Goal: Task Accomplishment & Management: Complete application form

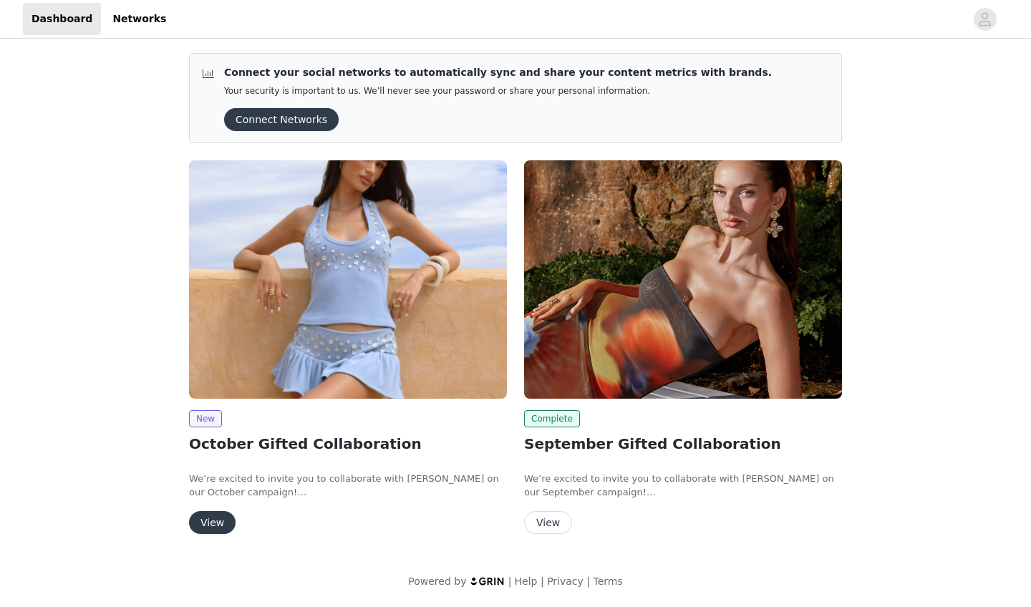
click at [216, 514] on button "View" at bounding box center [212, 522] width 47 height 23
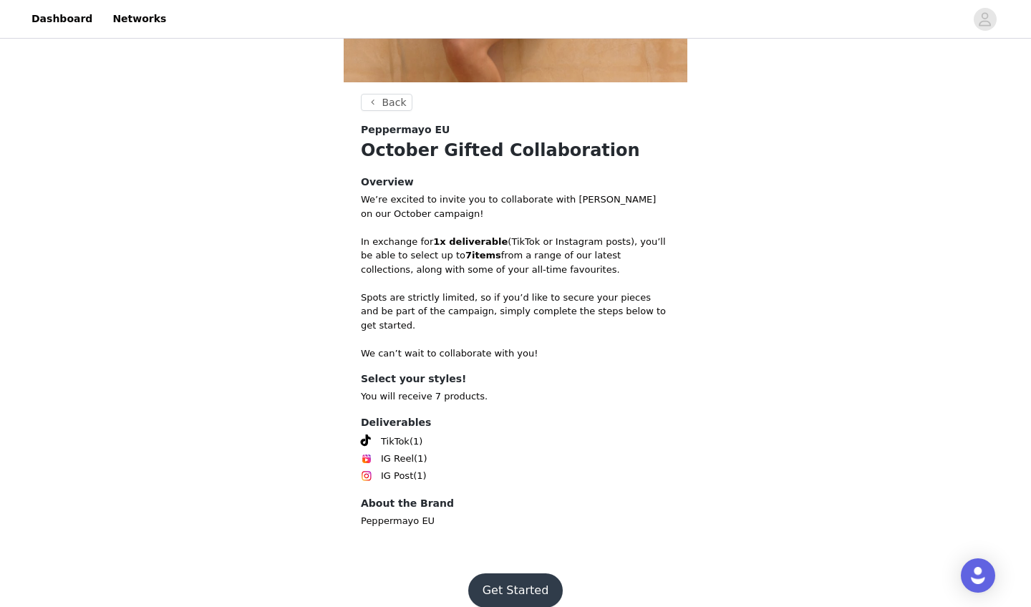
scroll to position [357, 0]
click at [488, 557] on footer "Get Started" at bounding box center [516, 591] width 186 height 69
click at [489, 574] on button "Get Started" at bounding box center [515, 591] width 95 height 34
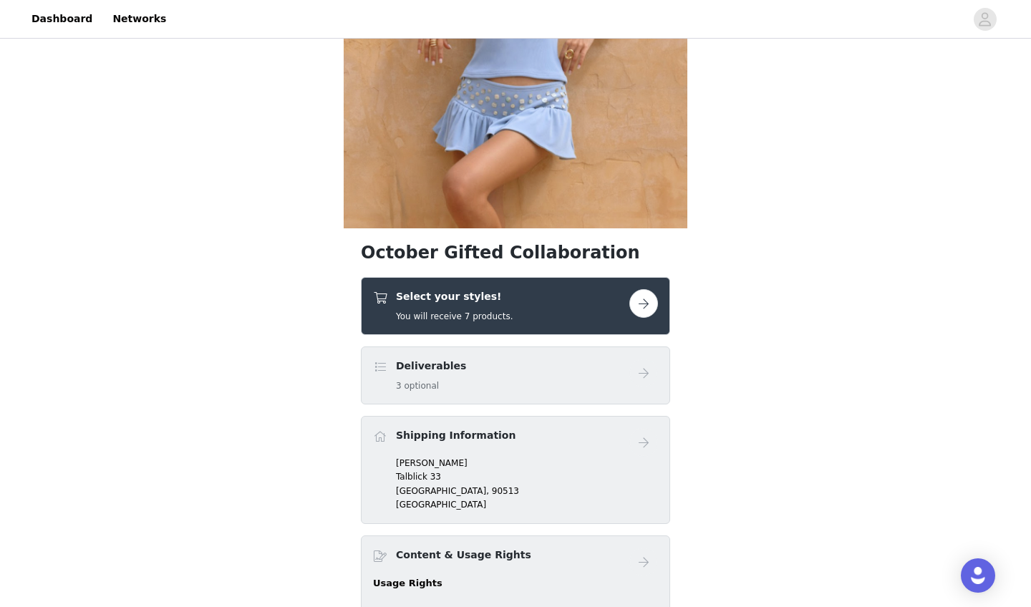
scroll to position [358, 0]
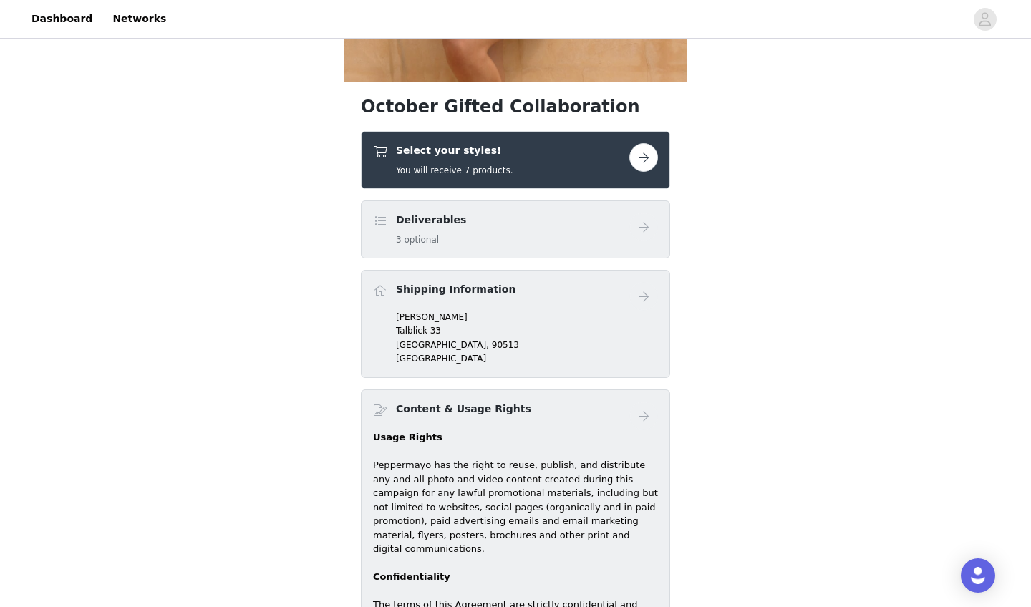
click at [624, 172] on div "Select your styles! You will receive 7 products." at bounding box center [501, 160] width 256 height 34
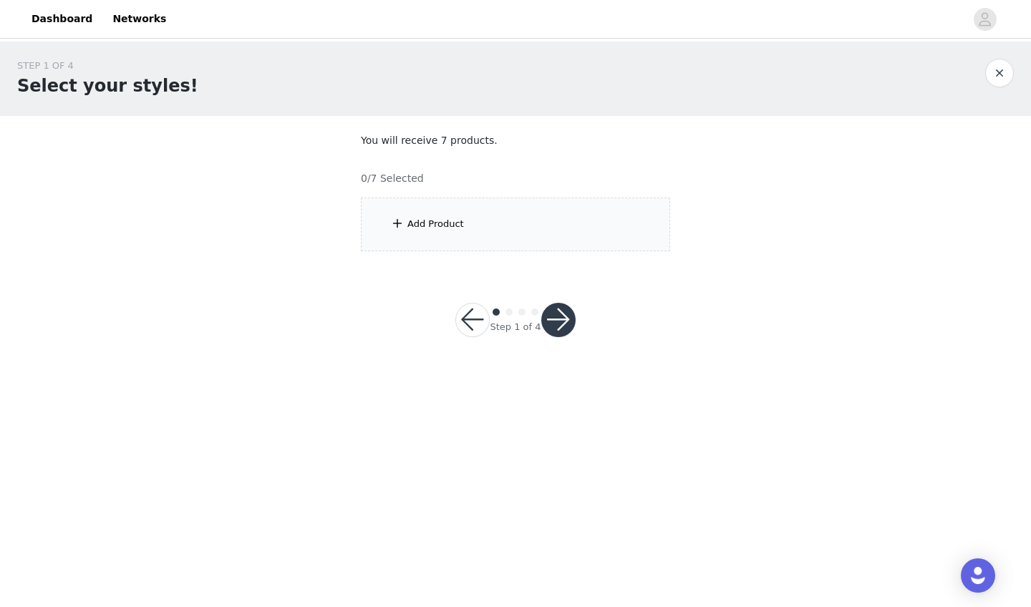
click at [493, 243] on div "Add Product" at bounding box center [515, 225] width 309 height 54
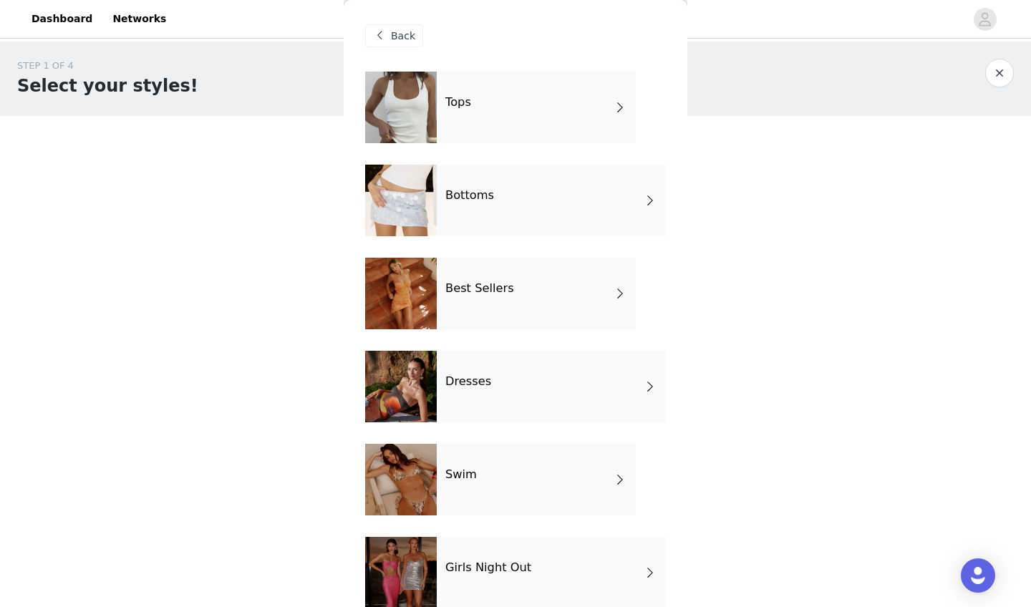
click at [484, 216] on div "Bottoms" at bounding box center [551, 201] width 229 height 72
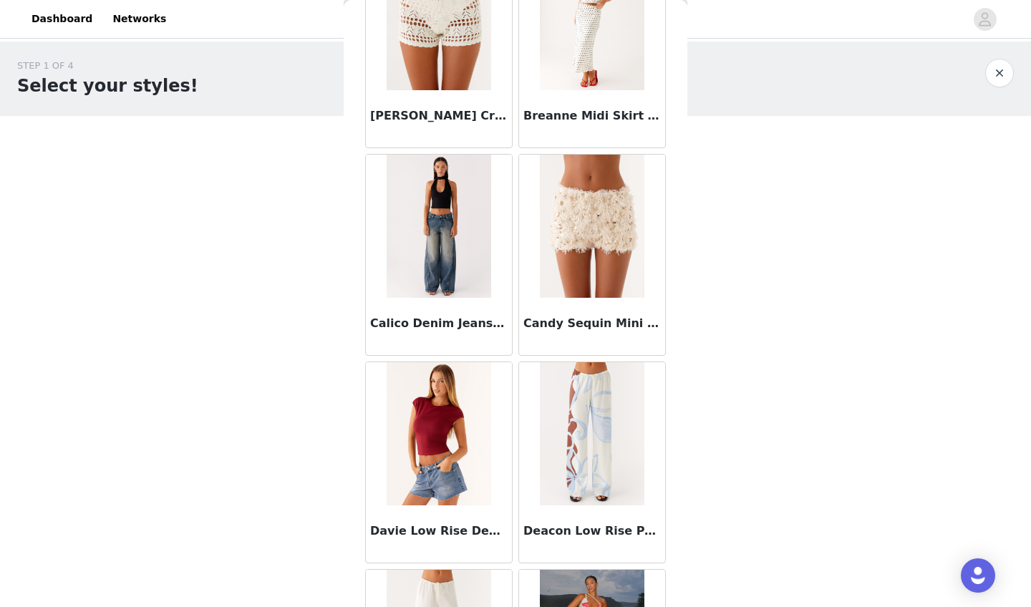
scroll to position [334, 0]
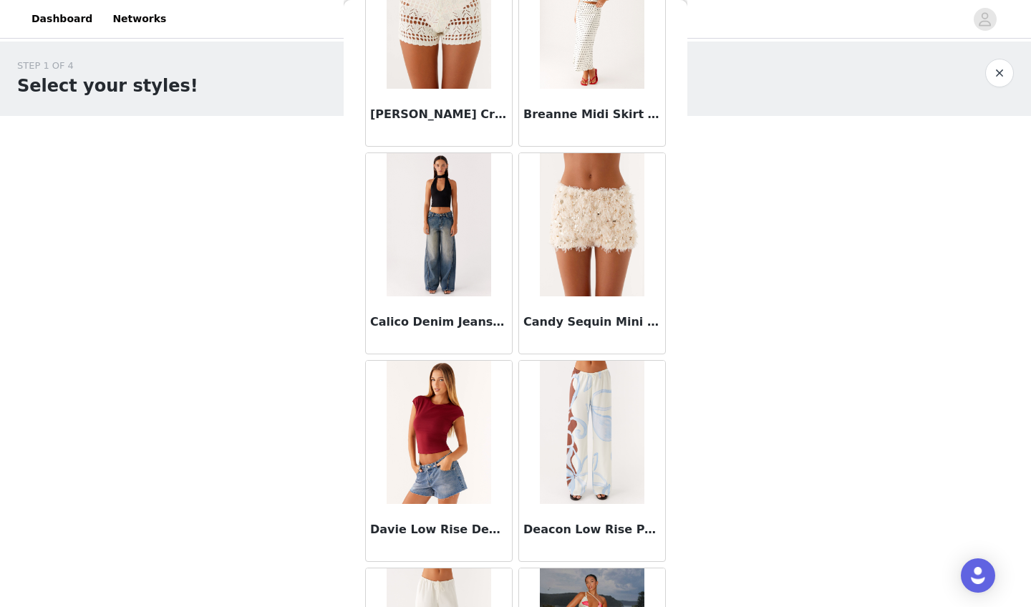
click at [478, 225] on img at bounding box center [439, 224] width 104 height 143
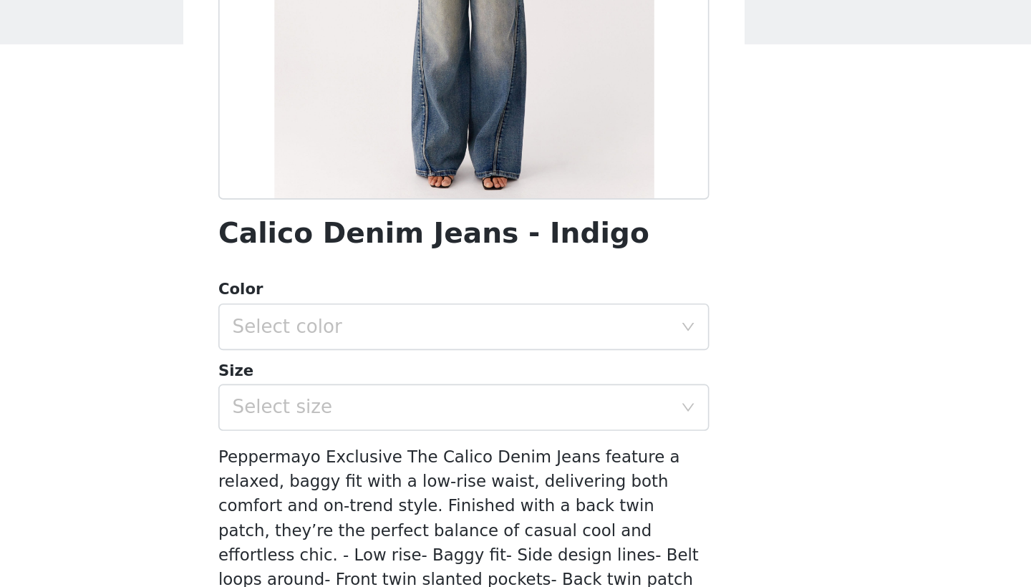
scroll to position [167, 0]
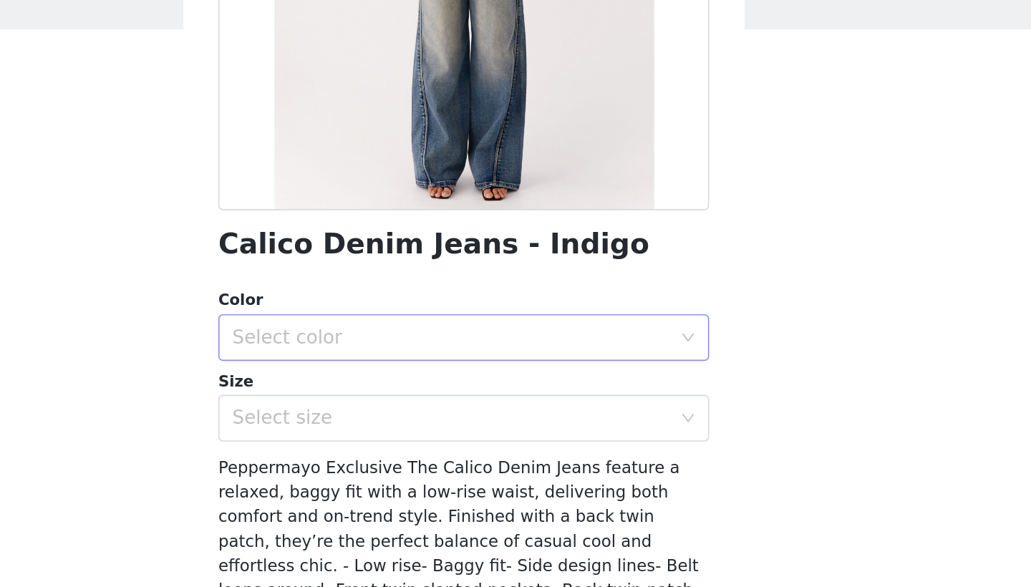
click at [374, 298] on div "Select color" at bounding box center [508, 305] width 268 height 14
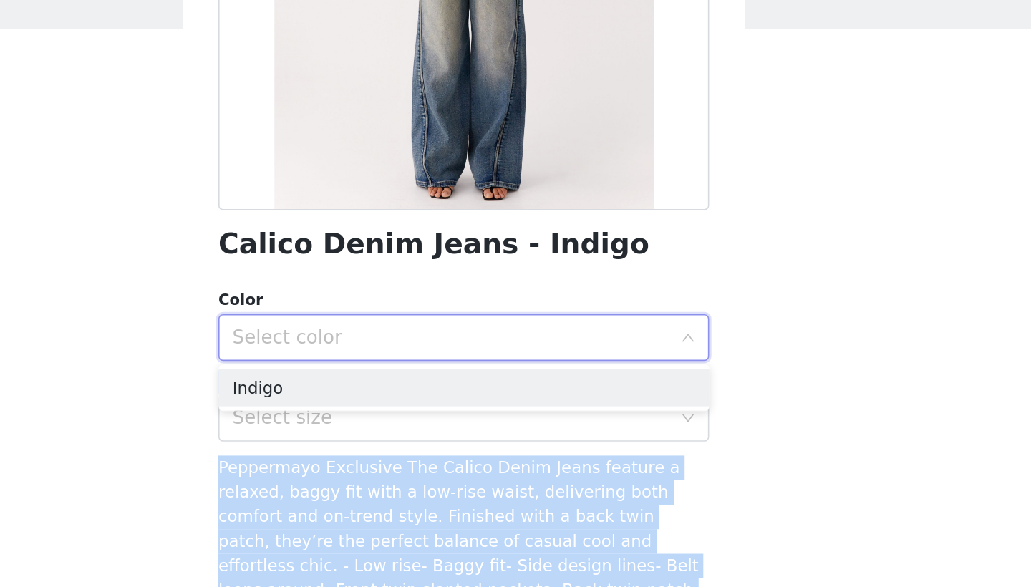
click at [365, 275] on div "Color Select color Size Select size" at bounding box center [515, 322] width 301 height 94
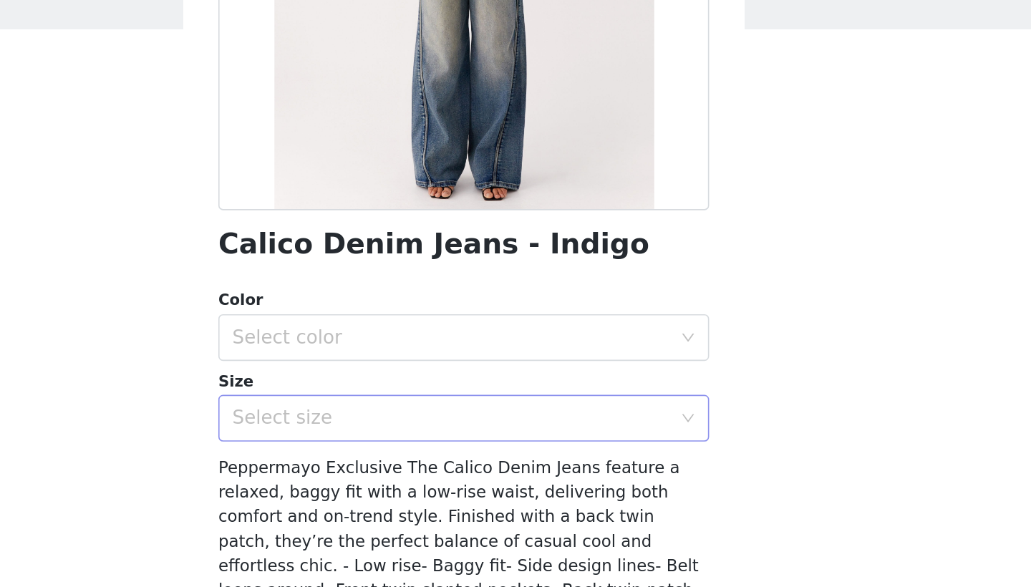
click at [374, 347] on div "Select size" at bounding box center [508, 354] width 268 height 14
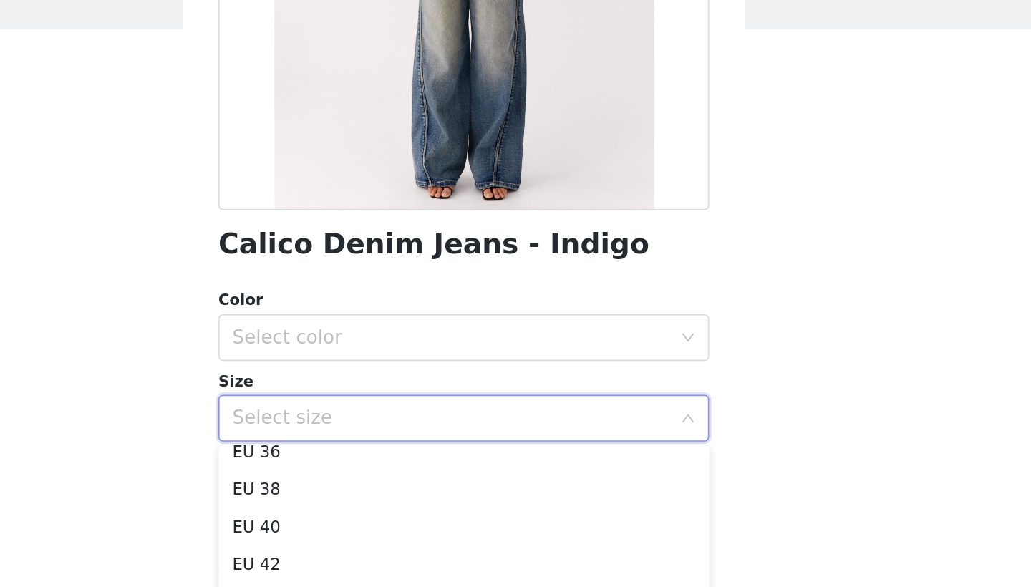
scroll to position [49, 0]
click at [365, 394] on li "EU 38" at bounding box center [515, 405] width 301 height 23
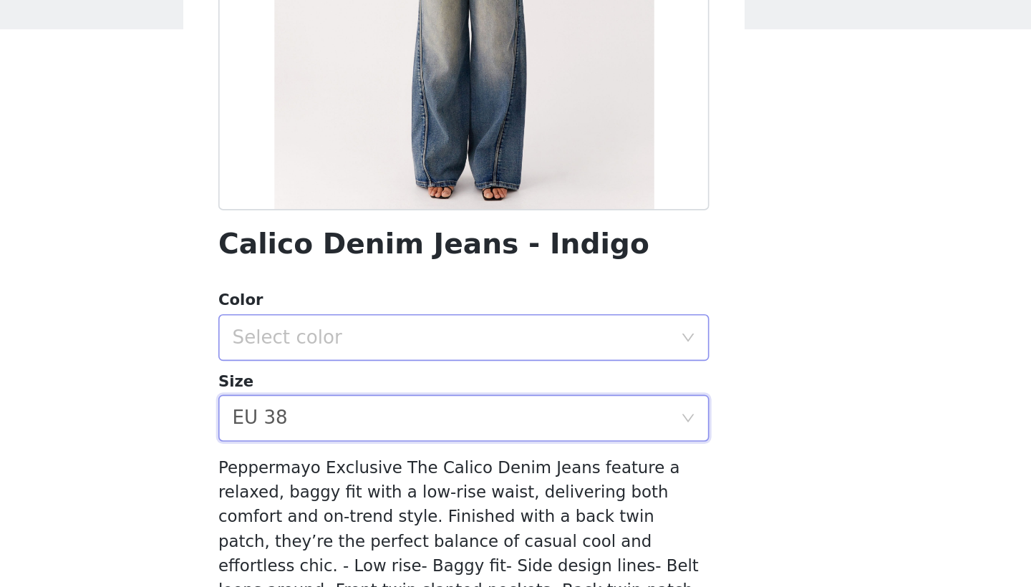
click at [374, 298] on div "Select color" at bounding box center [508, 305] width 268 height 14
click at [365, 324] on li "Indigo" at bounding box center [515, 335] width 301 height 23
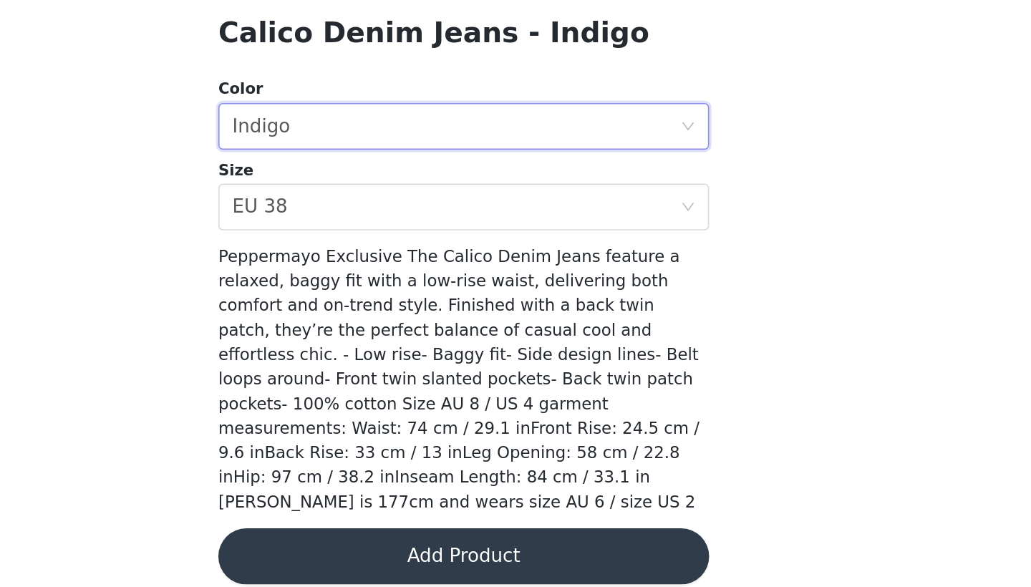
scroll to position [0, 0]
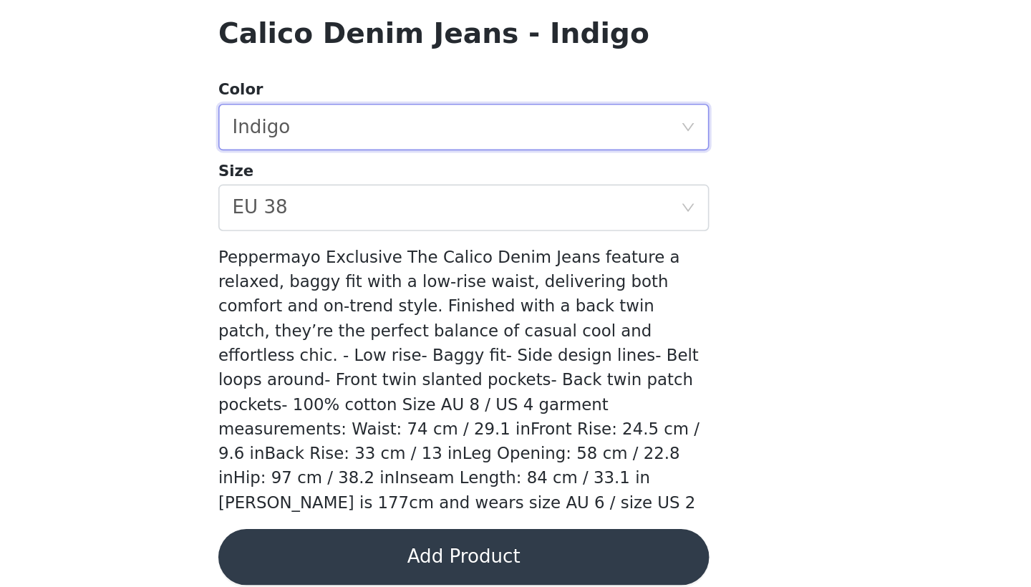
click at [365, 551] on button "Add Product" at bounding box center [515, 568] width 301 height 34
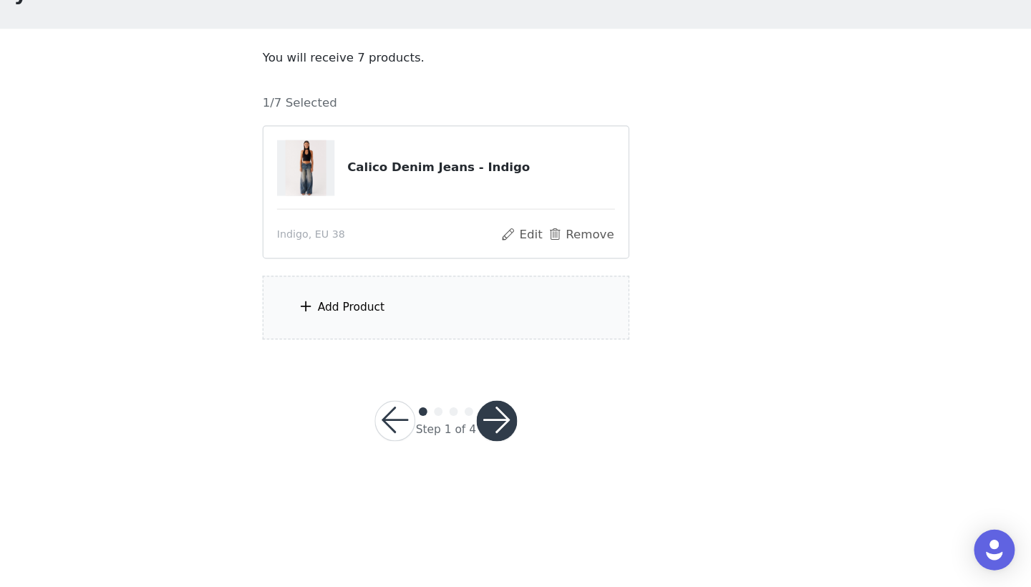
click at [361, 324] on div "Add Product" at bounding box center [515, 351] width 309 height 54
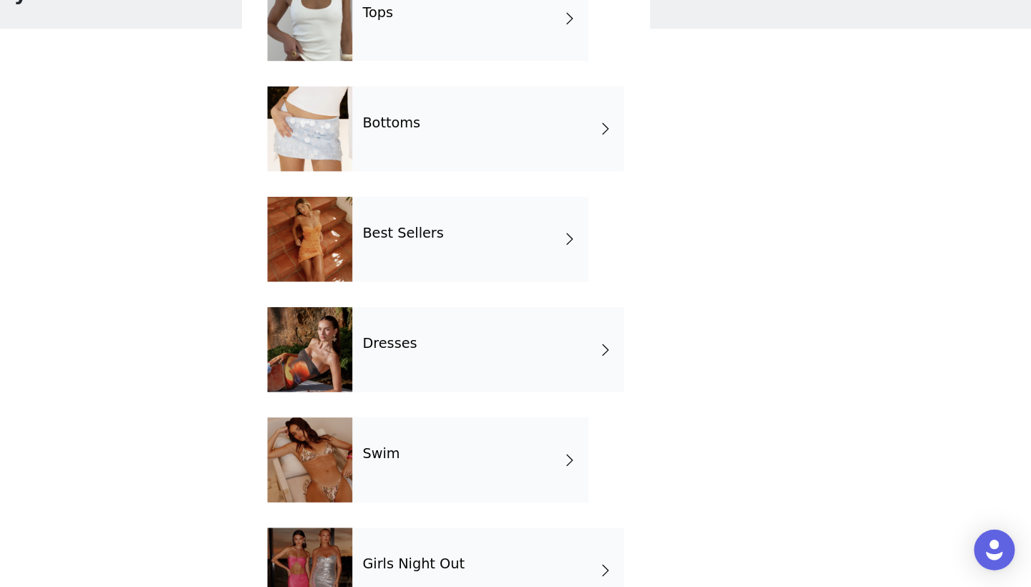
click at [437, 165] on div "Bottoms" at bounding box center [551, 201] width 229 height 72
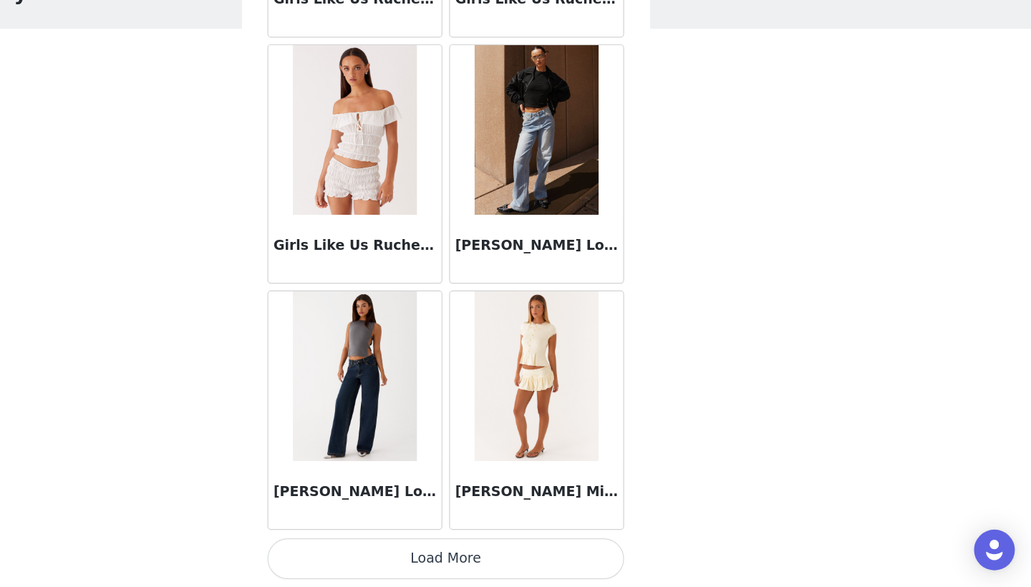
click at [387, 337] on img at bounding box center [439, 408] width 104 height 143
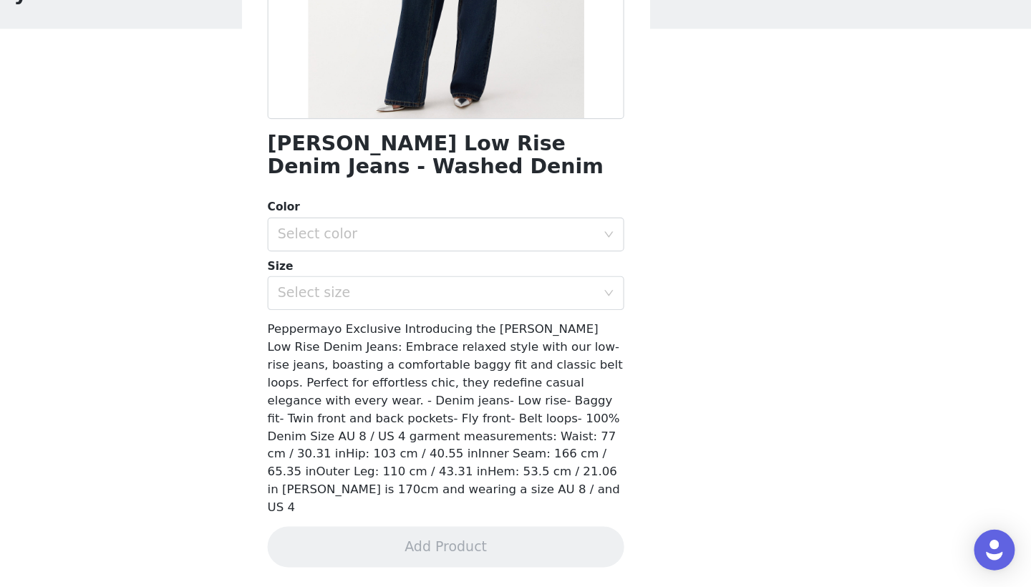
scroll to position [186, 0]
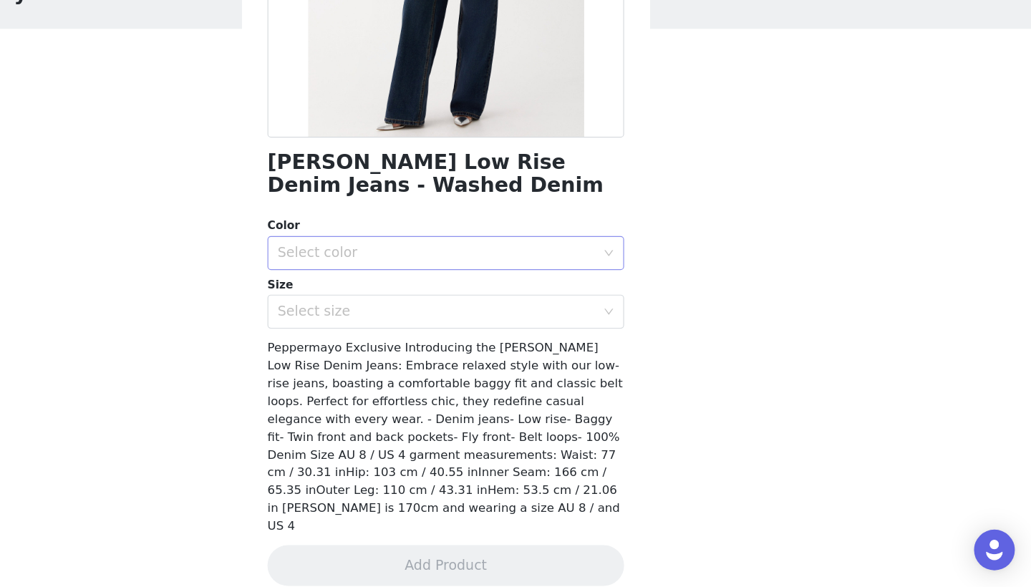
click at [444, 298] on div "Select color" at bounding box center [508, 305] width 268 height 14
click at [402, 324] on li "Washed Denim" at bounding box center [515, 335] width 301 height 23
click at [402, 347] on div "Select size" at bounding box center [508, 354] width 268 height 14
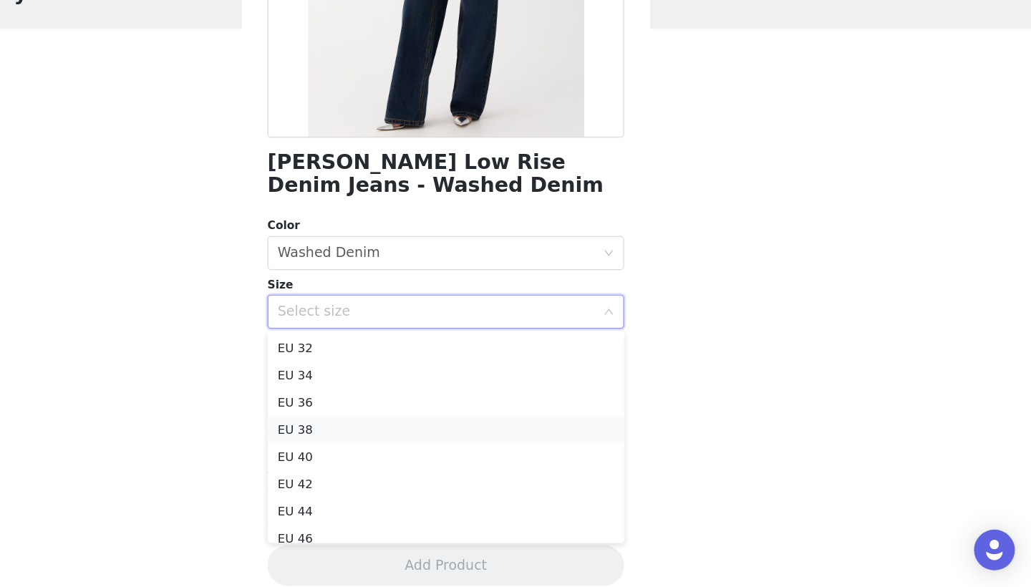
click at [365, 443] on li "EU 38" at bounding box center [515, 454] width 301 height 23
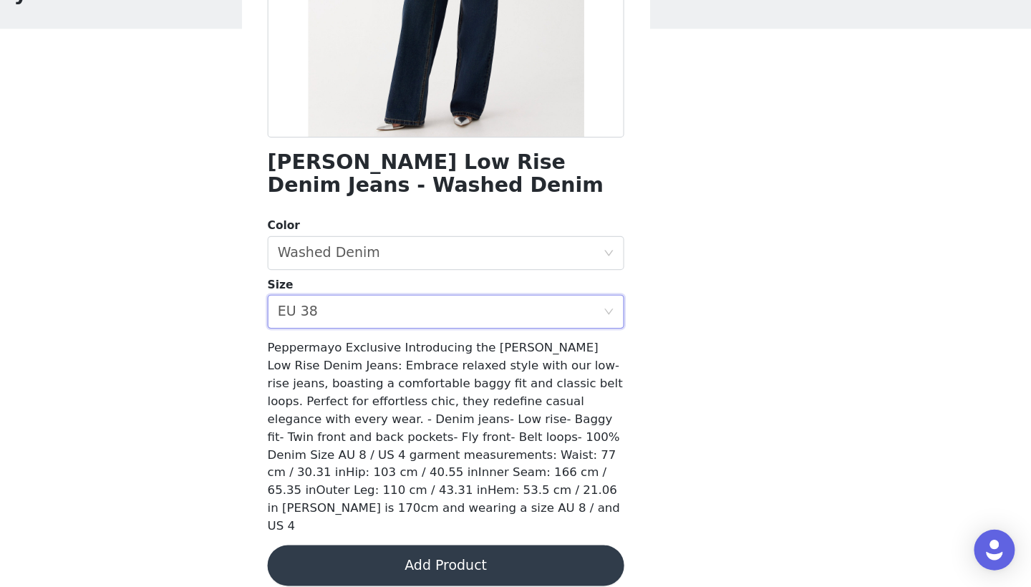
click at [365, 551] on button "Add Product" at bounding box center [515, 568] width 301 height 34
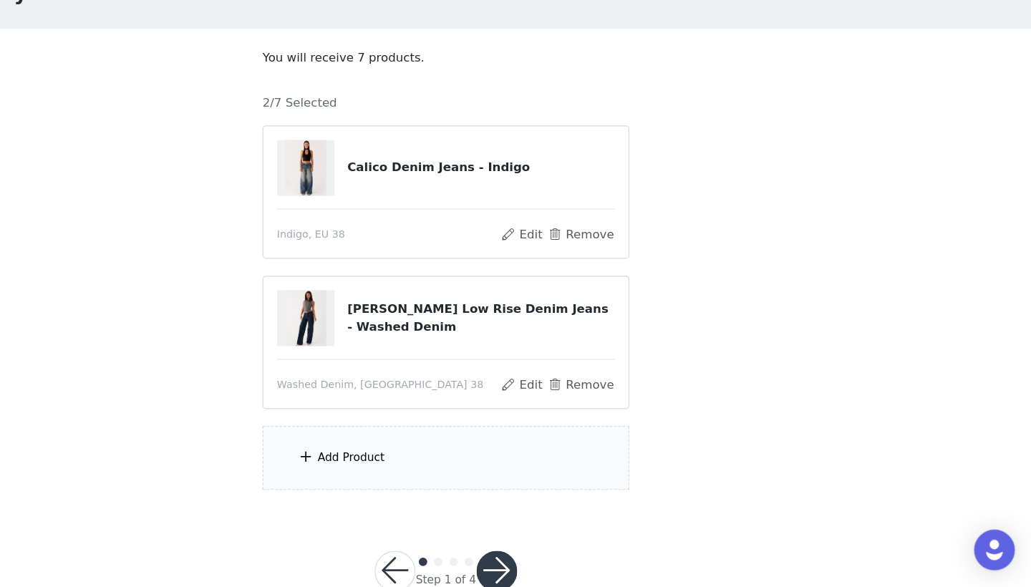
click at [361, 451] on div "Add Product" at bounding box center [515, 478] width 309 height 54
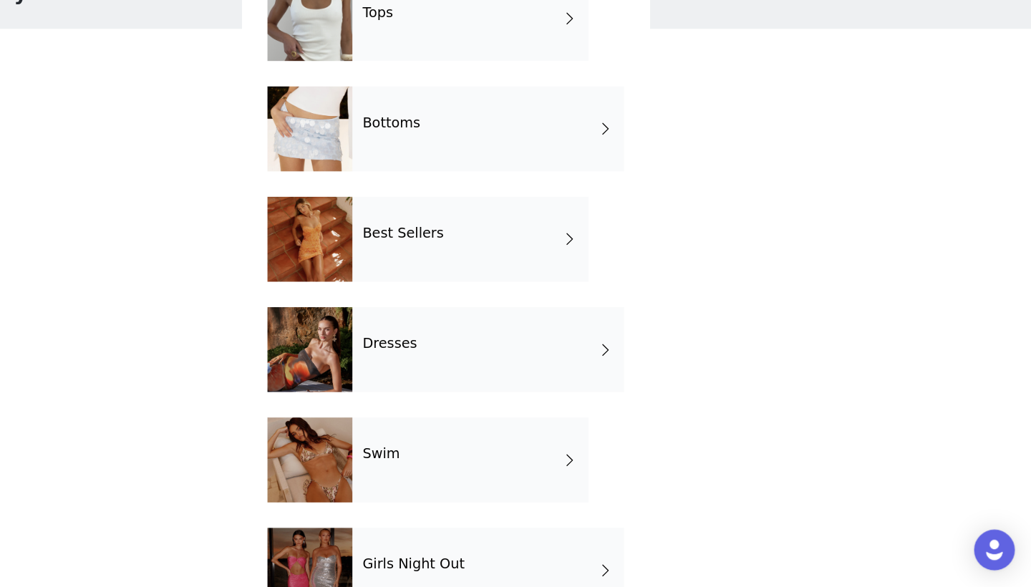
click at [437, 165] on div "Bottoms" at bounding box center [551, 201] width 229 height 72
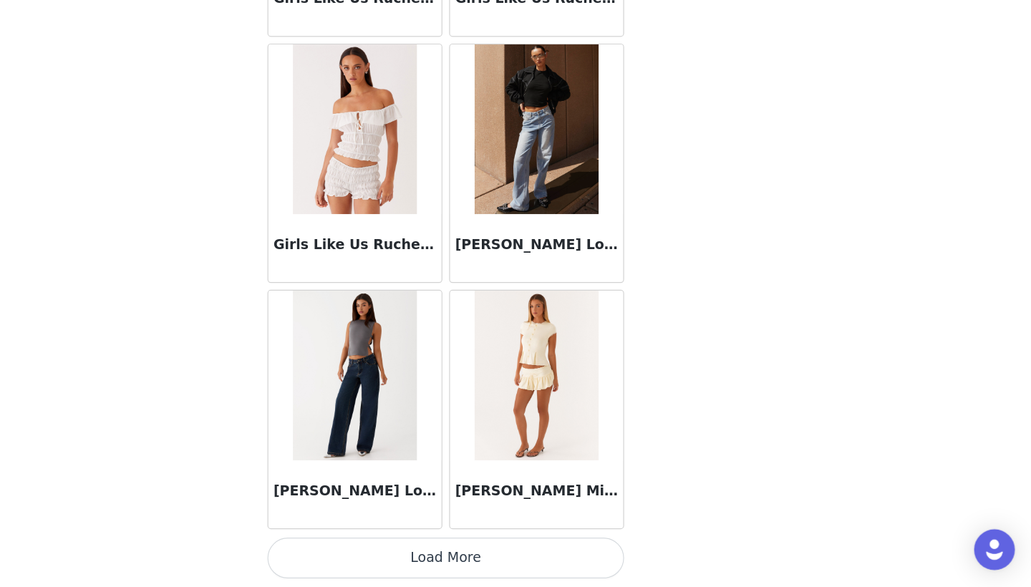
scroll to position [37, 0]
click at [397, 546] on button "Load More" at bounding box center [515, 563] width 301 height 34
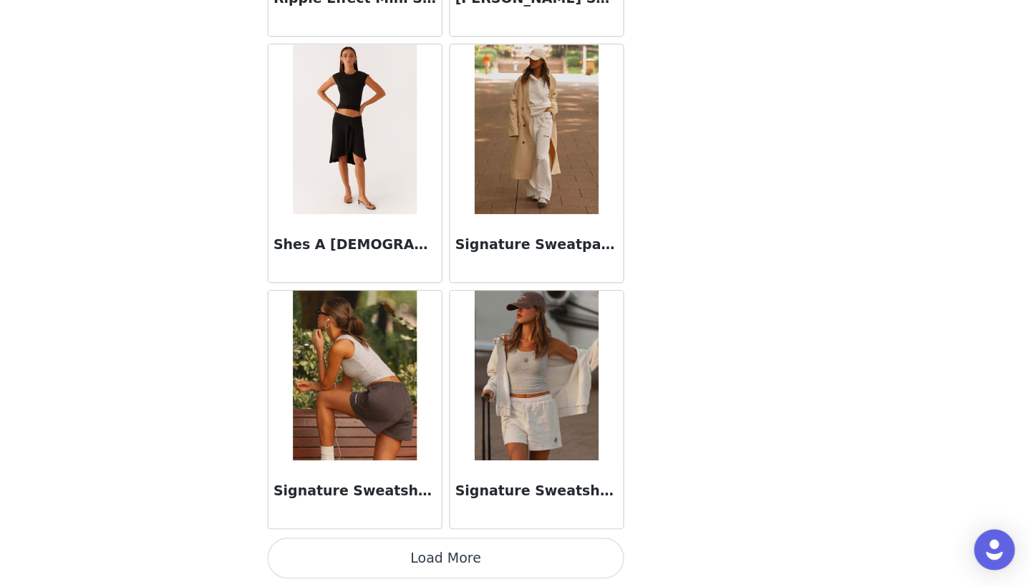
scroll to position [3681, 0]
click at [365, 546] on button "Load More" at bounding box center [515, 563] width 301 height 34
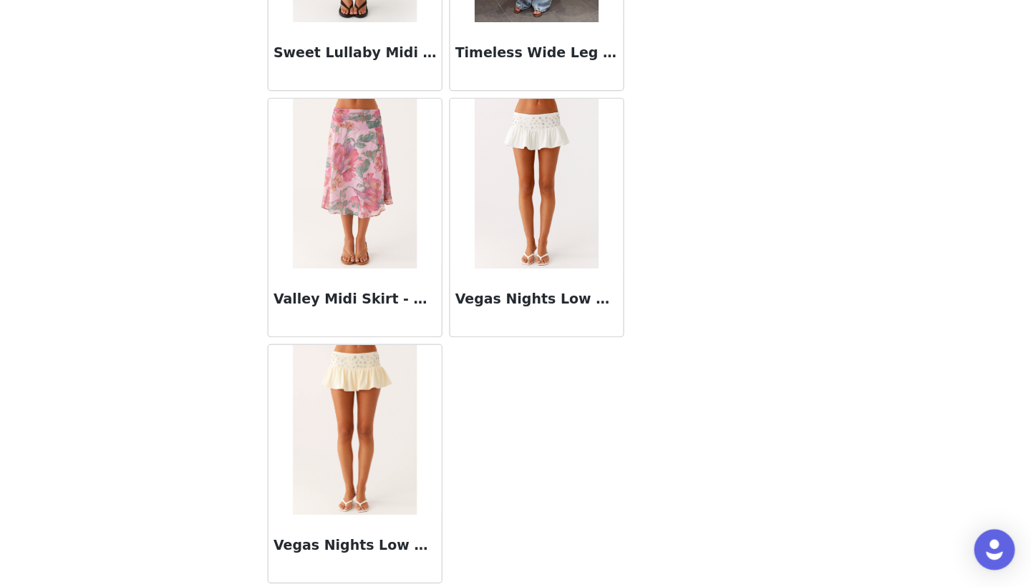
scroll to position [37, 0]
click at [540, 184] on img at bounding box center [592, 246] width 104 height 143
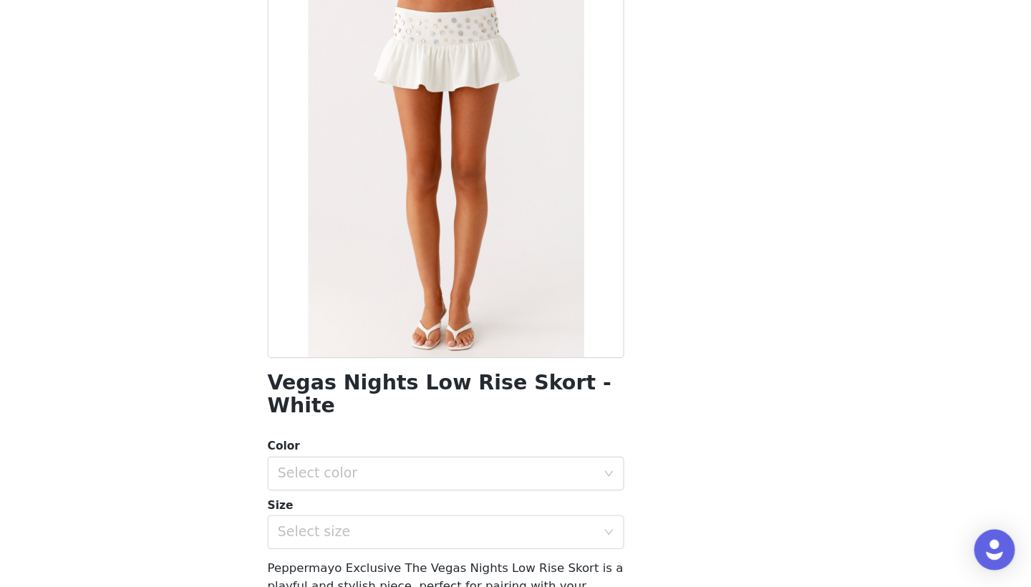
scroll to position [0, 0]
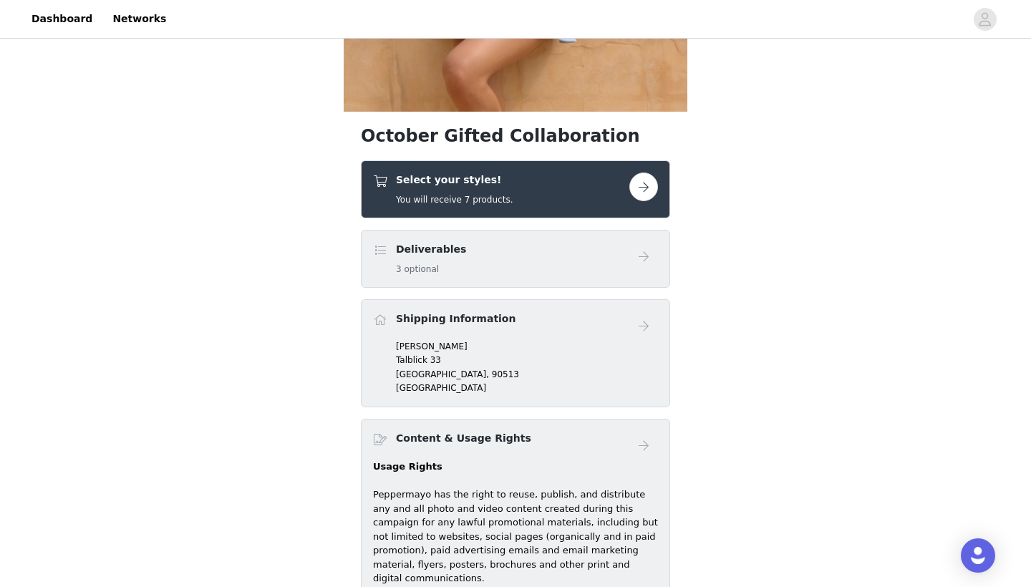
scroll to position [340, 0]
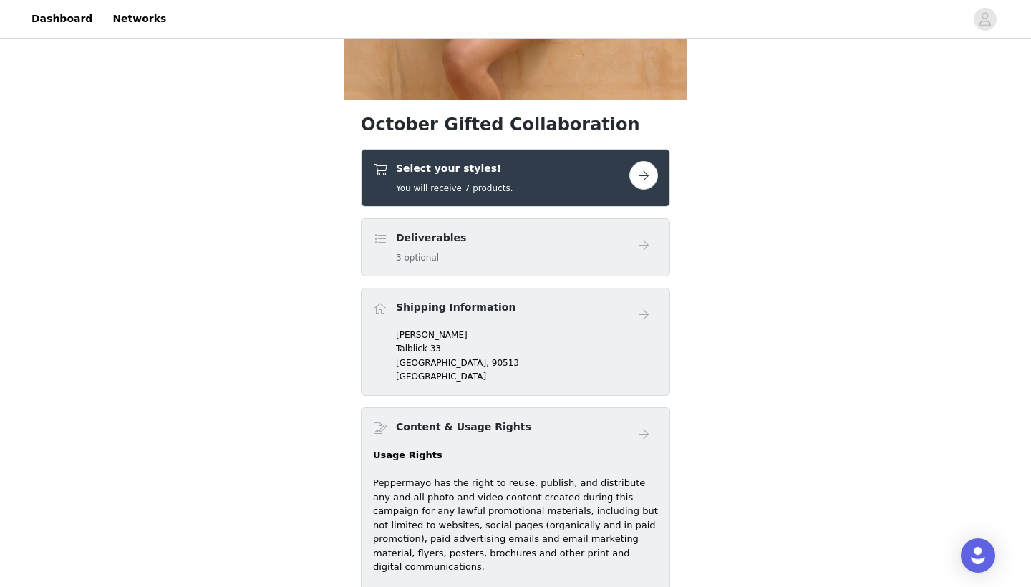
click at [498, 122] on h1 "October Gifted Collaboration" at bounding box center [515, 125] width 309 height 26
click at [483, 173] on h4 "Select your styles!" at bounding box center [454, 168] width 117 height 15
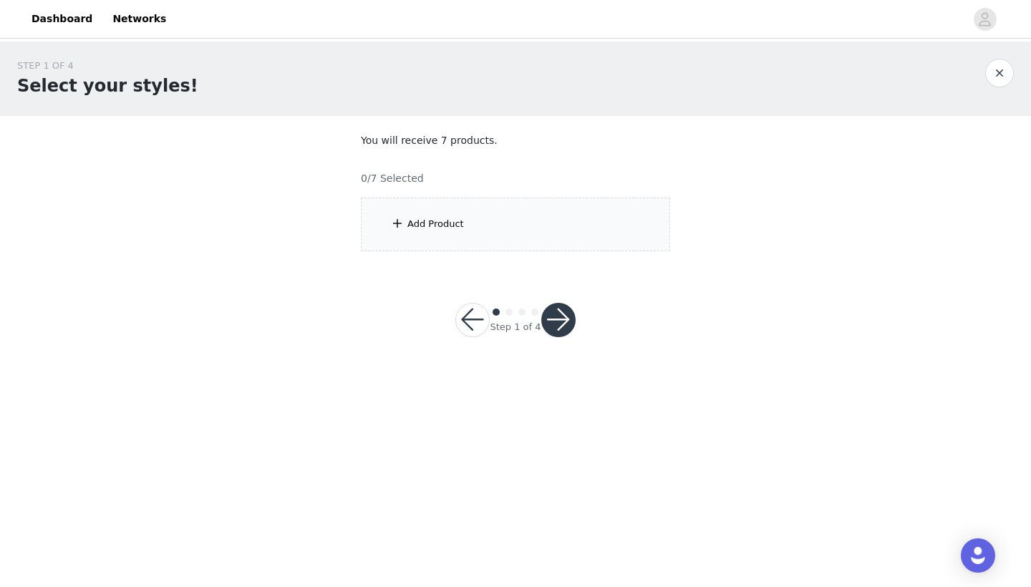
click at [456, 223] on div "Add Product" at bounding box center [435, 224] width 57 height 14
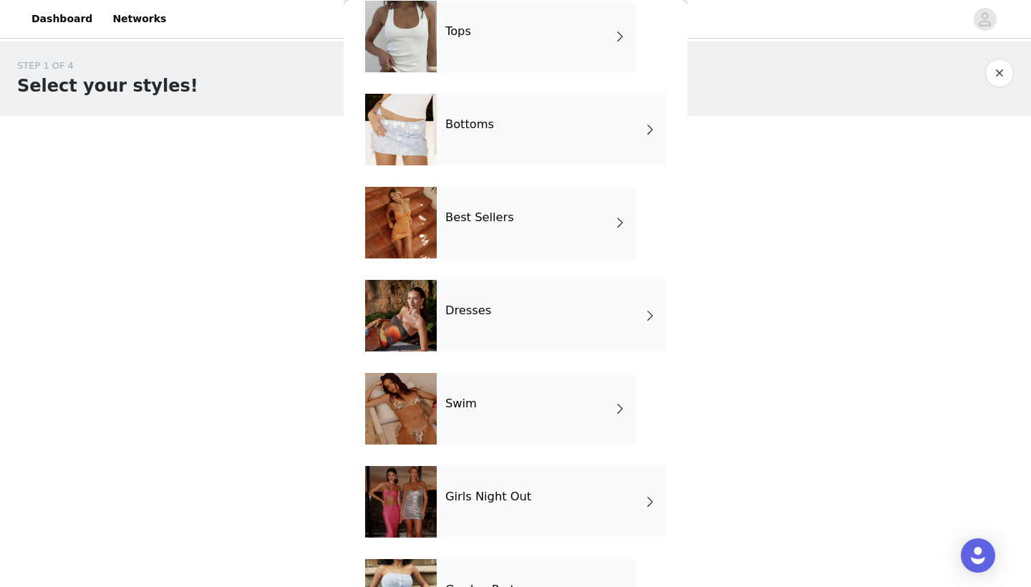
scroll to position [85, 0]
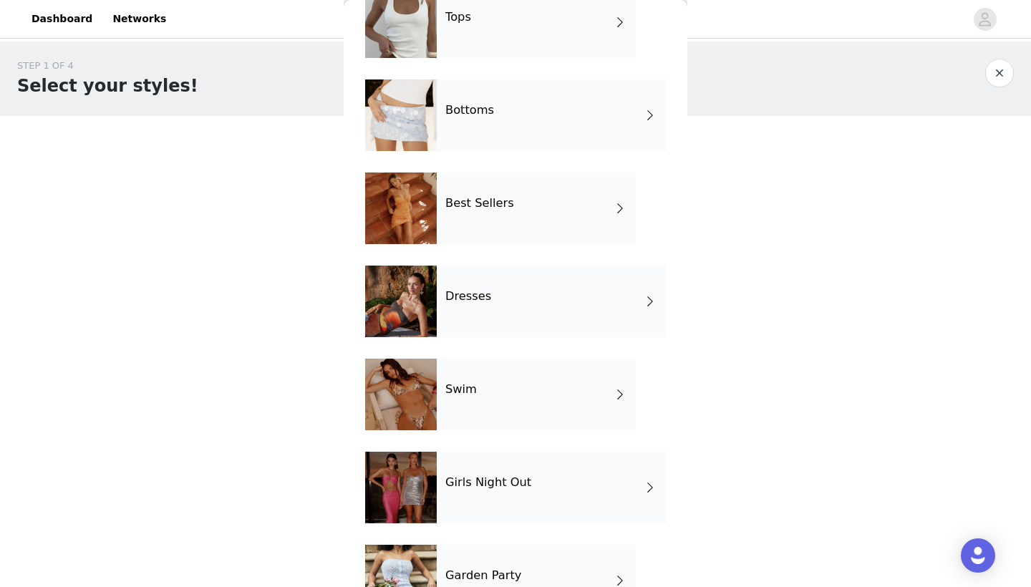
click at [466, 293] on h4 "Dresses" at bounding box center [468, 296] width 46 height 13
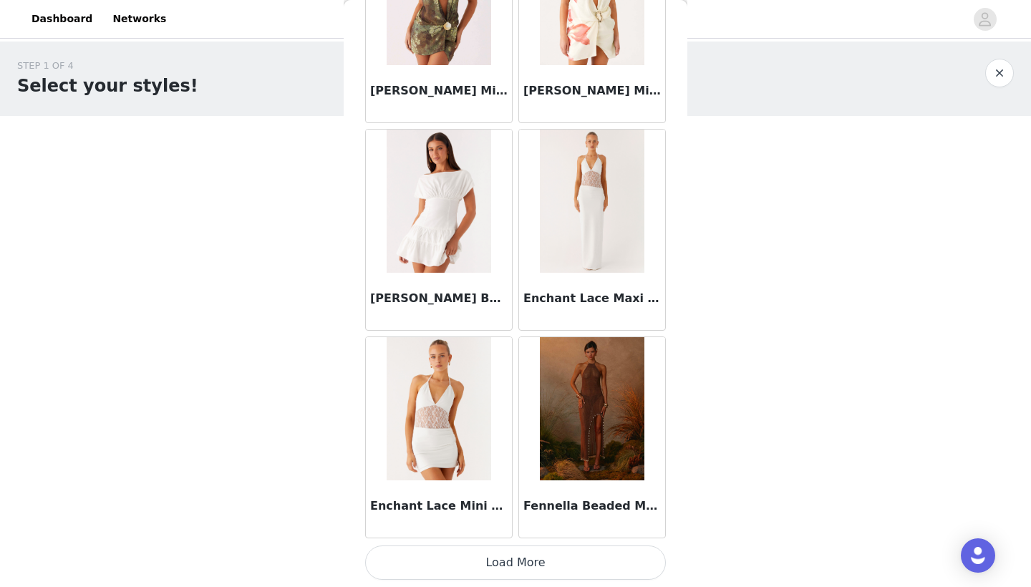
scroll to position [0, 0]
click at [463, 566] on button "Load More" at bounding box center [515, 563] width 301 height 34
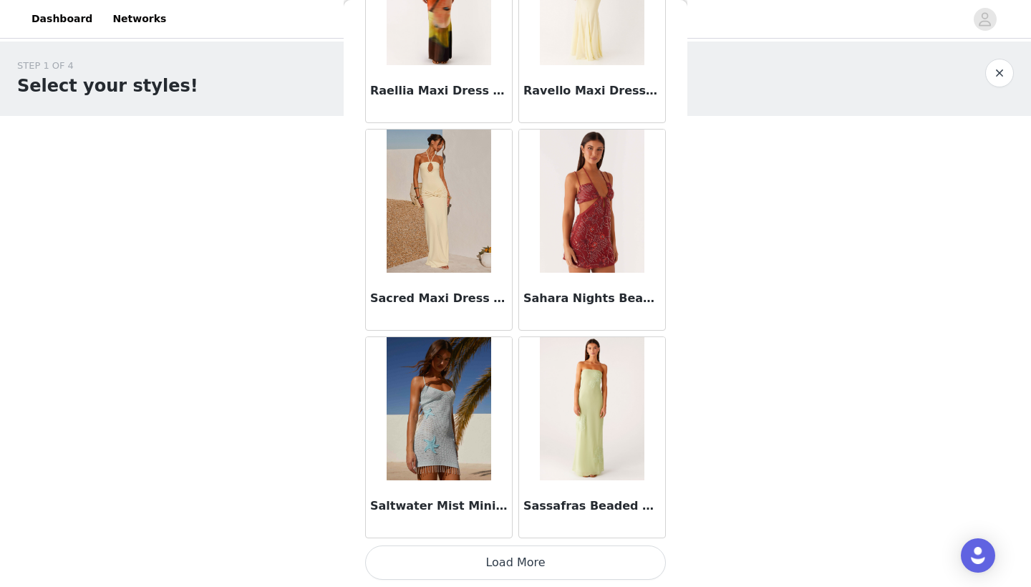
click at [523, 556] on button "Load More" at bounding box center [515, 563] width 301 height 34
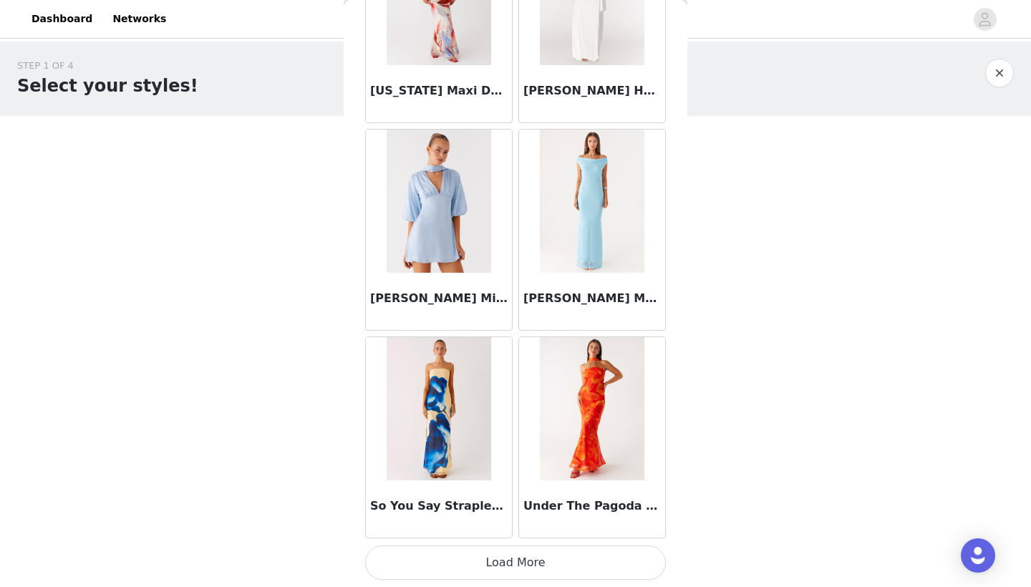
click at [502, 553] on button "Load More" at bounding box center [515, 563] width 301 height 34
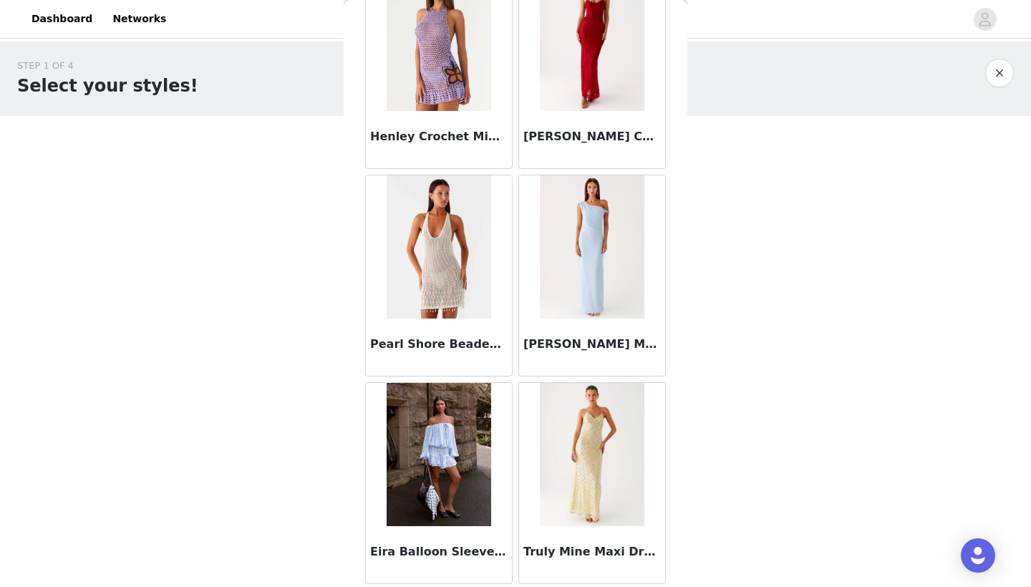
scroll to position [6543, 0]
click at [438, 440] on img at bounding box center [439, 454] width 104 height 143
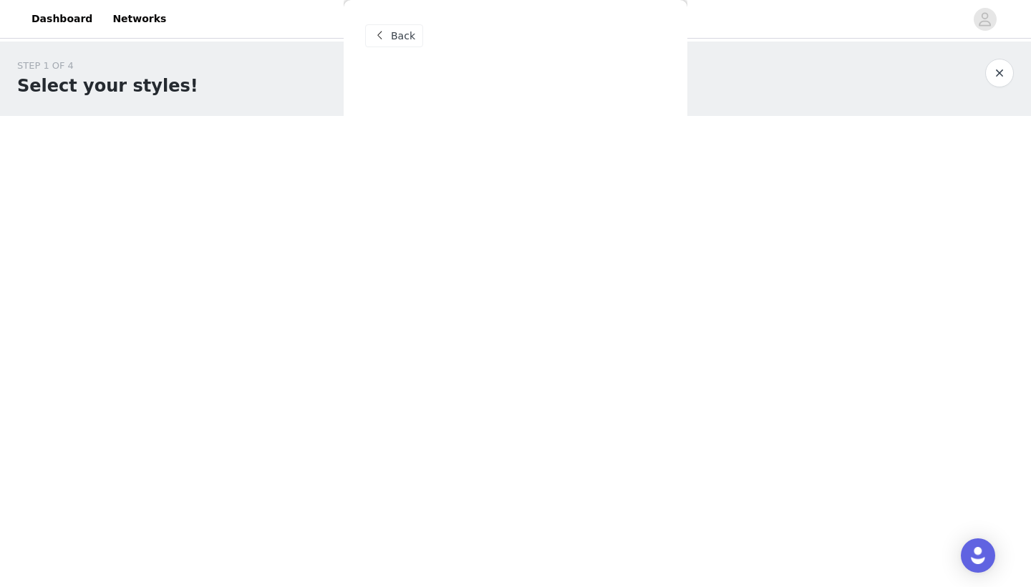
scroll to position [0, 0]
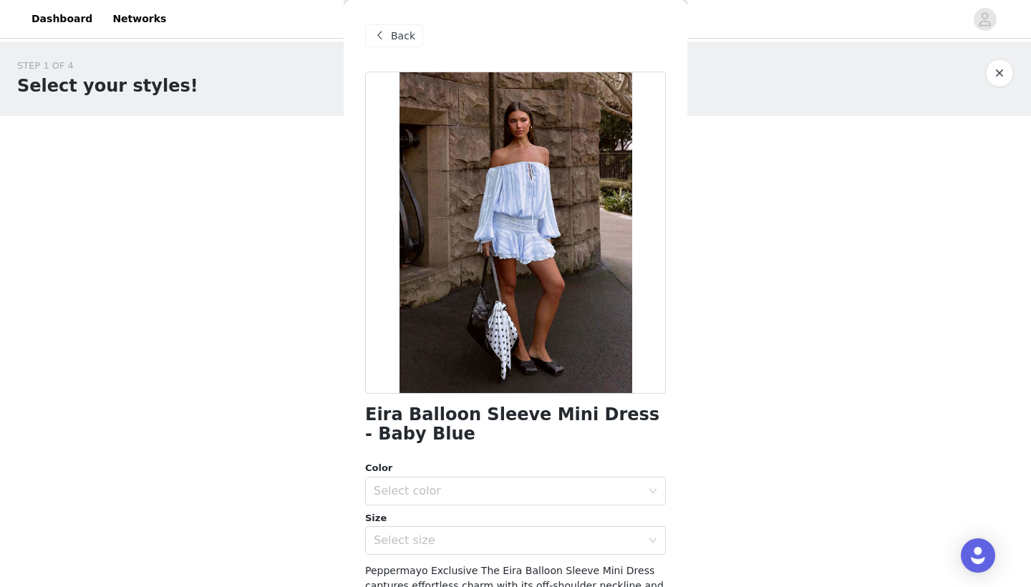
click at [1003, 73] on button "button" at bounding box center [999, 73] width 29 height 29
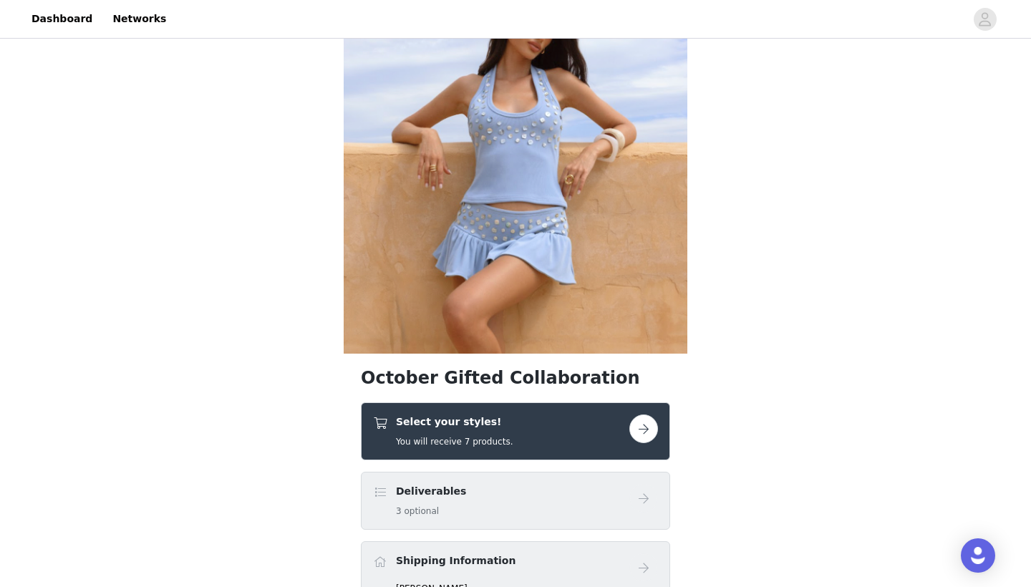
scroll to position [122, 0]
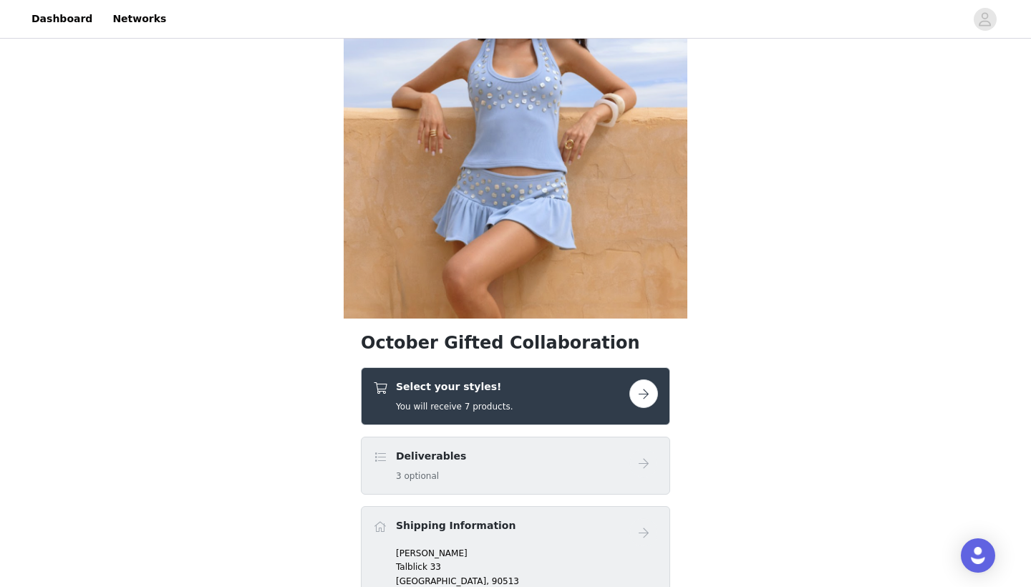
click at [617, 372] on div "Select your styles! You will receive 7 products." at bounding box center [515, 396] width 309 height 58
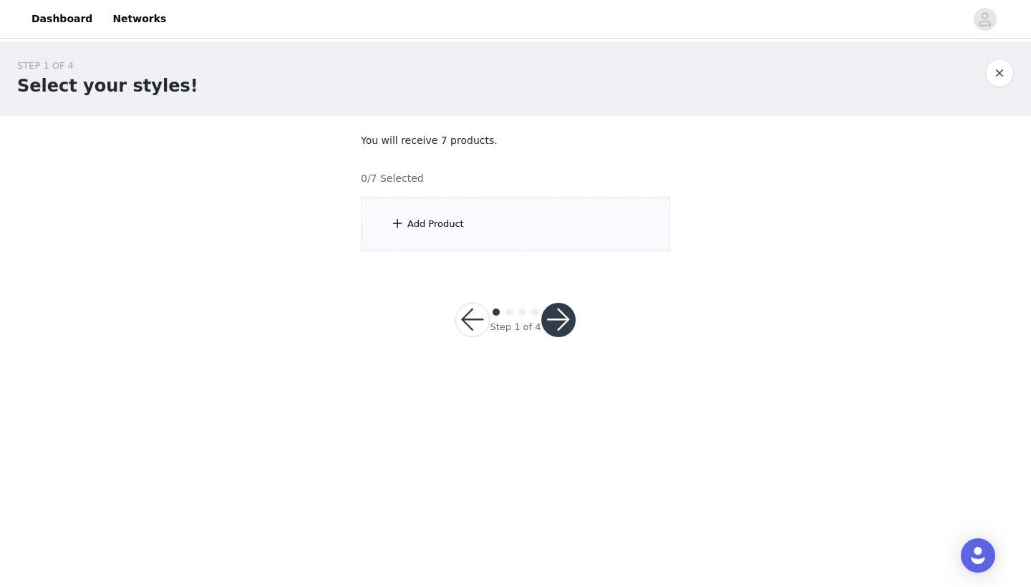
click at [531, 218] on div "Add Product" at bounding box center [515, 225] width 309 height 54
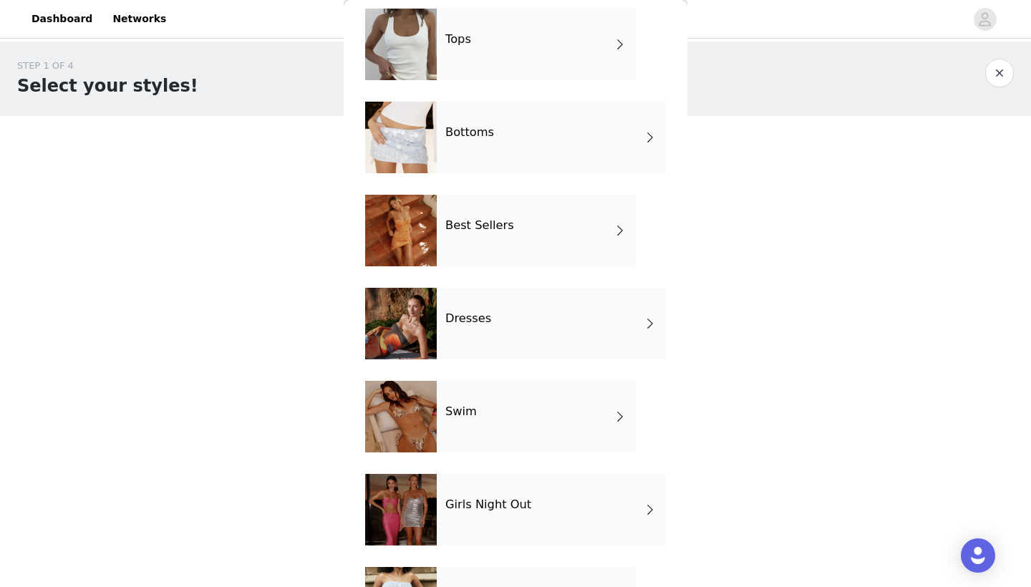
scroll to position [64, 0]
click at [524, 231] on div "Best Sellers" at bounding box center [536, 230] width 199 height 72
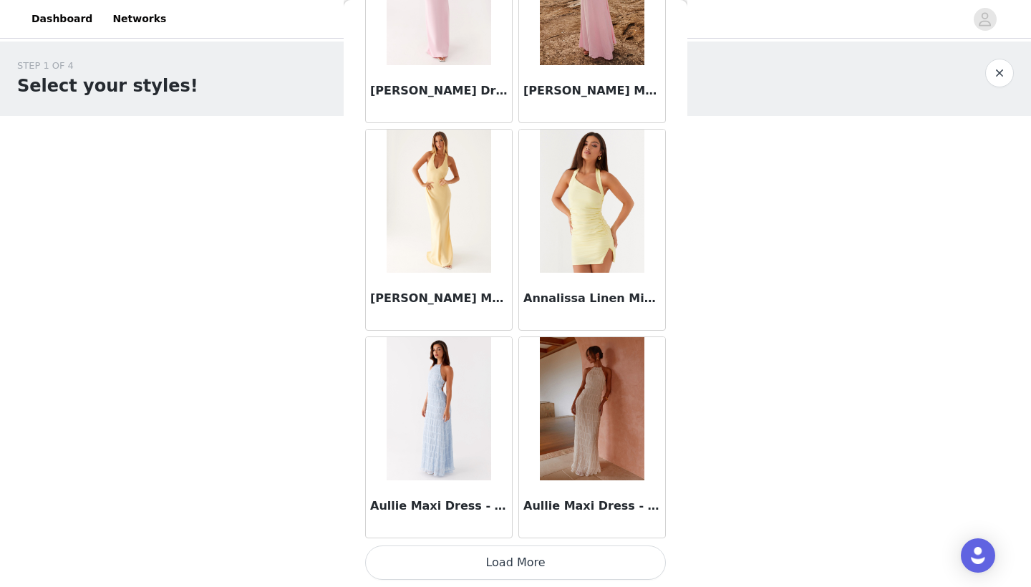
scroll to position [0, 0]
click at [489, 555] on button "Load More" at bounding box center [515, 563] width 301 height 34
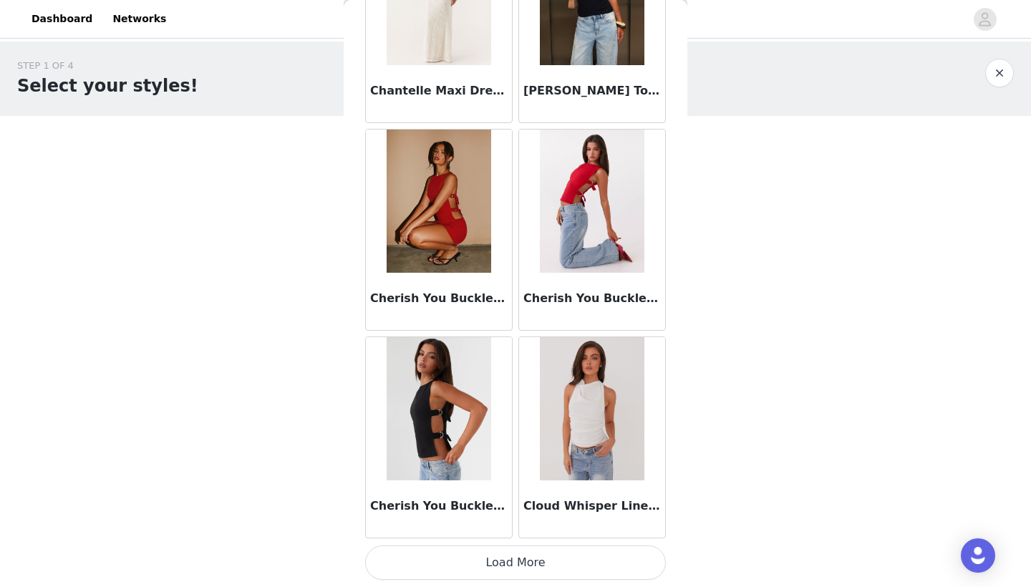
scroll to position [3681, 0]
click at [478, 566] on button "Load More" at bounding box center [515, 563] width 301 height 34
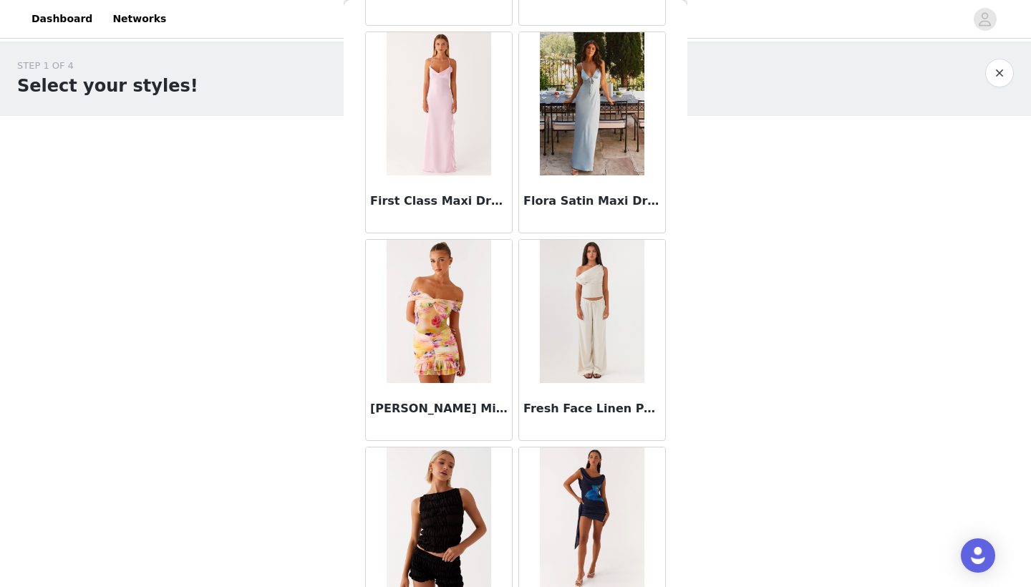
scroll to position [5449, 0]
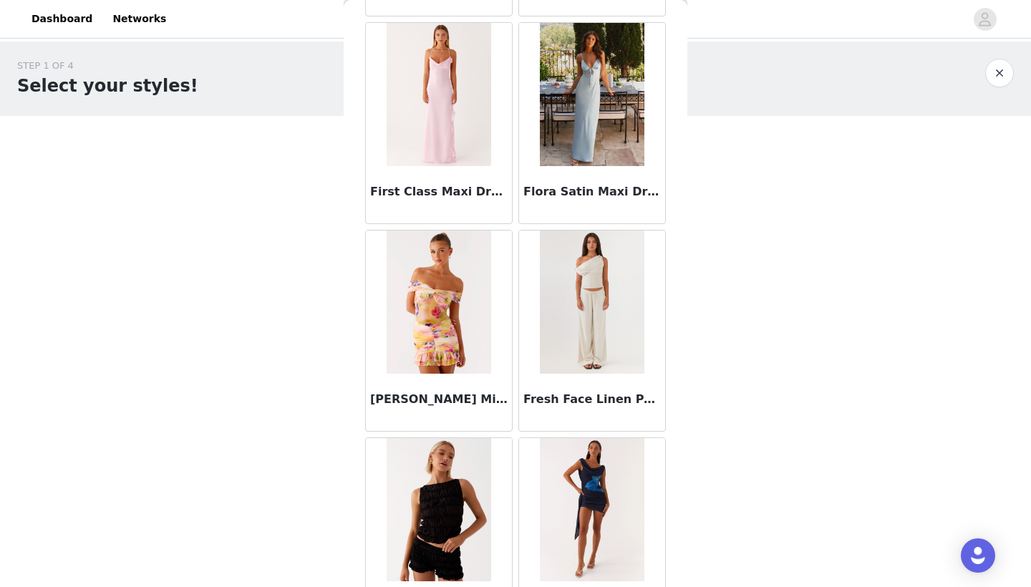
drag, startPoint x: 582, startPoint y: 52, endPoint x: 295, endPoint y: 228, distance: 336.3
click at [295, 229] on div "STEP 1 OF 4 Select your styles! You will receive 7 products. 0/7 Selected Add P…" at bounding box center [515, 155] width 1031 height 227
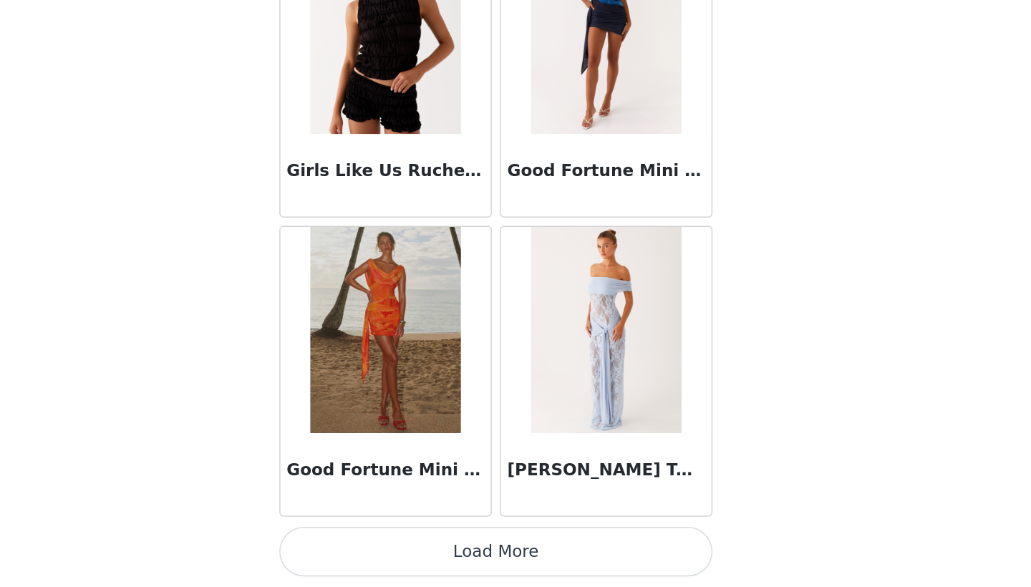
scroll to position [0, 0]
click at [365, 546] on button "Load More" at bounding box center [515, 563] width 301 height 34
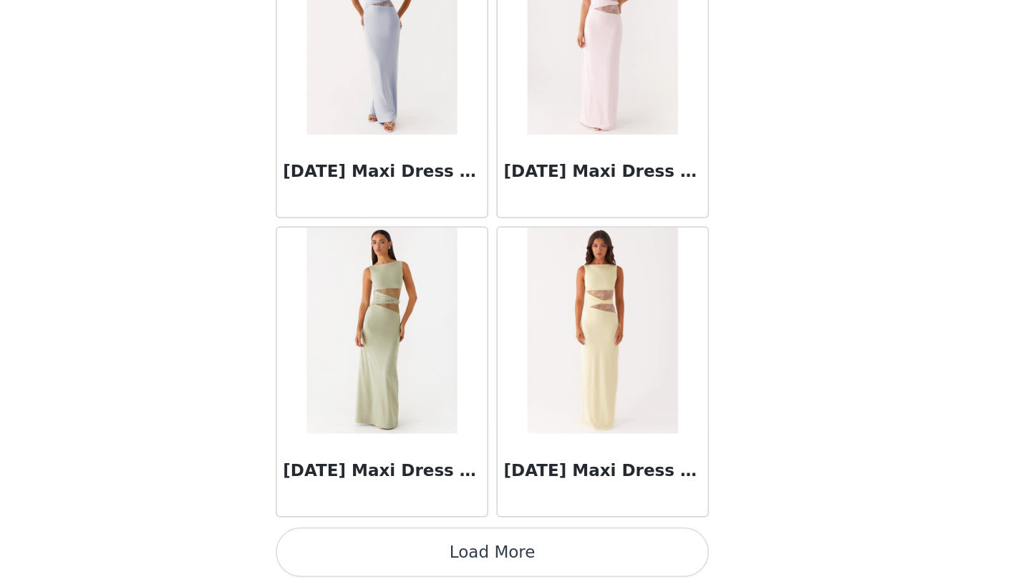
click at [367, 546] on button "Load More" at bounding box center [515, 563] width 301 height 34
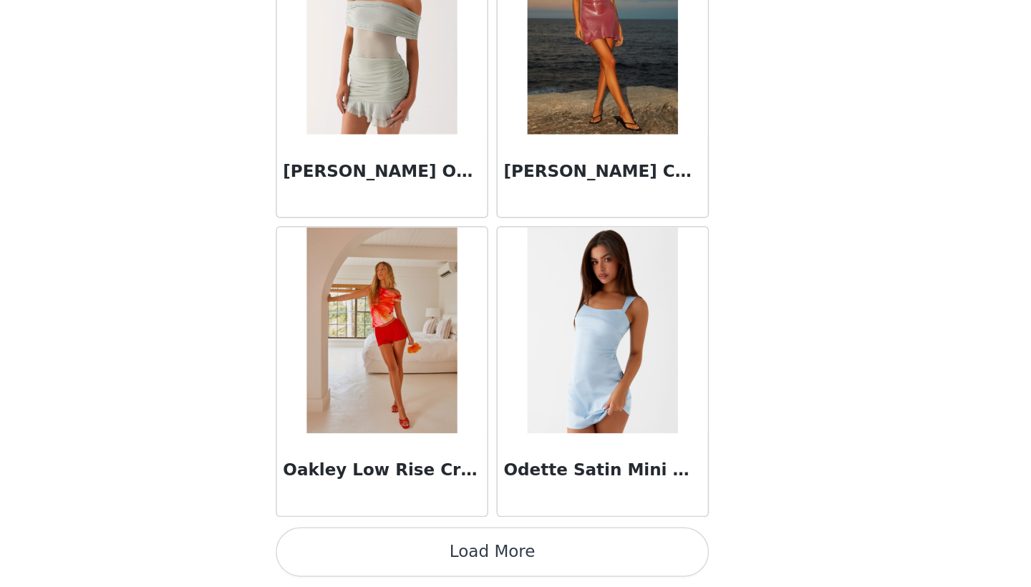
click at [365, 546] on button "Load More" at bounding box center [515, 563] width 301 height 34
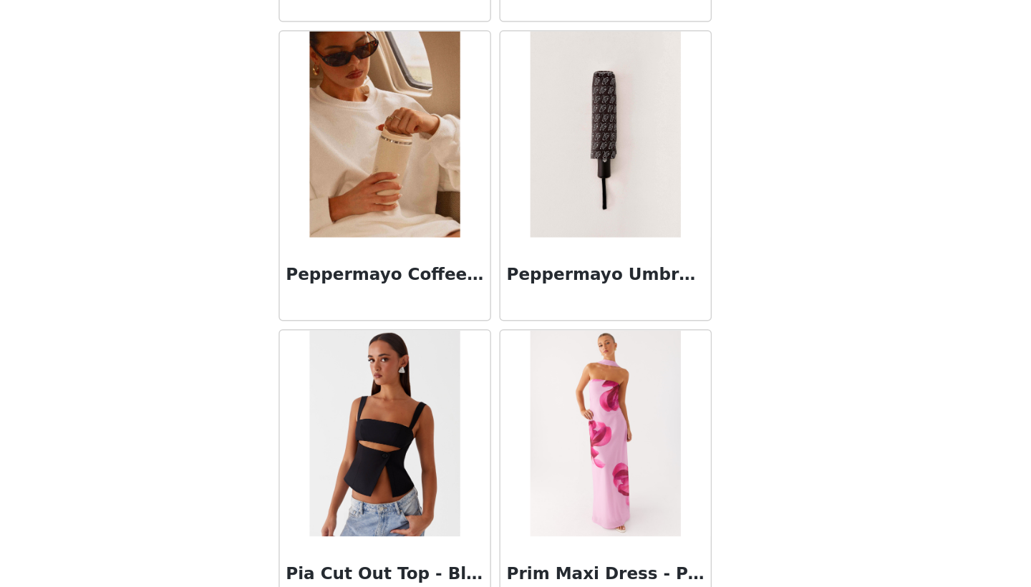
scroll to position [11087, 0]
click at [387, 201] on img at bounding box center [439, 272] width 104 height 143
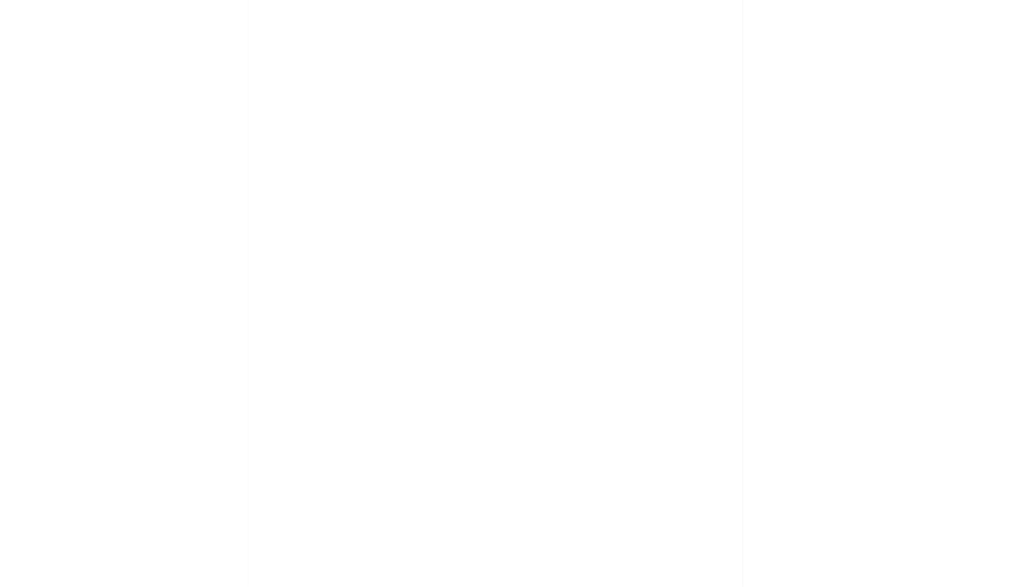
scroll to position [0, 0]
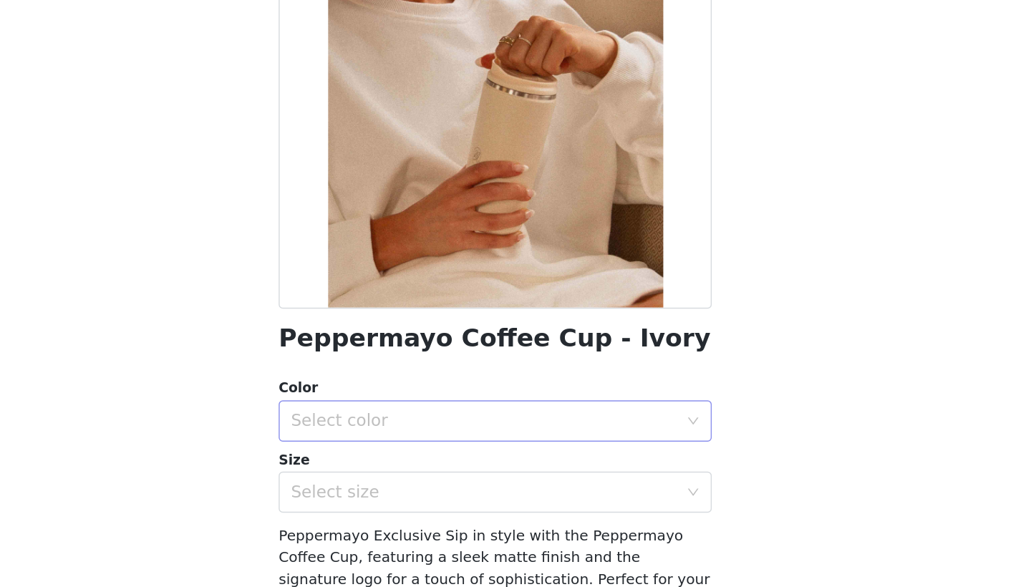
click at [374, 458] on div "Select color" at bounding box center [511, 471] width 274 height 27
click at [365, 491] on li "Ivory" at bounding box center [515, 502] width 301 height 23
click at [374, 514] on div "Select size" at bounding box center [508, 521] width 268 height 14
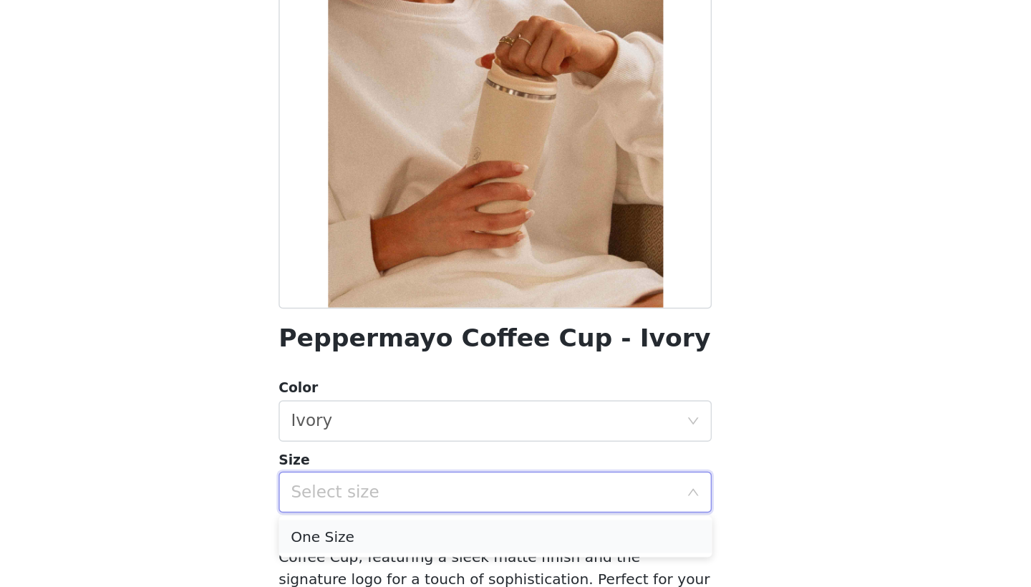
click at [365, 541] on li "One Size" at bounding box center [515, 552] width 301 height 23
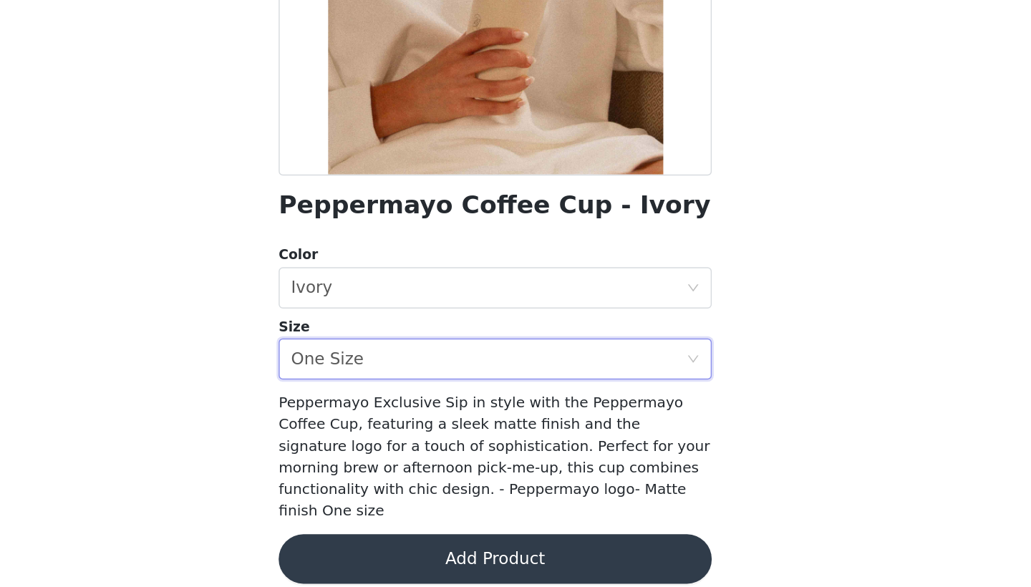
scroll to position [92, 0]
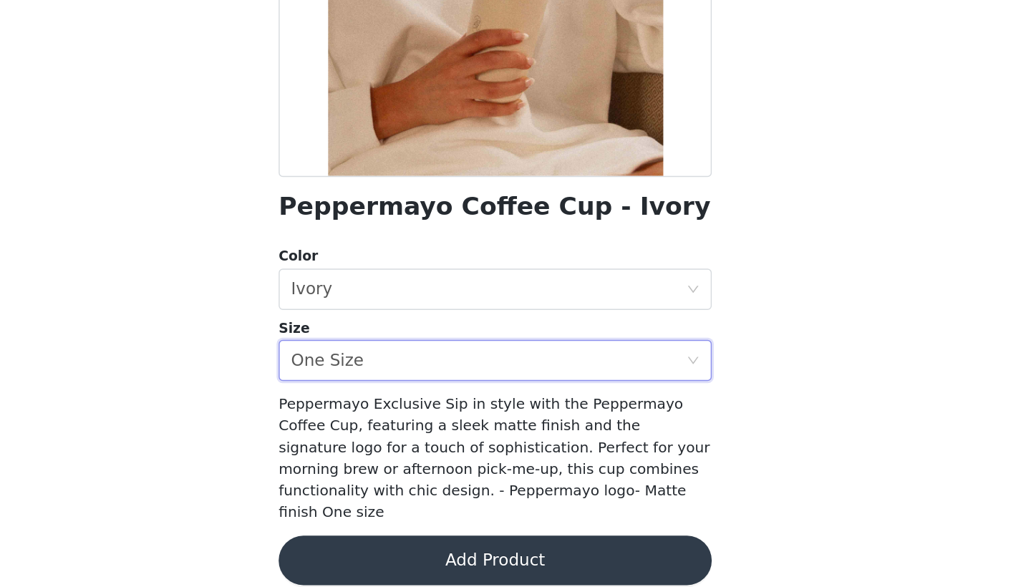
click at [365, 551] on button "Add Product" at bounding box center [515, 568] width 301 height 34
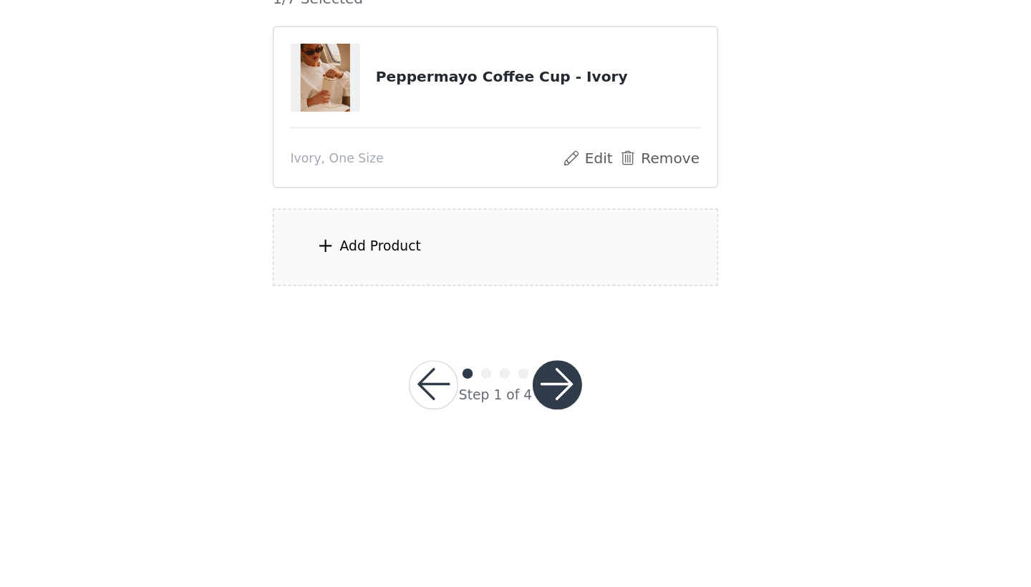
click at [361, 324] on div "Add Product" at bounding box center [515, 351] width 309 height 54
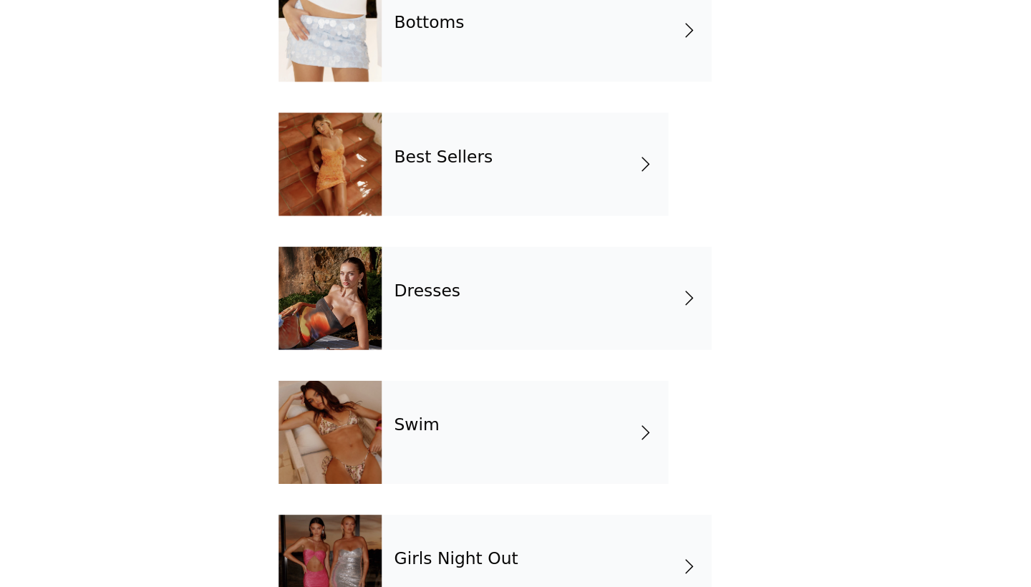
click at [445, 282] on h4 "Best Sellers" at bounding box center [479, 288] width 69 height 13
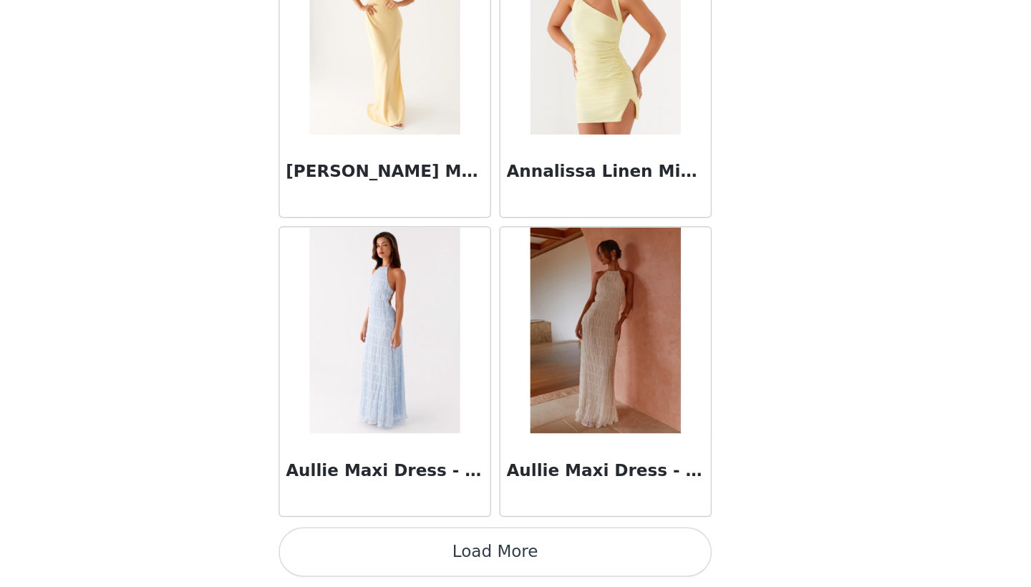
scroll to position [0, 0]
click at [365, 546] on button "Load More" at bounding box center [515, 563] width 301 height 34
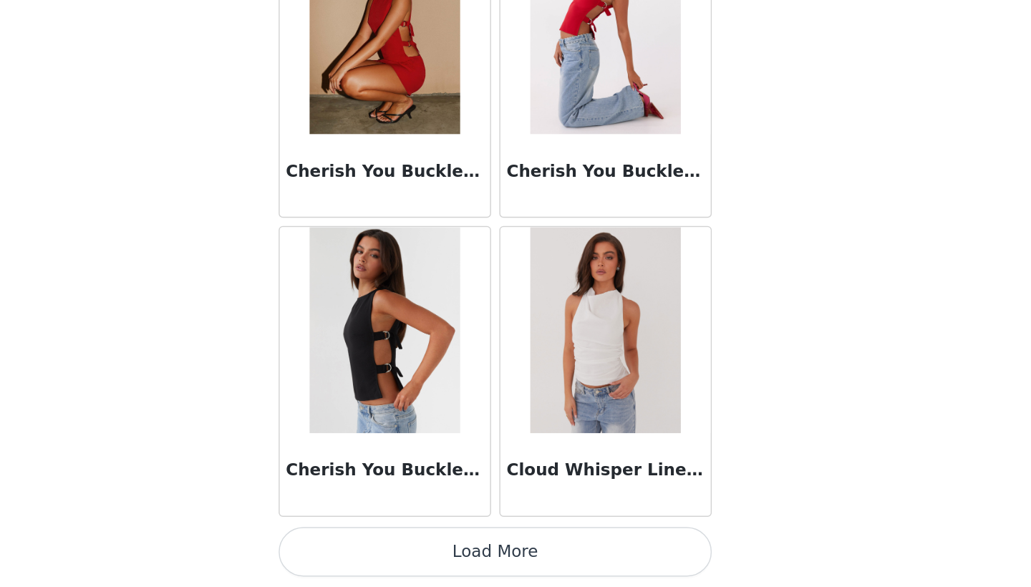
click at [365, 546] on button "Load More" at bounding box center [515, 563] width 301 height 34
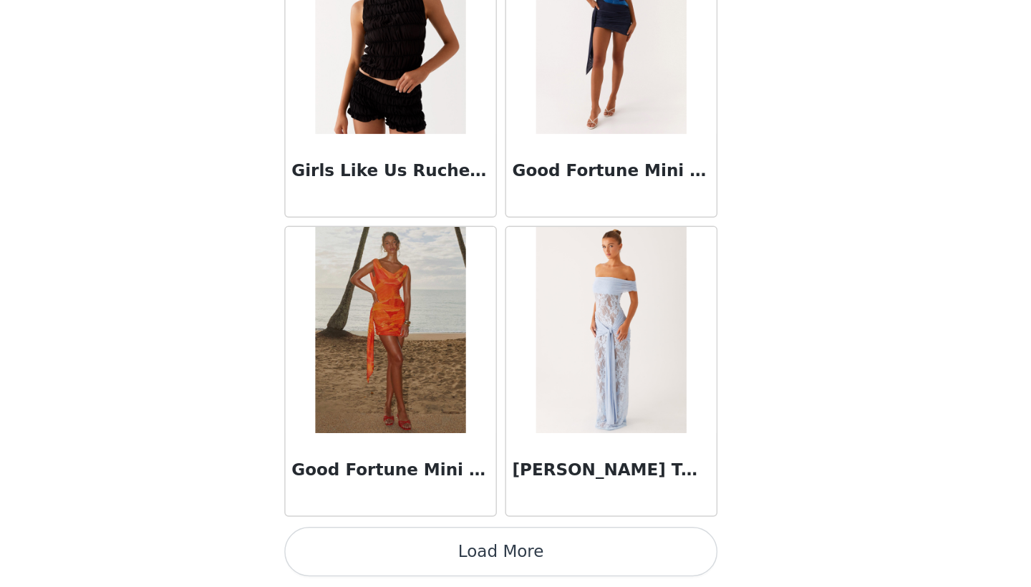
click at [365, 546] on button "Load More" at bounding box center [515, 563] width 301 height 34
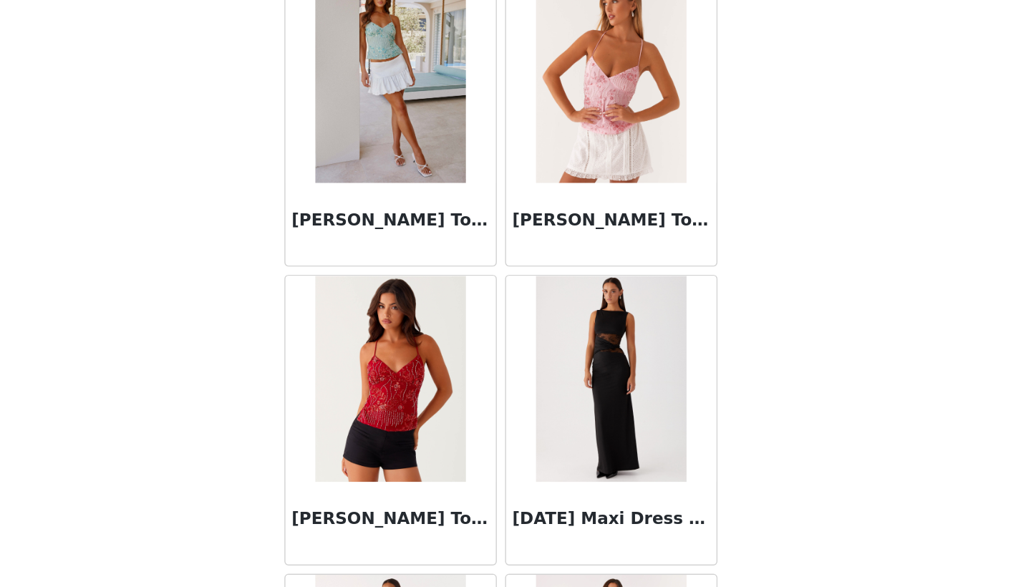
scroll to position [7409, 0]
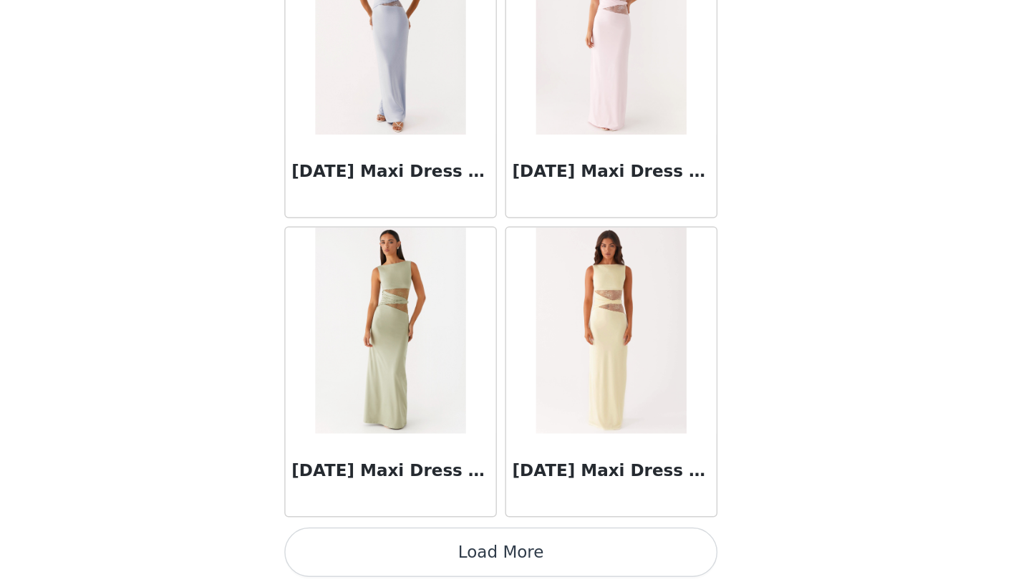
click at [365, 546] on button "Load More" at bounding box center [515, 563] width 301 height 34
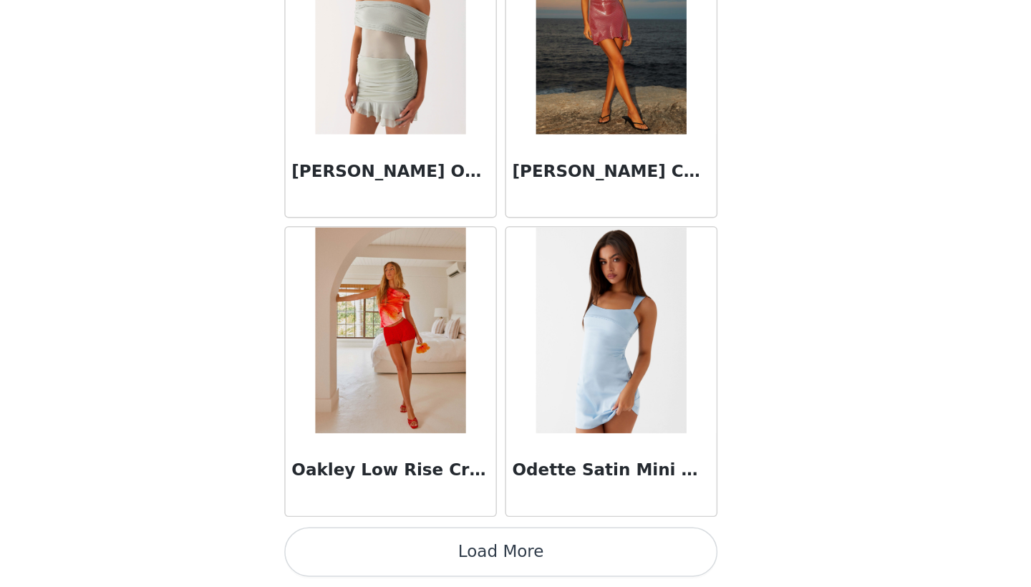
scroll to position [0, 0]
click at [365, 546] on button "Load More" at bounding box center [515, 563] width 301 height 34
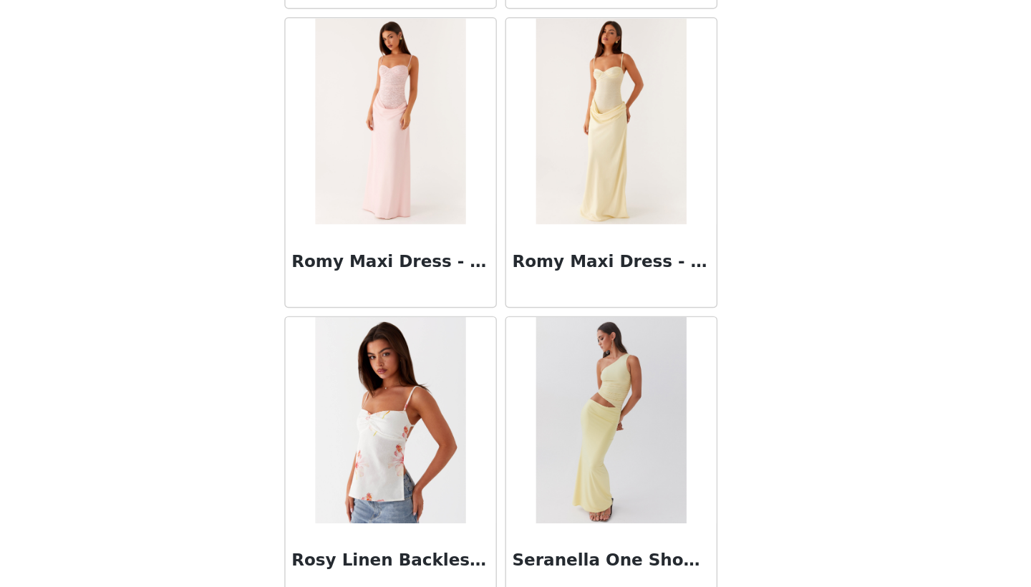
scroll to position [11925, 0]
click at [387, 193] on img at bounding box center [439, 264] width 104 height 143
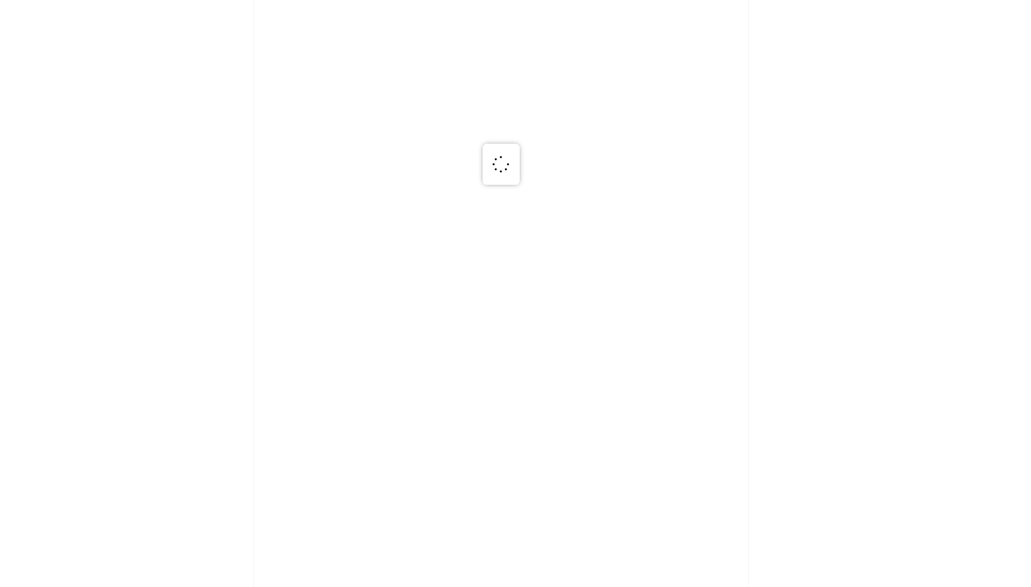
scroll to position [0, 0]
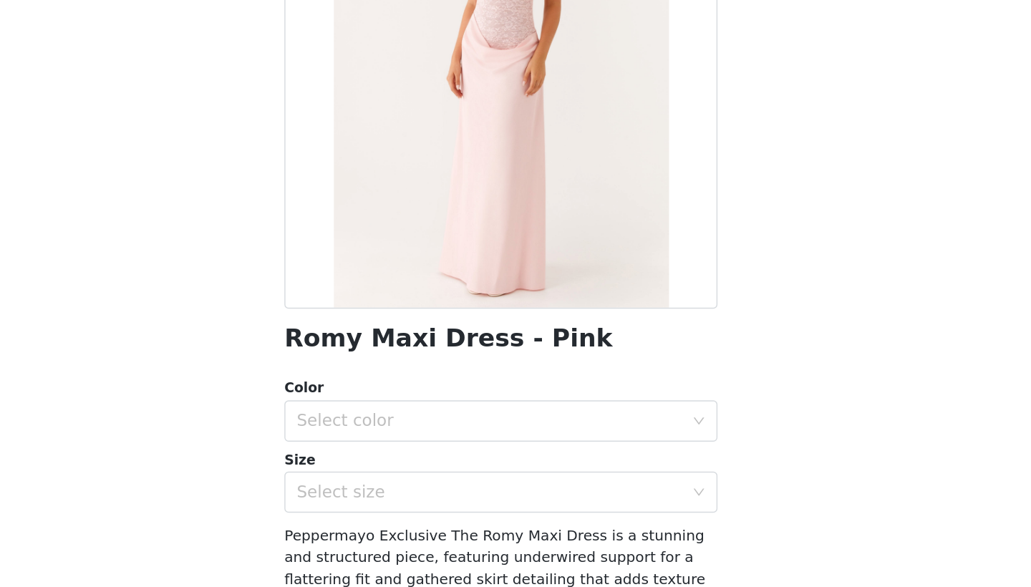
click at [365, 442] on div "Color" at bounding box center [515, 449] width 301 height 14
click at [374, 465] on div "Select color" at bounding box center [508, 472] width 268 height 14
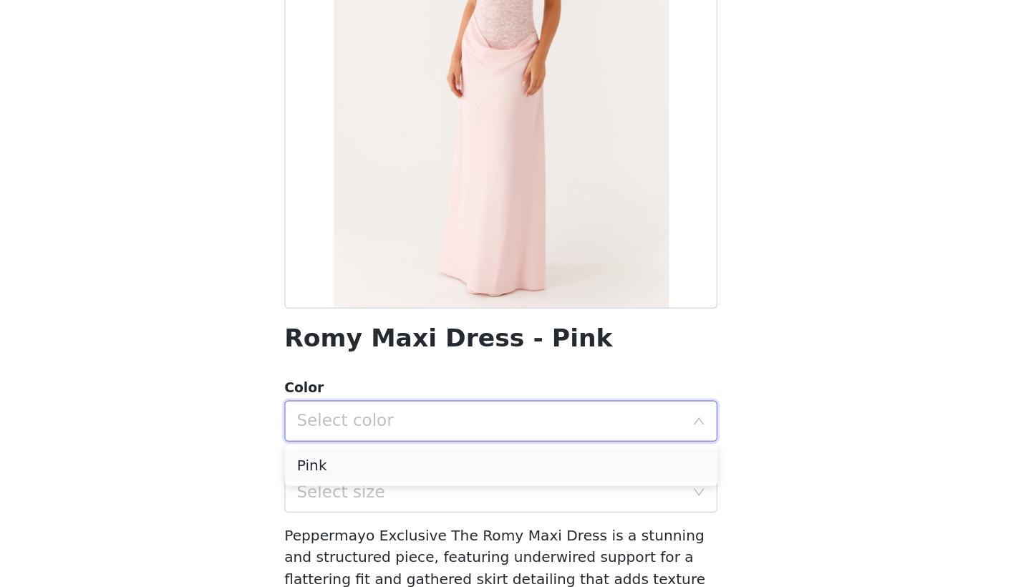
click at [365, 491] on li "Pink" at bounding box center [515, 502] width 301 height 23
click at [374, 514] on div "Select size" at bounding box center [508, 521] width 268 height 14
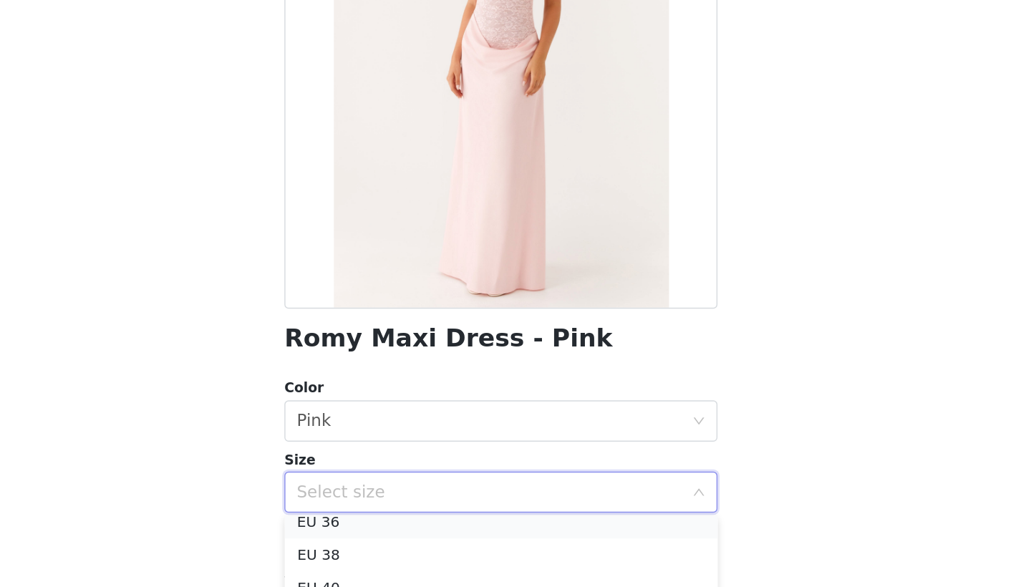
scroll to position [49, 0]
click at [365, 538] on li "EU 36" at bounding box center [515, 549] width 301 height 23
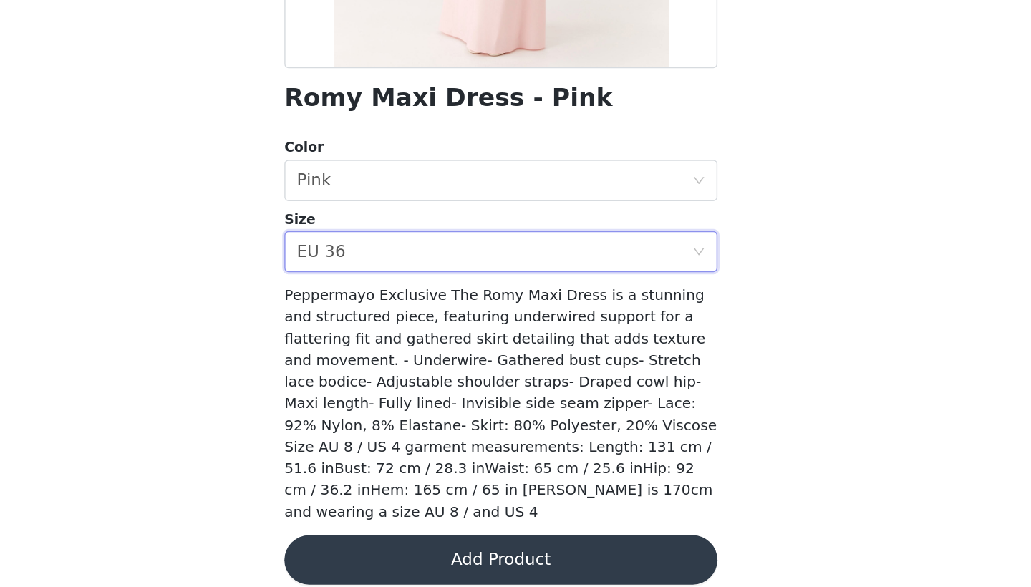
scroll to position [0, 0]
click at [365, 551] on button "Add Product" at bounding box center [515, 568] width 301 height 34
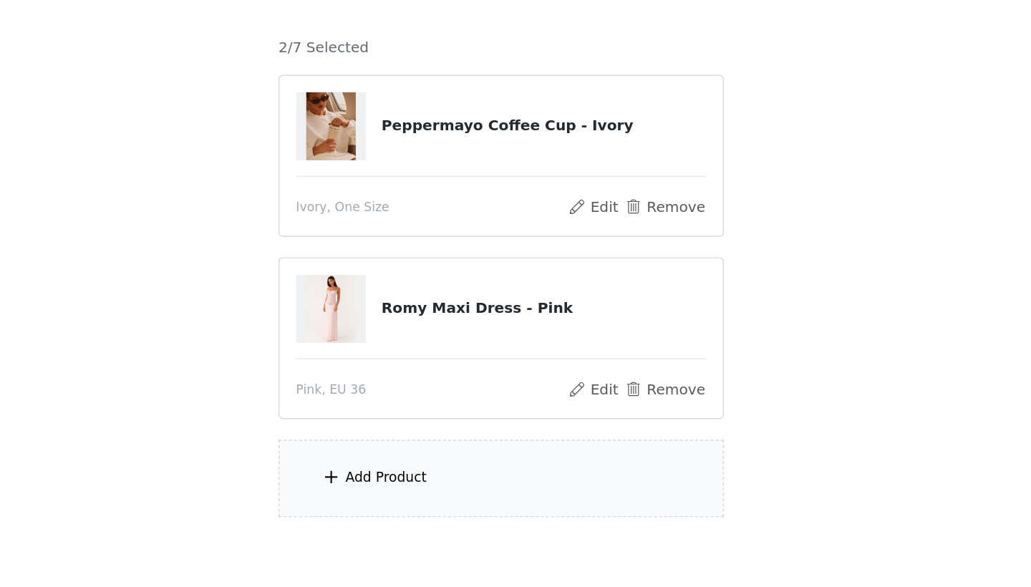
click at [361, 451] on div "Add Product" at bounding box center [515, 478] width 309 height 54
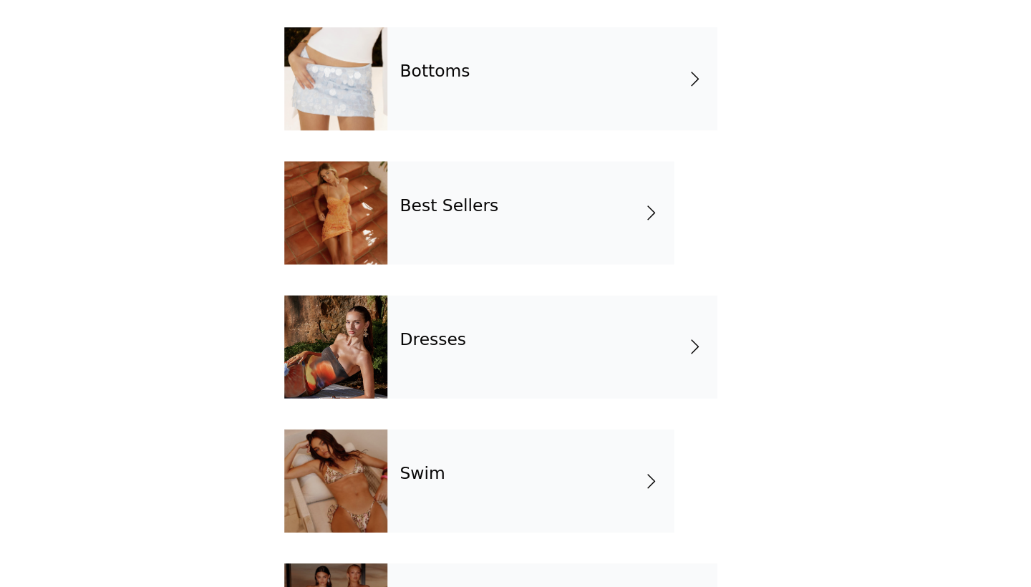
click at [437, 351] on div "Dresses" at bounding box center [551, 387] width 229 height 72
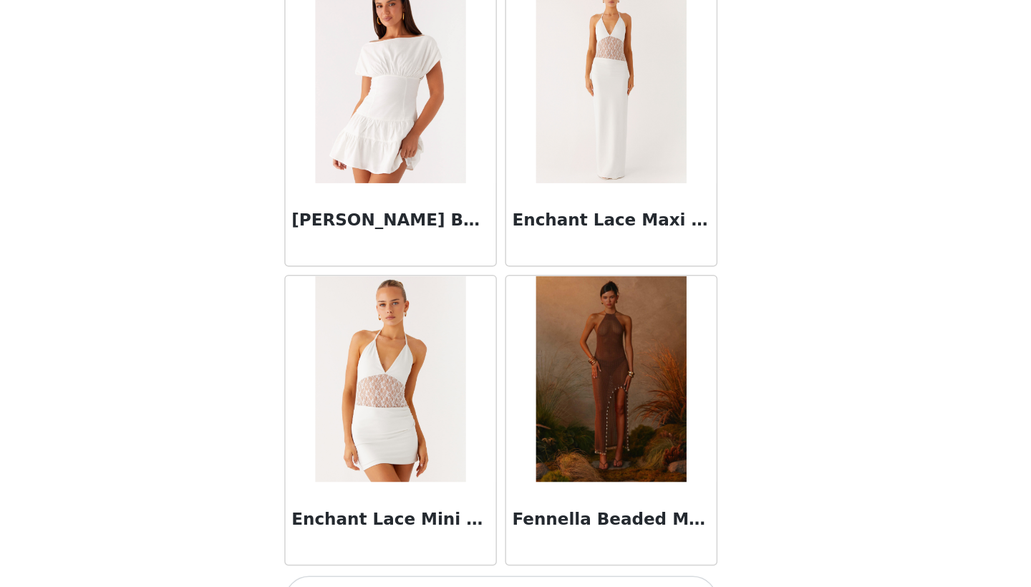
scroll to position [1604, 0]
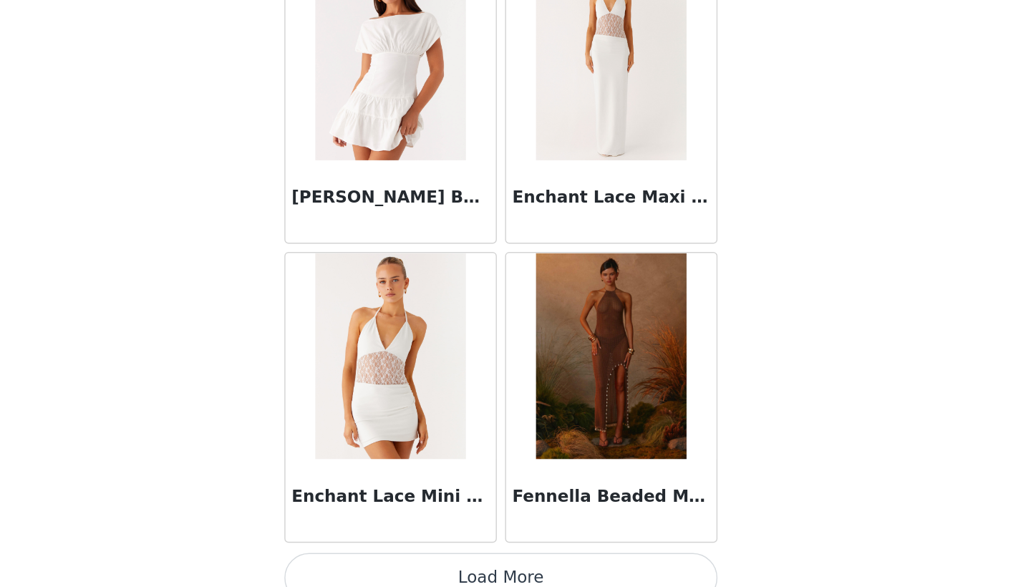
click at [365, 546] on button "Load More" at bounding box center [515, 563] width 301 height 34
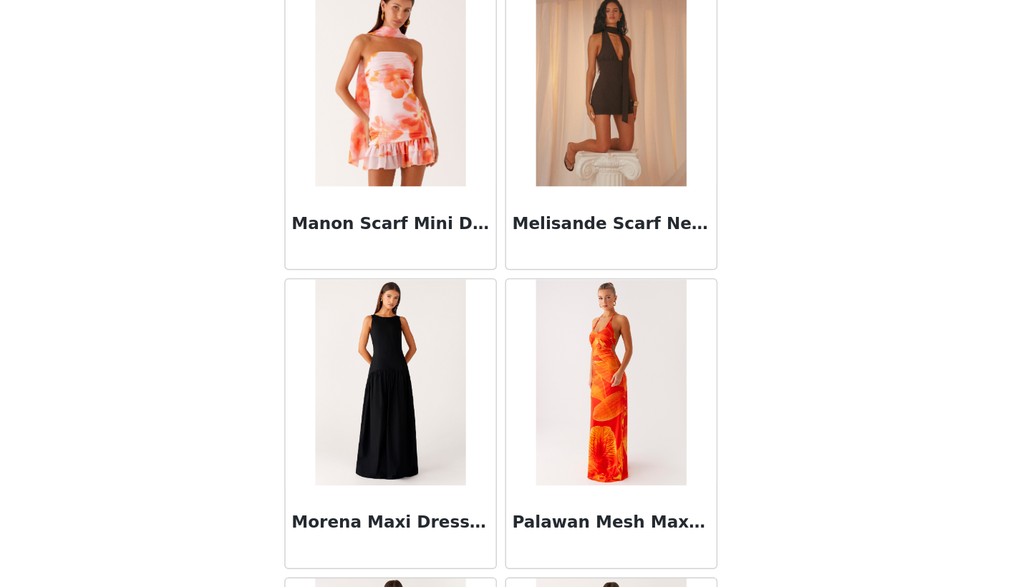
scroll to position [2953, 0]
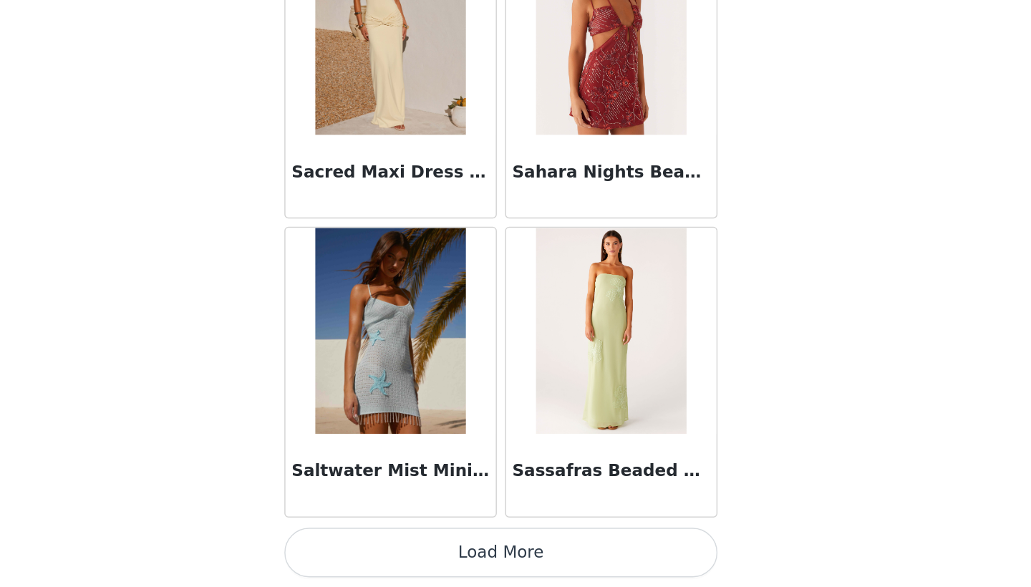
click at [365, 546] on button "Load More" at bounding box center [515, 563] width 301 height 34
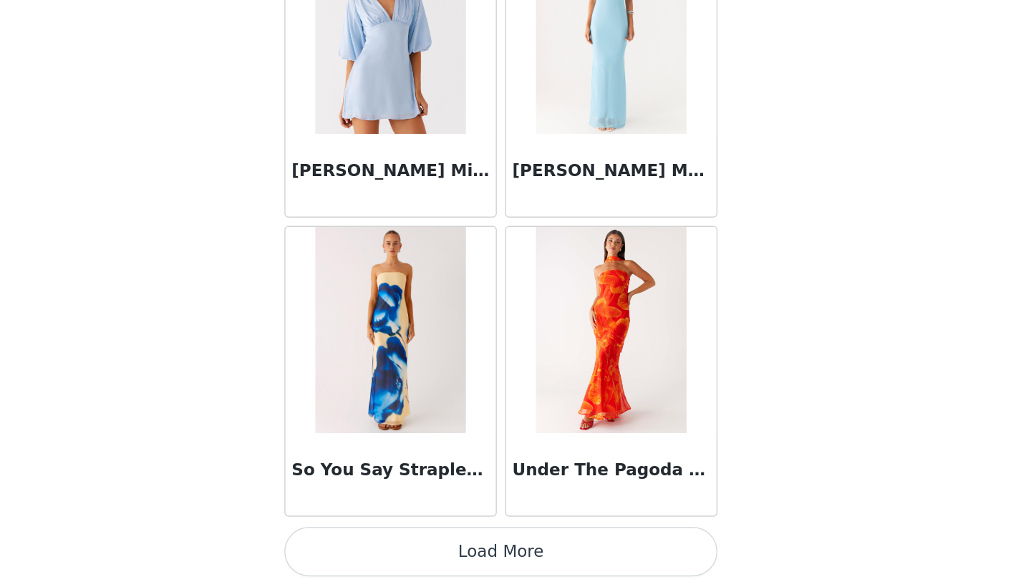
scroll to position [37, 0]
click at [365, 546] on button "Load More" at bounding box center [515, 563] width 301 height 34
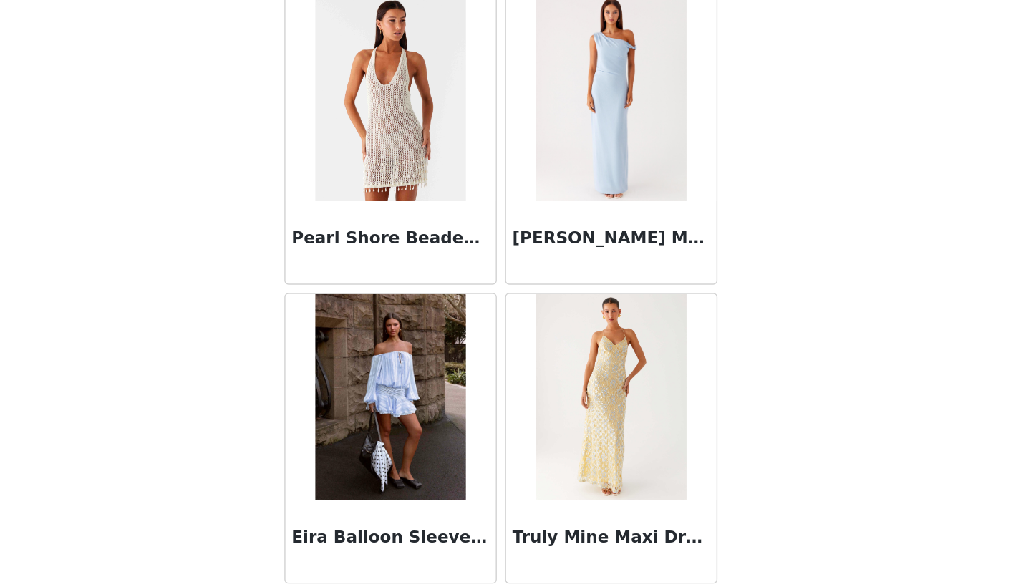
click at [387, 383] on img at bounding box center [439, 454] width 104 height 143
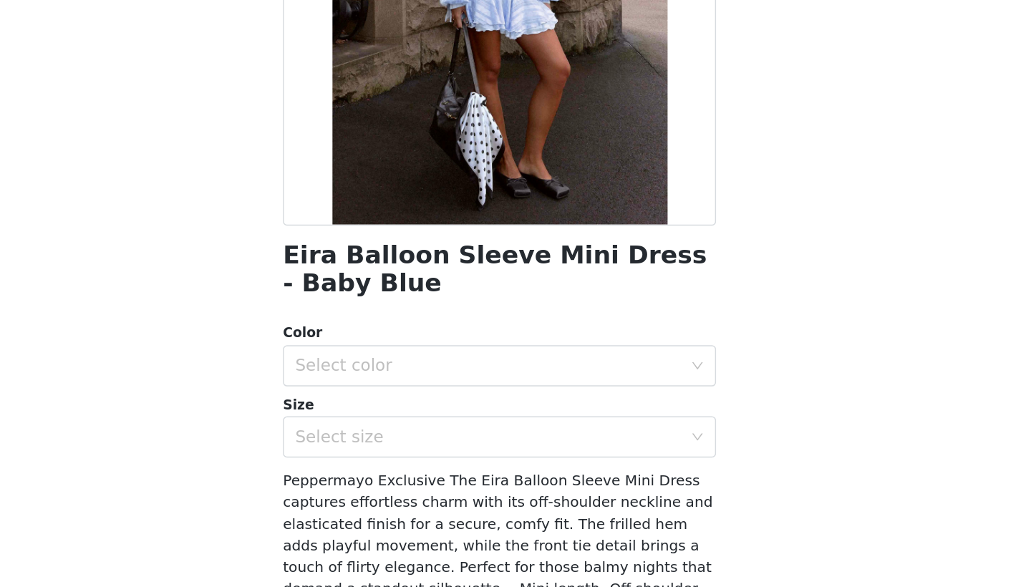
scroll to position [79, 0]
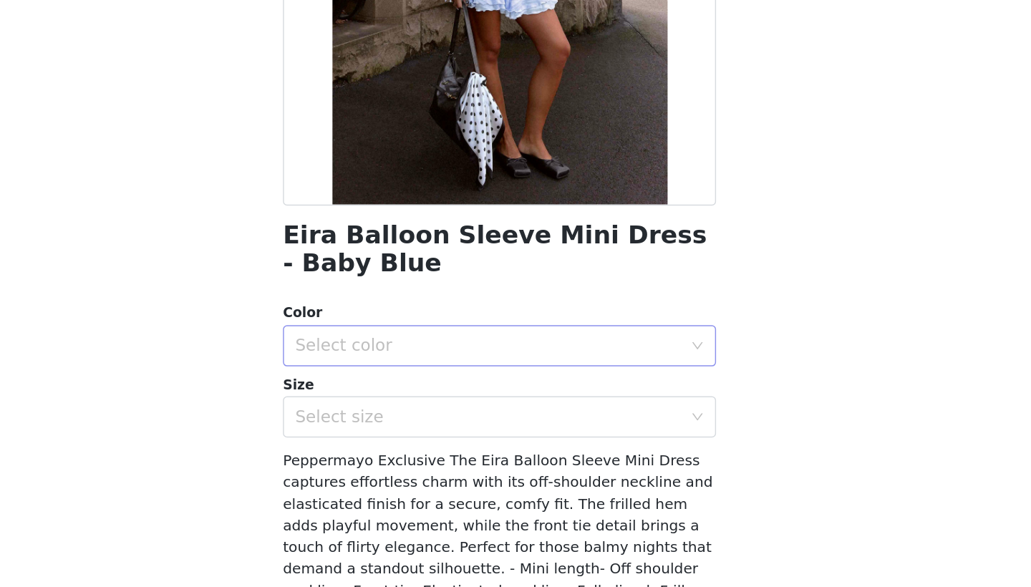
click at [374, 405] on div "Select color" at bounding box center [508, 412] width 268 height 14
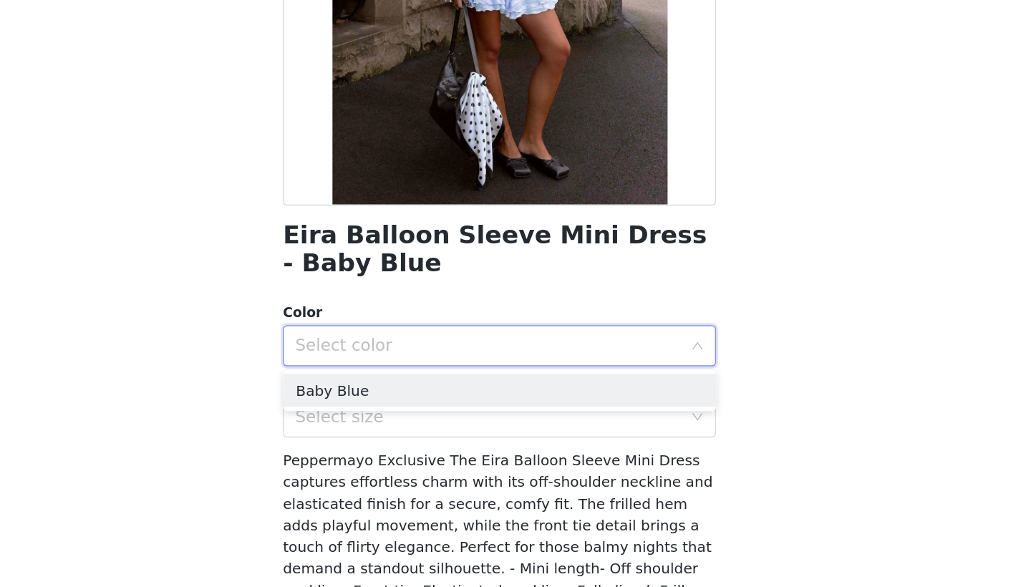
click at [374, 405] on div "Select color" at bounding box center [508, 412] width 268 height 14
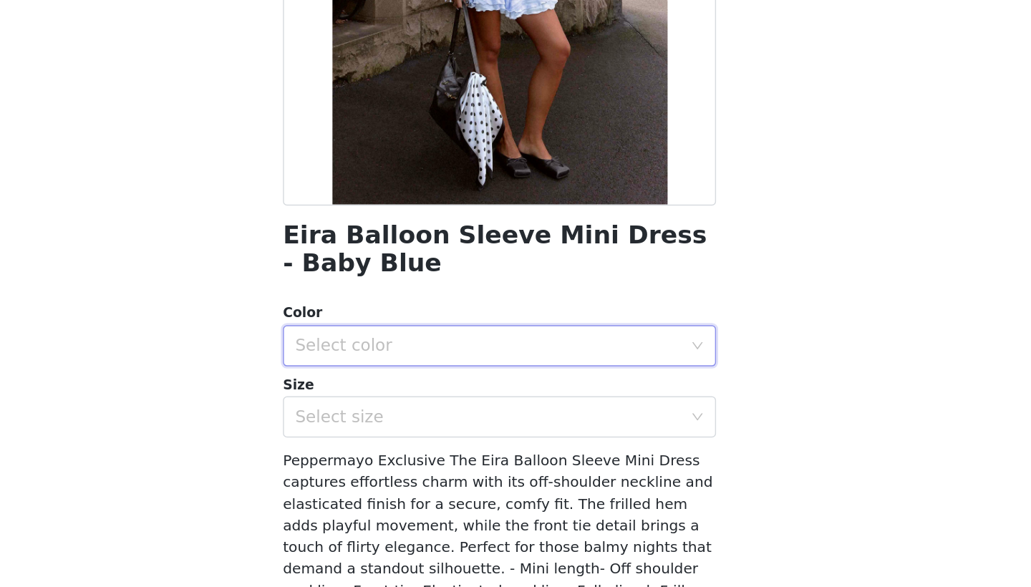
click at [374, 405] on div "Select color" at bounding box center [508, 412] width 268 height 14
click at [365, 432] on li "Baby Blue" at bounding box center [515, 443] width 301 height 23
click at [374, 455] on div "Select size" at bounding box center [508, 462] width 268 height 14
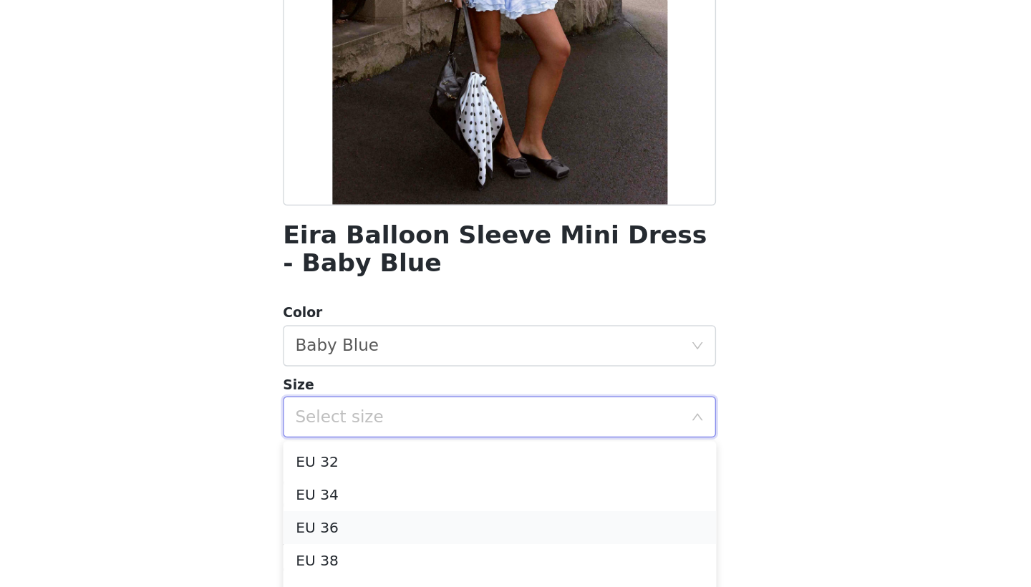
click at [365, 527] on li "EU 36" at bounding box center [515, 538] width 301 height 23
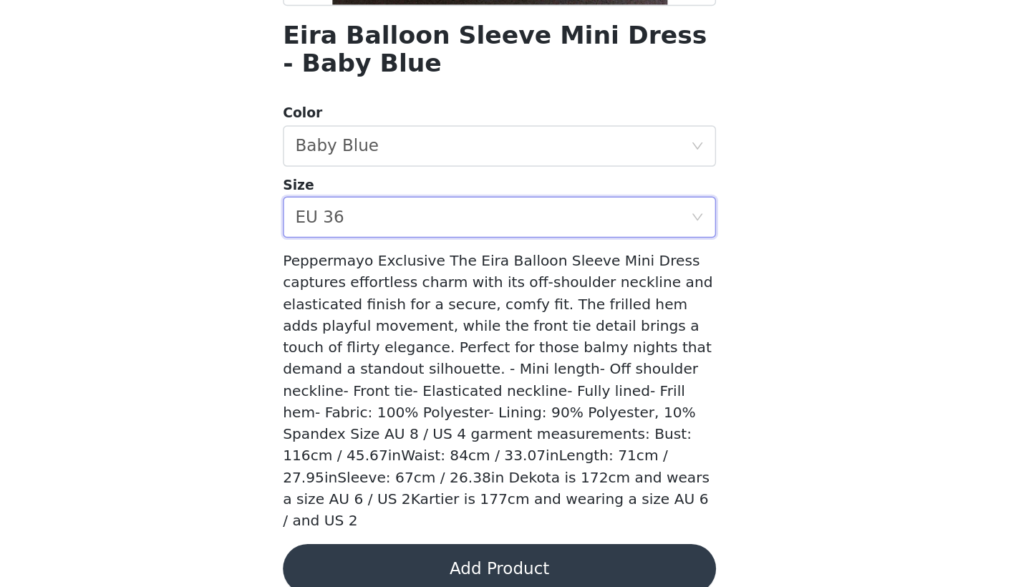
click at [365, 550] on button "Add Product" at bounding box center [515, 567] width 301 height 34
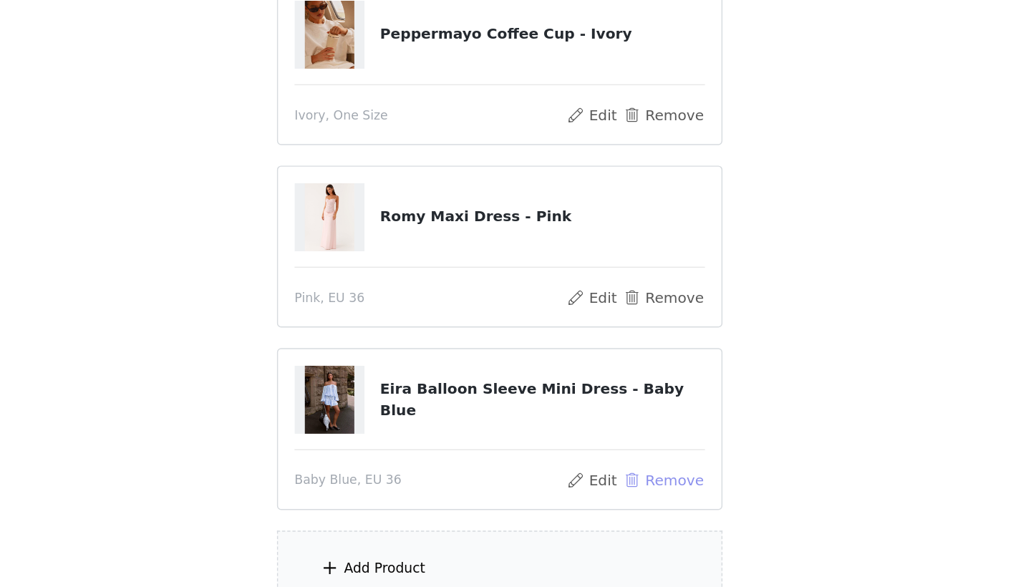
click at [601, 497] on button "Remove" at bounding box center [629, 505] width 57 height 17
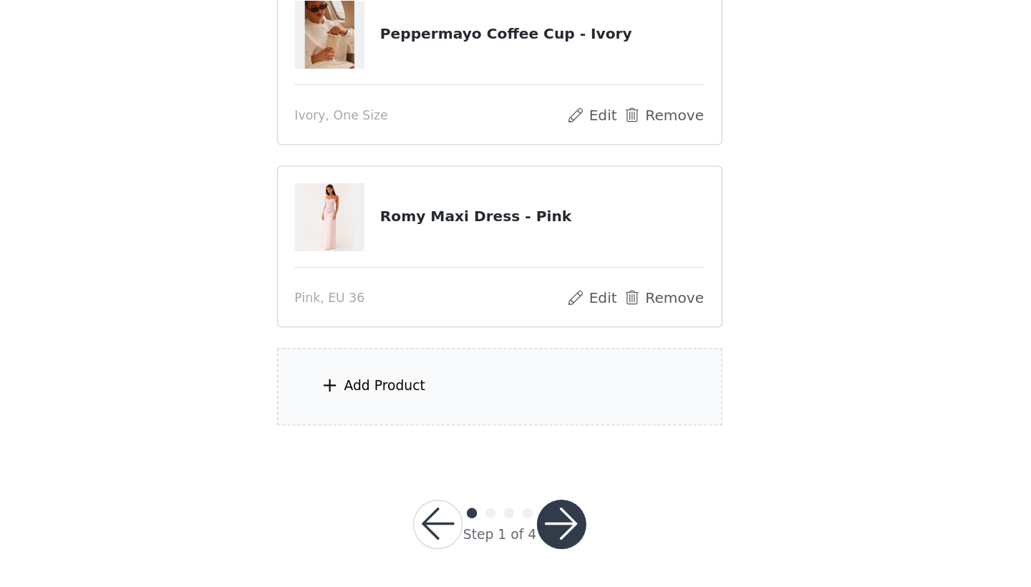
click at [387, 414] on div "Add Product" at bounding box center [515, 441] width 309 height 54
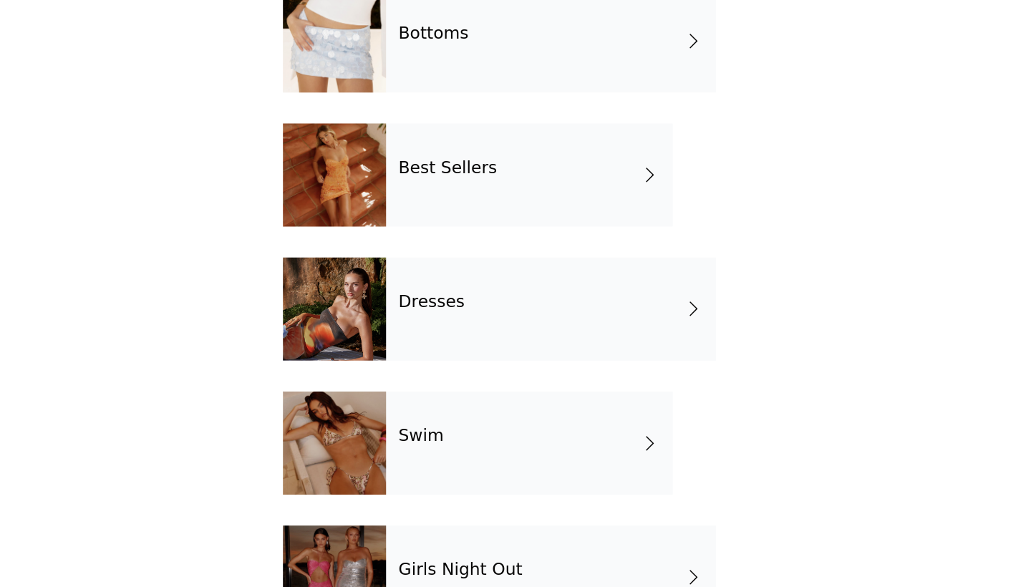
click at [437, 258] on div "Best Sellers" at bounding box center [536, 294] width 199 height 72
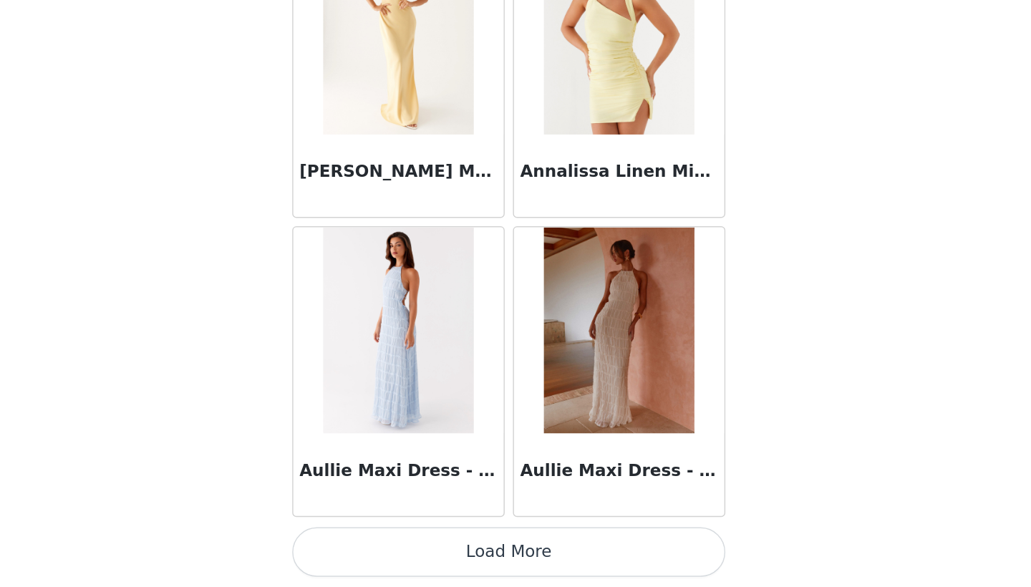
scroll to position [37, 0]
click at [365, 546] on button "Load More" at bounding box center [515, 563] width 301 height 34
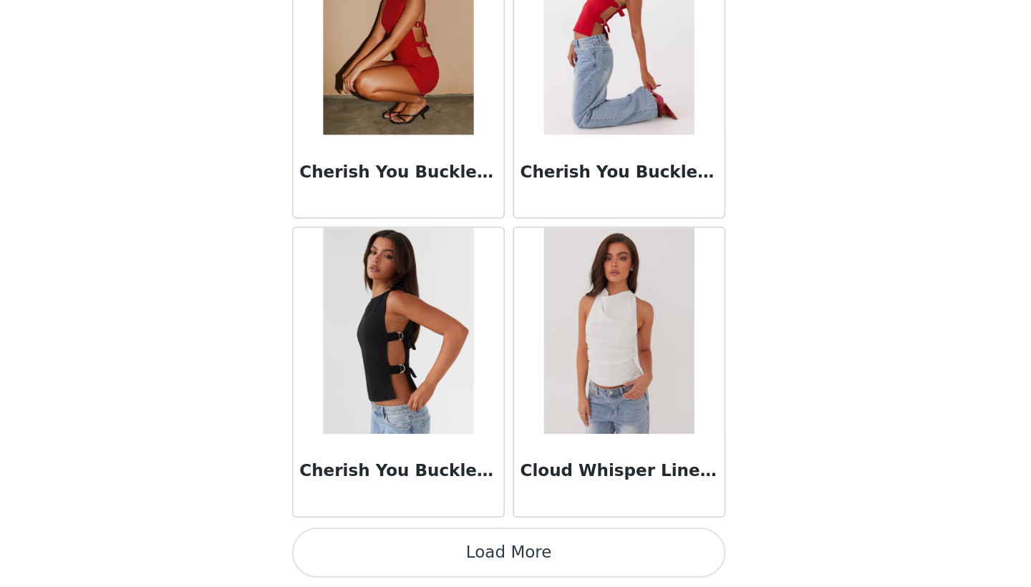
click at [365, 546] on button "Load More" at bounding box center [515, 563] width 301 height 34
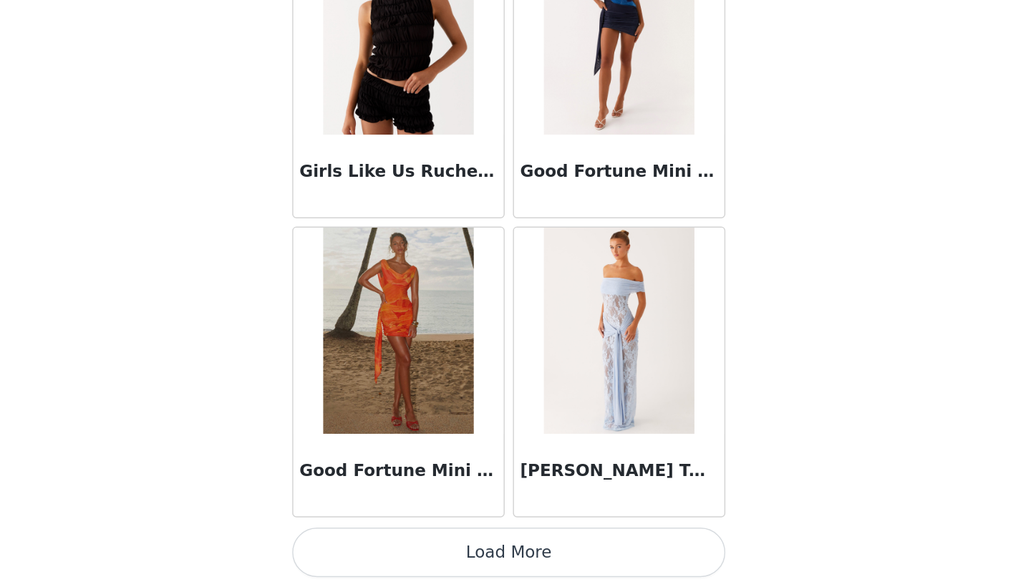
click at [365, 546] on button "Load More" at bounding box center [515, 563] width 301 height 34
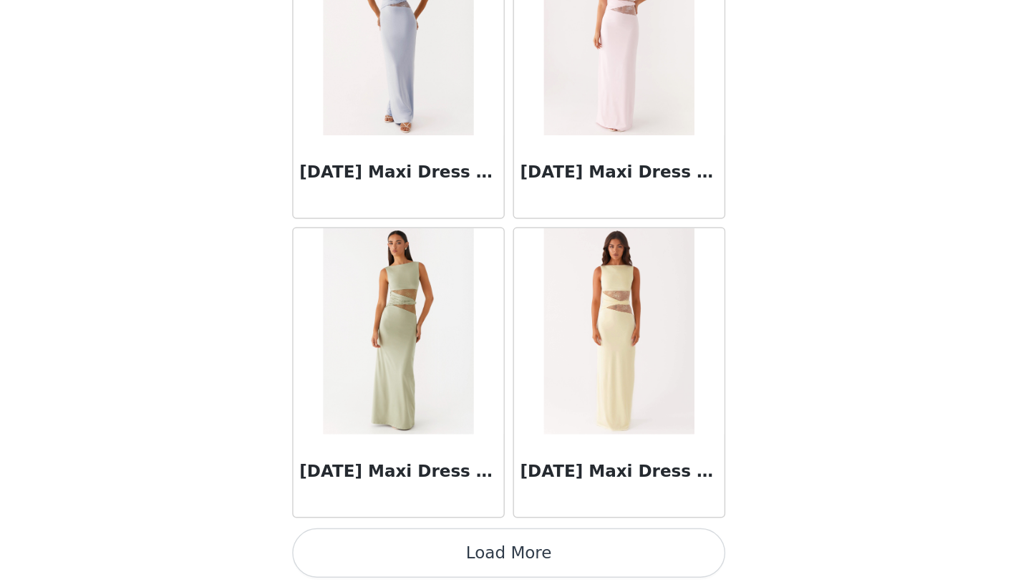
click at [365, 546] on button "Load More" at bounding box center [515, 563] width 301 height 34
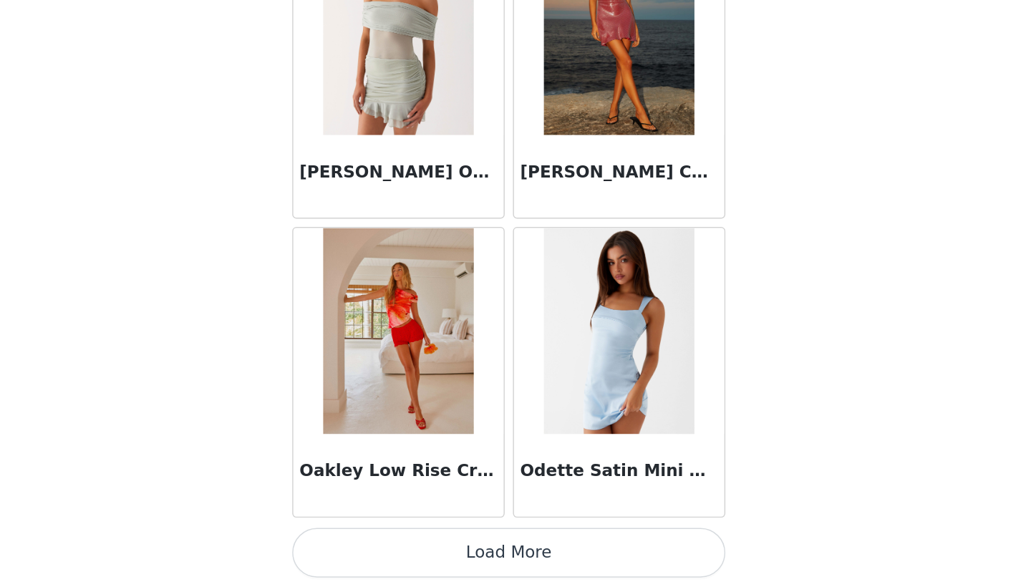
click at [370, 546] on button "Load More" at bounding box center [515, 563] width 301 height 34
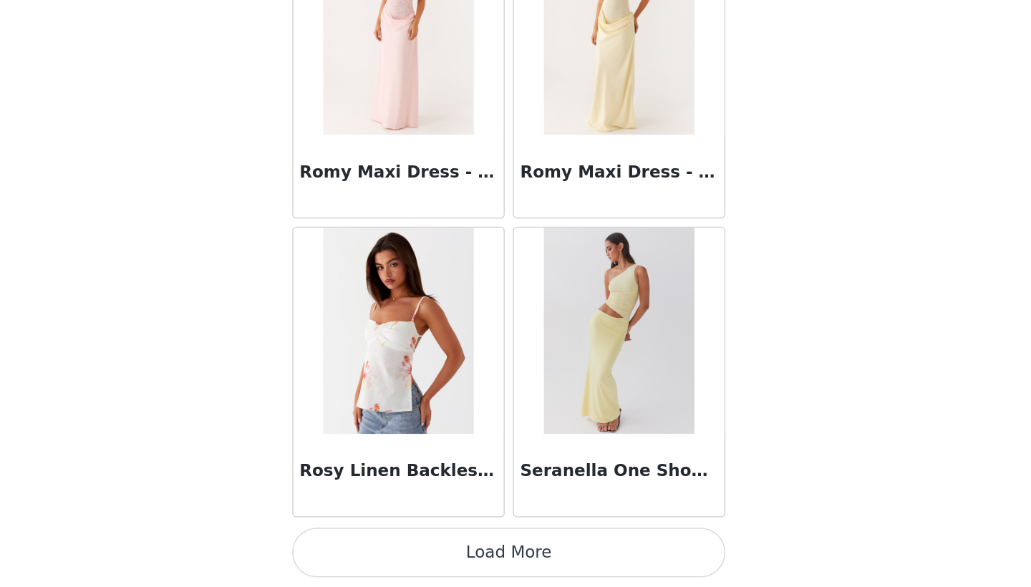
scroll to position [11988, 0]
click at [365, 546] on button "Load More" at bounding box center [515, 563] width 301 height 34
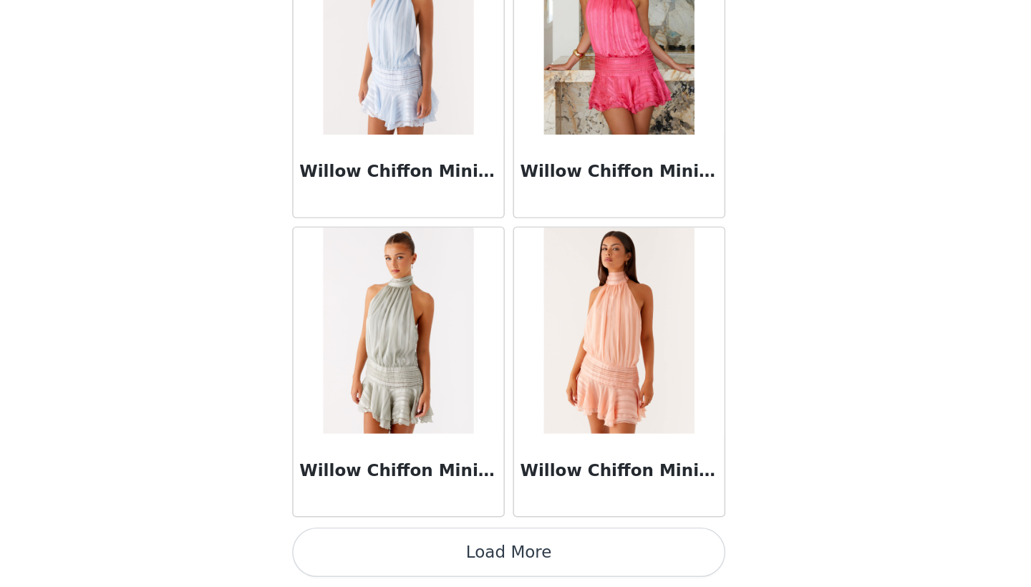
scroll to position [37, 0]
click at [365, 546] on button "Load More" at bounding box center [515, 563] width 301 height 34
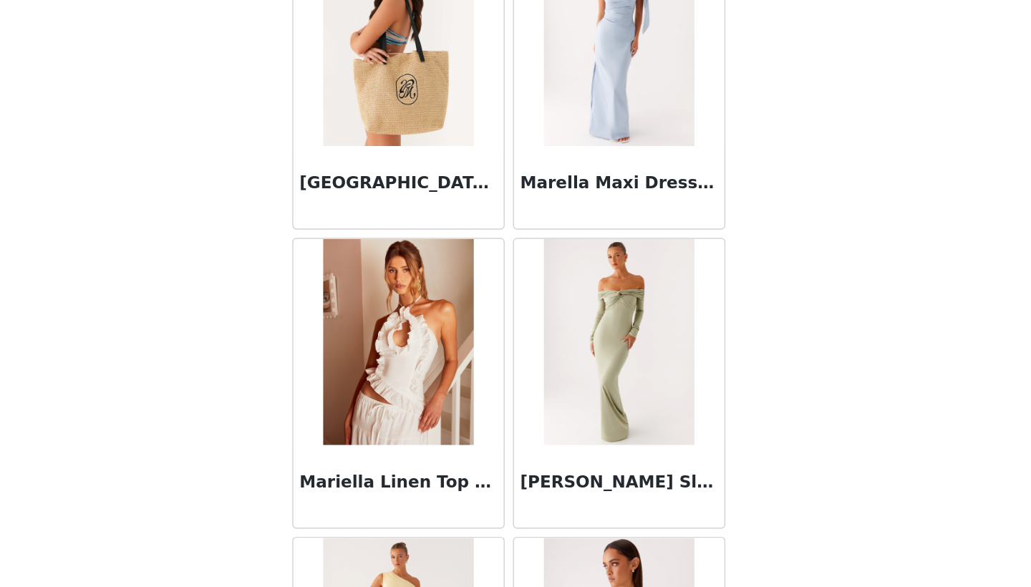
scroll to position [9070, 0]
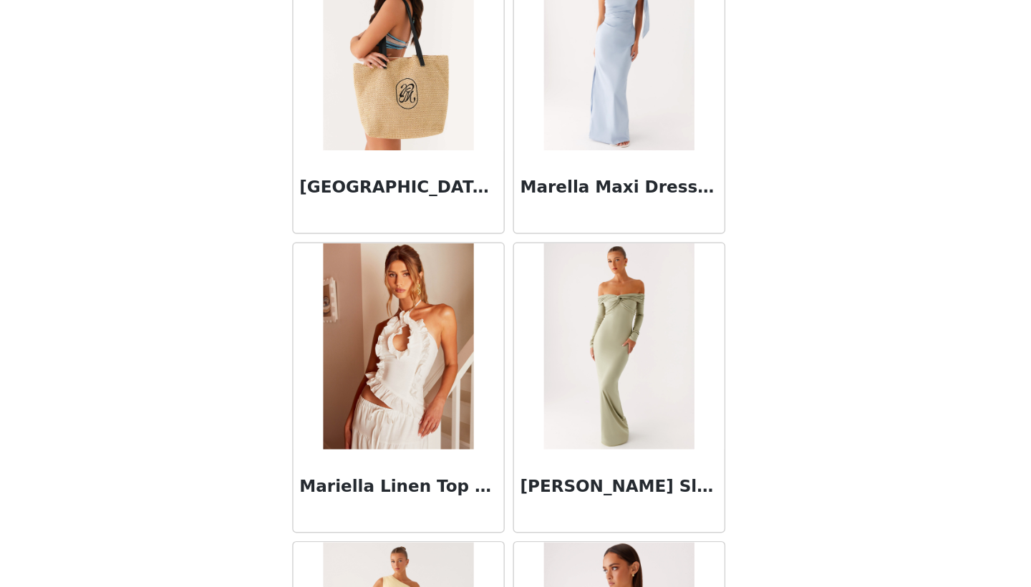
click at [387, 348] on img at bounding box center [439, 419] width 104 height 143
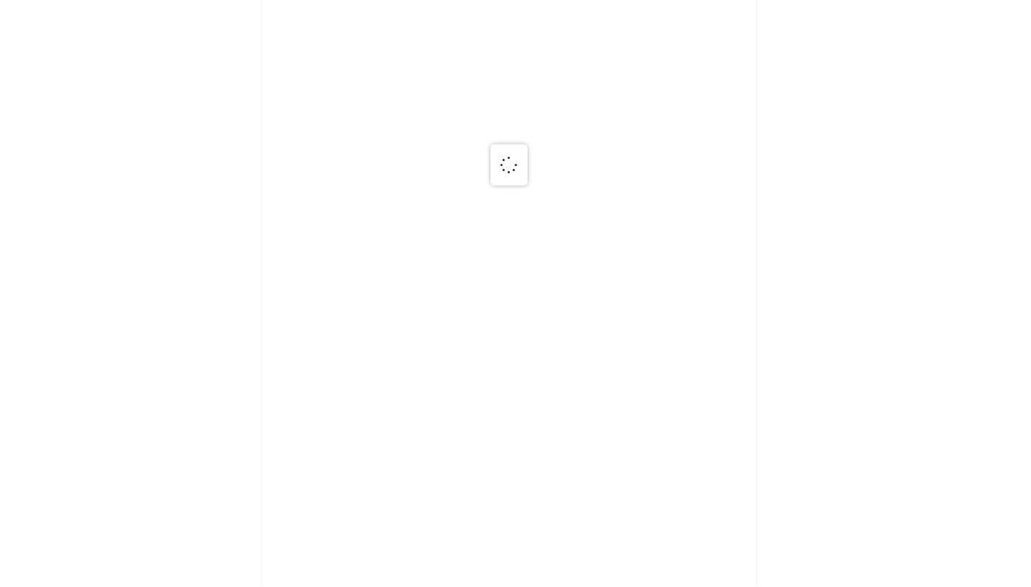
scroll to position [0, 0]
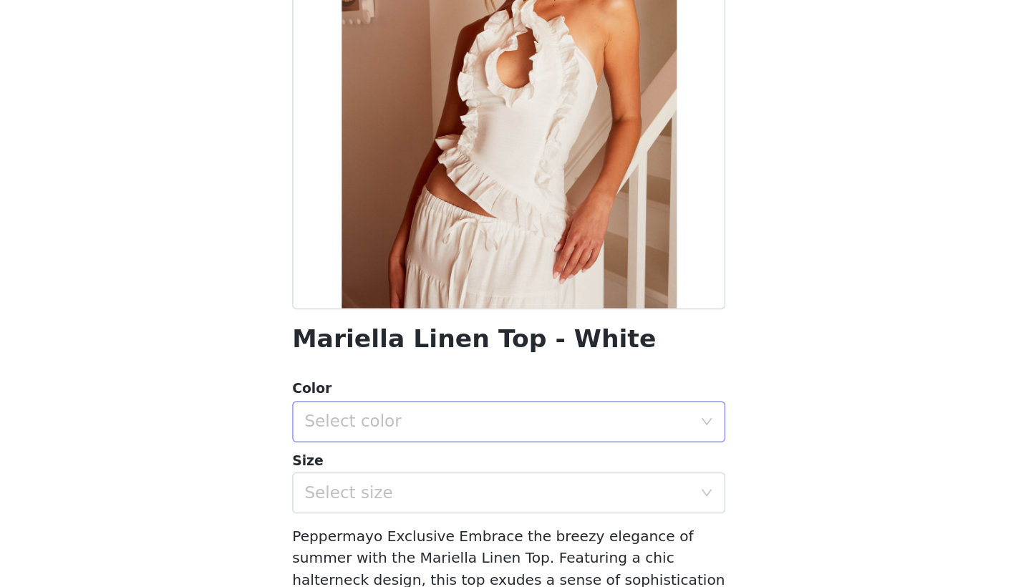
click at [374, 458] on div "Select color" at bounding box center [511, 471] width 274 height 27
click at [365, 491] on li "White" at bounding box center [515, 502] width 301 height 23
click at [365, 358] on div "Mariella Linen Top - White Color Select color White Size Select size Peppermayo…" at bounding box center [515, 428] width 301 height 713
click at [374, 514] on div "Select size" at bounding box center [508, 521] width 268 height 14
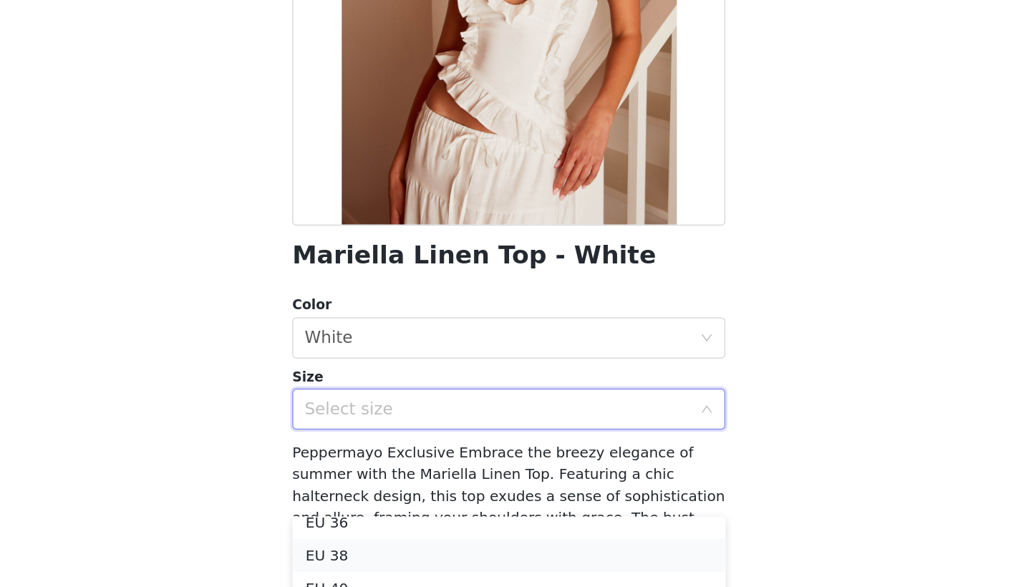
scroll to position [56, 0]
click at [365, 554] on li "EU 38" at bounding box center [515, 565] width 301 height 23
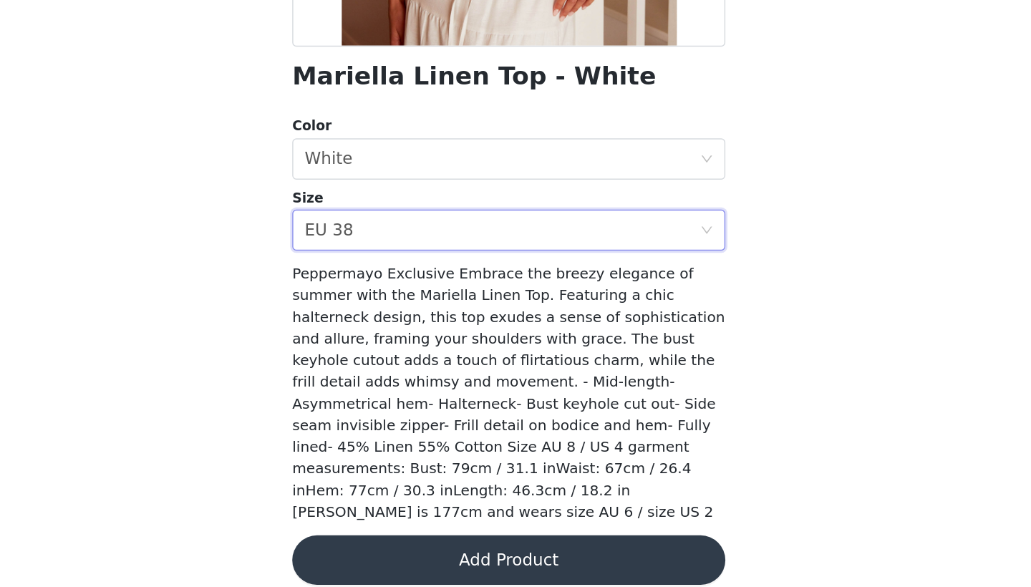
scroll to position [182, 0]
click at [365, 551] on button "Add Product" at bounding box center [515, 568] width 301 height 34
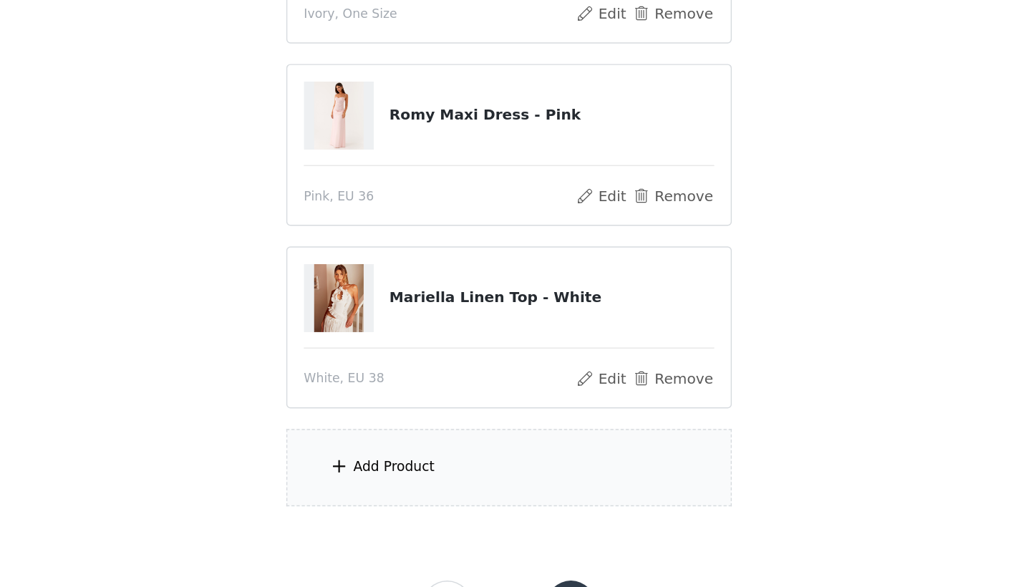
scroll to position [101, 0]
click at [407, 496] on div "Add Product" at bounding box center [435, 503] width 57 height 14
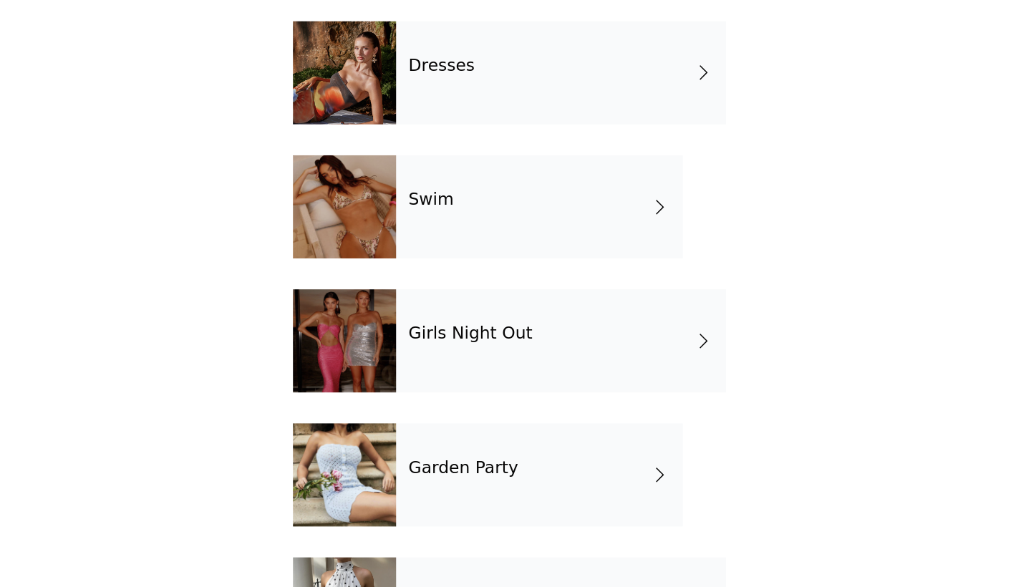
scroll to position [160, 0]
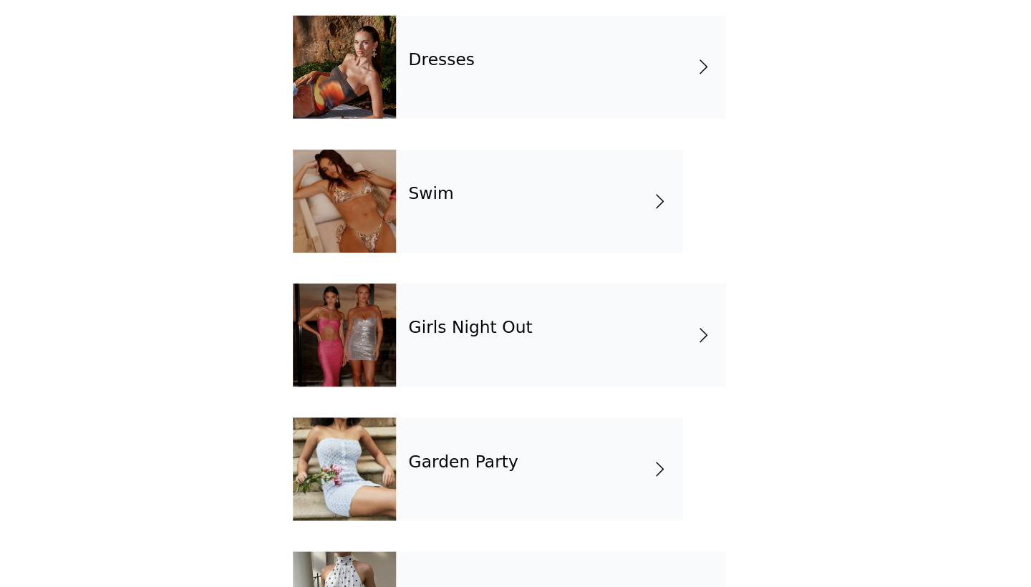
click at [437, 377] on div "Girls Night Out" at bounding box center [551, 413] width 229 height 72
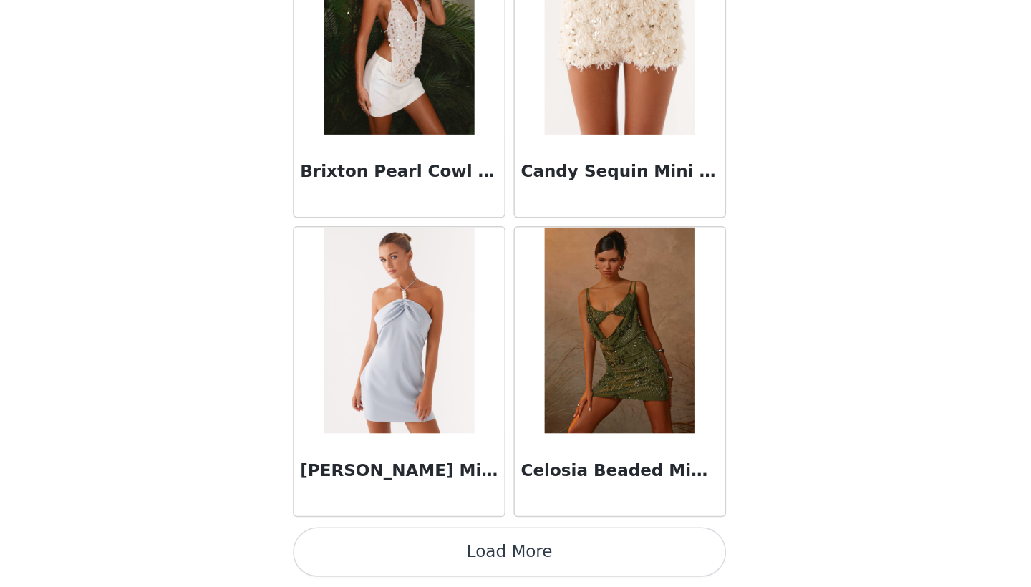
scroll to position [164, 0]
click at [365, 546] on button "Load More" at bounding box center [515, 563] width 301 height 34
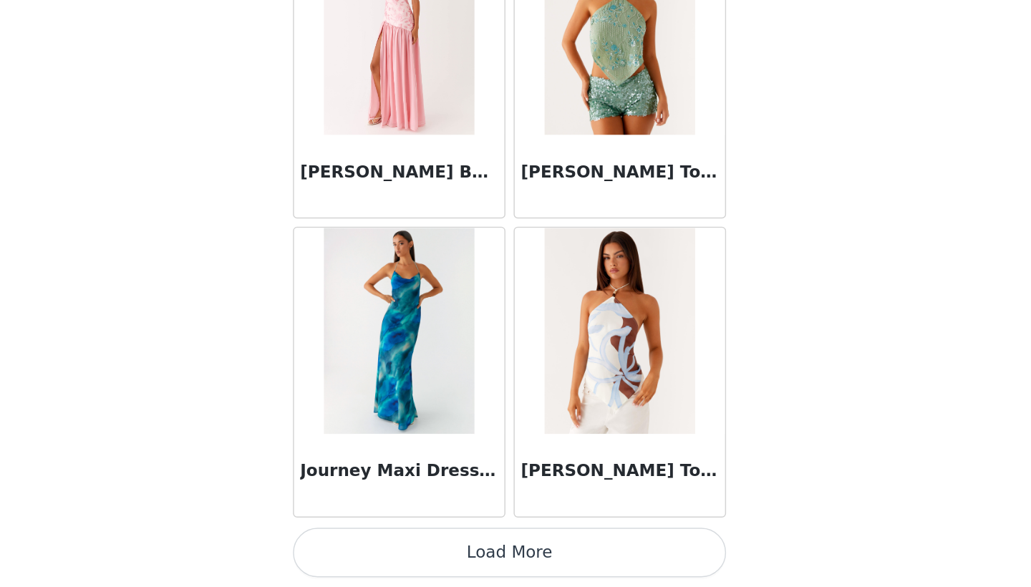
click at [365, 546] on button "Load More" at bounding box center [515, 563] width 301 height 34
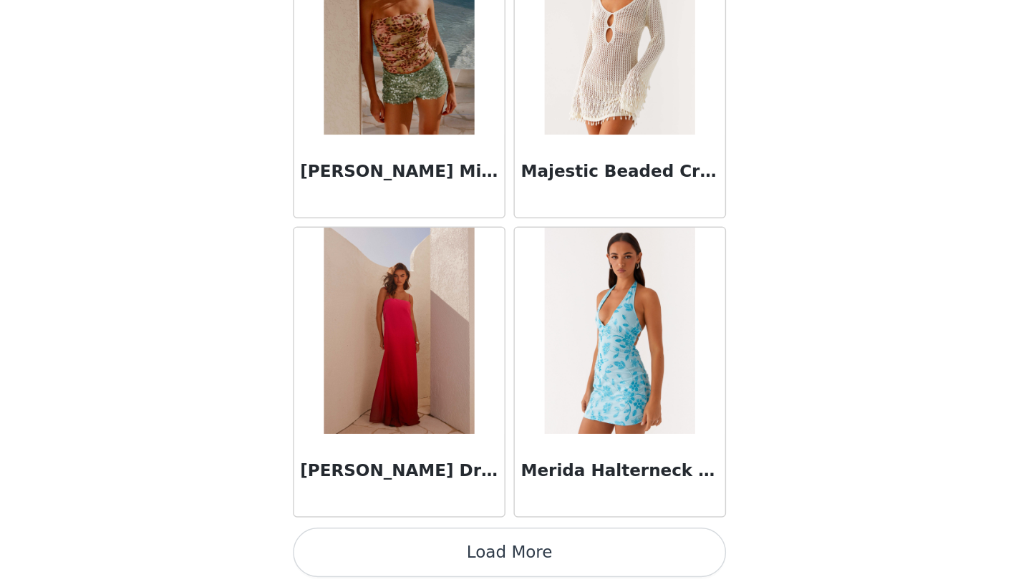
click at [365, 546] on button "Load More" at bounding box center [515, 563] width 301 height 34
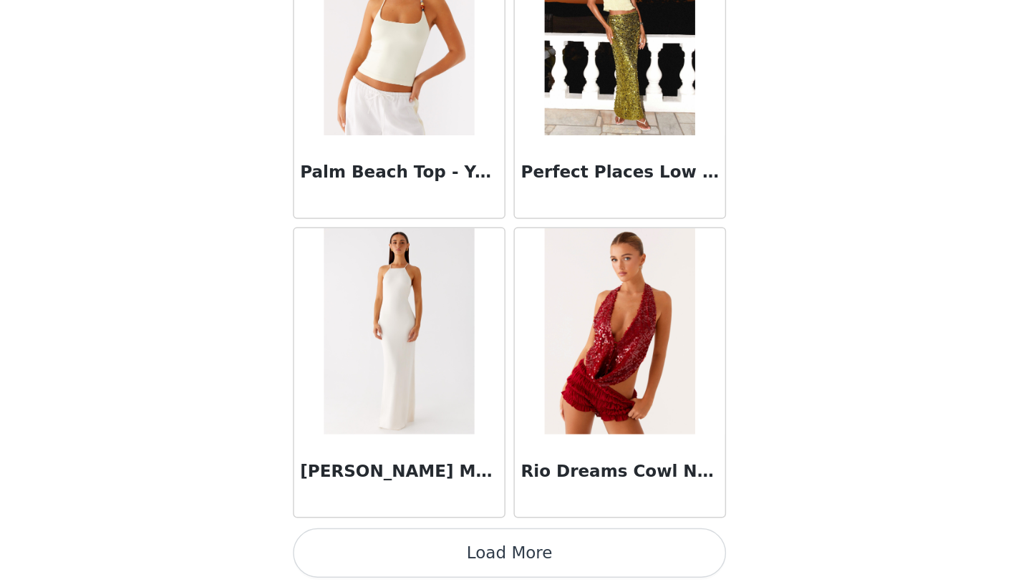
click at [365, 546] on button "Load More" at bounding box center [515, 563] width 301 height 34
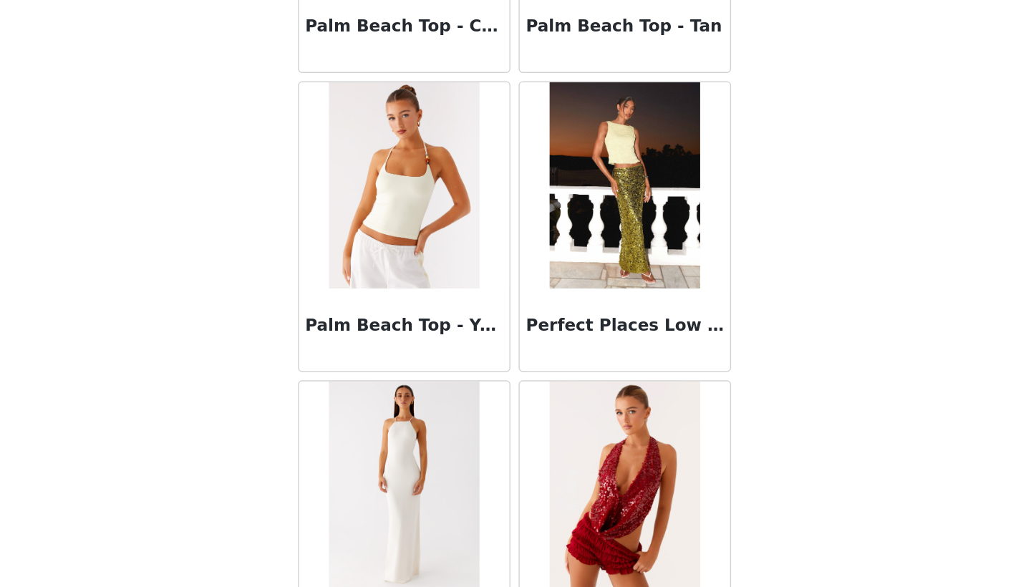
scroll to position [7727, 0]
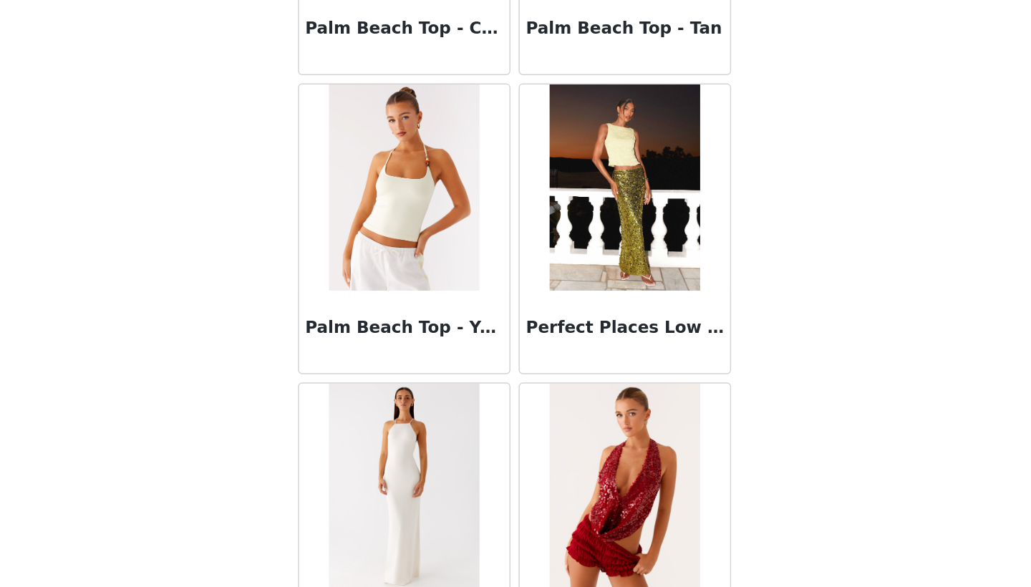
click at [387, 238] on img at bounding box center [439, 309] width 104 height 143
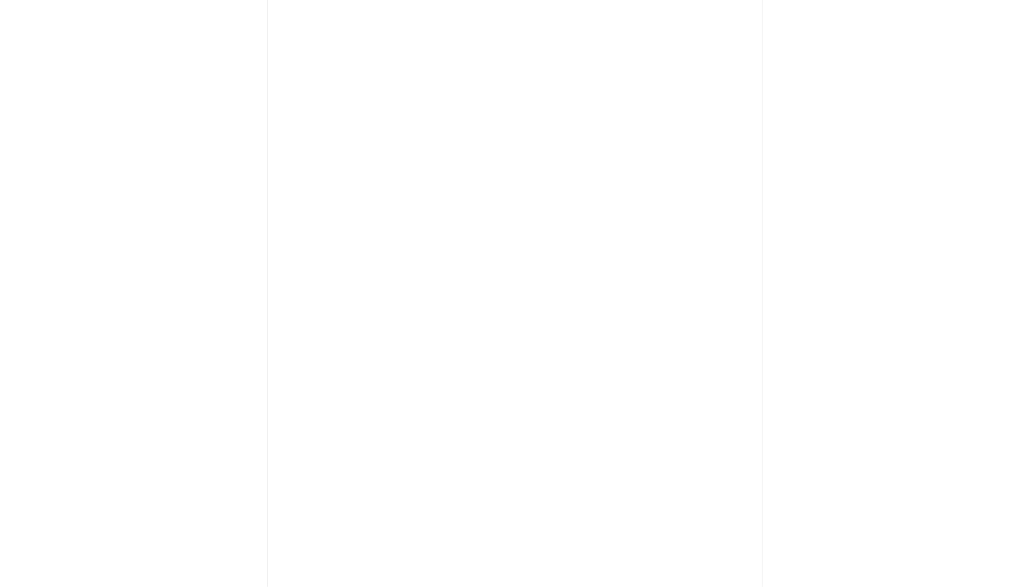
scroll to position [0, 0]
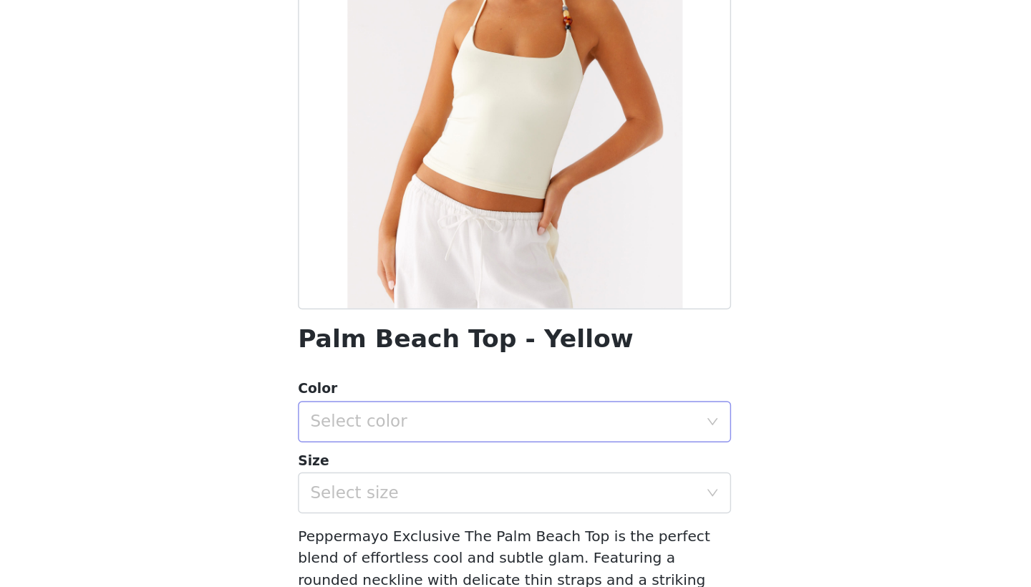
click at [374, 465] on div "Select color" at bounding box center [508, 472] width 268 height 14
click at [365, 491] on li "Yellow" at bounding box center [515, 502] width 301 height 23
click at [374, 514] on div "Select size" at bounding box center [508, 521] width 268 height 14
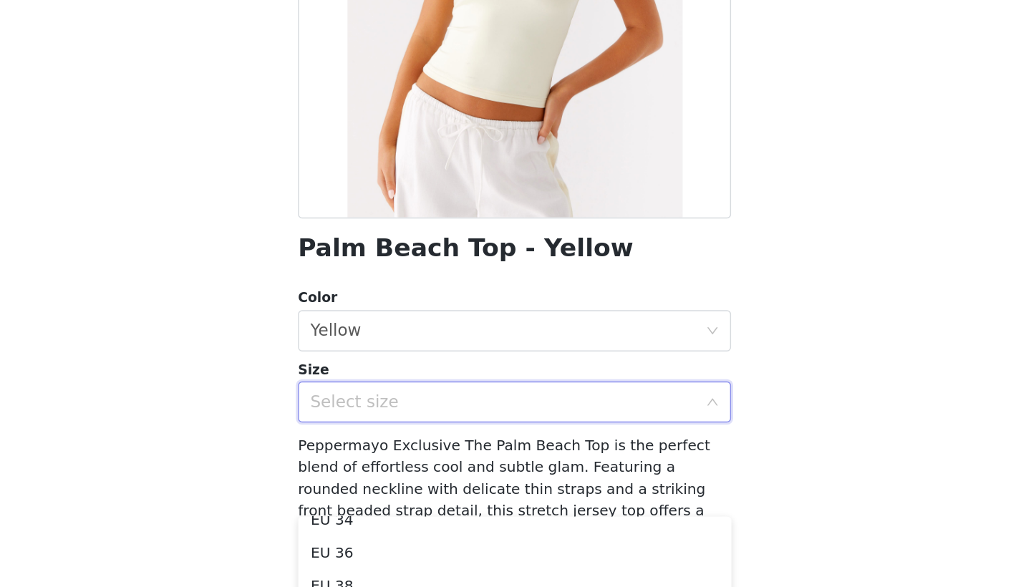
scroll to position [49, 0]
click at [365, 538] on li "EU 36" at bounding box center [515, 549] width 301 height 23
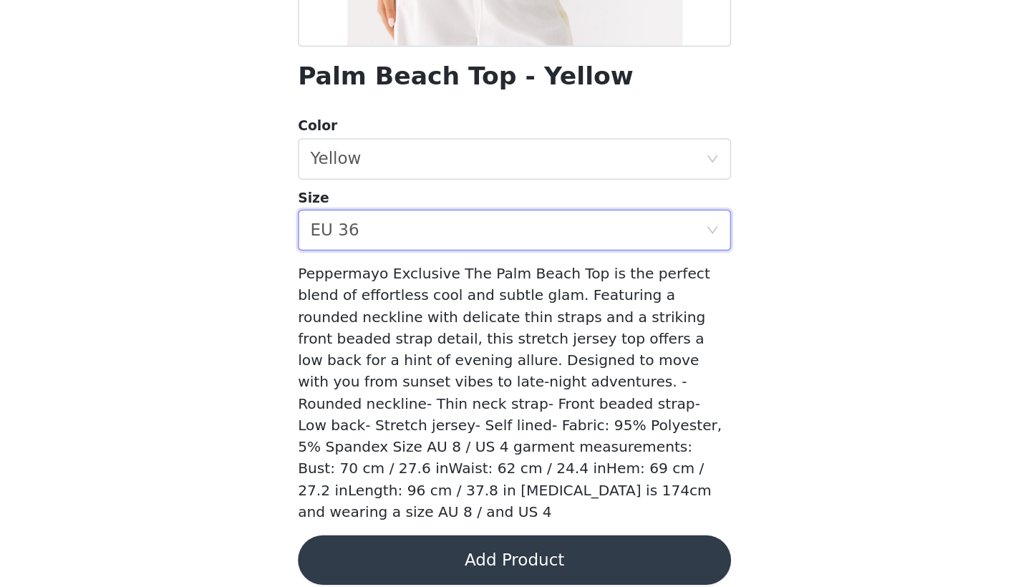
scroll to position [182, 0]
click at [365, 551] on button "Add Product" at bounding box center [515, 568] width 301 height 34
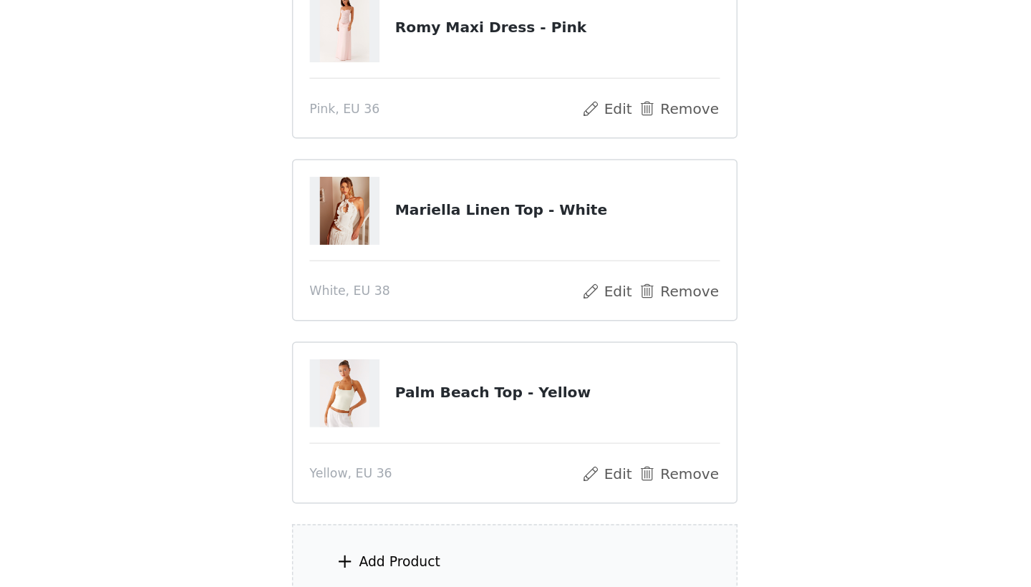
scroll to position [216, 0]
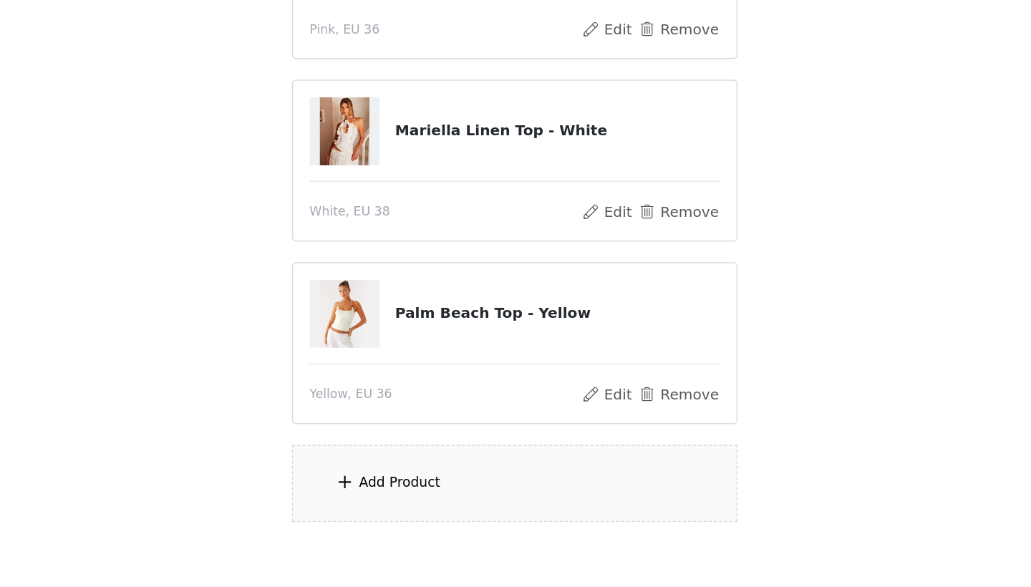
click at [361, 488] on div "Add Product" at bounding box center [515, 515] width 309 height 54
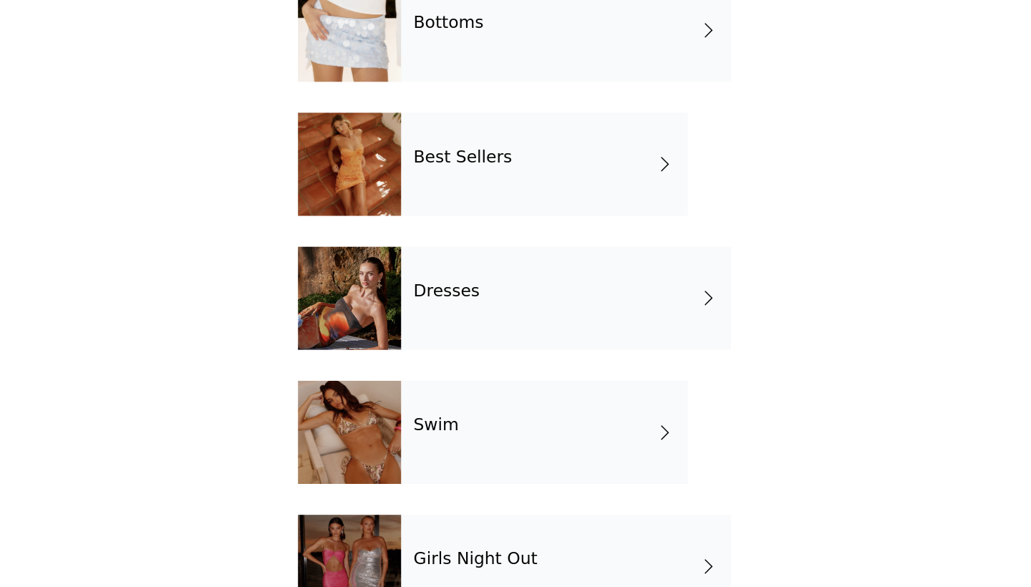
scroll to position [0, 0]
click at [437, 165] on div "Bottoms" at bounding box center [551, 201] width 229 height 72
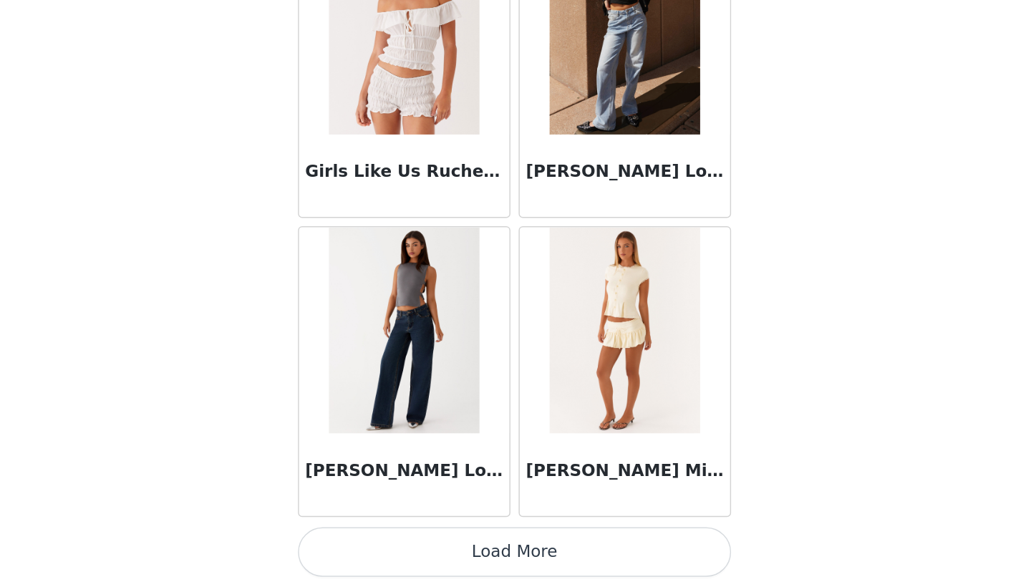
scroll to position [291, 0]
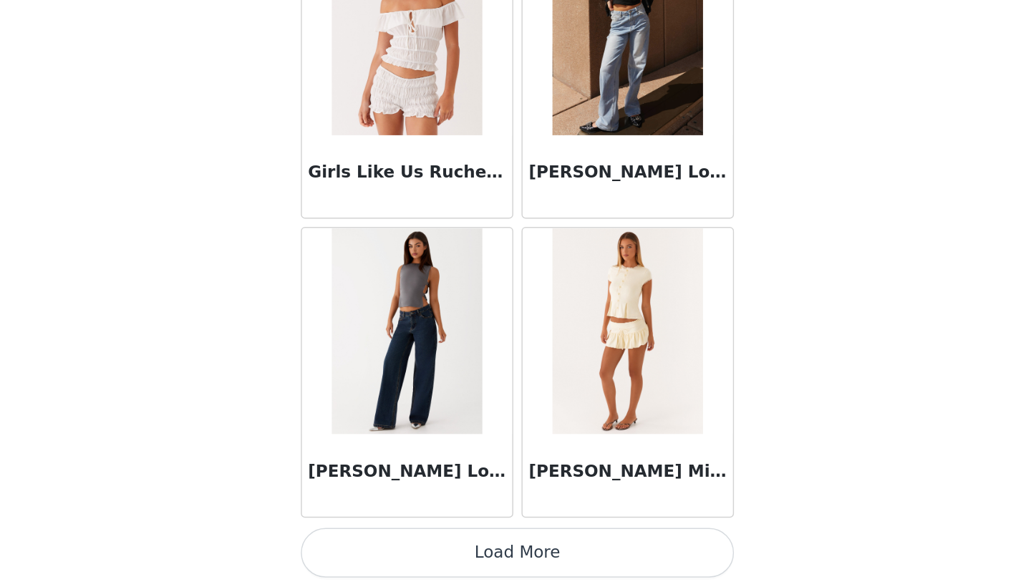
click at [365, 546] on button "Load More" at bounding box center [515, 563] width 301 height 34
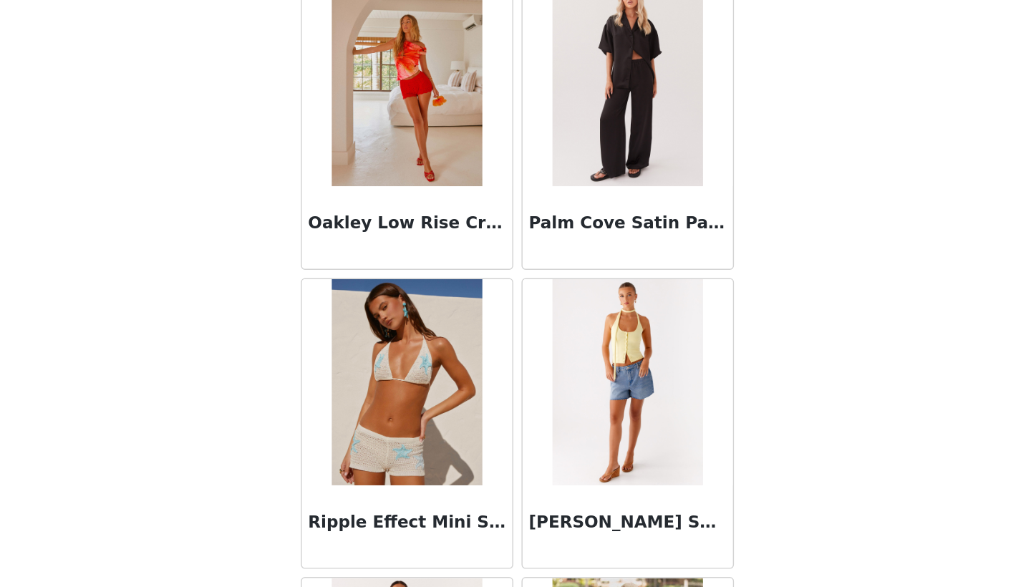
scroll to position [3230, 0]
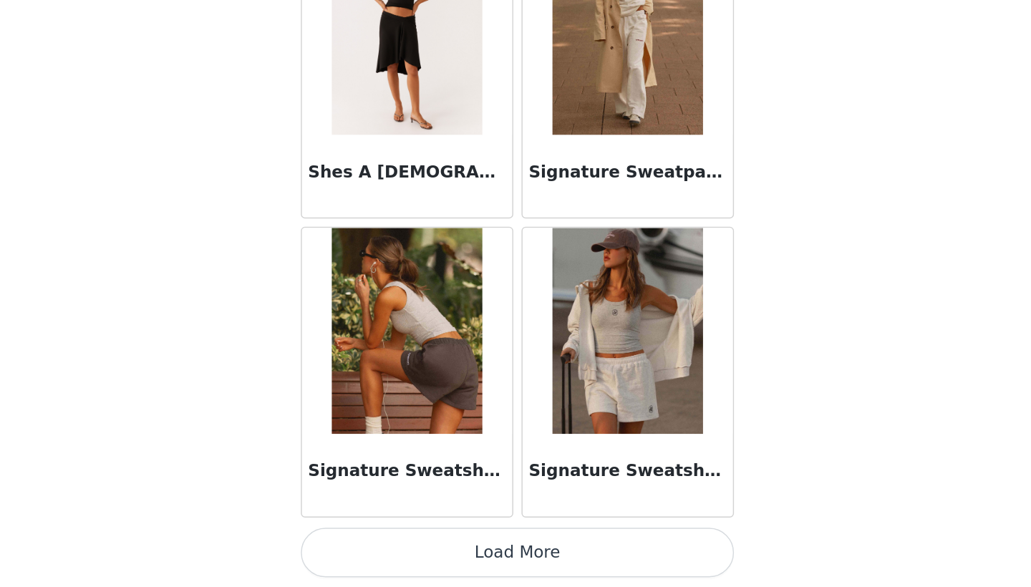
click at [365, 546] on button "Load More" at bounding box center [515, 563] width 301 height 34
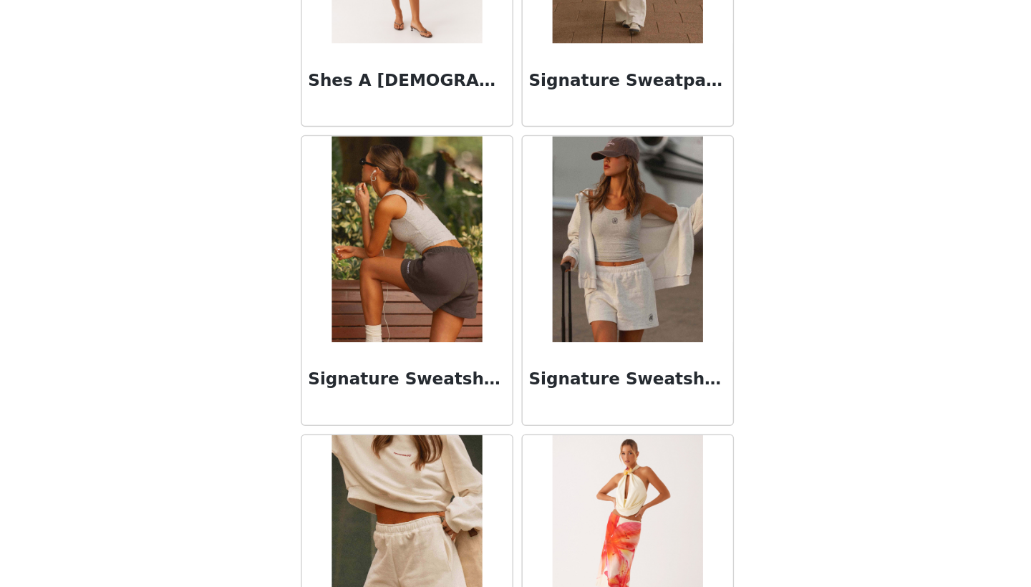
scroll to position [4180, 0]
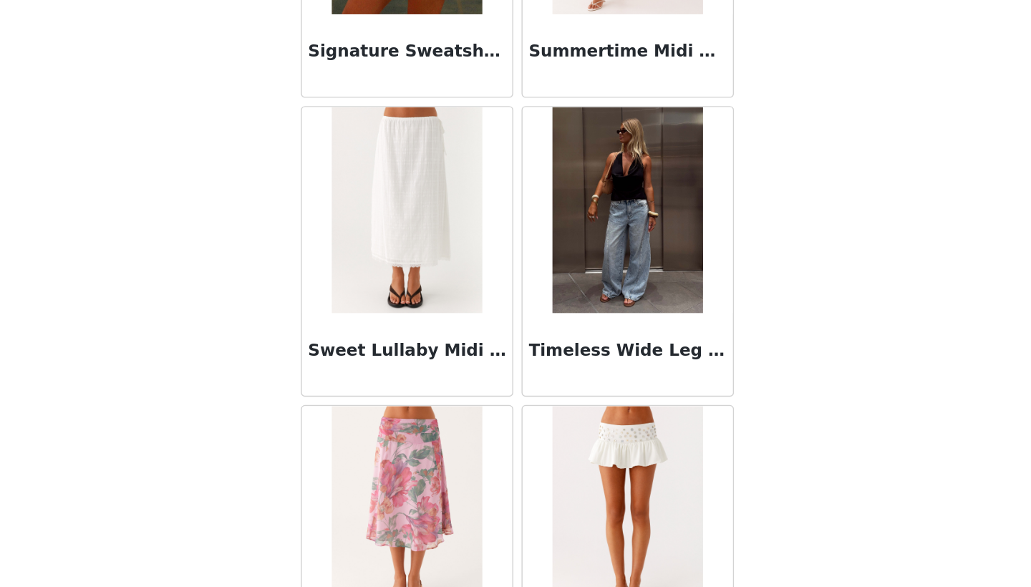
drag, startPoint x: 283, startPoint y: 216, endPoint x: 621, endPoint y: 90, distance: 360.5
click at [621, 90] on div "STEP 1 OF 4 Select your styles! You will receive 7 products. 4/7 Selected Peppe…" at bounding box center [515, 118] width 1031 height 734
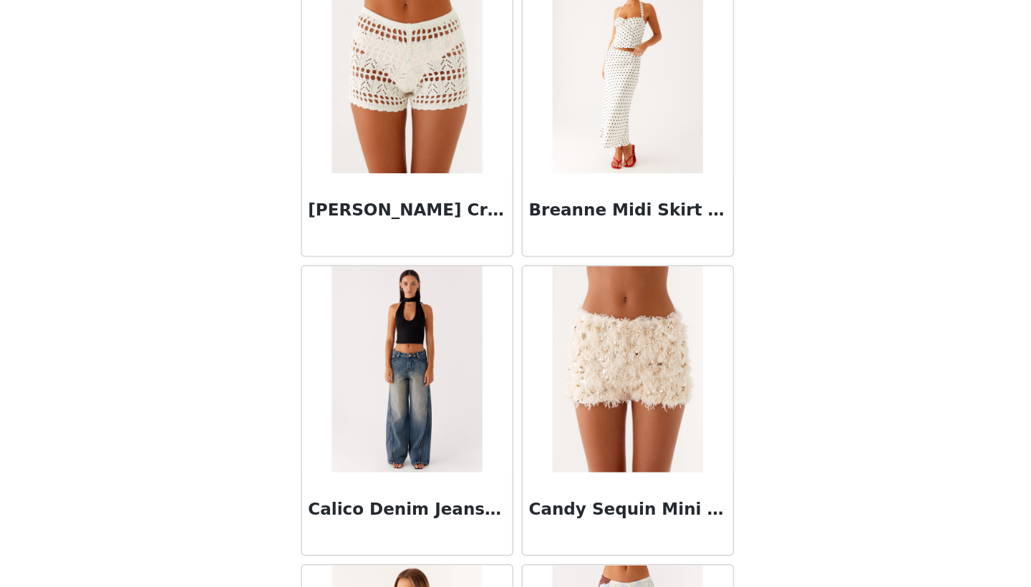
scroll to position [238, 0]
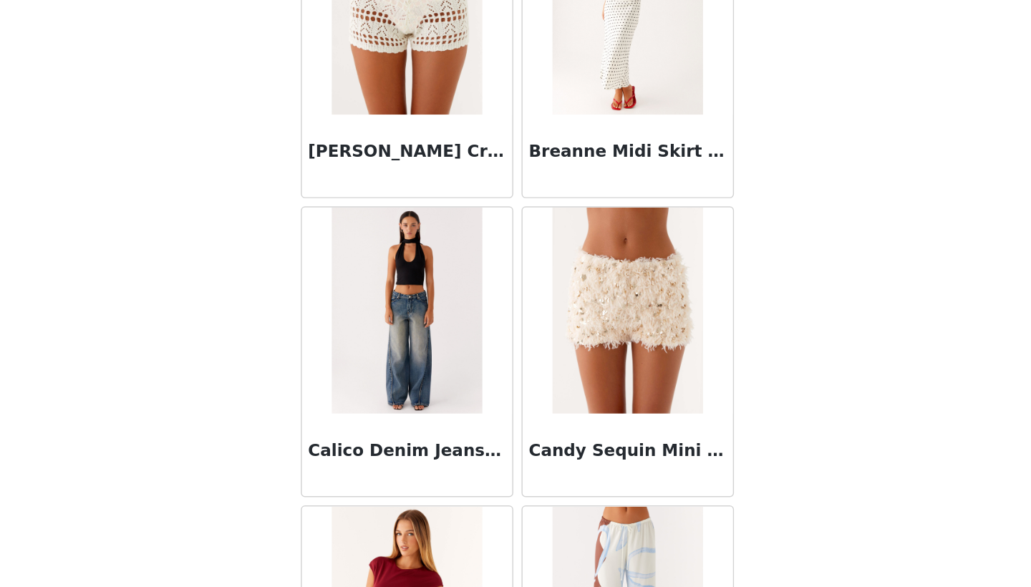
click at [387, 249] on img at bounding box center [439, 320] width 104 height 143
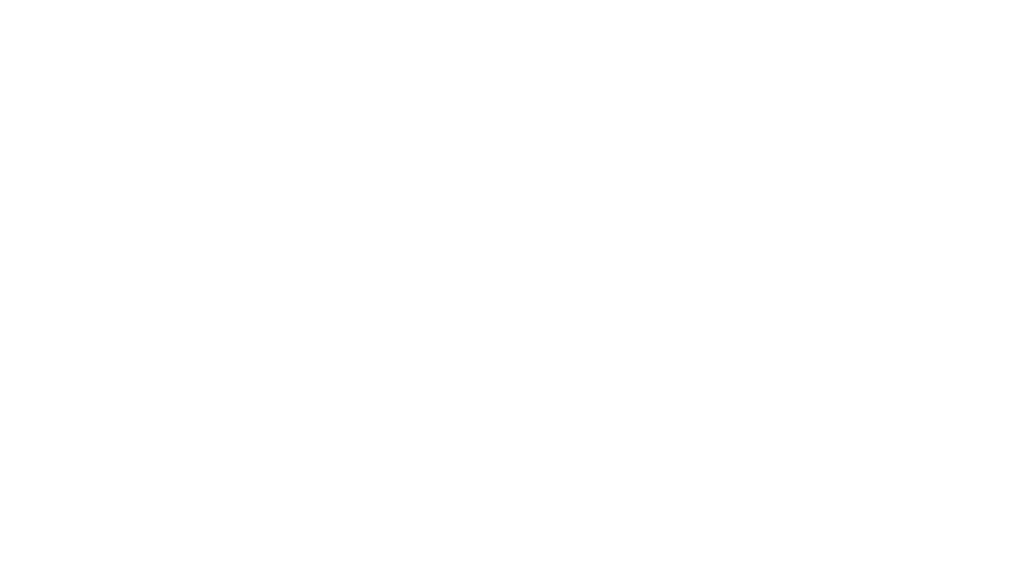
scroll to position [167, 0]
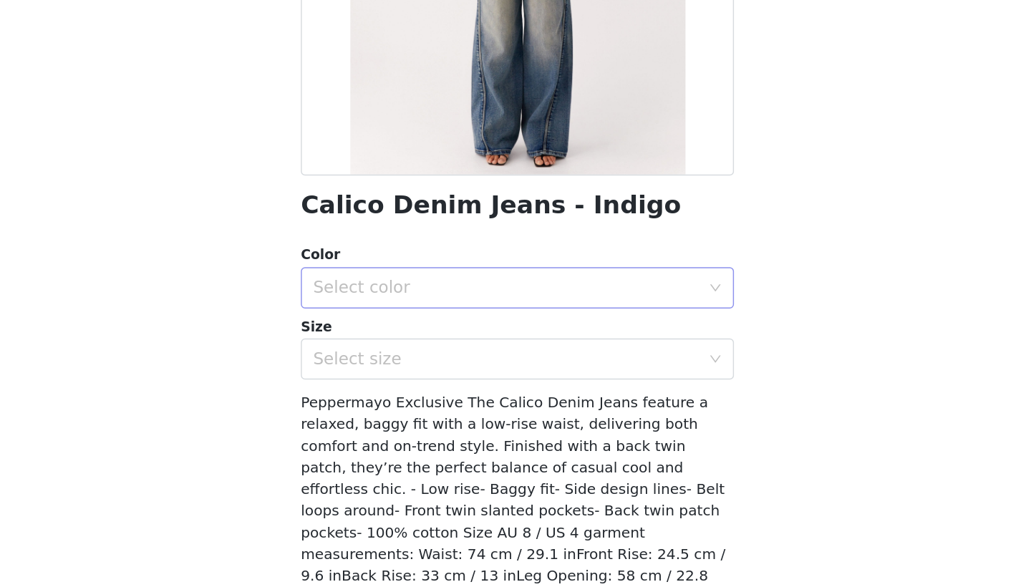
click at [374, 291] on div "Select color" at bounding box center [511, 304] width 274 height 27
click at [365, 324] on li "Indigo" at bounding box center [515, 335] width 301 height 23
click at [374, 347] on div "Select size" at bounding box center [508, 354] width 268 height 14
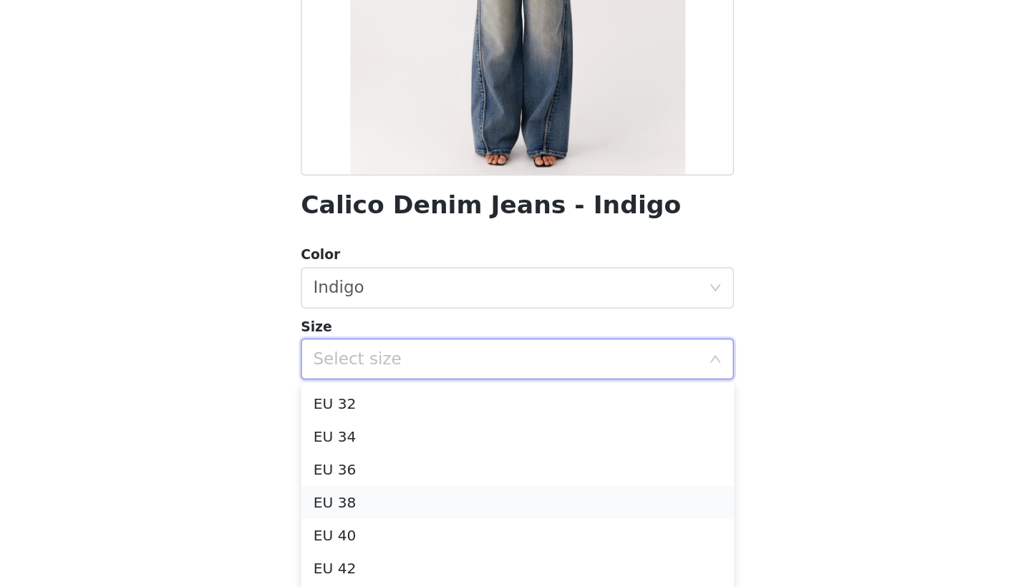
click at [365, 443] on li "EU 38" at bounding box center [515, 454] width 301 height 23
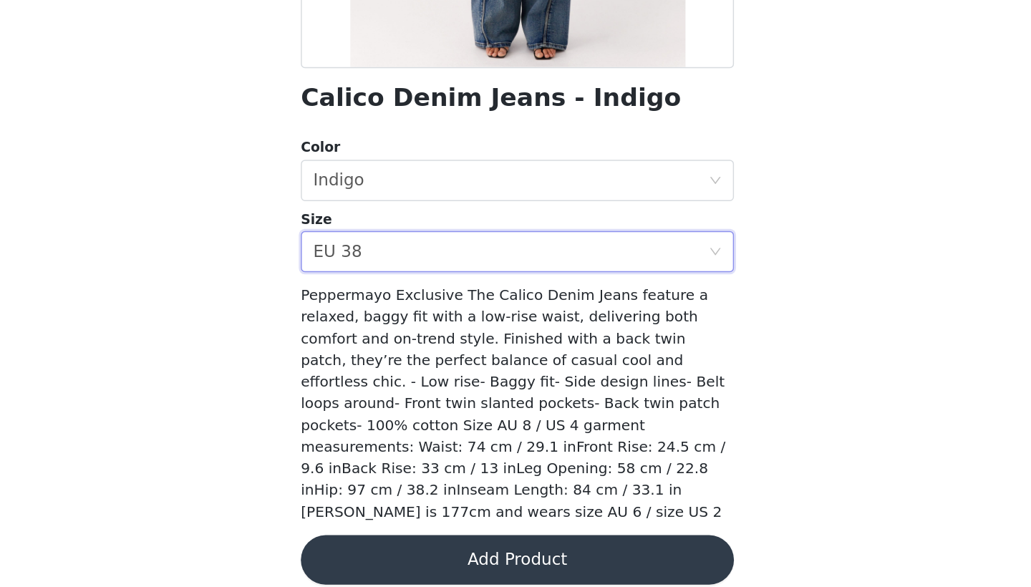
scroll to position [291, 0]
click at [365, 551] on button "Add Product" at bounding box center [515, 568] width 301 height 34
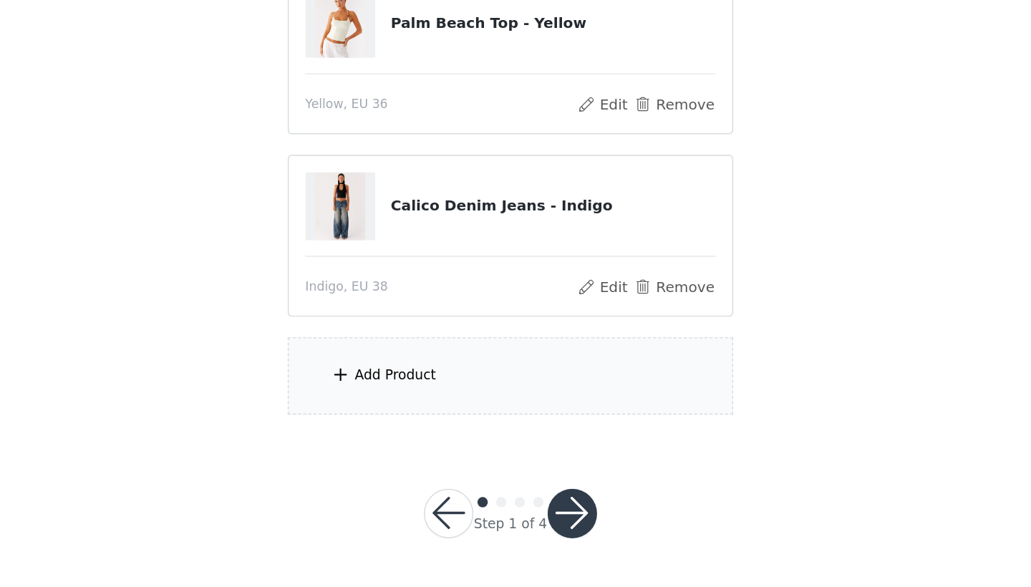
scroll to position [418, 0]
click at [361, 414] on div "Add Product" at bounding box center [515, 441] width 309 height 54
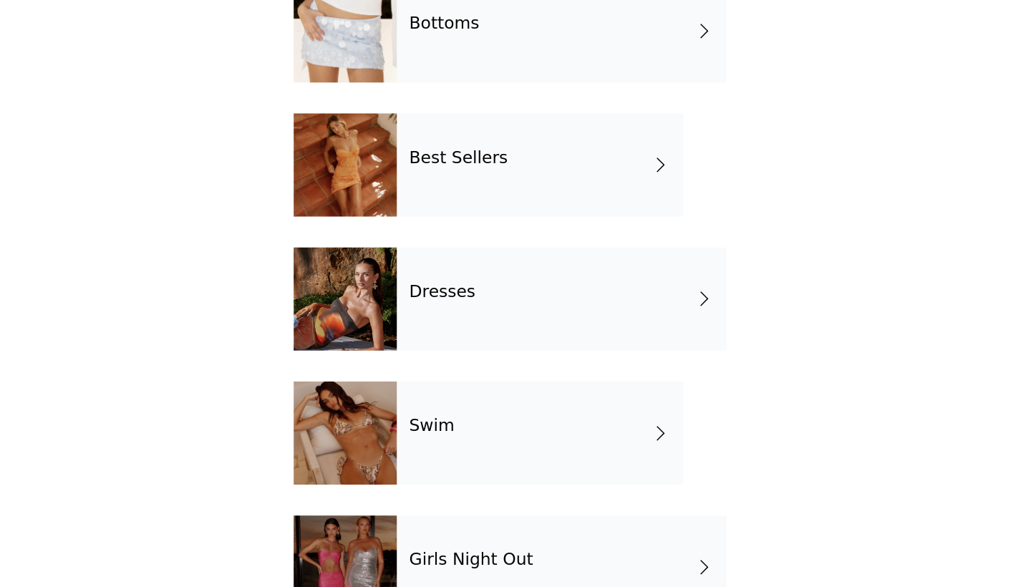
scroll to position [0, 0]
click at [437, 165] on div "Bottoms" at bounding box center [551, 201] width 229 height 72
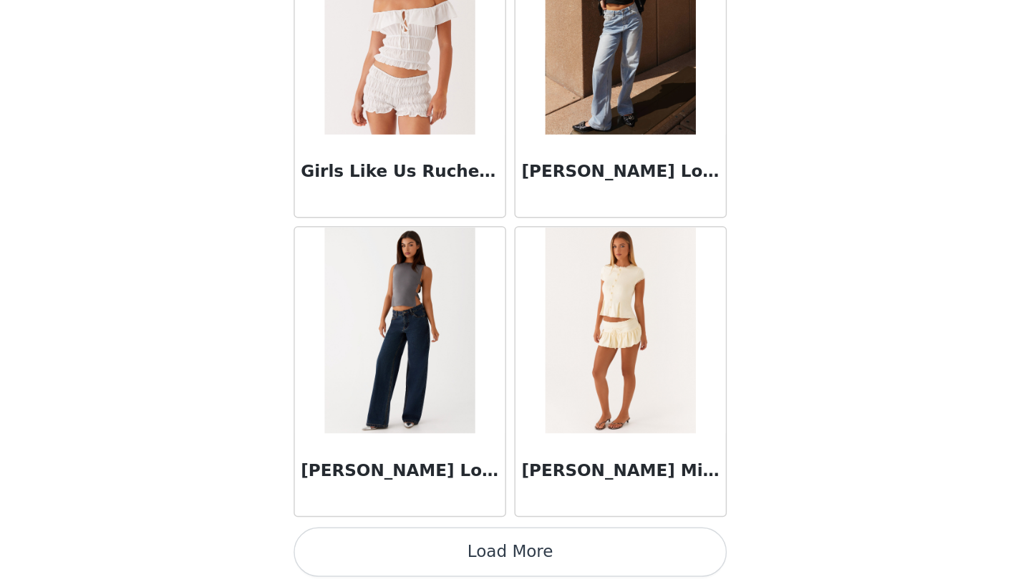
scroll to position [177, 0]
click at [365, 546] on button "Load More" at bounding box center [515, 563] width 301 height 34
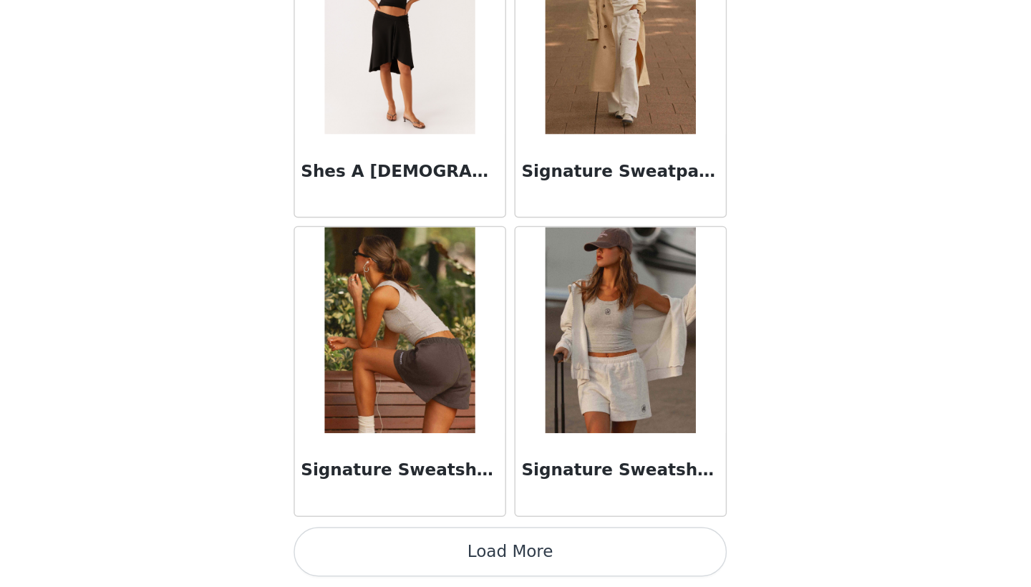
scroll to position [418, 0]
click at [365, 546] on button "Load More" at bounding box center [515, 563] width 301 height 34
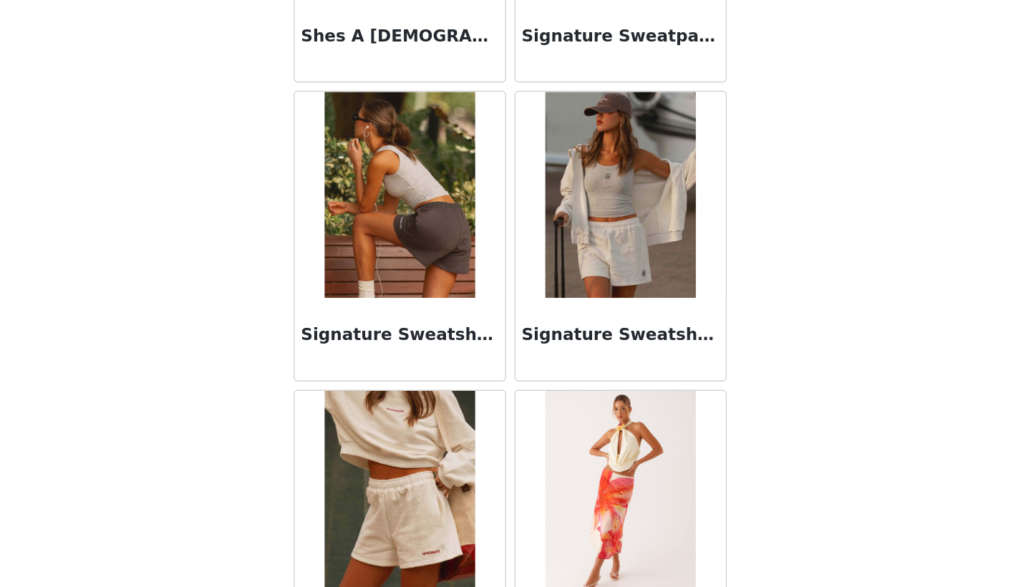
scroll to position [3773, 0]
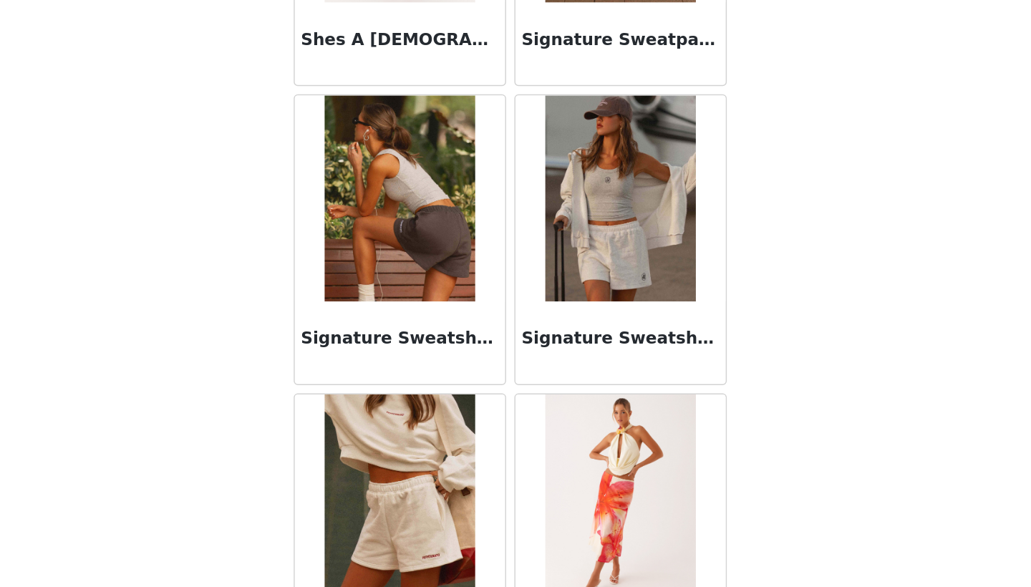
click at [540, 246] on img at bounding box center [592, 317] width 104 height 143
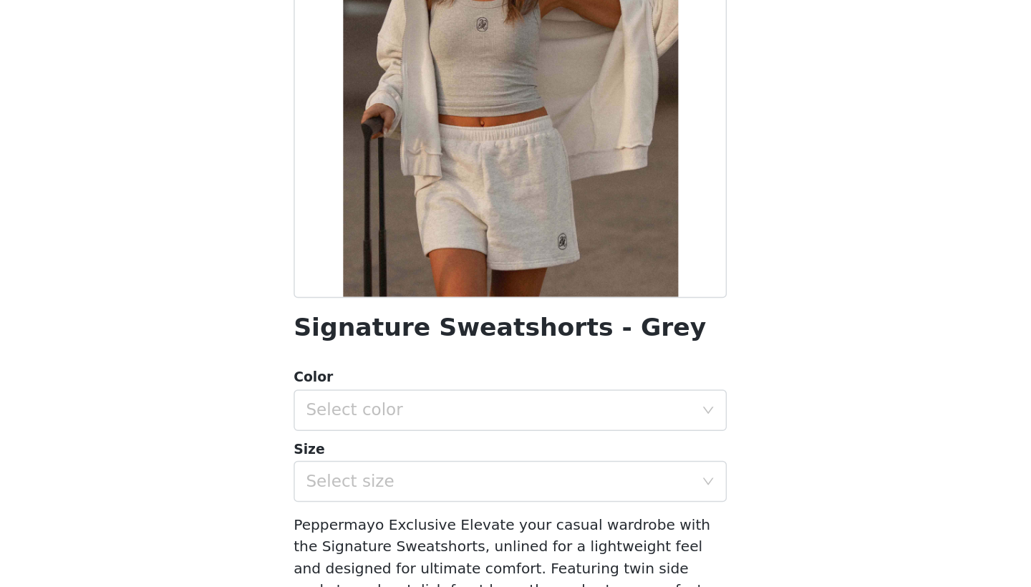
scroll to position [69, 0]
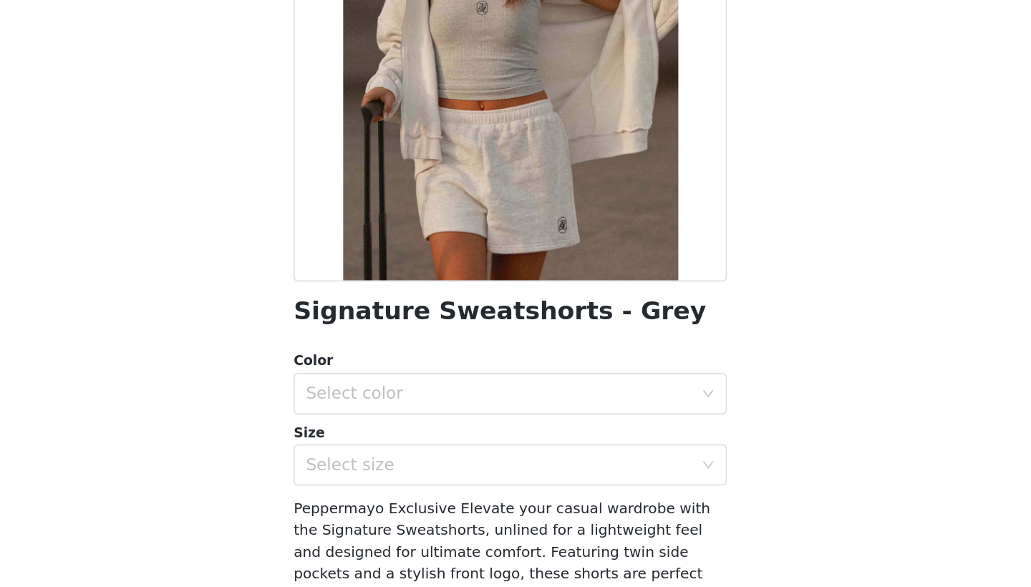
click at [365, 373] on div "Color Select color" at bounding box center [515, 395] width 301 height 44
click at [365, 373] on div "Color Select color Size Select size" at bounding box center [515, 420] width 301 height 94
click at [374, 396] on div "Select color" at bounding box center [508, 403] width 268 height 14
click at [365, 423] on li "Grey" at bounding box center [515, 434] width 301 height 23
click at [365, 423] on div "Size" at bounding box center [515, 430] width 301 height 14
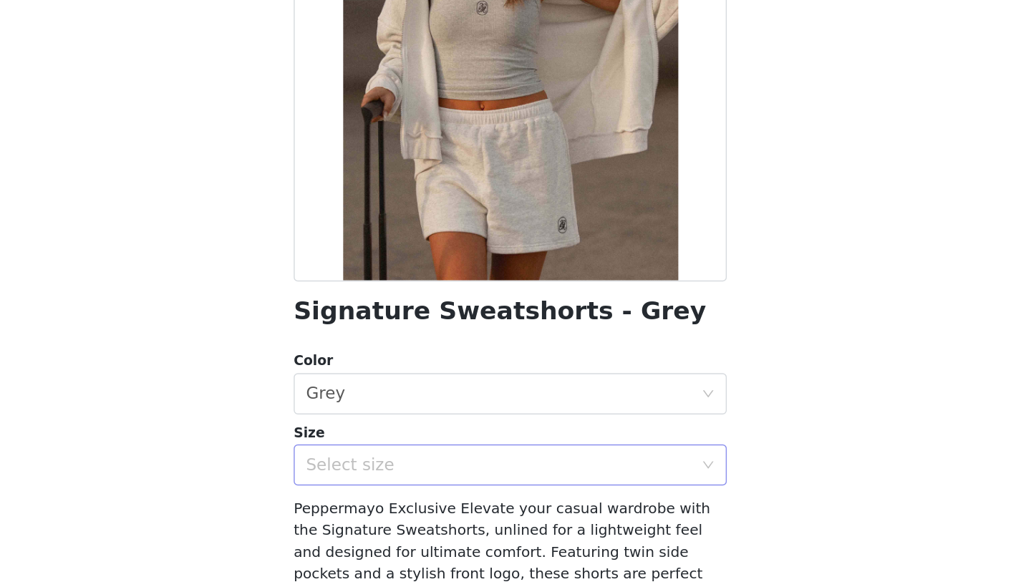
click at [374, 439] on div "Select size" at bounding box center [511, 452] width 274 height 27
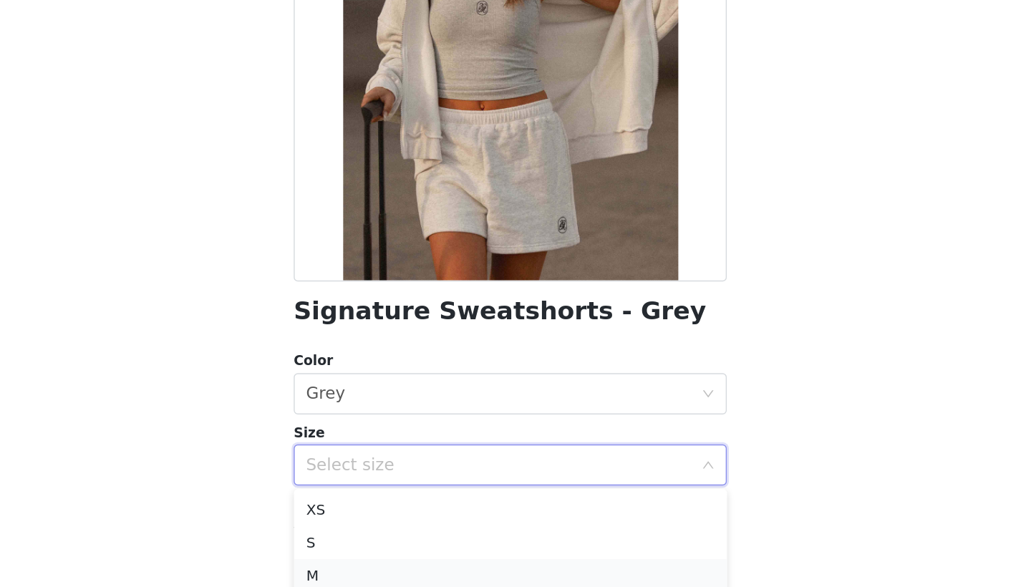
click at [365, 518] on li "M" at bounding box center [515, 529] width 301 height 23
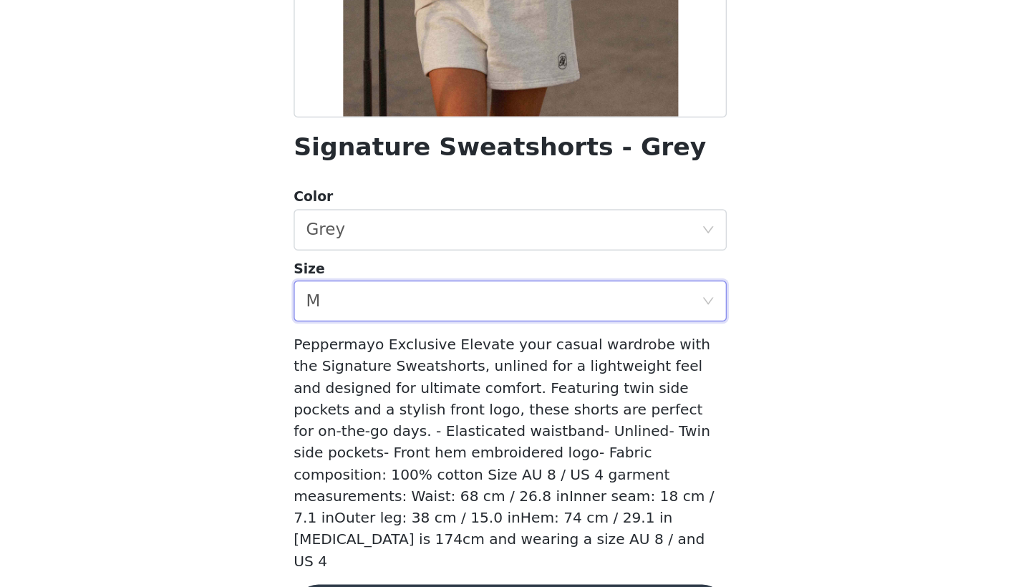
scroll to position [152, 0]
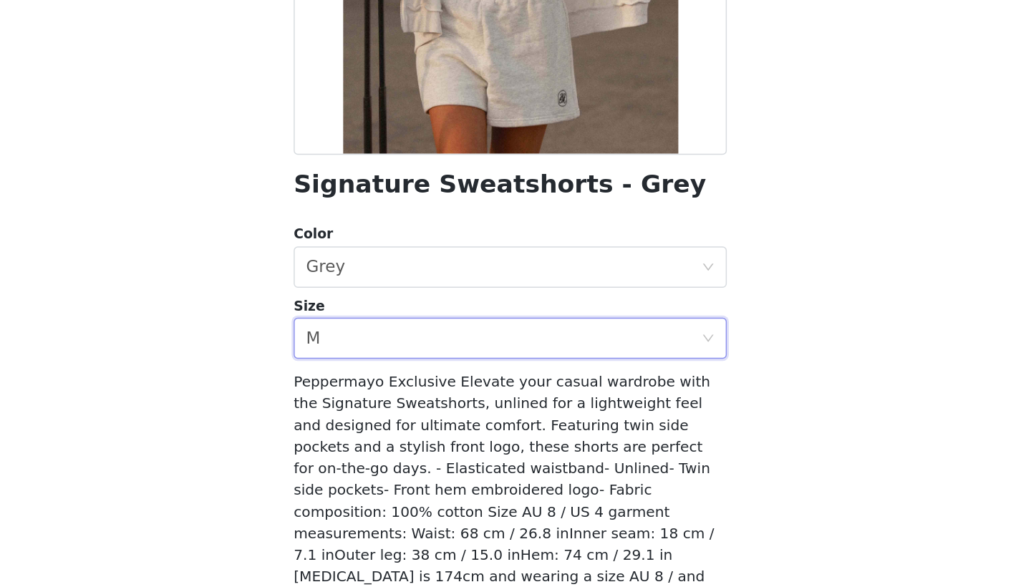
click at [365, 400] on div "Signature Sweatshorts - Grey Color Select color Grey Size Select size M Pepperm…" at bounding box center [515, 269] width 301 height 698
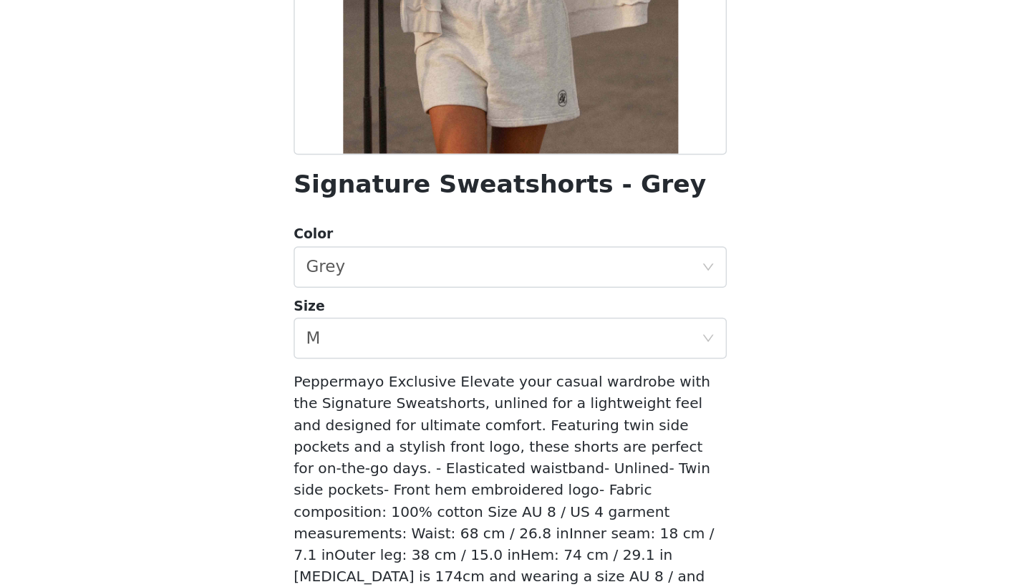
click at [365, 566] on button "Add Product" at bounding box center [515, 583] width 301 height 34
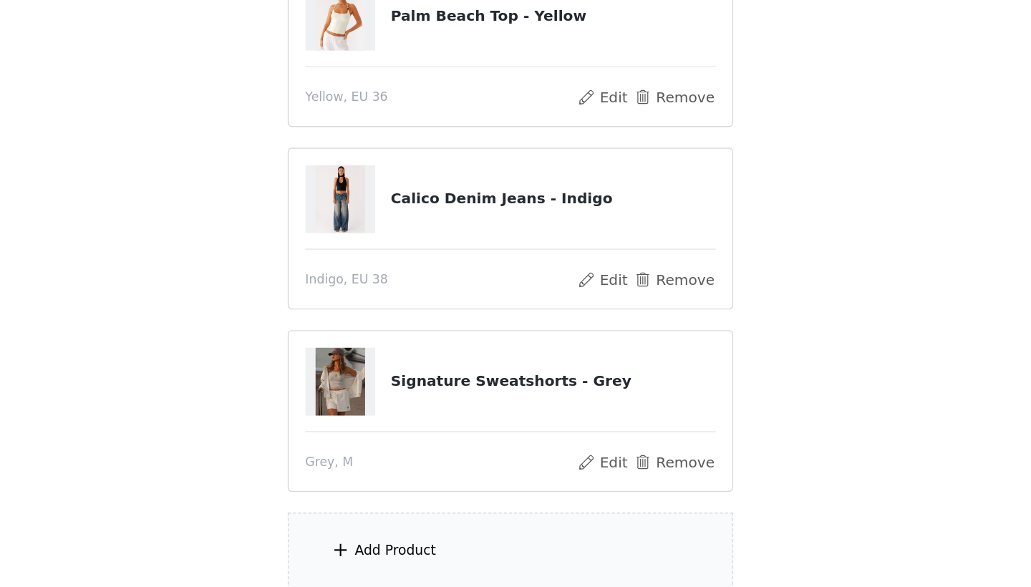
scroll to position [440, 0]
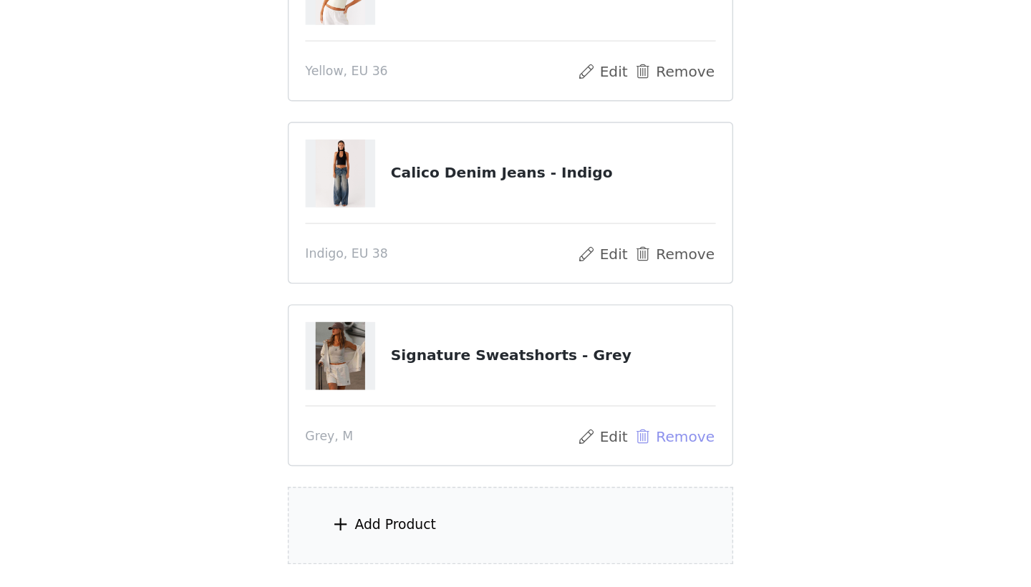
click at [601, 474] on button "Remove" at bounding box center [629, 482] width 57 height 17
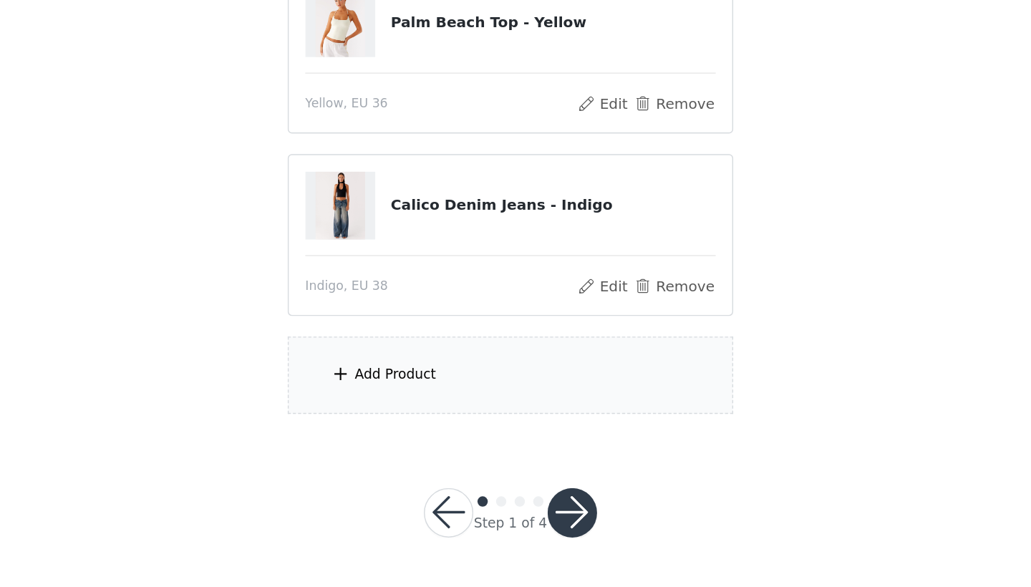
scroll to position [418, 0]
click at [375, 414] on div "Add Product" at bounding box center [515, 441] width 309 height 54
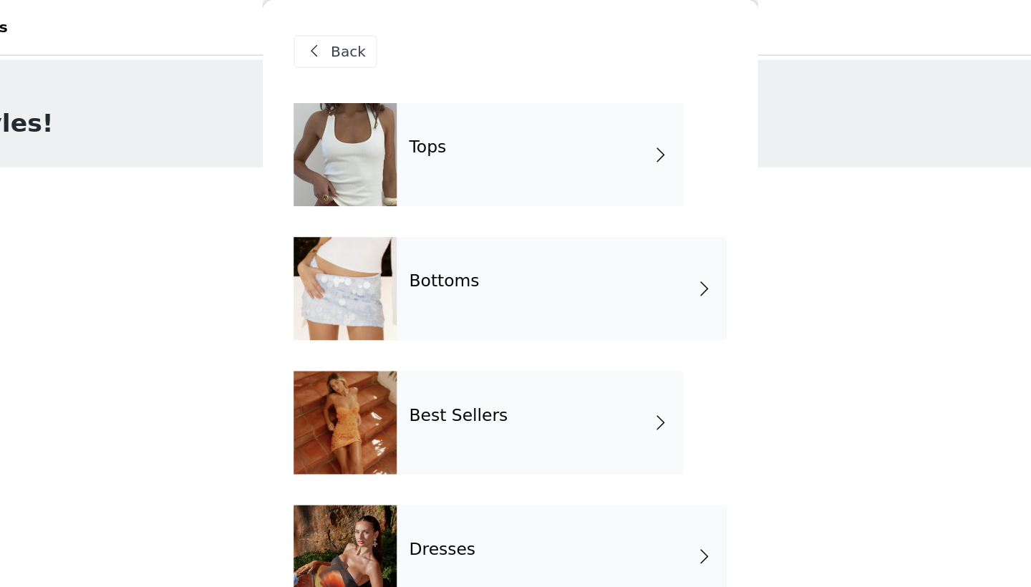
scroll to position [0, 0]
click at [437, 95] on div "Tops" at bounding box center [536, 108] width 199 height 72
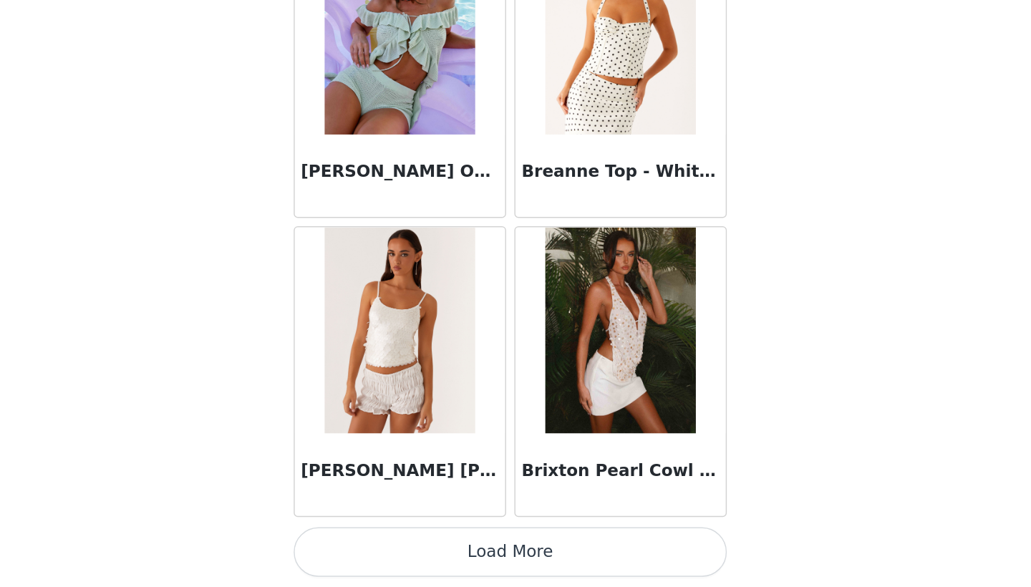
scroll to position [289, 0]
click at [365, 546] on button "Load More" at bounding box center [515, 563] width 301 height 34
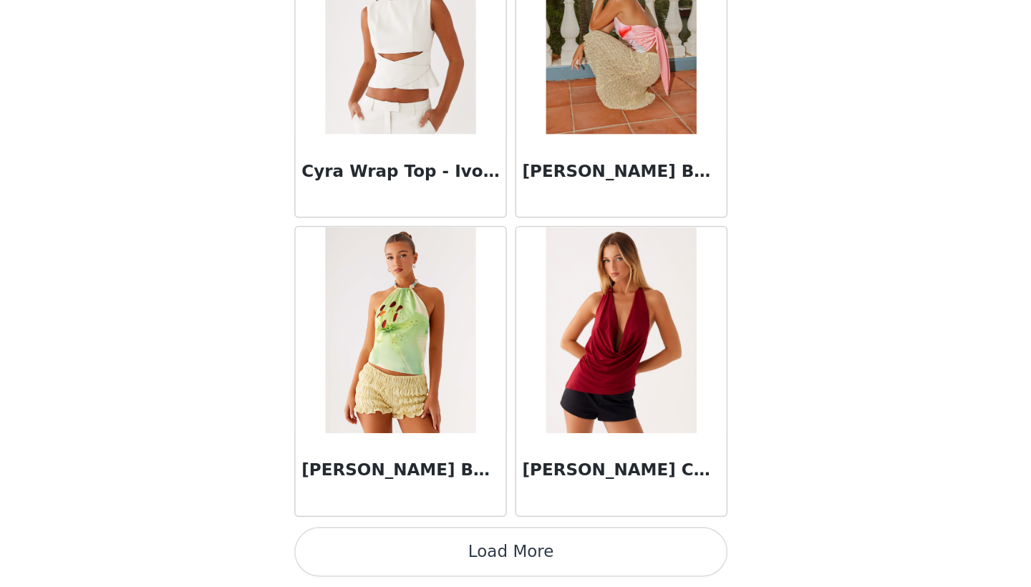
scroll to position [418, 0]
click at [365, 546] on button "Load More" at bounding box center [515, 563] width 301 height 34
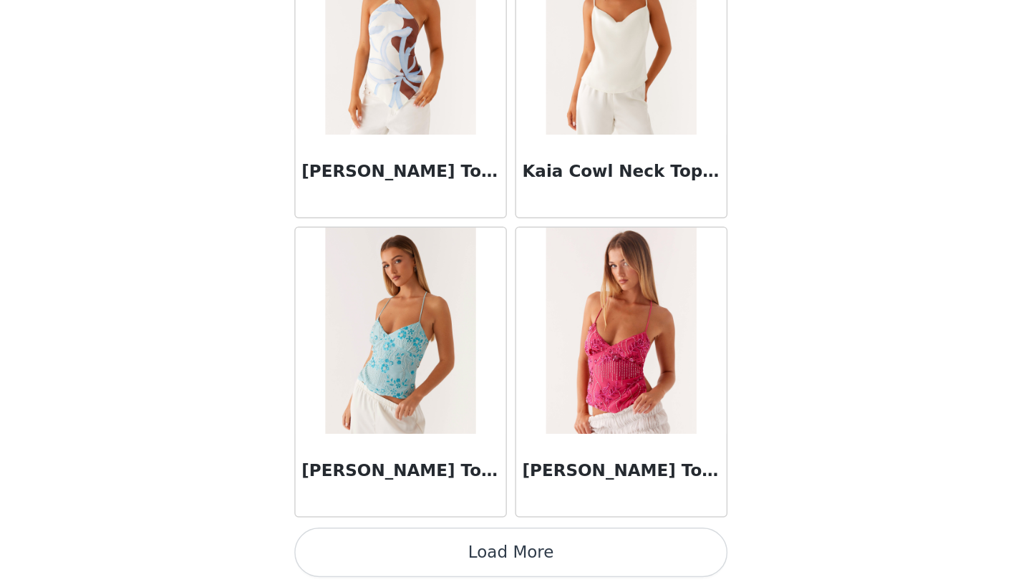
click at [365, 546] on button "Load More" at bounding box center [515, 563] width 301 height 34
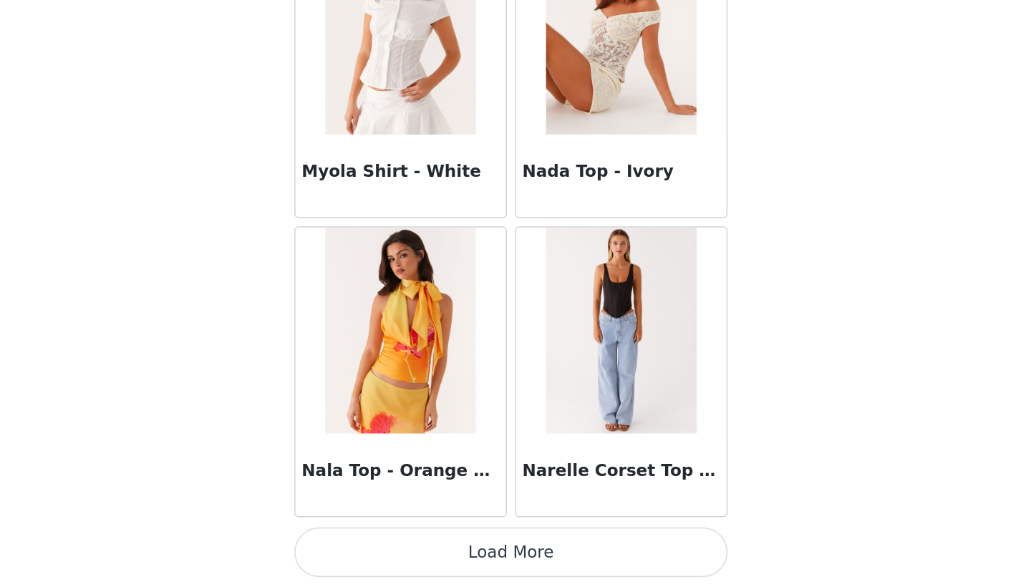
scroll to position [7836, 0]
click at [365, 546] on button "Load More" at bounding box center [515, 563] width 301 height 34
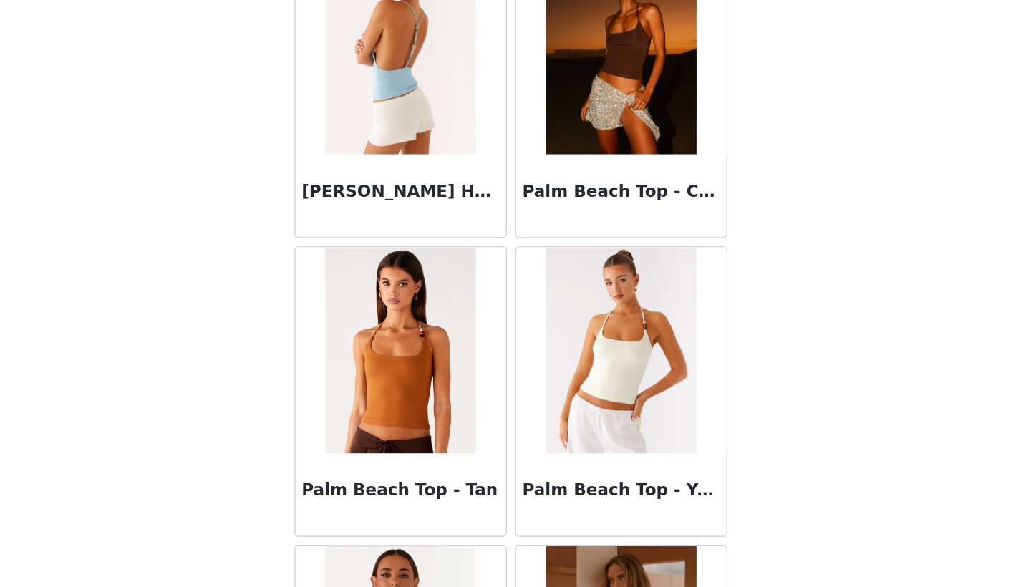
scroll to position [8662, 0]
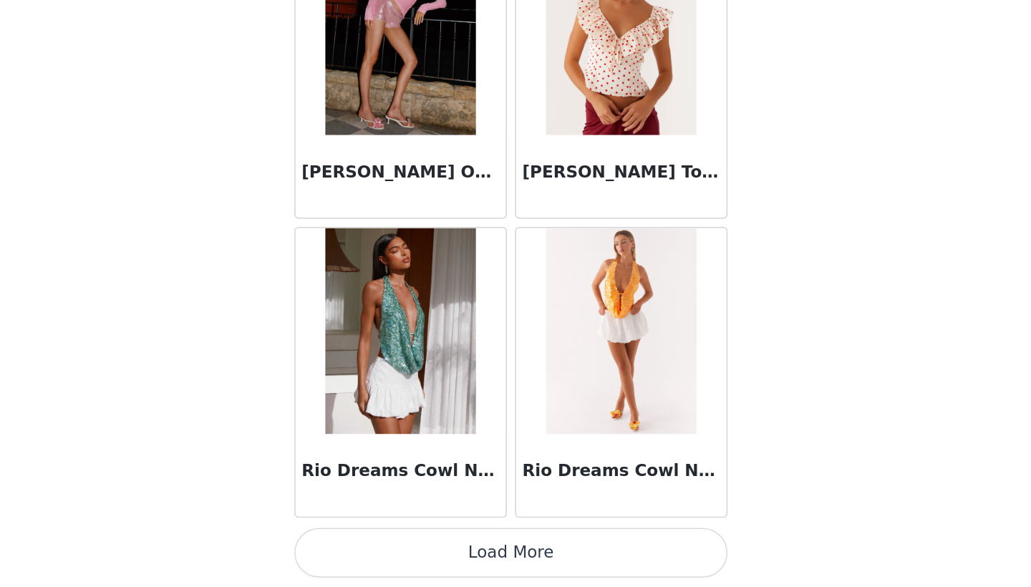
click at [365, 546] on button "Load More" at bounding box center [515, 563] width 301 height 34
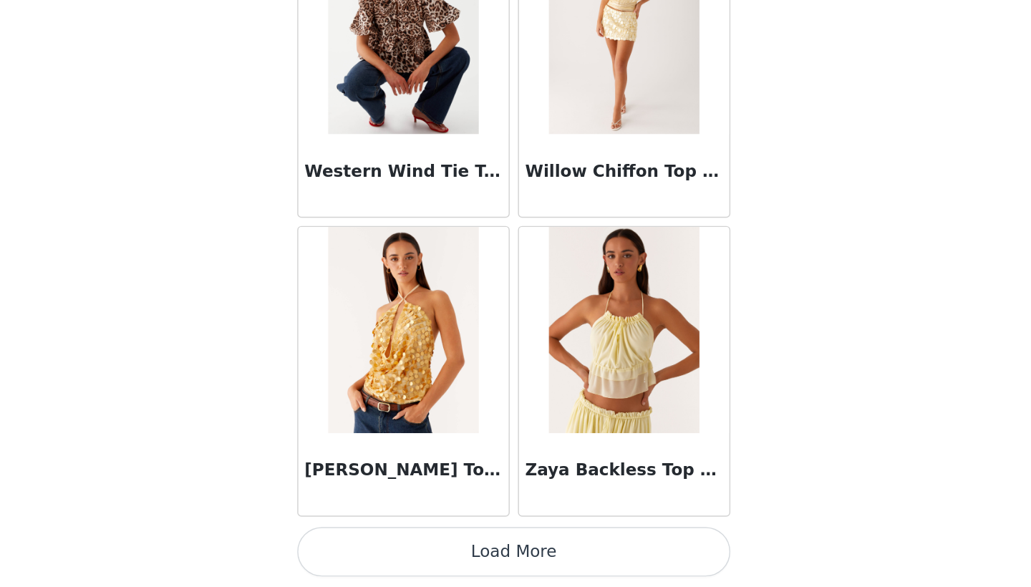
scroll to position [418, 0]
click at [365, 546] on button "Load More" at bounding box center [515, 563] width 301 height 34
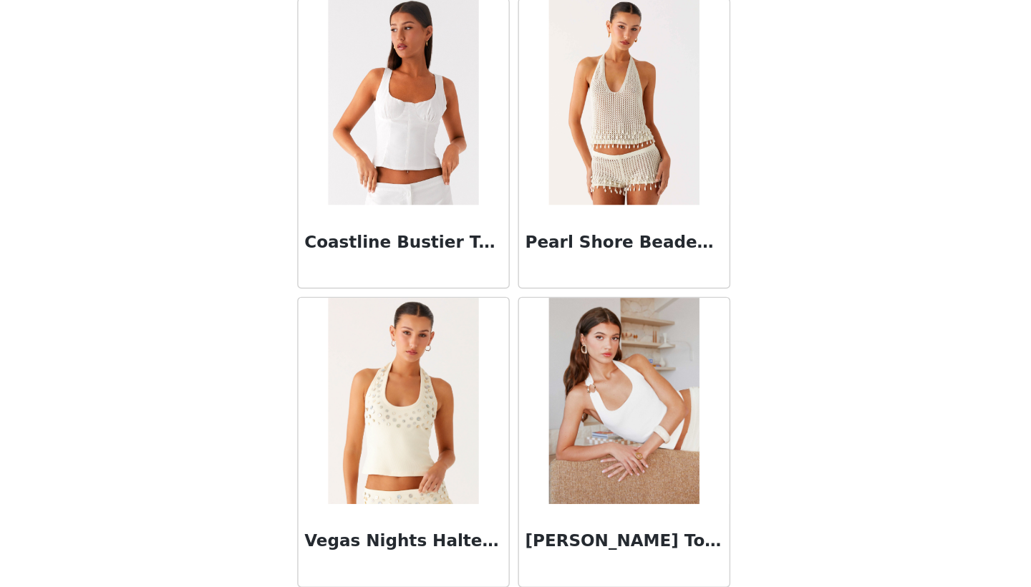
click at [540, 386] on img at bounding box center [592, 457] width 104 height 143
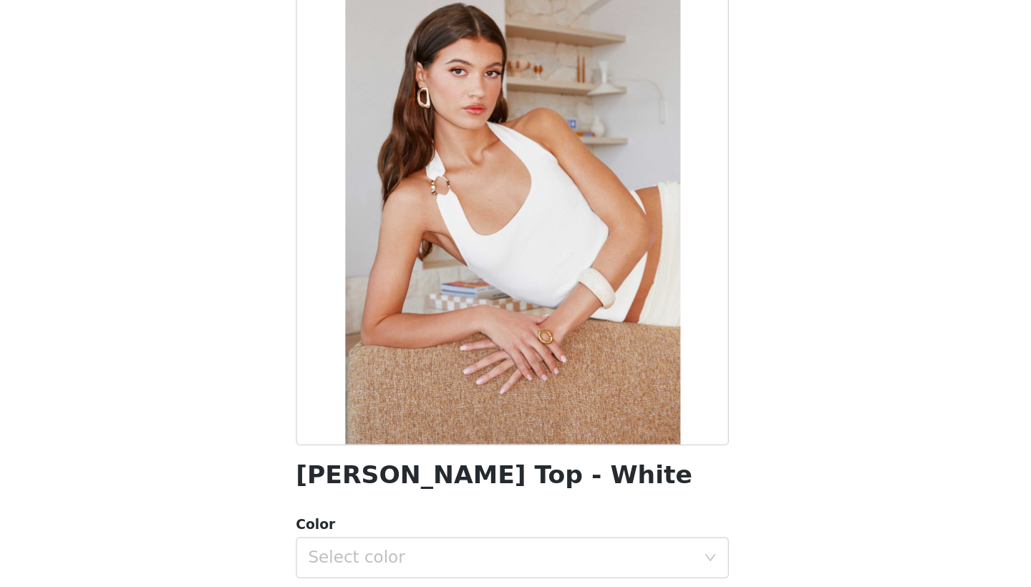
scroll to position [47, 0]
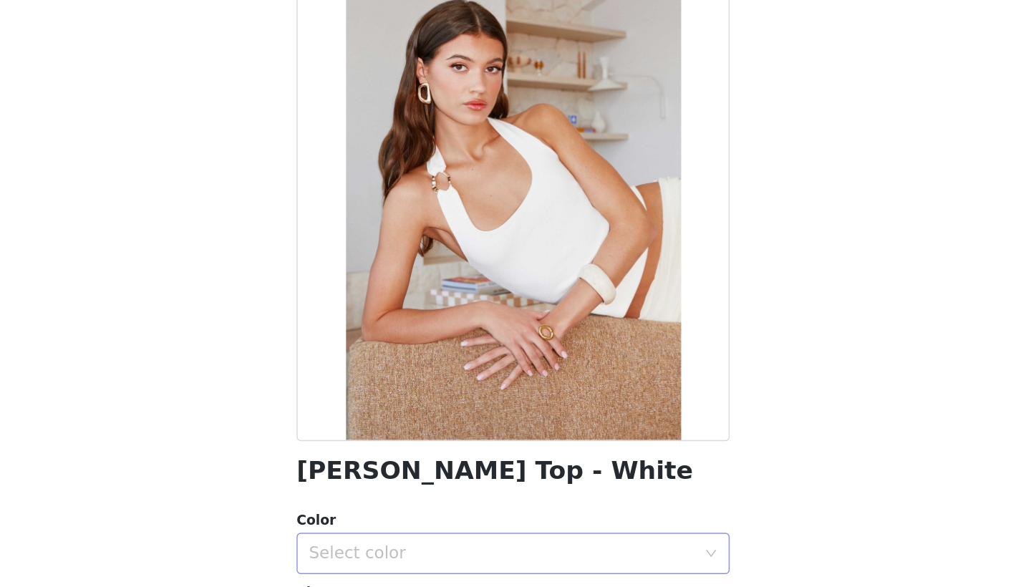
click at [365, 410] on div "Select color" at bounding box center [515, 424] width 301 height 29
click at [374, 418] on div "Select color" at bounding box center [508, 425] width 268 height 14
click at [365, 395] on div "Color" at bounding box center [515, 402] width 301 height 14
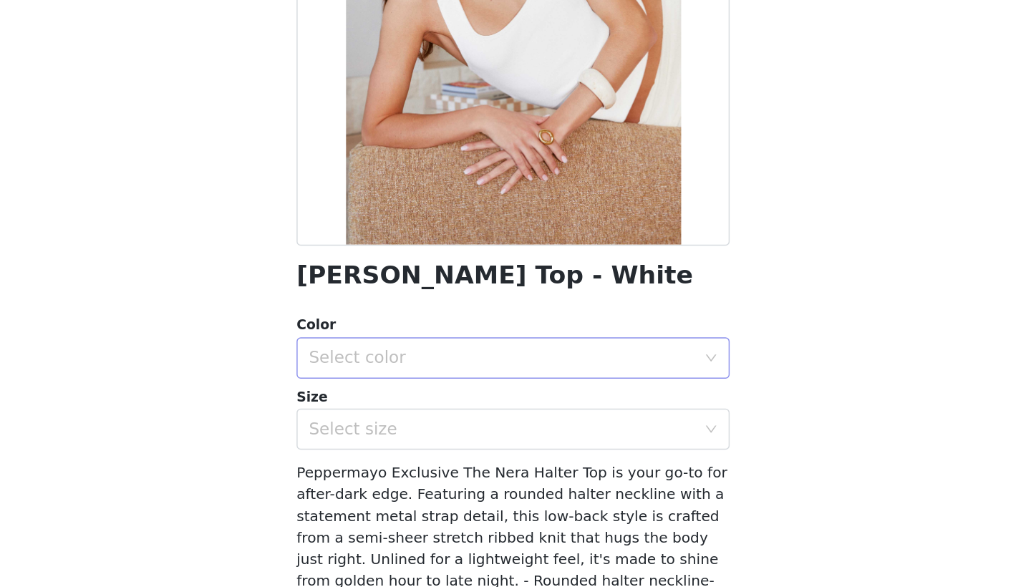
scroll to position [182, 0]
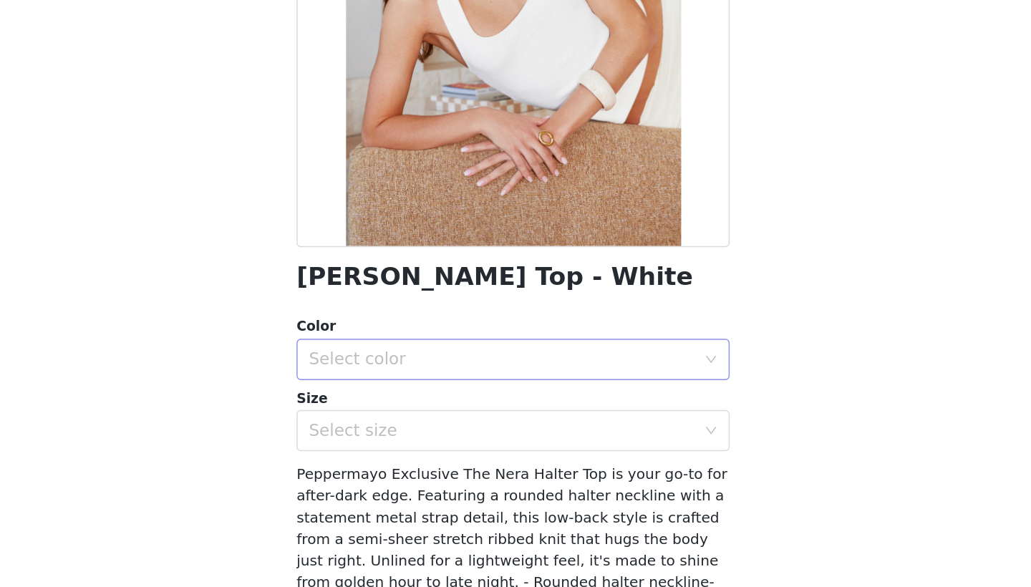
click at [374, 283] on div "Select color" at bounding box center [508, 290] width 268 height 14
click at [365, 309] on li "White" at bounding box center [515, 320] width 301 height 23
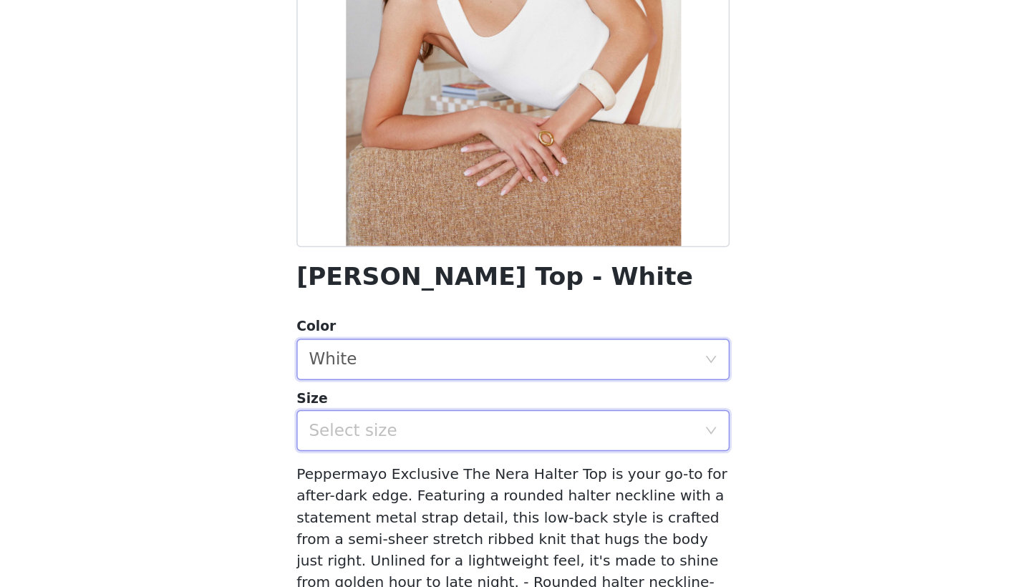
click at [374, 326] on div "Select size" at bounding box center [511, 339] width 274 height 27
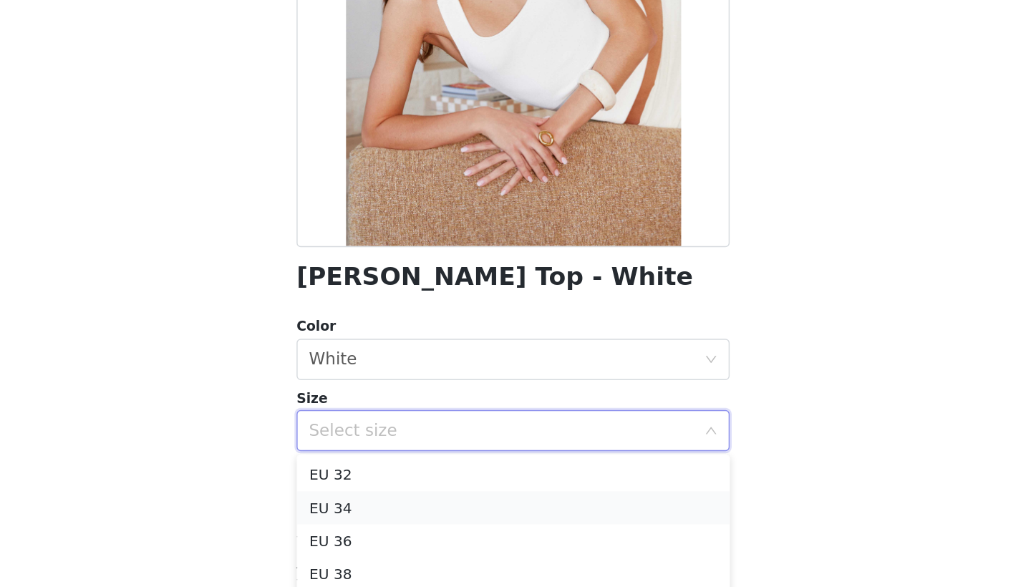
click at [365, 382] on li "EU 34" at bounding box center [515, 393] width 301 height 23
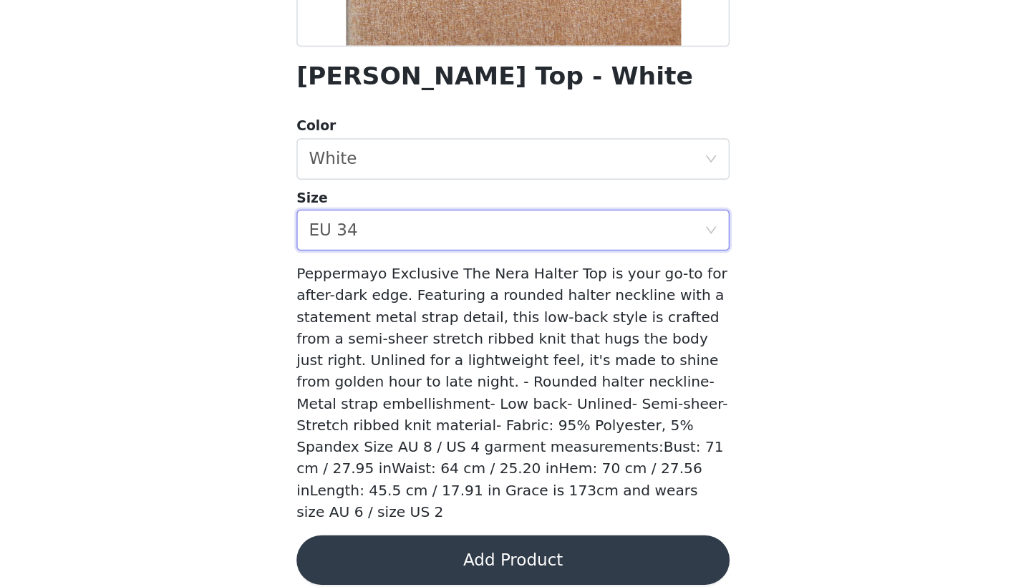
click at [365, 551] on button "Add Product" at bounding box center [515, 568] width 301 height 34
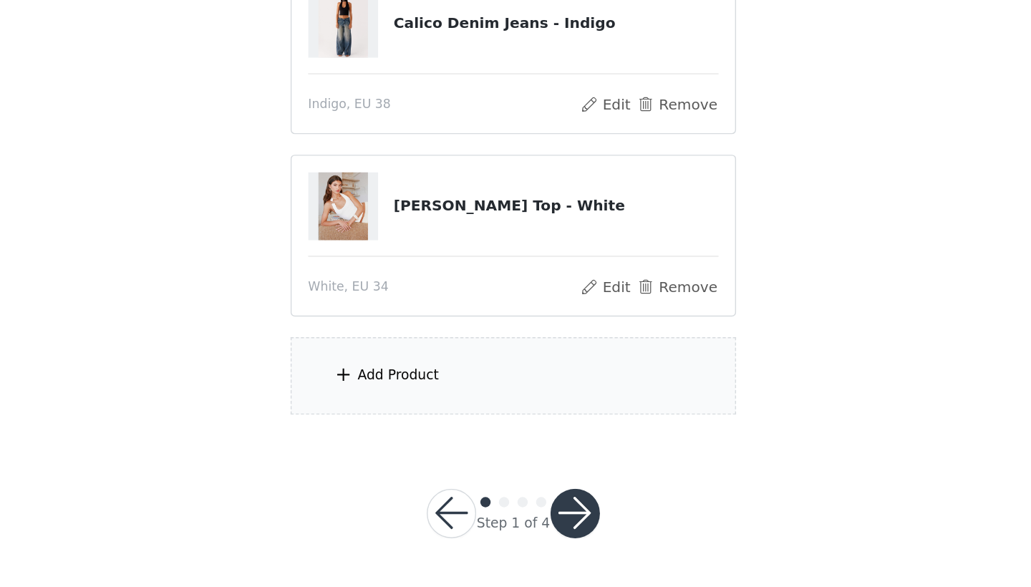
scroll to position [544, 0]
click at [344, 220] on section "You will receive 7 products. 6/7 Selected Peppermayo Coffee Cup - Ivory Ivory, …" at bounding box center [516, 28] width 344 height 913
click at [361, 414] on div "Add Product" at bounding box center [515, 441] width 309 height 54
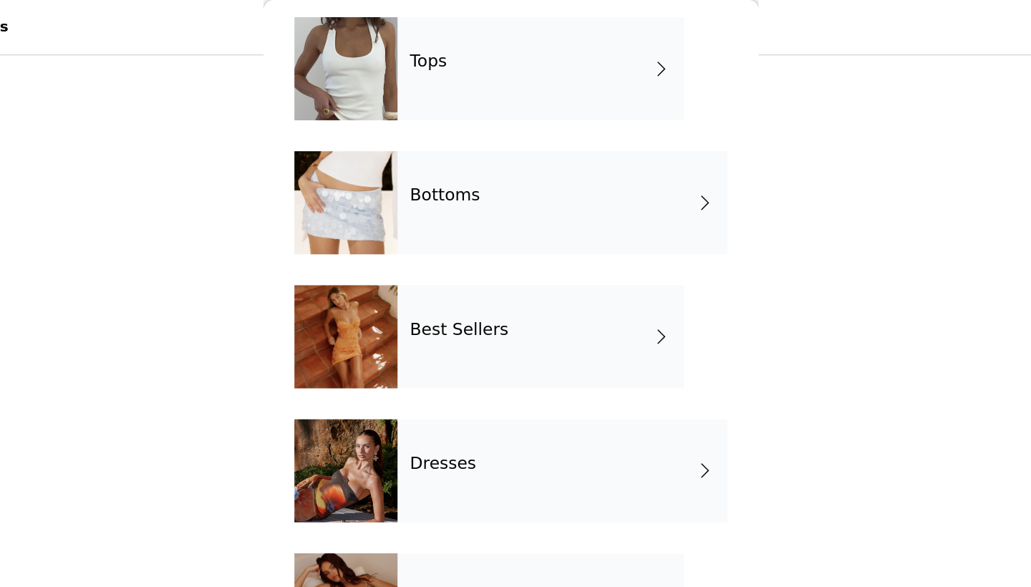
scroll to position [63, 0]
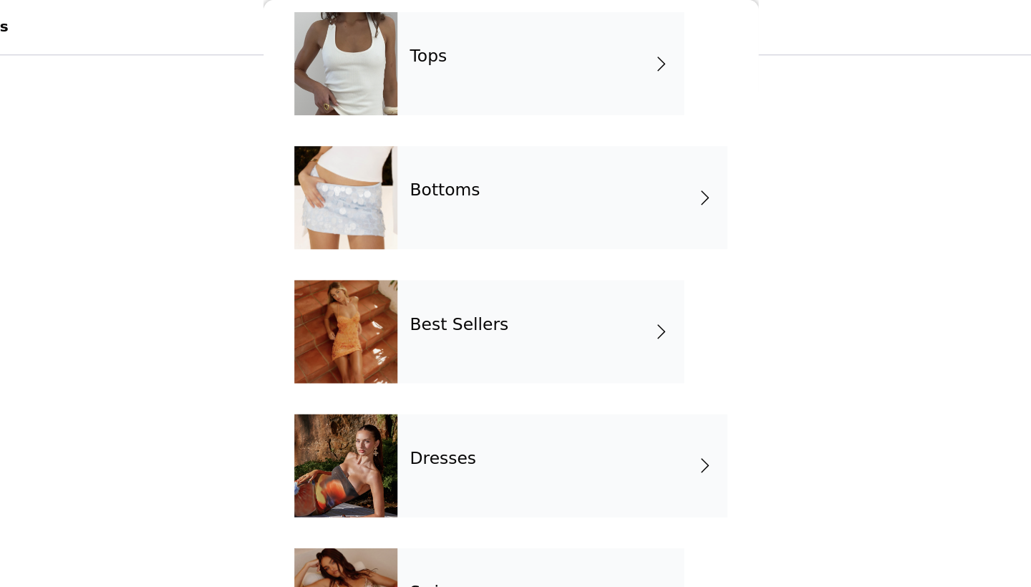
click at [437, 224] on div "Best Sellers" at bounding box center [536, 231] width 199 height 72
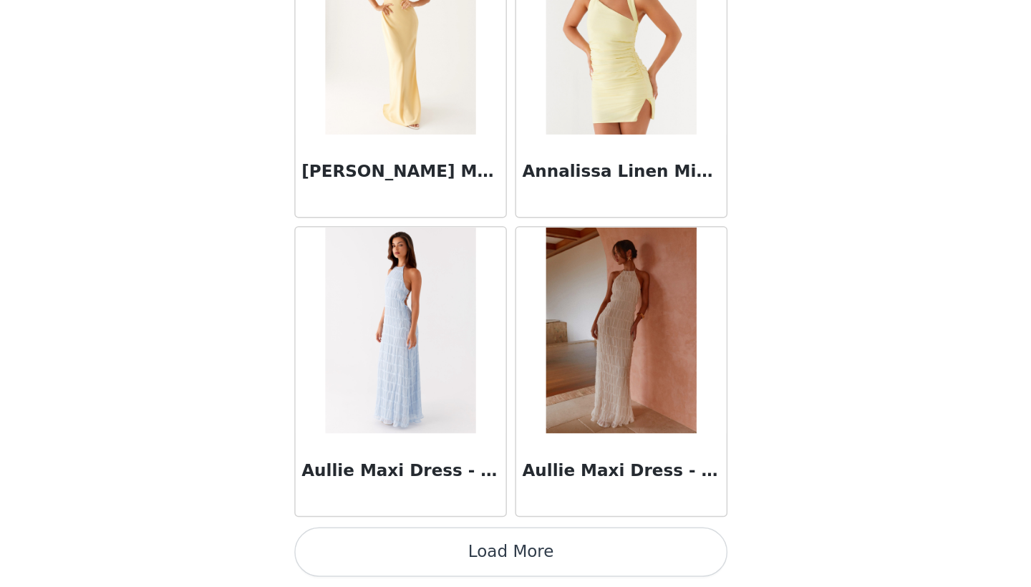
scroll to position [544, 0]
click at [365, 546] on button "Load More" at bounding box center [515, 563] width 301 height 34
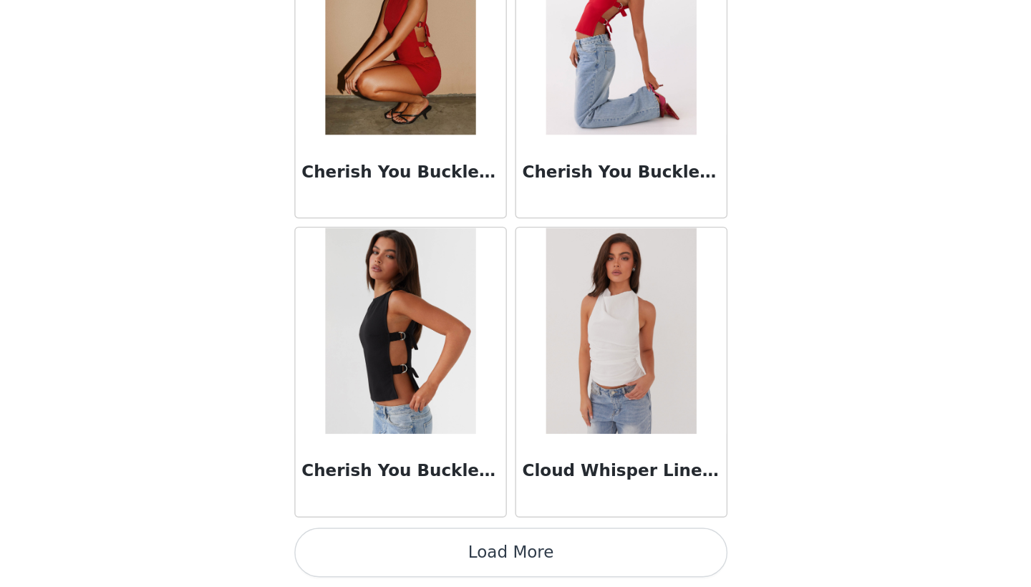
click at [365, 546] on button "Load More" at bounding box center [515, 563] width 301 height 34
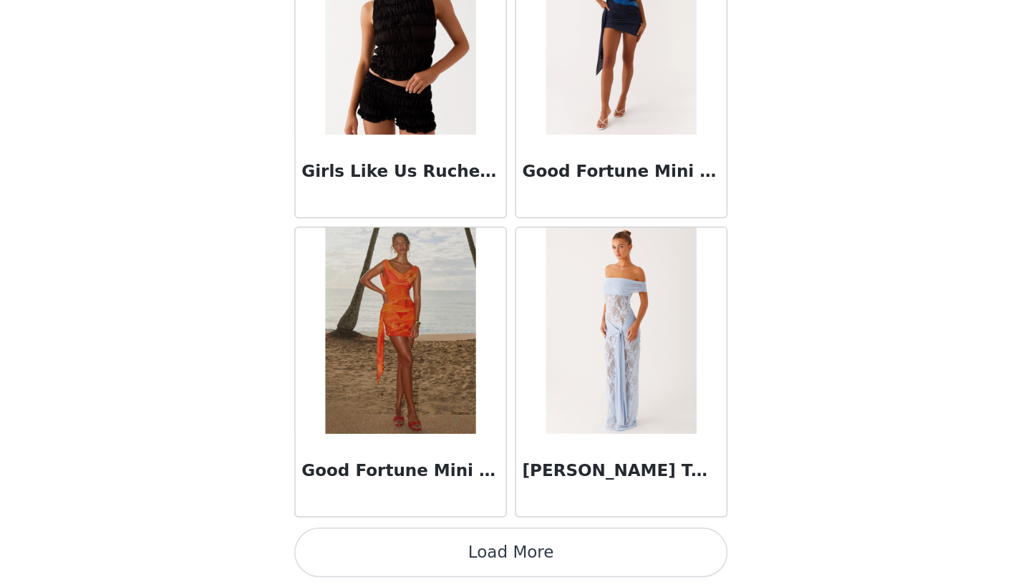
click at [365, 546] on button "Load More" at bounding box center [515, 563] width 301 height 34
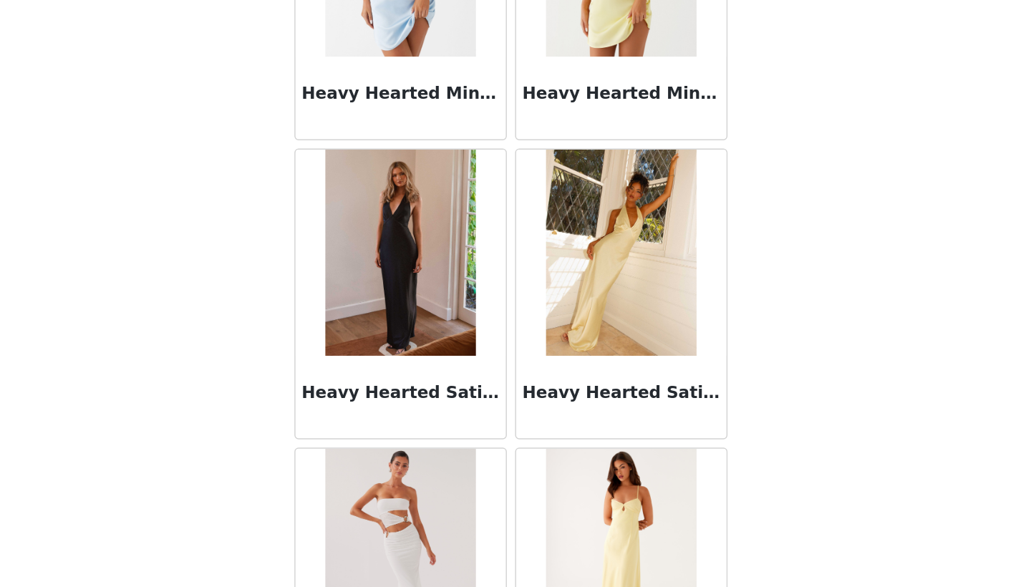
scroll to position [6437, 0]
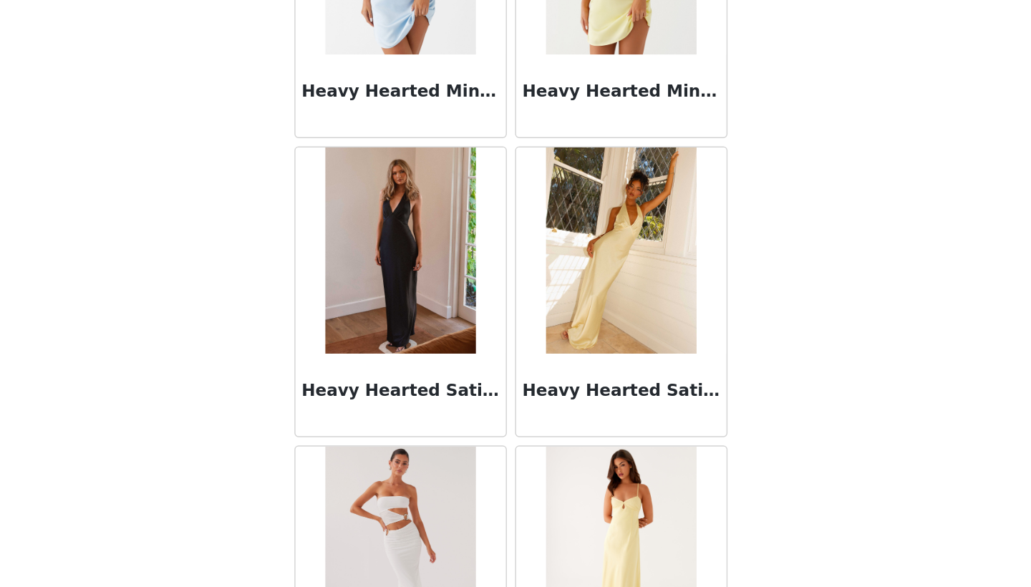
drag, startPoint x: 368, startPoint y: 281, endPoint x: 604, endPoint y: 148, distance: 270.3
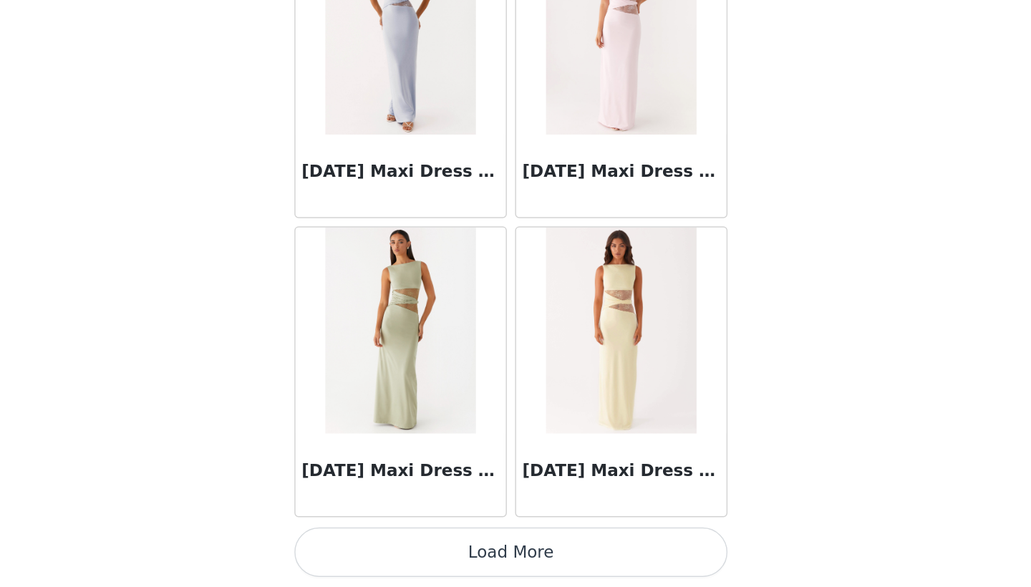
scroll to position [544, 0]
click at [392, 546] on button "Load More" at bounding box center [515, 563] width 301 height 34
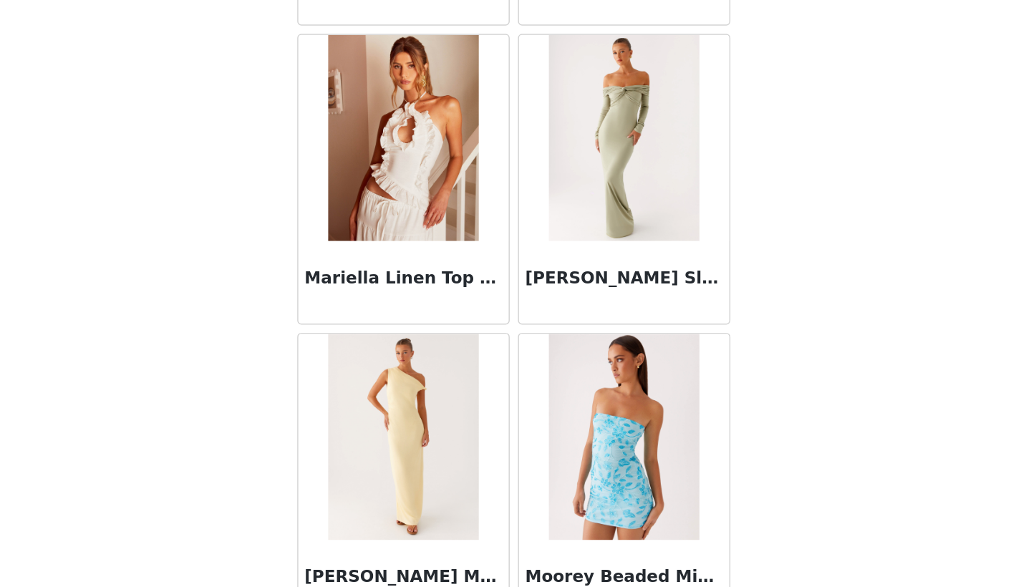
scroll to position [9301, 0]
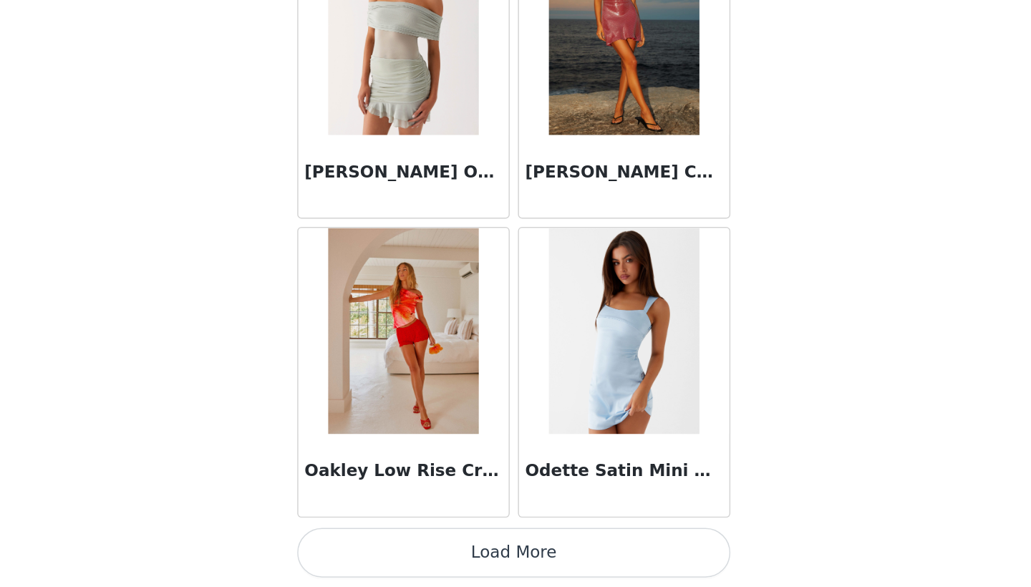
click at [365, 546] on button "Load More" at bounding box center [515, 563] width 301 height 34
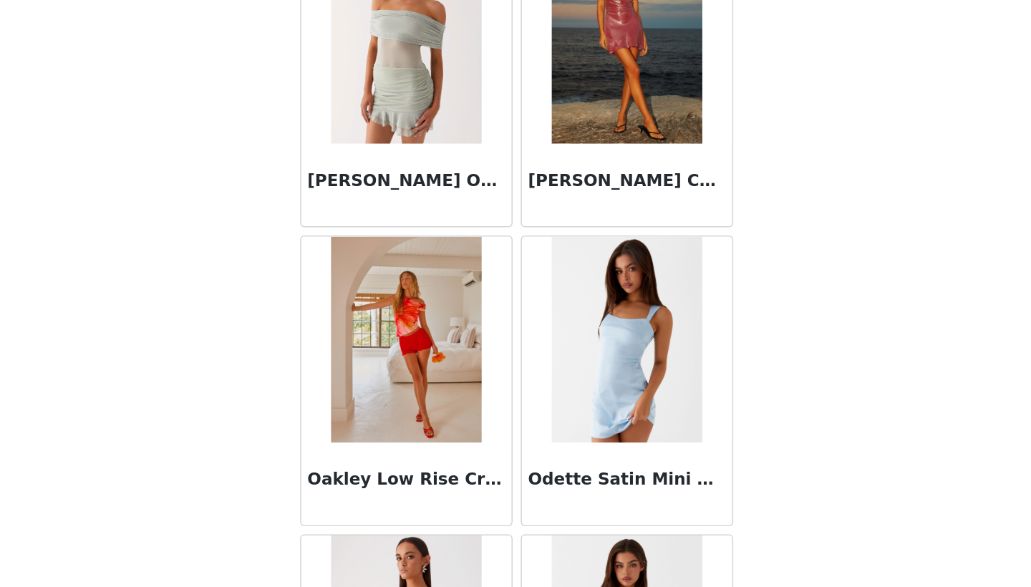
scroll to position [544, 0]
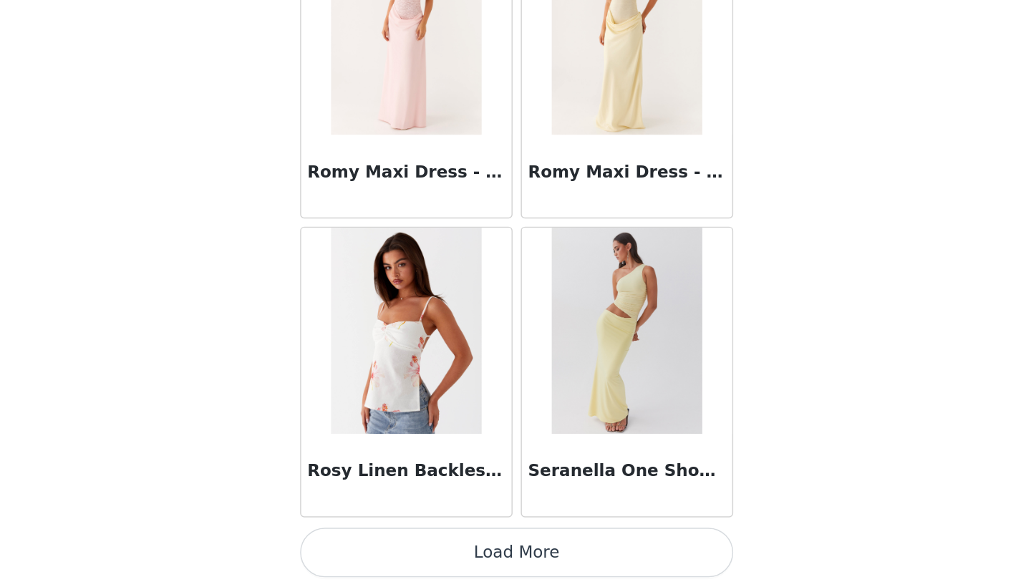
click at [365, 546] on button "Load More" at bounding box center [515, 563] width 301 height 34
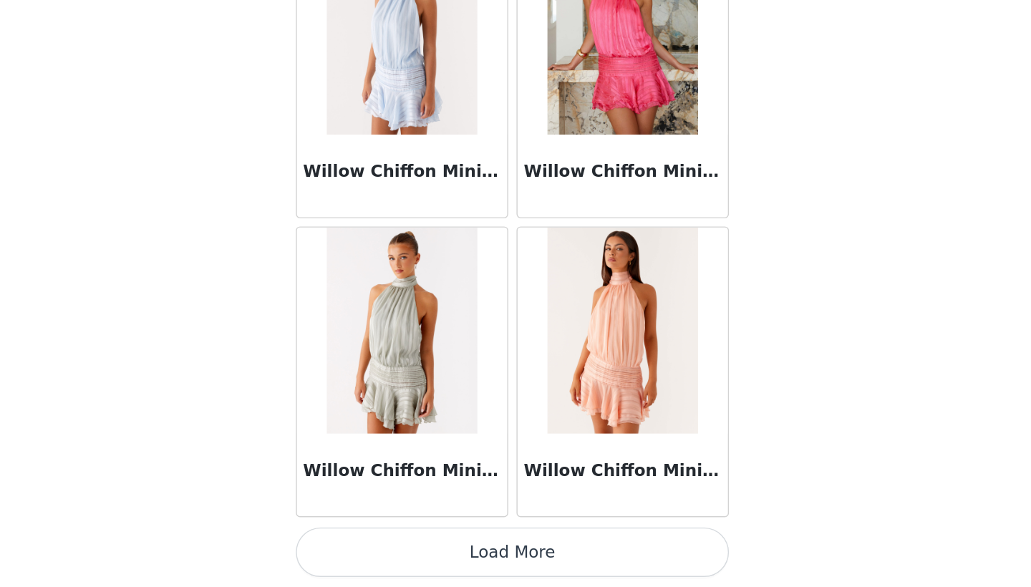
click at [365, 546] on button "Load More" at bounding box center [515, 563] width 301 height 34
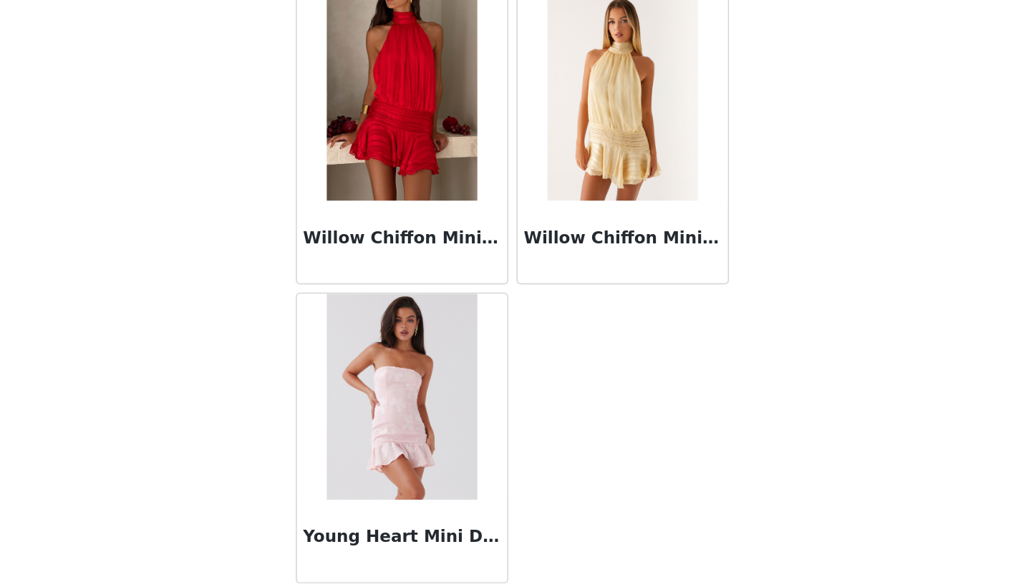
click at [540, 175] on img at bounding box center [592, 246] width 104 height 143
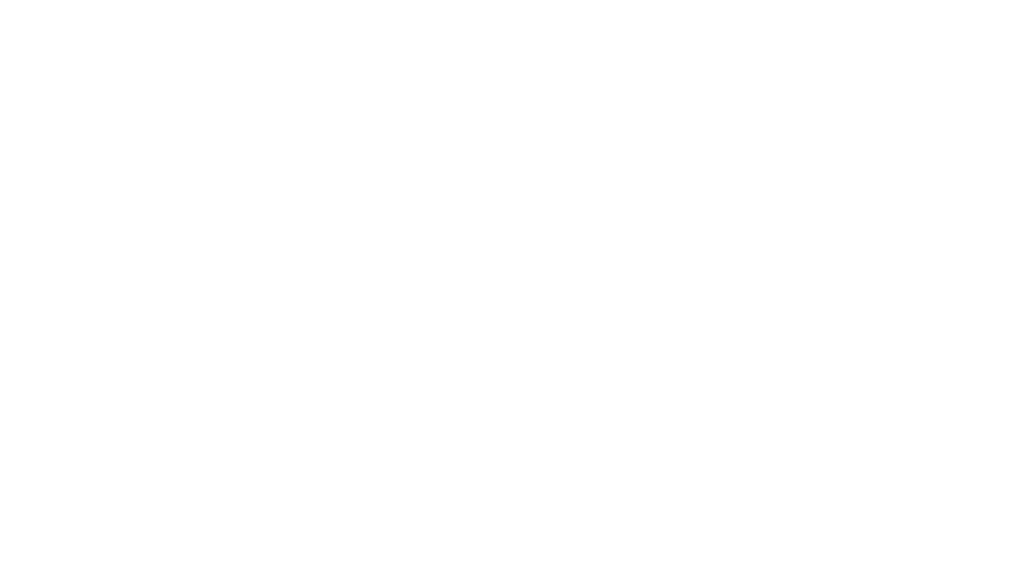
scroll to position [0, 0]
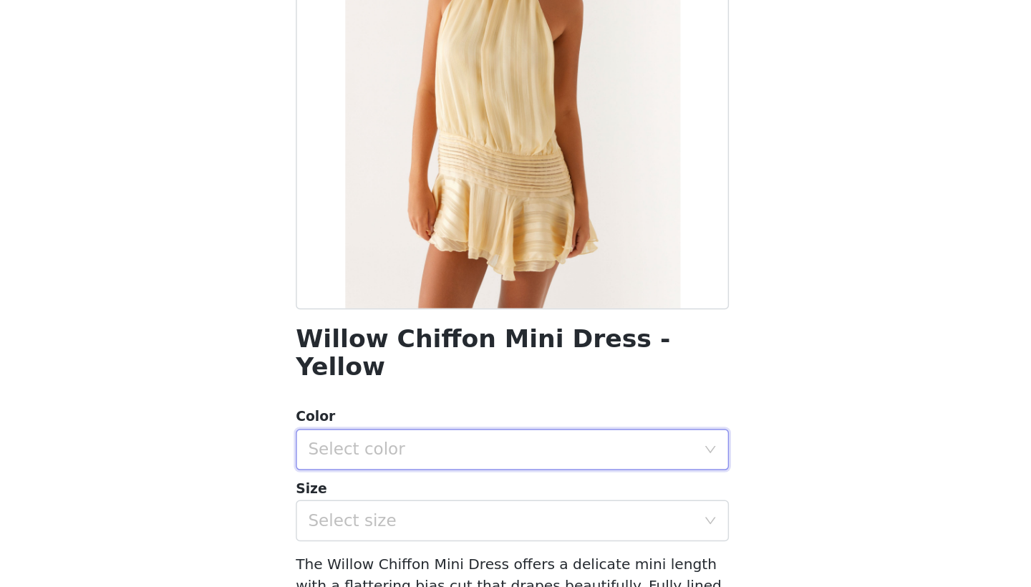
click at [374, 478] on div "Select color" at bounding box center [511, 491] width 274 height 27
click at [365, 491] on li "Yellow" at bounding box center [515, 502] width 301 height 23
click at [374, 527] on div "Select size" at bounding box center [511, 540] width 274 height 27
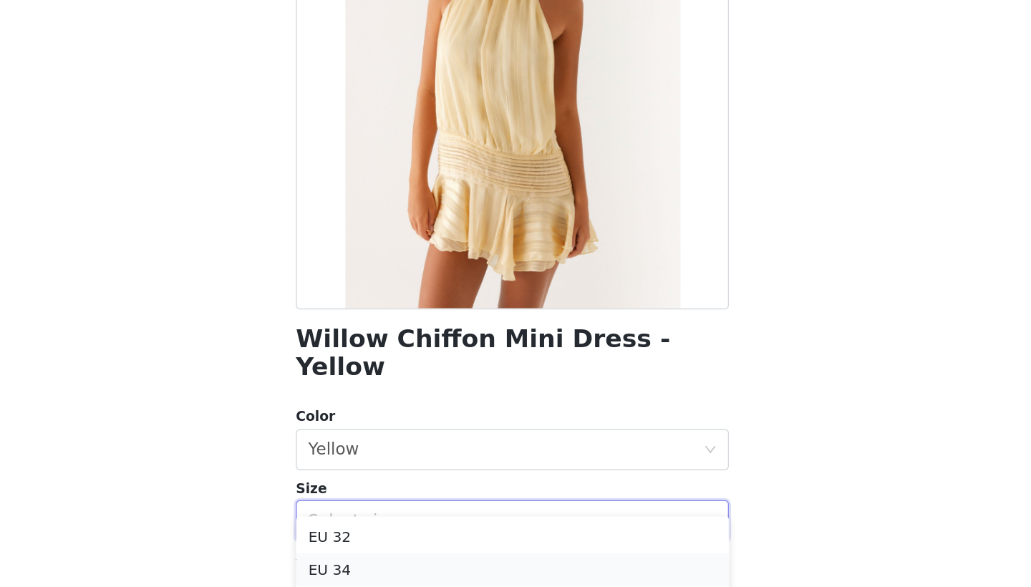
click at [365, 564] on li "EU 34" at bounding box center [515, 575] width 301 height 23
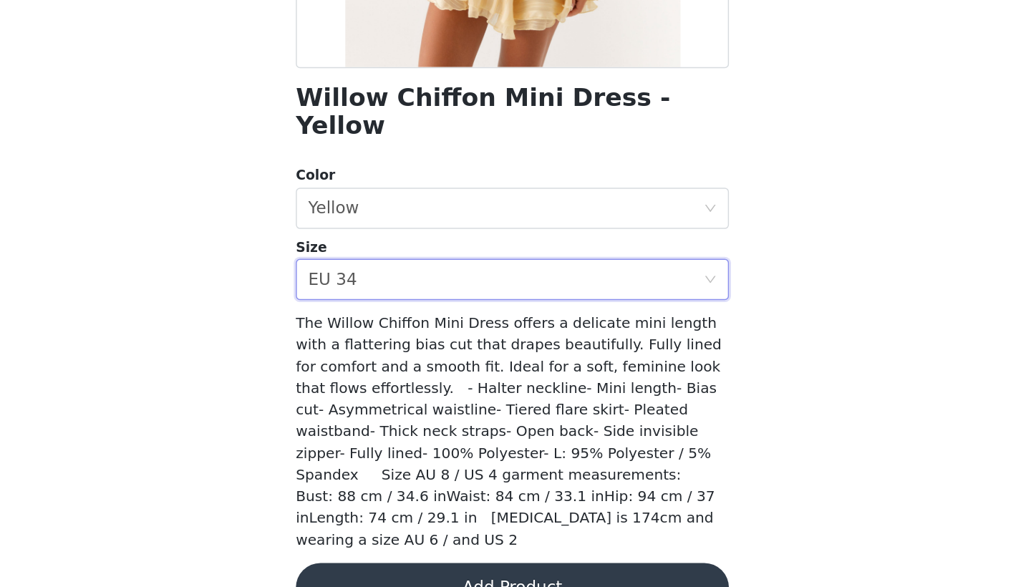
click at [365, 570] on button "Add Product" at bounding box center [515, 587] width 301 height 34
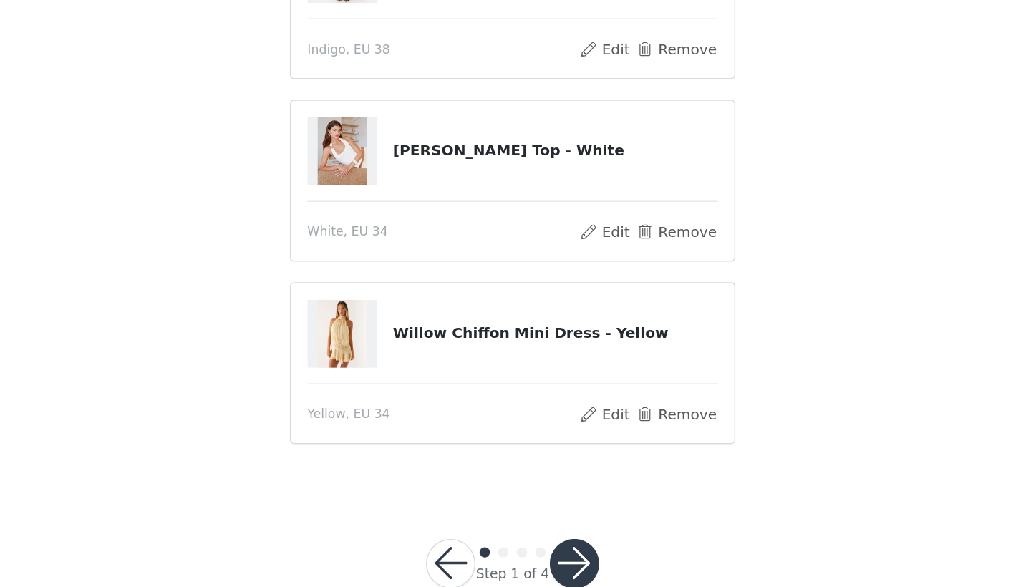
scroll to position [167, 0]
click at [601, 458] on button "Remove" at bounding box center [629, 466] width 57 height 17
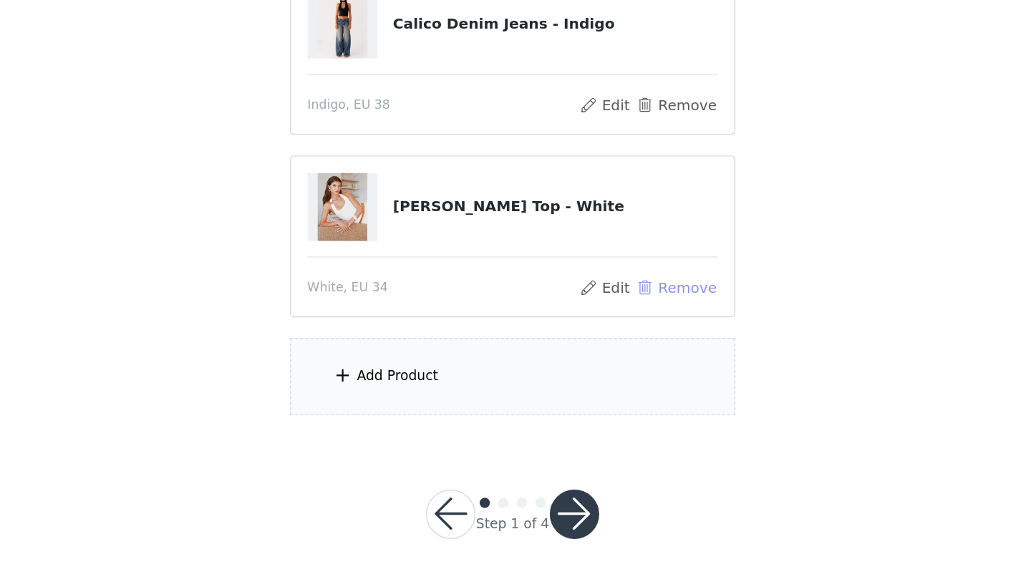
click at [601, 370] on button "Remove" at bounding box center [629, 378] width 57 height 17
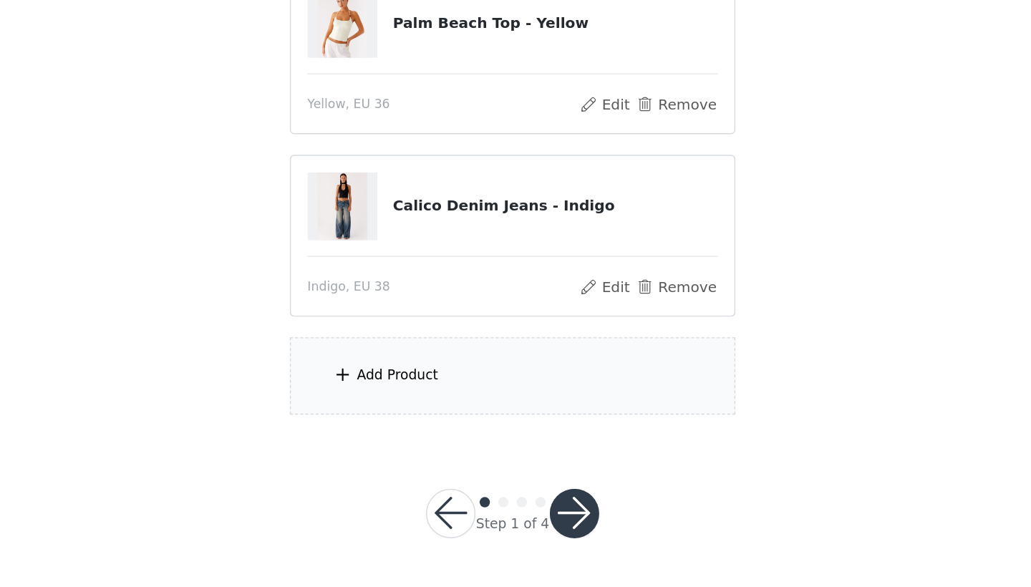
scroll to position [418, 0]
click at [361, 414] on div "Add Product" at bounding box center [515, 441] width 309 height 54
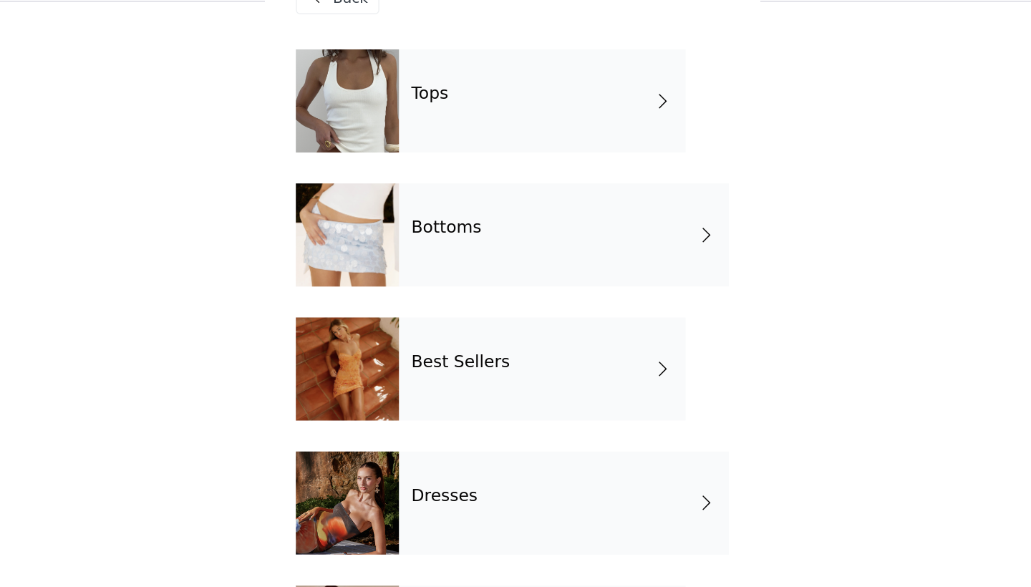
click at [437, 165] on div "Bottoms" at bounding box center [551, 201] width 229 height 72
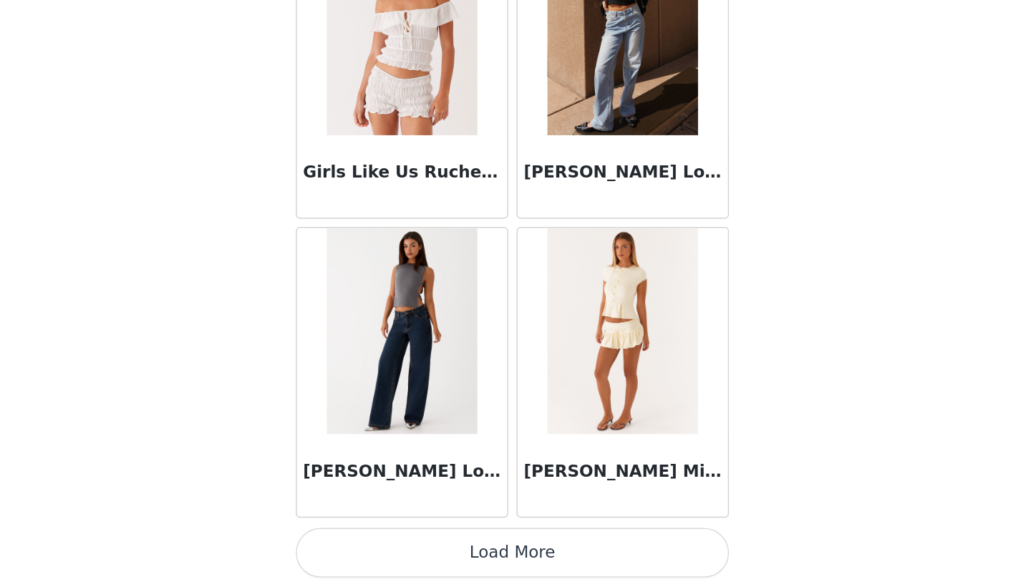
click at [365, 546] on button "Load More" at bounding box center [515, 563] width 301 height 34
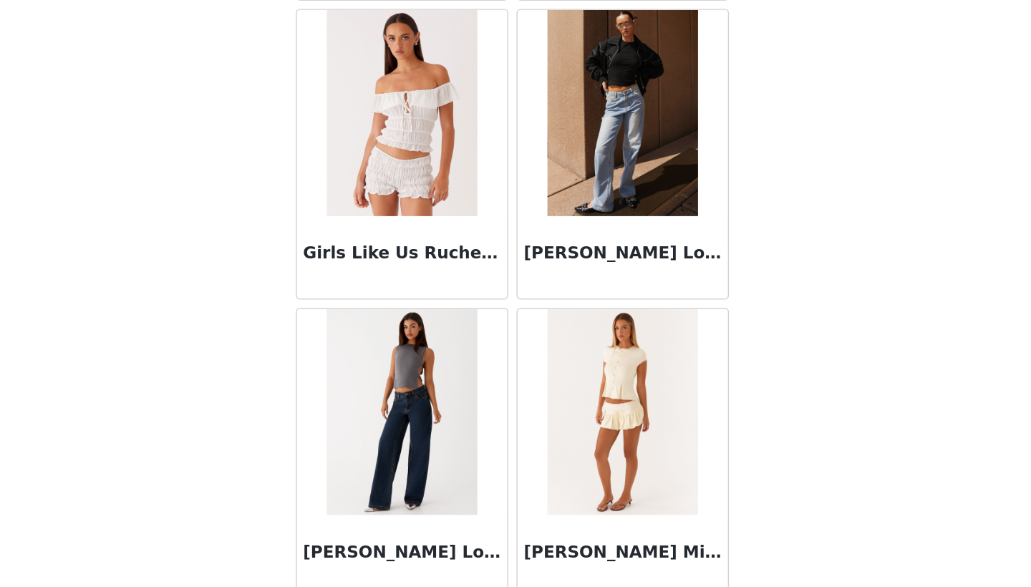
scroll to position [1581, 0]
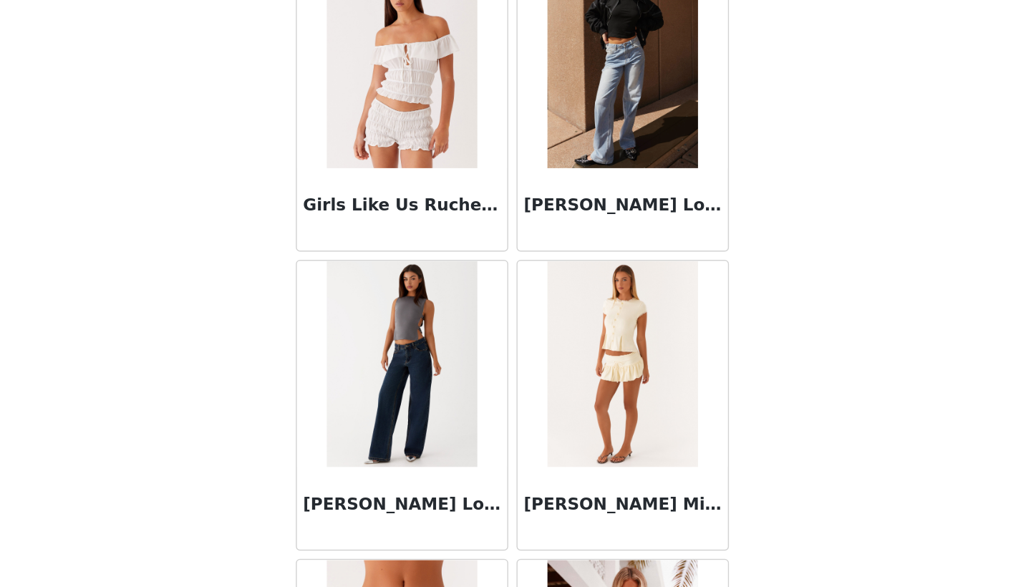
click at [540, 153] on img at bounding box center [592, 224] width 104 height 143
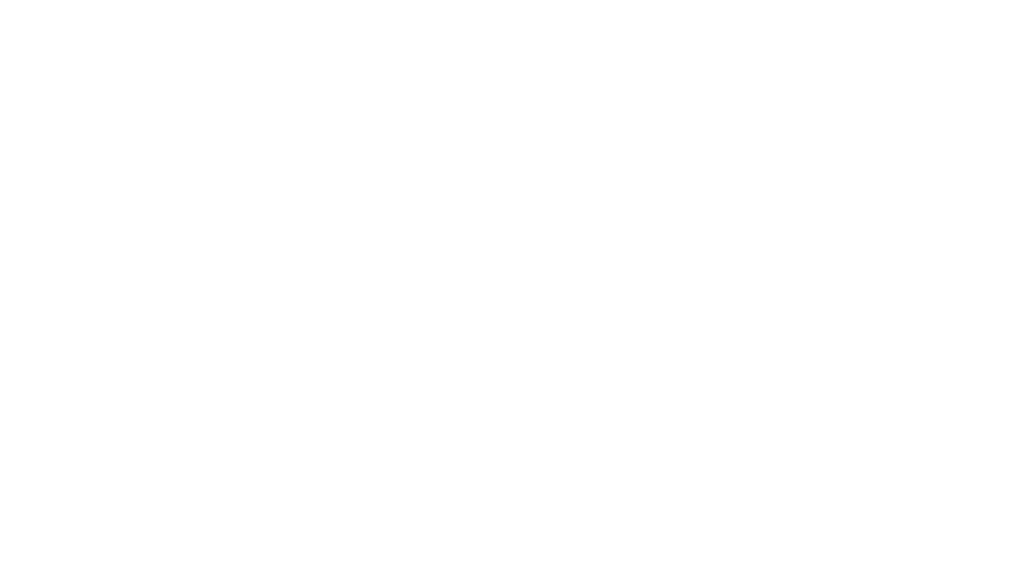
scroll to position [0, 0]
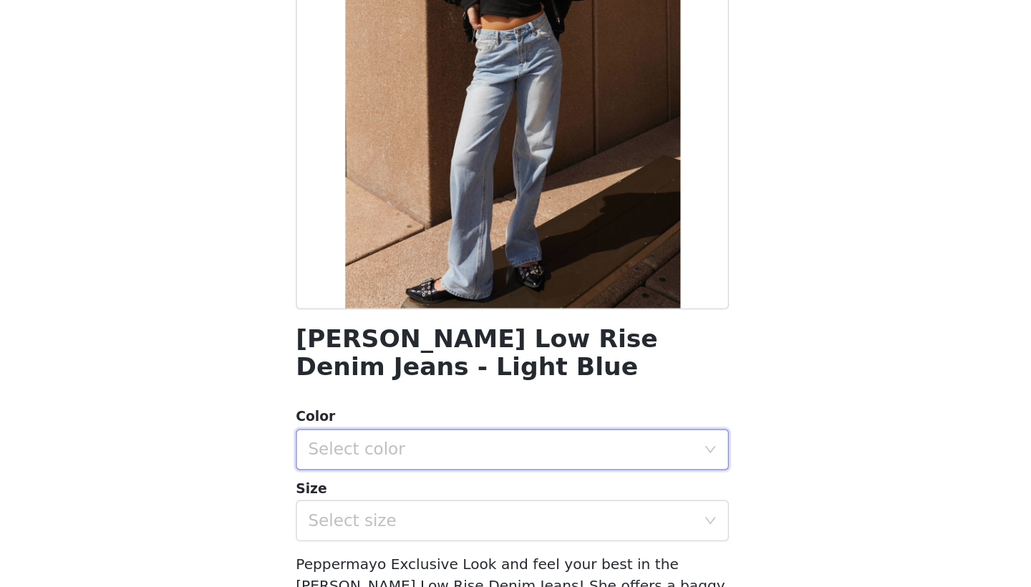
click at [374, 478] on div "Select color" at bounding box center [511, 491] width 274 height 27
click at [365, 511] on li "Light Blue" at bounding box center [515, 522] width 301 height 23
click at [374, 534] on div "Select size" at bounding box center [508, 541] width 268 height 14
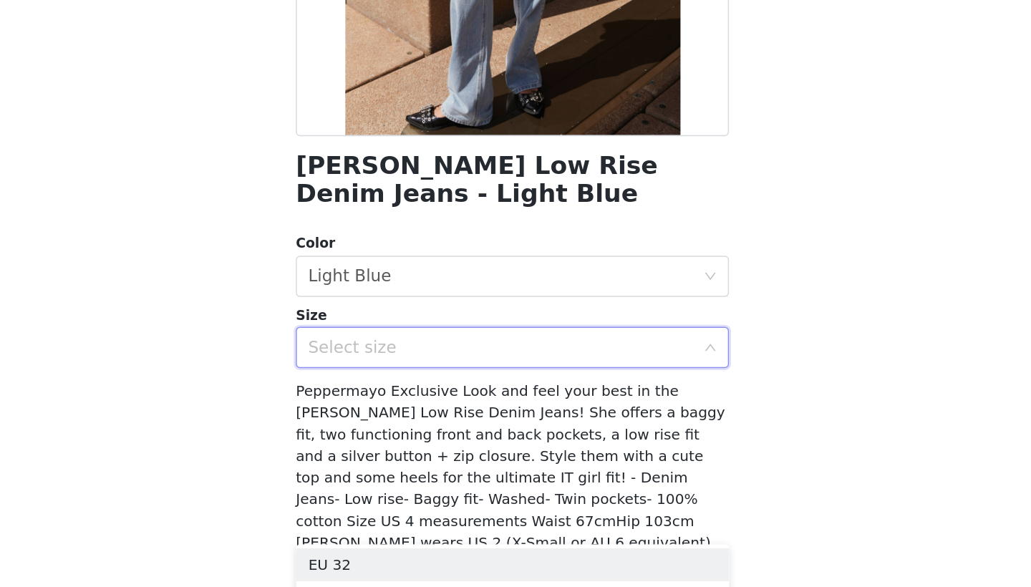
scroll to position [122, 0]
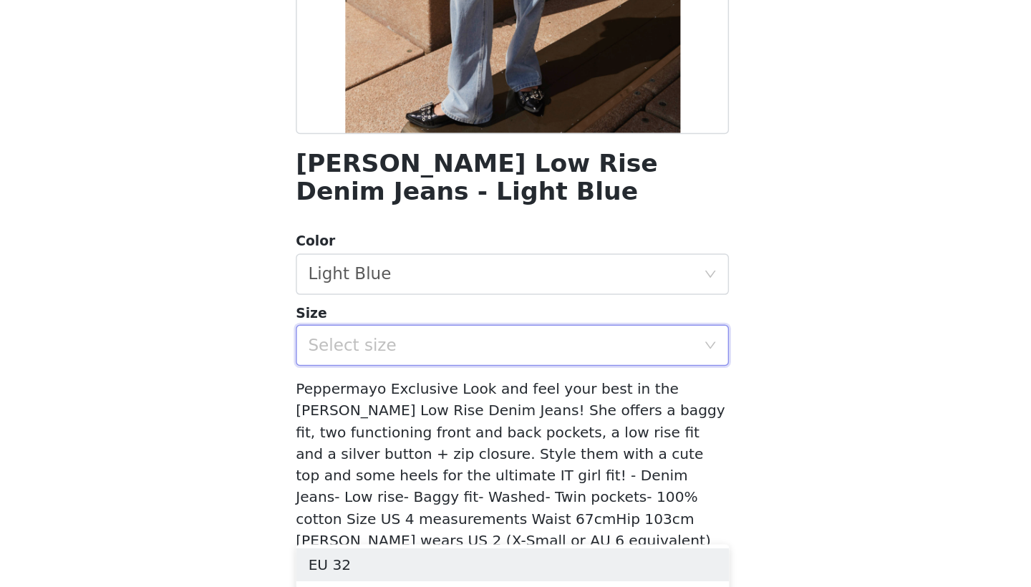
click at [365, 390] on div "Size Select size" at bounding box center [515, 412] width 301 height 44
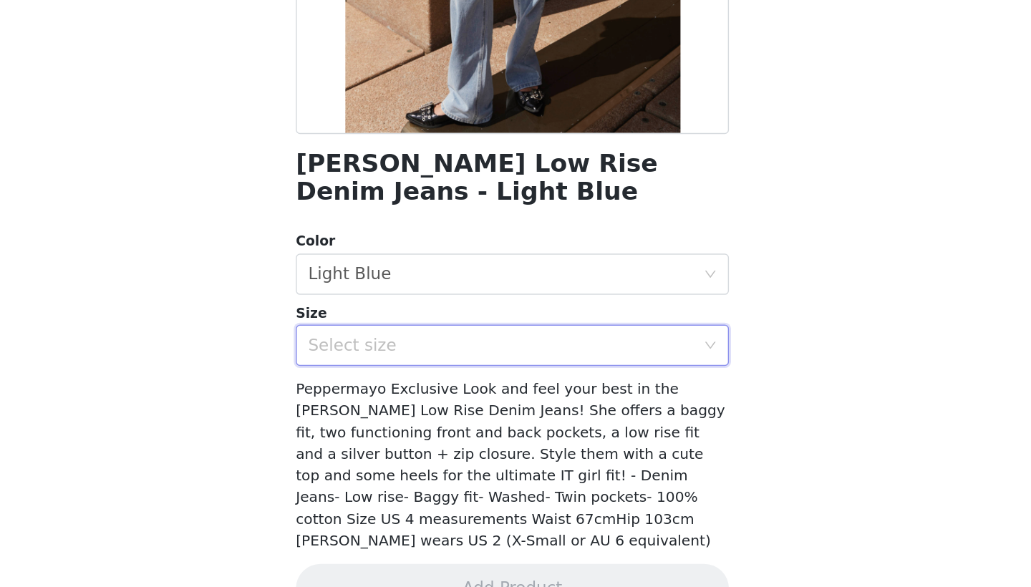
click at [374, 405] on div "Select size" at bounding box center [511, 418] width 274 height 27
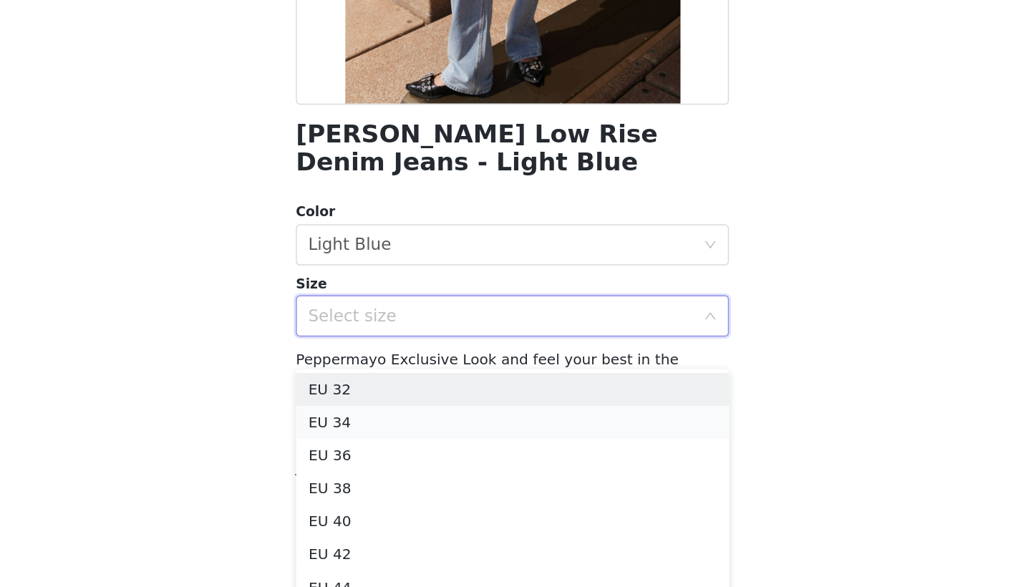
scroll to position [141, 0]
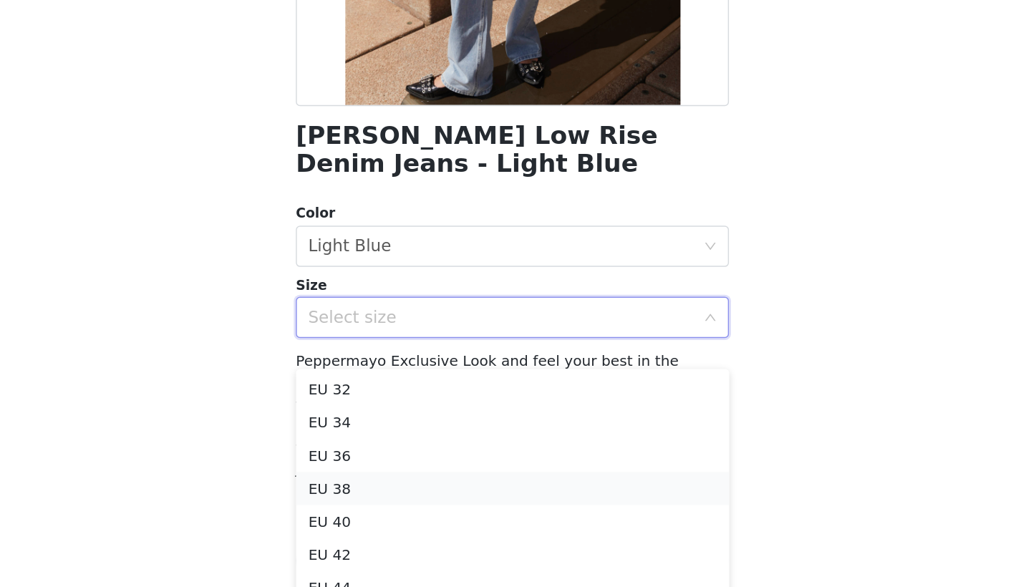
click at [365, 507] on li "EU 38" at bounding box center [515, 518] width 301 height 23
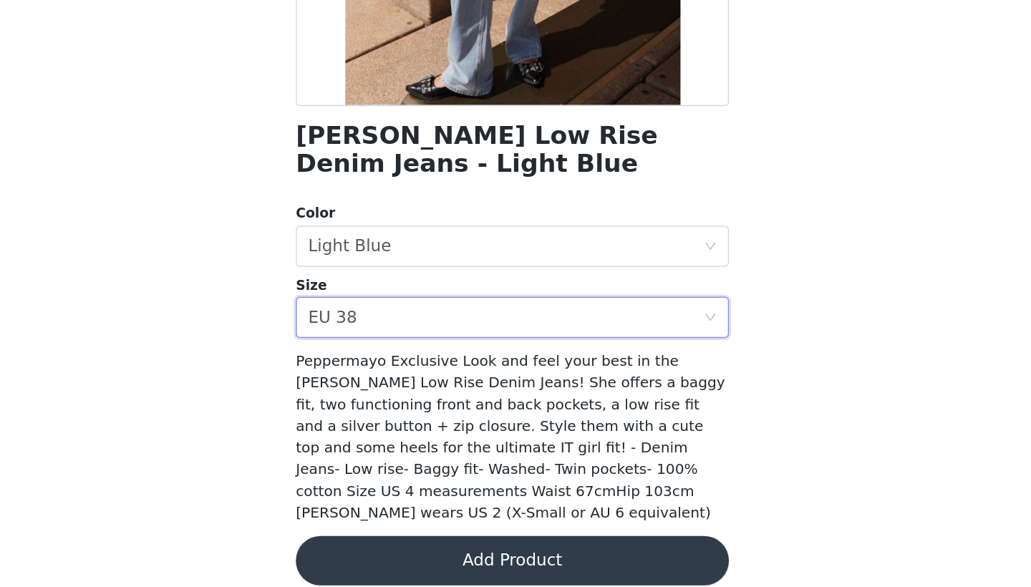
click at [365, 551] on button "Add Product" at bounding box center [515, 568] width 301 height 34
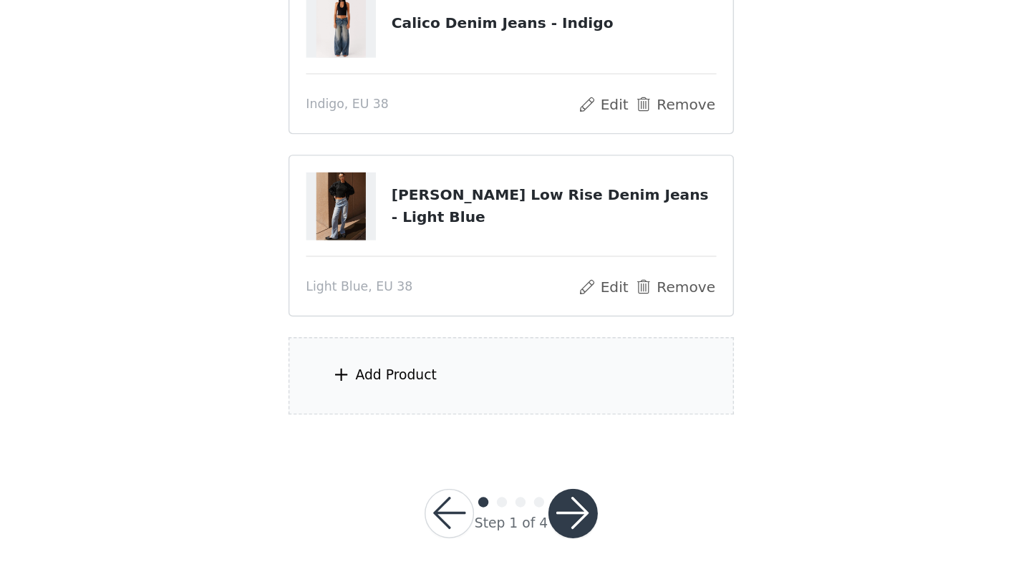
scroll to position [544, 0]
click at [361, 414] on div "Add Product" at bounding box center [515, 441] width 309 height 54
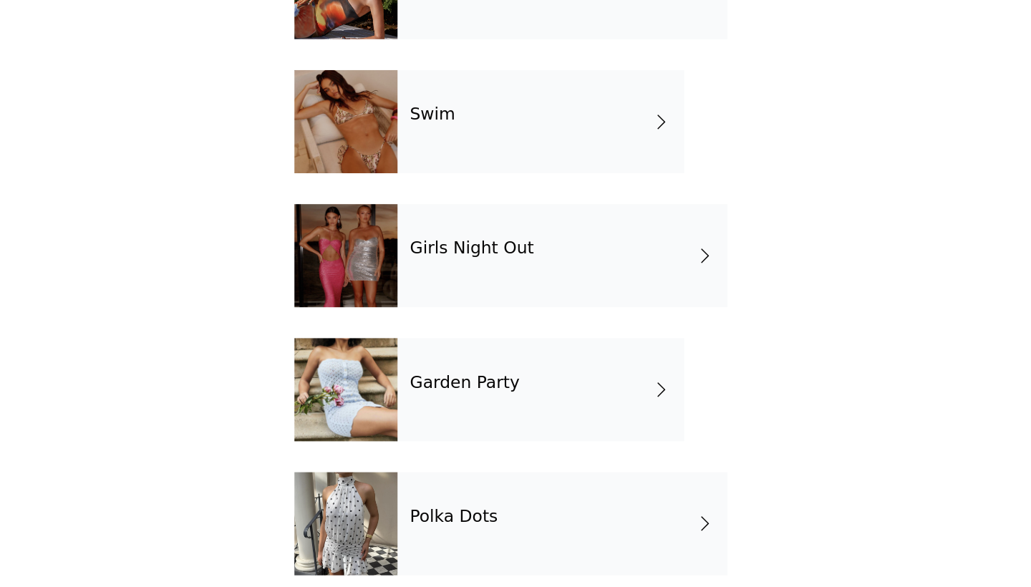
scroll to position [215, 0]
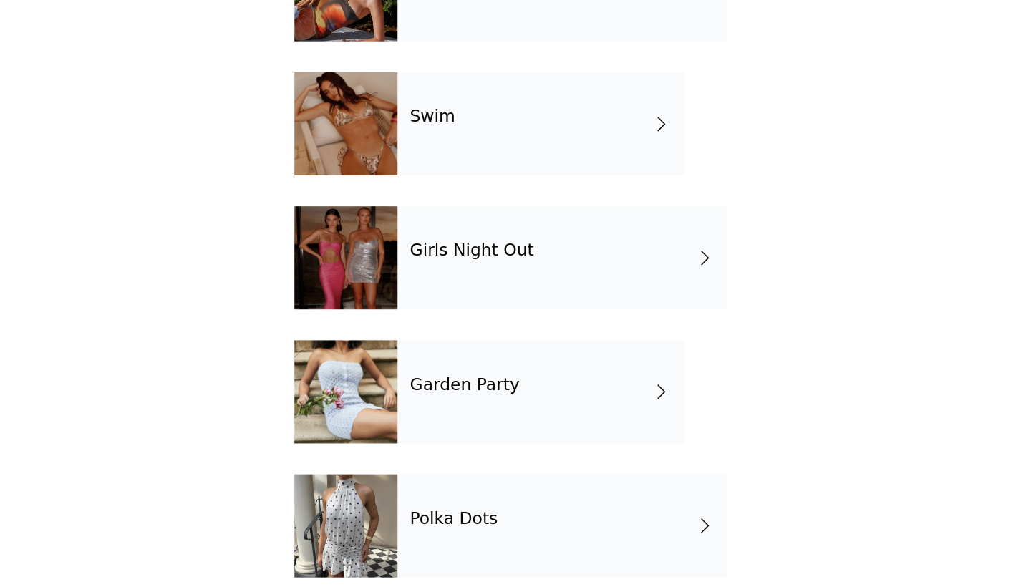
click at [437, 415] on div "Garden Party" at bounding box center [536, 451] width 199 height 72
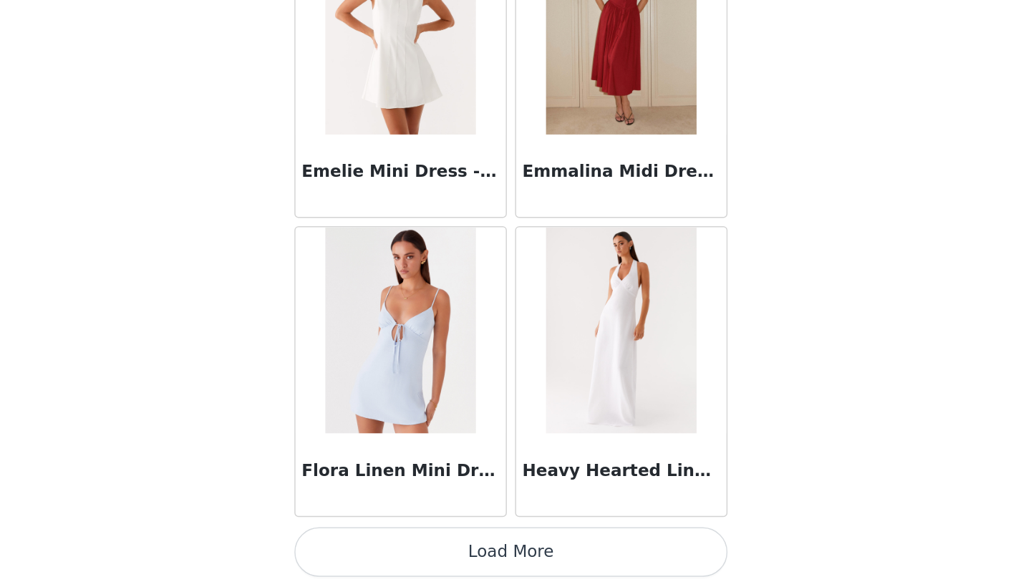
scroll to position [544, 0]
click at [365, 546] on button "Load More" at bounding box center [515, 563] width 301 height 34
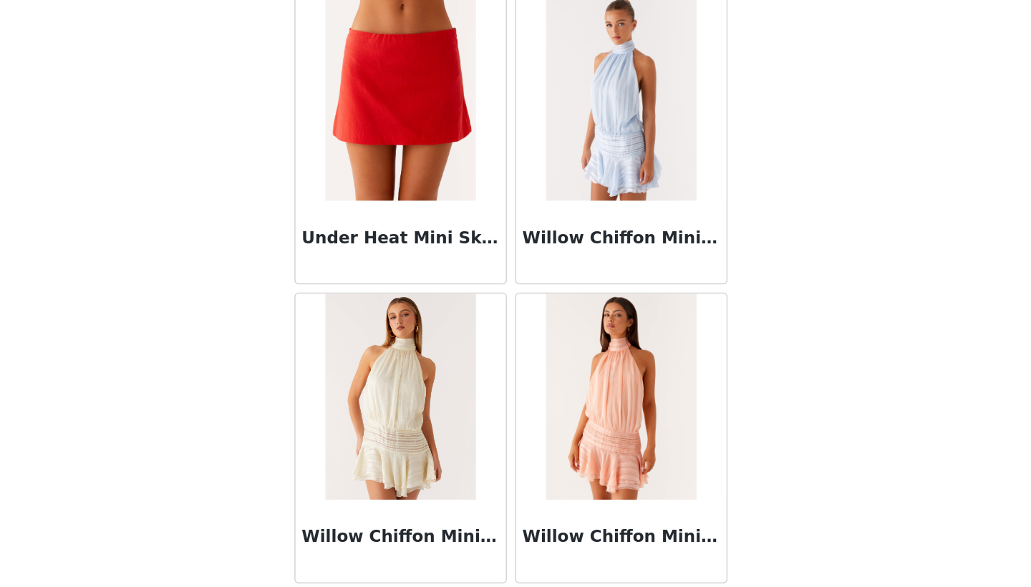
click at [540, 175] on img at bounding box center [592, 246] width 104 height 143
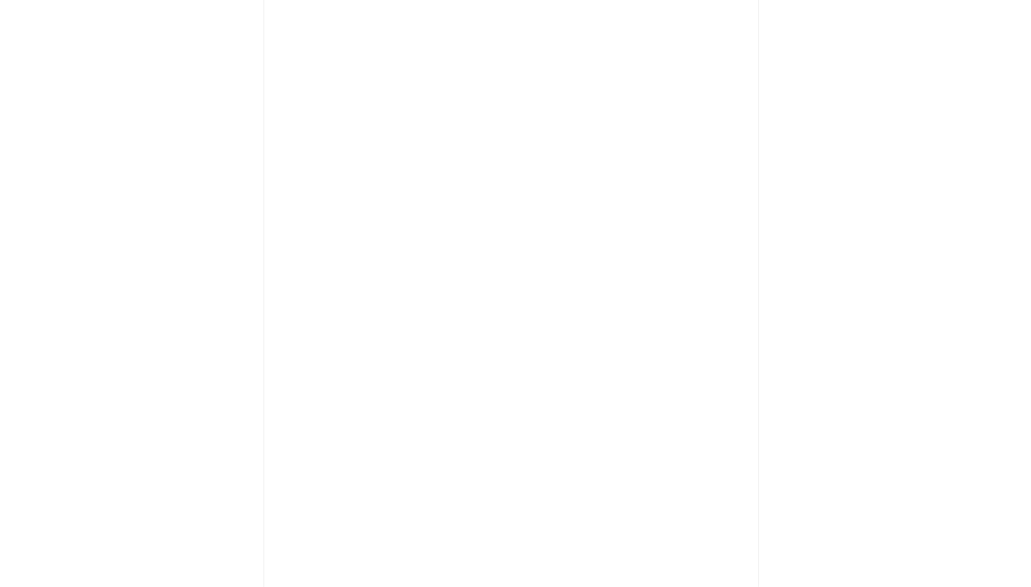
scroll to position [197, 0]
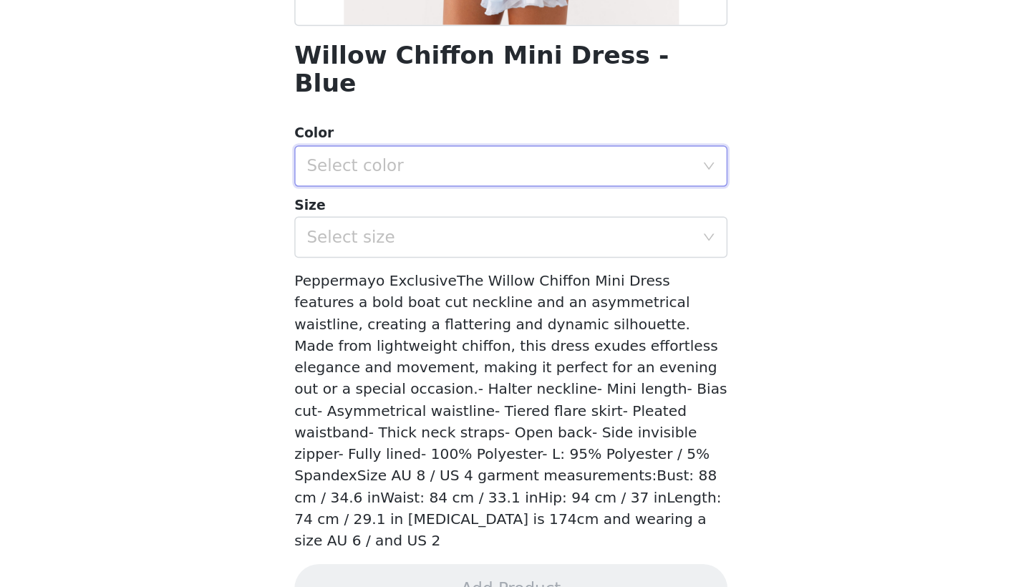
click at [374, 281] on div "Select color" at bounding box center [511, 294] width 274 height 27
click at [365, 294] on li "Blue" at bounding box center [515, 305] width 301 height 23
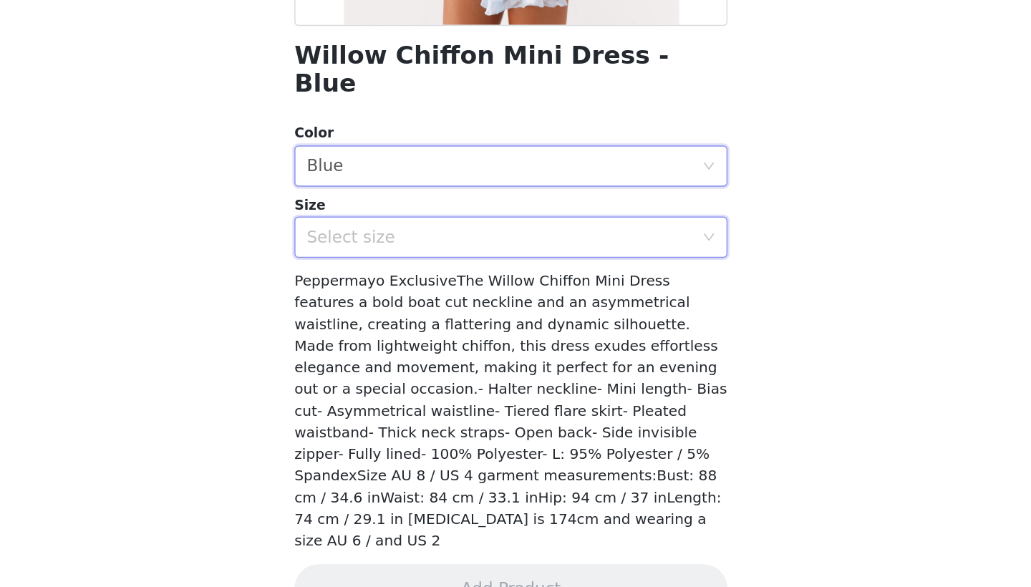
click at [374, 330] on div "Select size" at bounding box center [511, 343] width 274 height 27
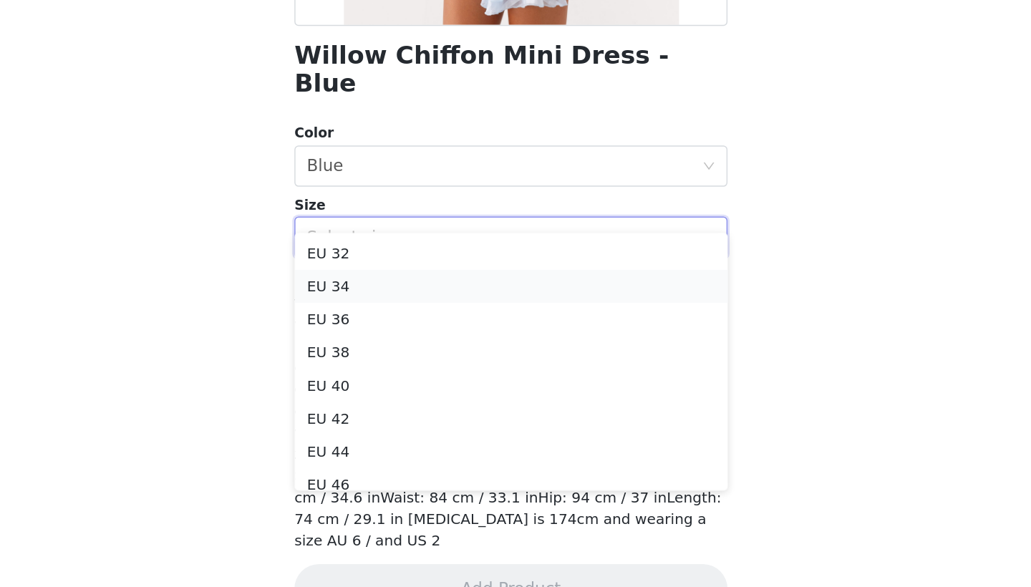
click at [365, 367] on li "EU 34" at bounding box center [515, 378] width 301 height 23
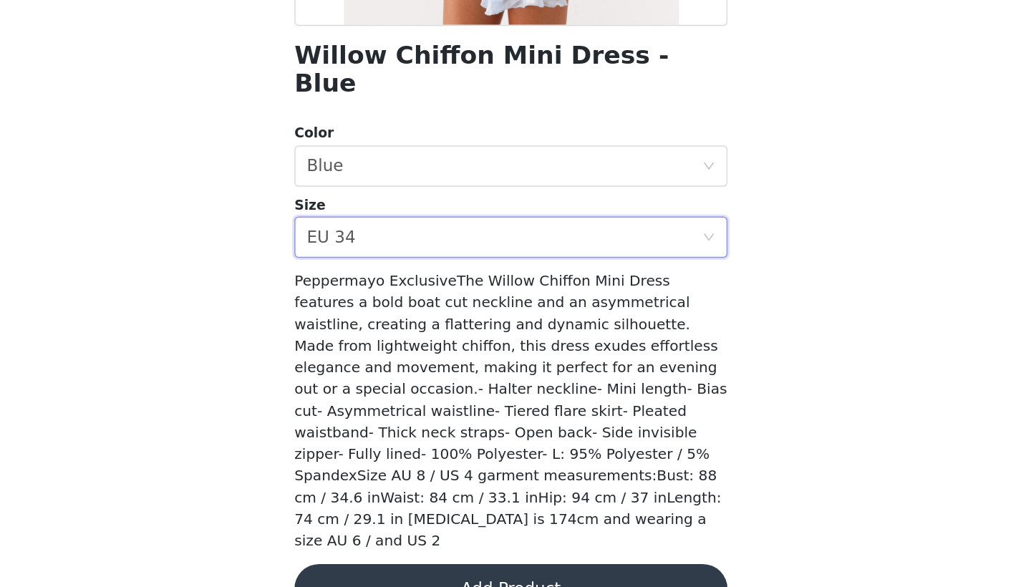
click at [365, 571] on button "Add Product" at bounding box center [515, 588] width 301 height 34
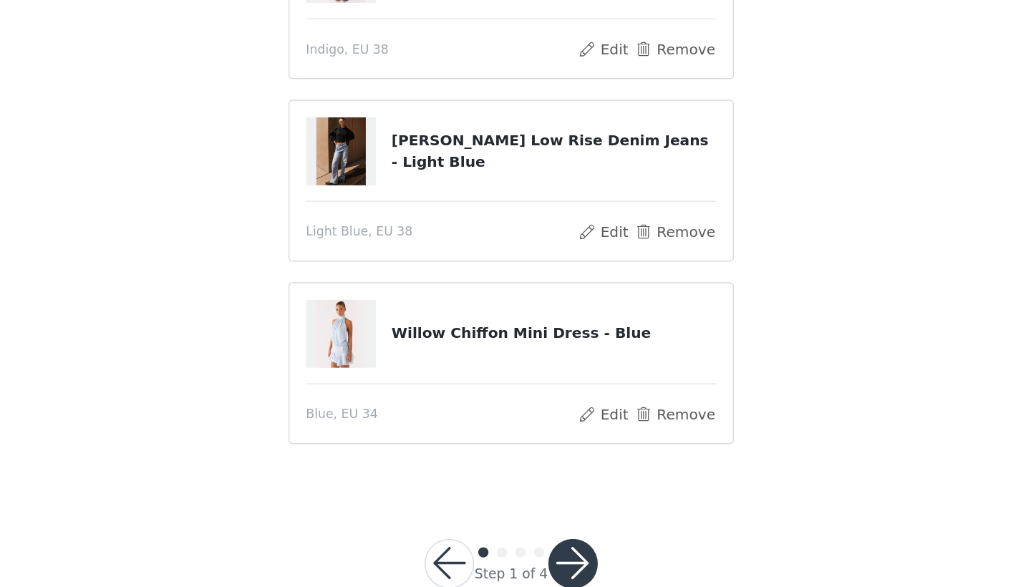
click at [601, 458] on button "Remove" at bounding box center [629, 466] width 57 height 17
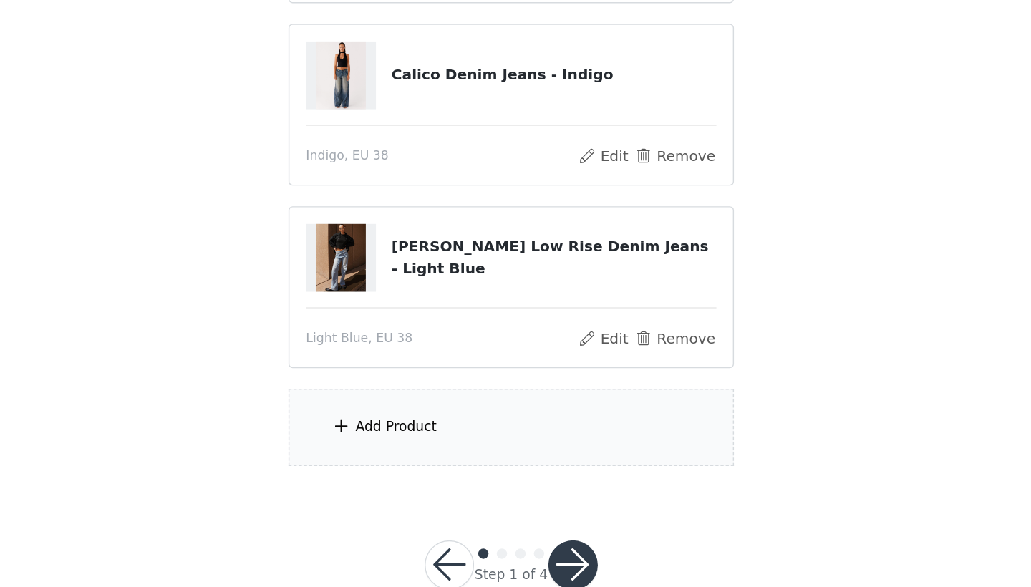
scroll to position [524, 0]
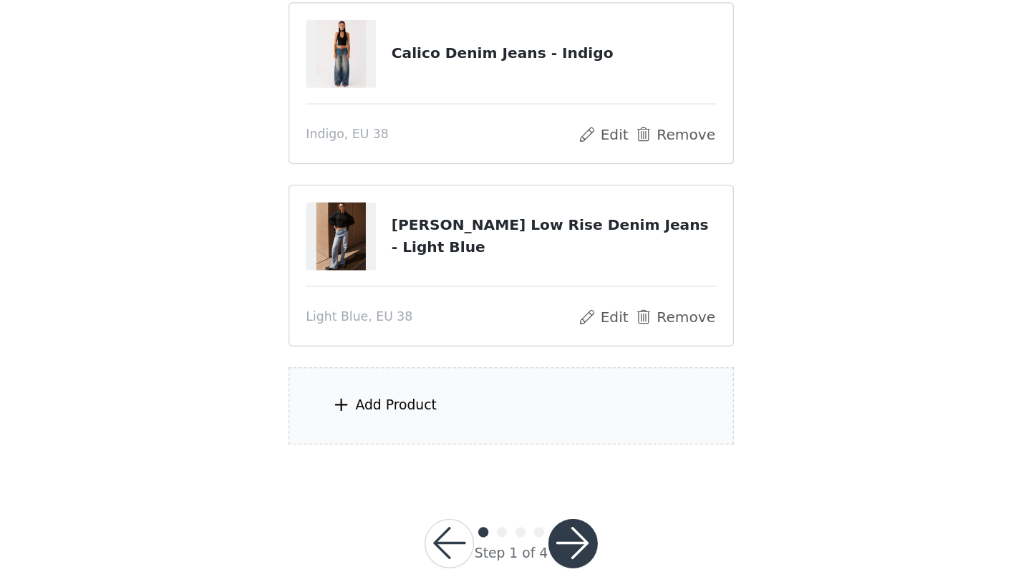
click at [393, 435] on div "Add Product" at bounding box center [515, 462] width 309 height 54
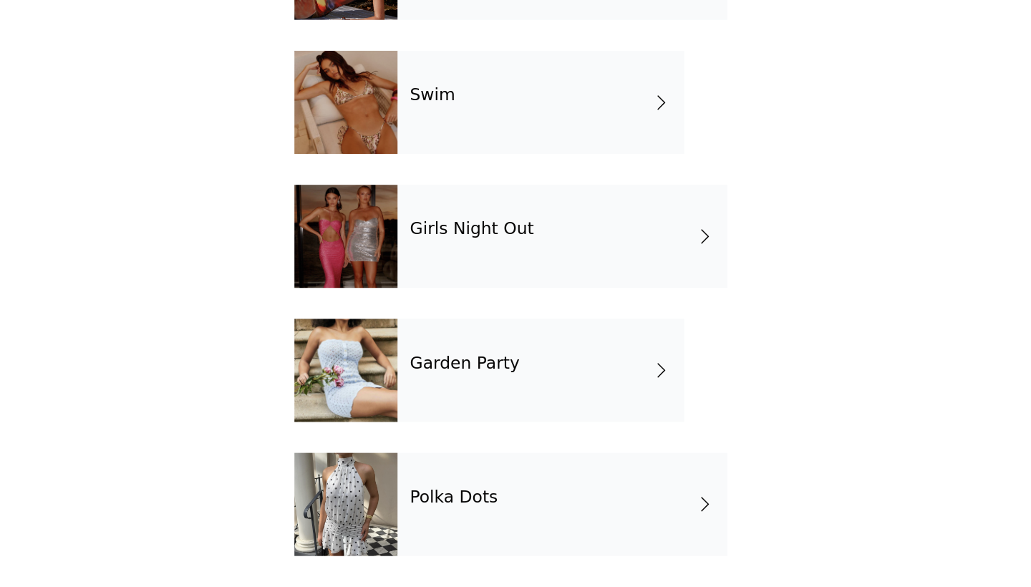
scroll to position [544, 0]
click at [445, 518] on h4 "Polka Dots" at bounding box center [475, 524] width 61 height 13
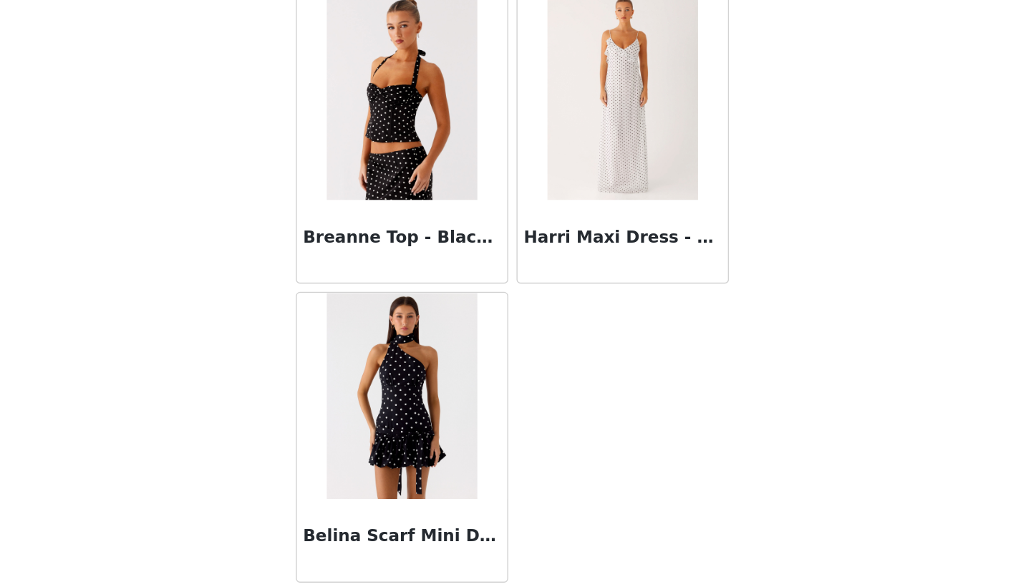
scroll to position [349, 0]
click at [387, 383] on img at bounding box center [439, 454] width 104 height 143
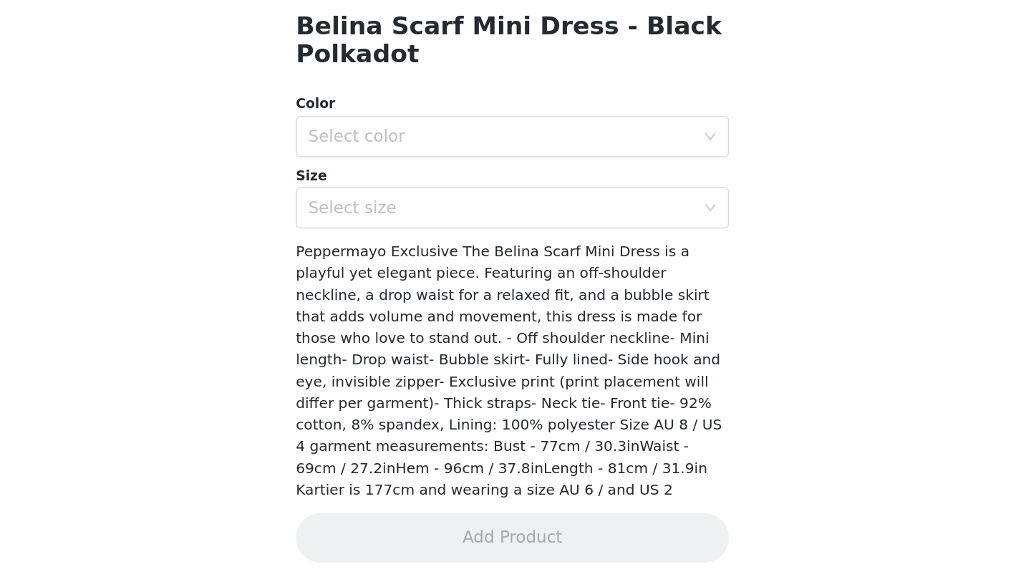
scroll to position [201, 0]
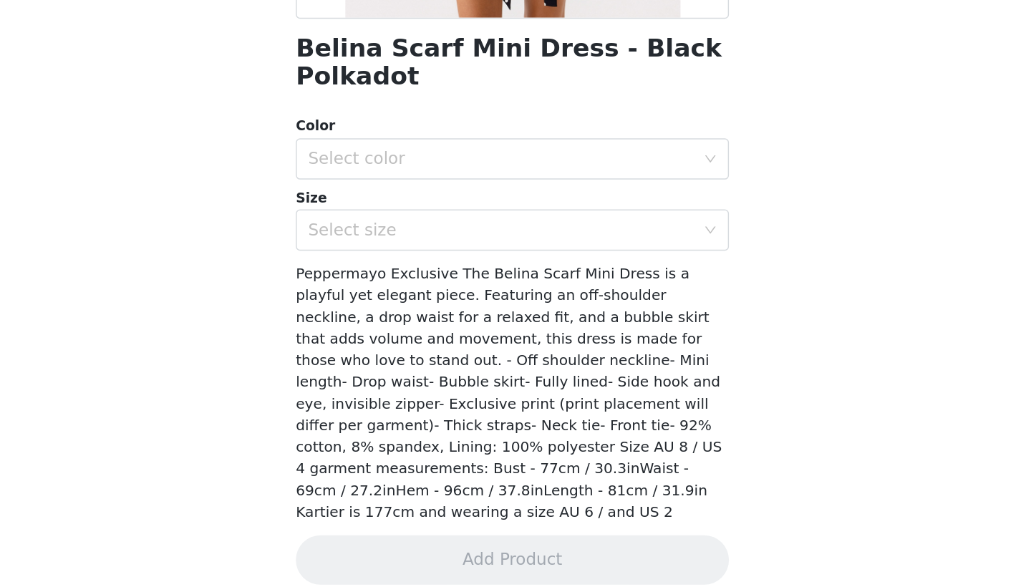
click at [436, 260] on div "Color Select color Size Select size" at bounding box center [515, 307] width 301 height 94
click at [439, 276] on div "Select color" at bounding box center [511, 289] width 274 height 27
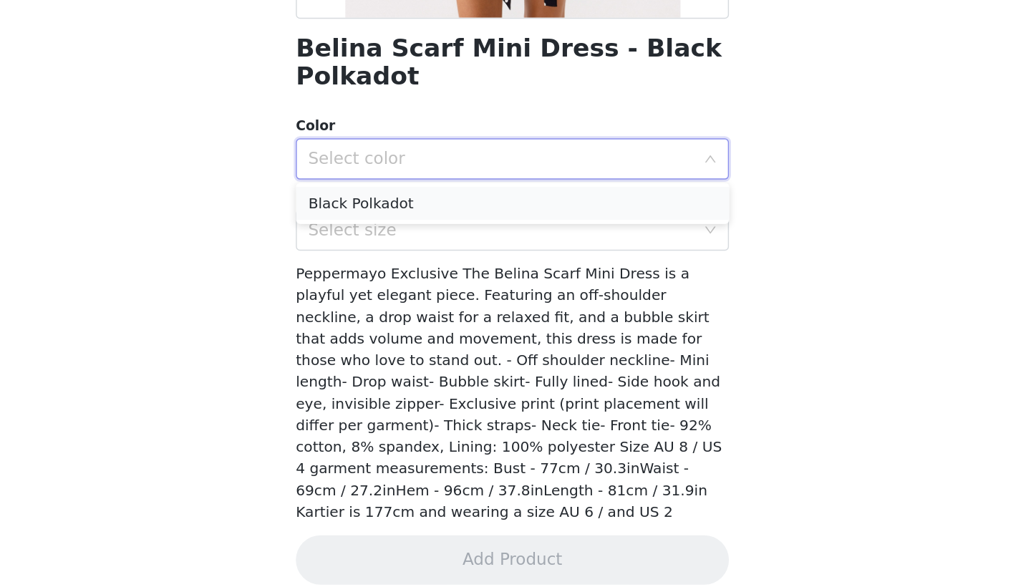
click at [413, 309] on li "Black Polkadot" at bounding box center [515, 320] width 301 height 23
click at [413, 326] on div "Select size" at bounding box center [511, 339] width 274 height 27
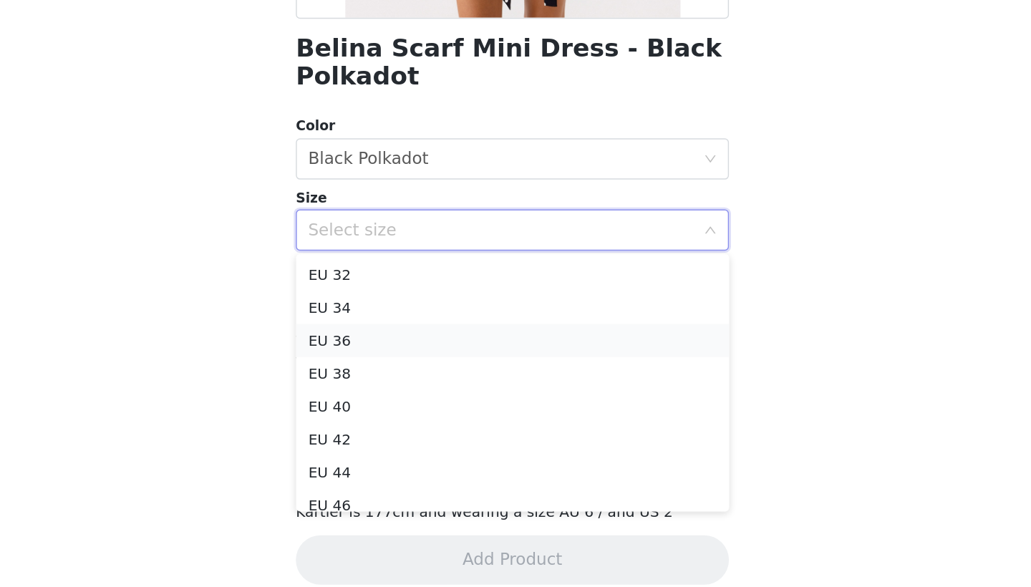
click at [366, 405] on li "EU 36" at bounding box center [515, 416] width 301 height 23
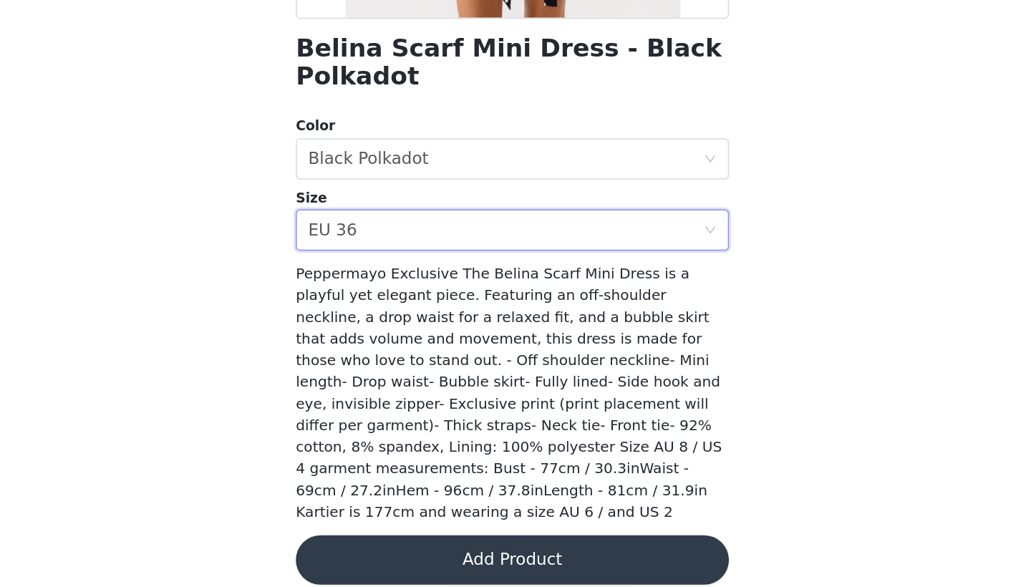
click at [365, 551] on button "Add Product" at bounding box center [515, 568] width 301 height 34
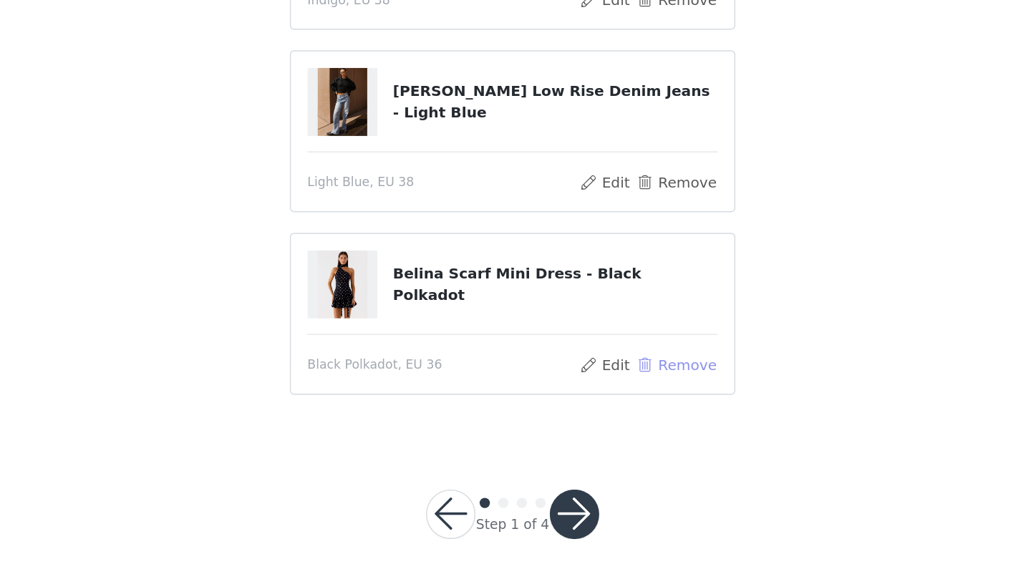
click at [601, 424] on button "Remove" at bounding box center [629, 432] width 57 height 17
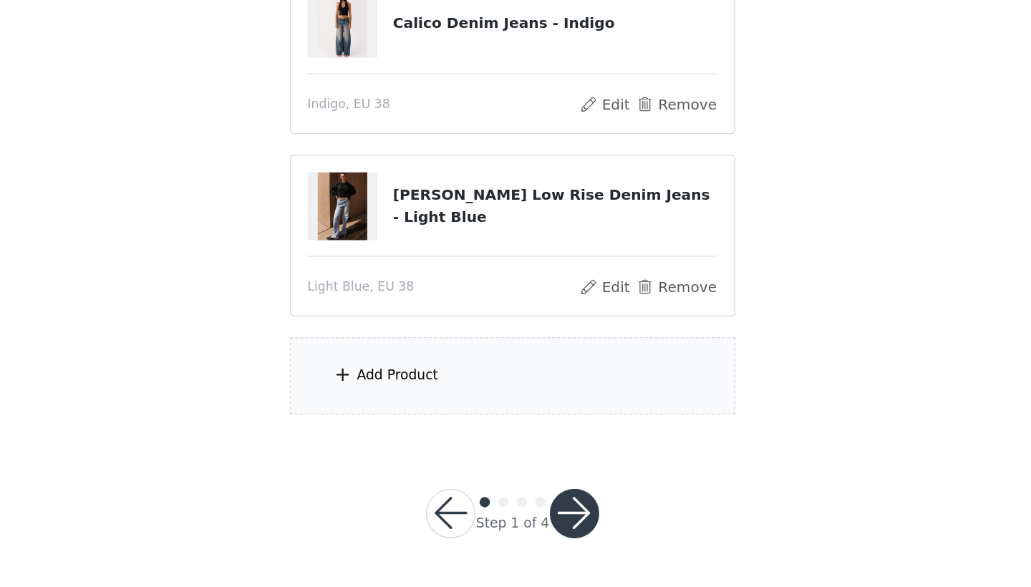
scroll to position [544, 0]
click at [407, 414] on div "Add Product" at bounding box center [515, 441] width 309 height 54
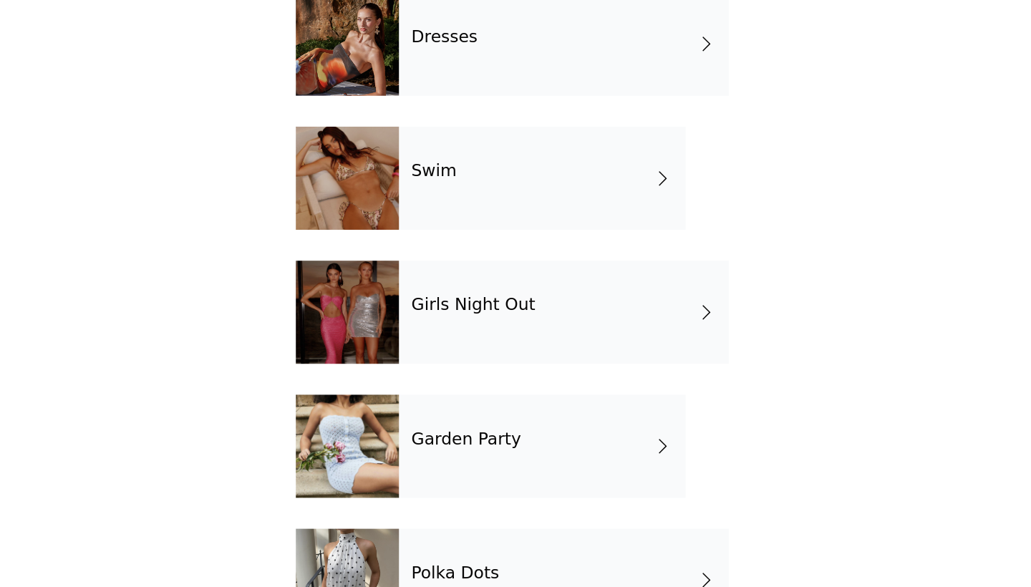
scroll to position [178, 0]
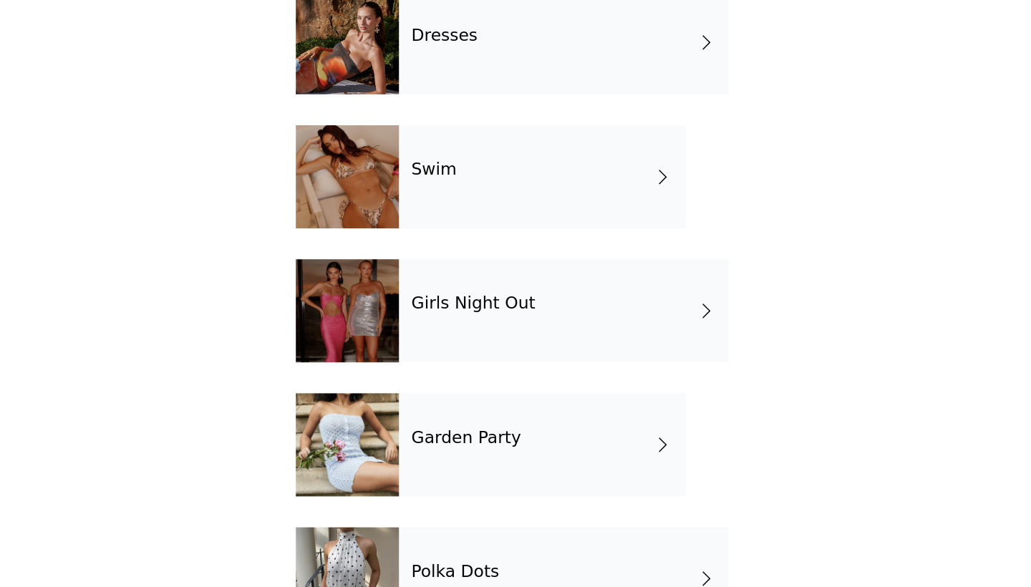
click at [437, 266] on div "Swim" at bounding box center [536, 302] width 199 height 72
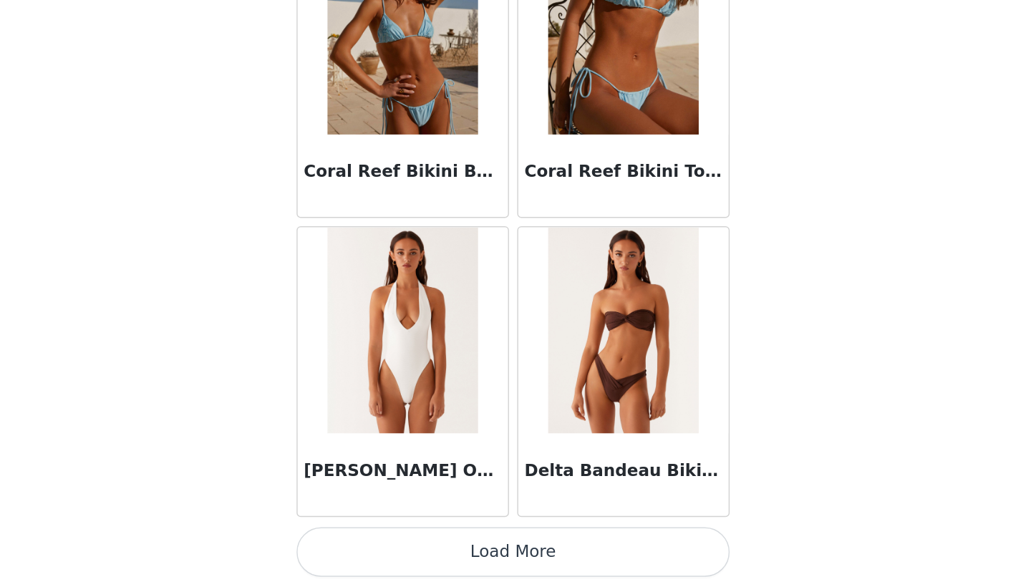
scroll to position [544, 0]
click at [365, 546] on button "Load More" at bounding box center [515, 563] width 301 height 34
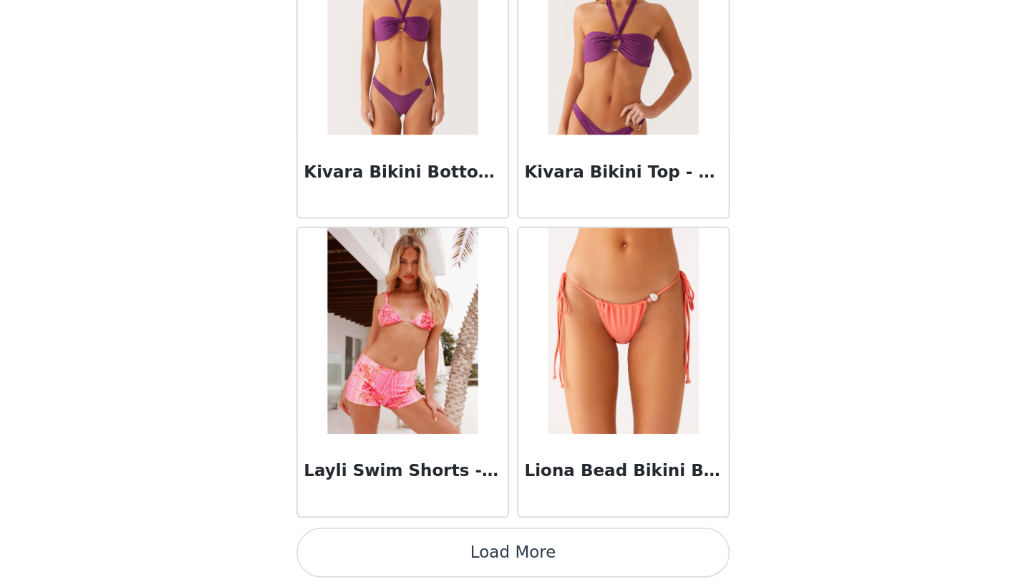
click at [365, 546] on button "Load More" at bounding box center [515, 563] width 301 height 34
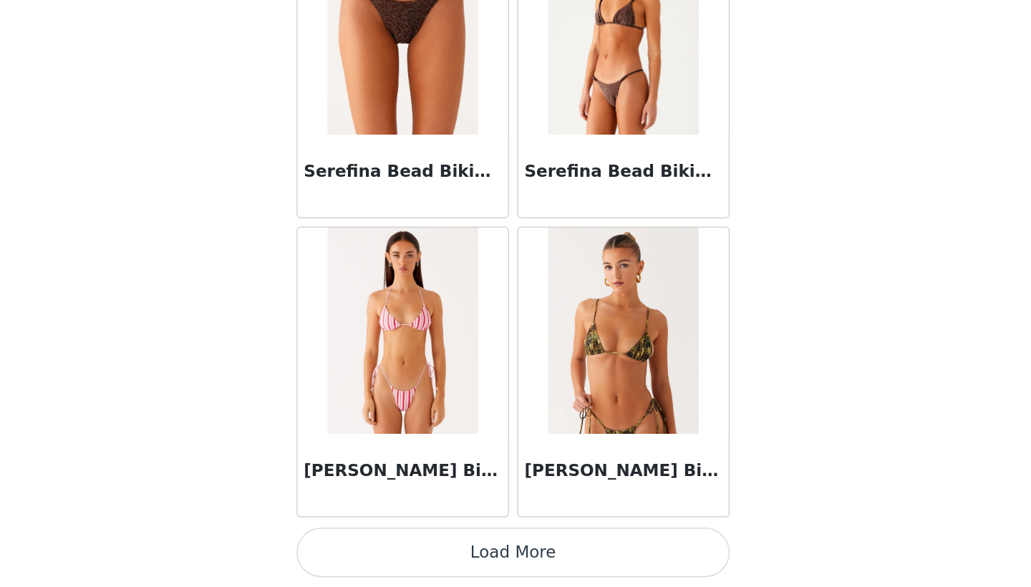
click at [365, 546] on button "Load More" at bounding box center [515, 563] width 301 height 34
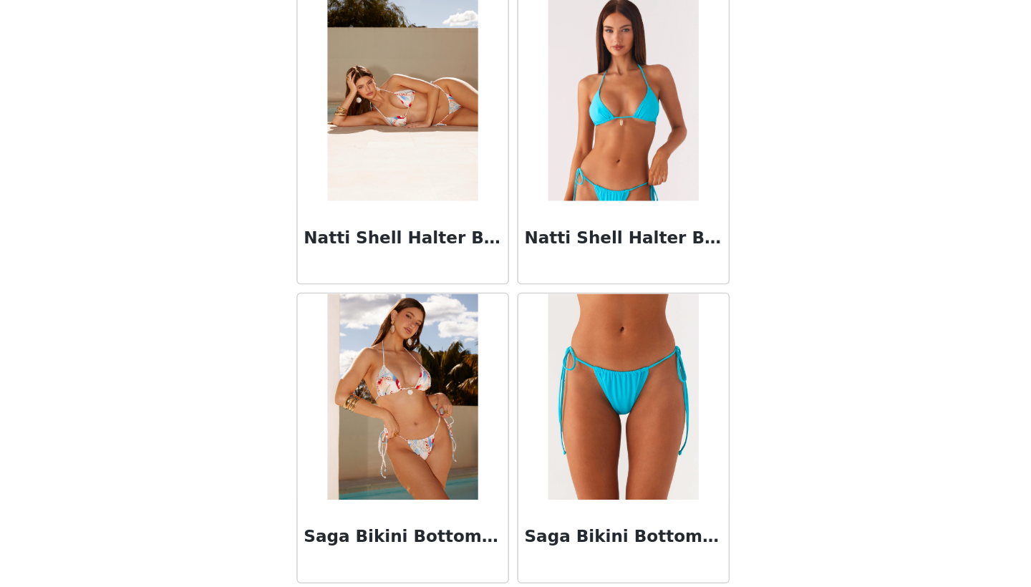
click at [540, 383] on img at bounding box center [592, 454] width 104 height 143
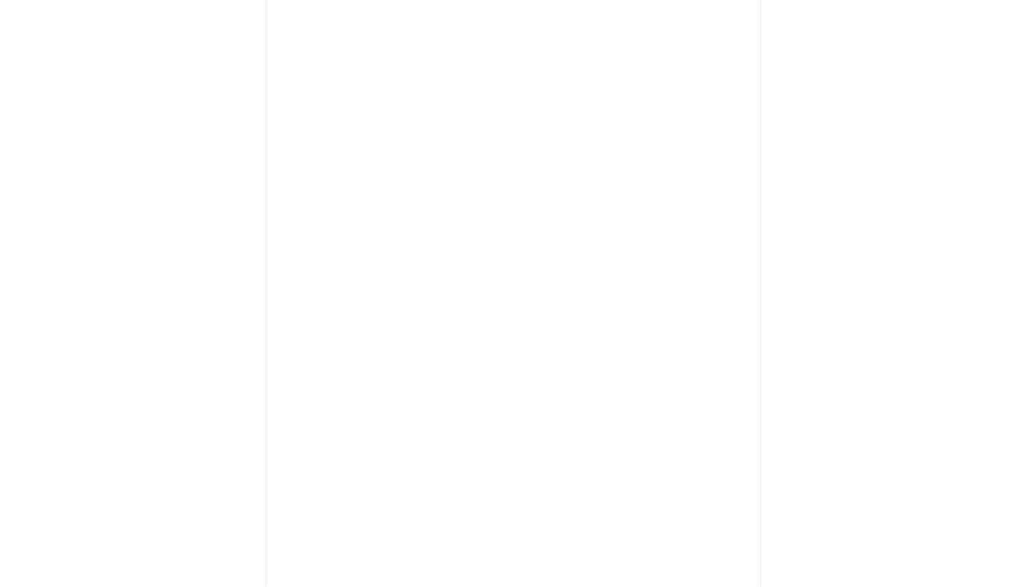
scroll to position [182, 0]
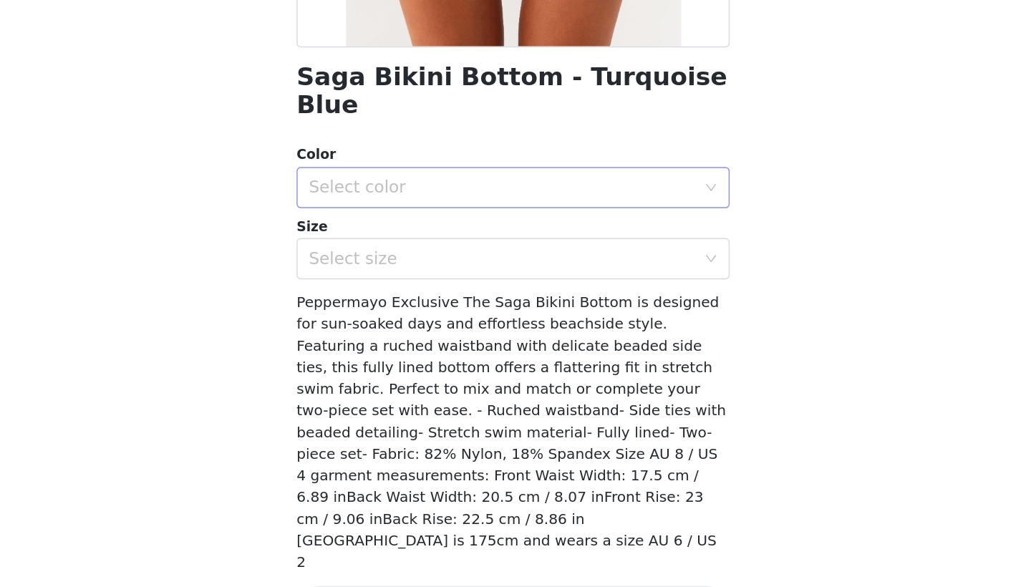
click at [460, 296] on div "Select color" at bounding box center [511, 309] width 274 height 27
click at [455, 307] on ul "Turquoise Blue" at bounding box center [515, 321] width 301 height 29
click at [450, 309] on li "Turquoise Blue" at bounding box center [515, 320] width 301 height 23
click at [450, 344] on div "Select size" at bounding box center [515, 358] width 301 height 29
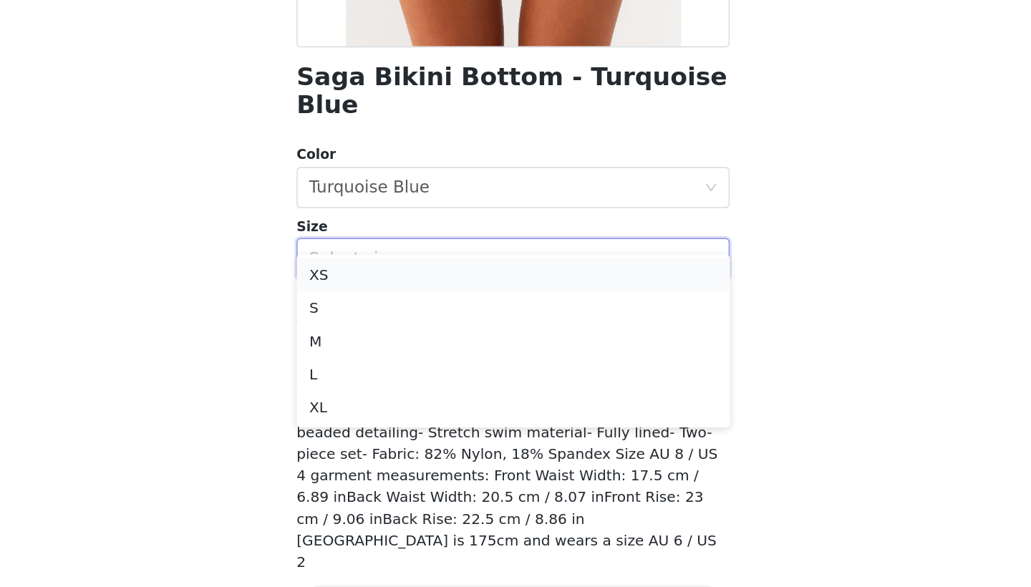
click at [411, 359] on li "XS" at bounding box center [515, 370] width 301 height 23
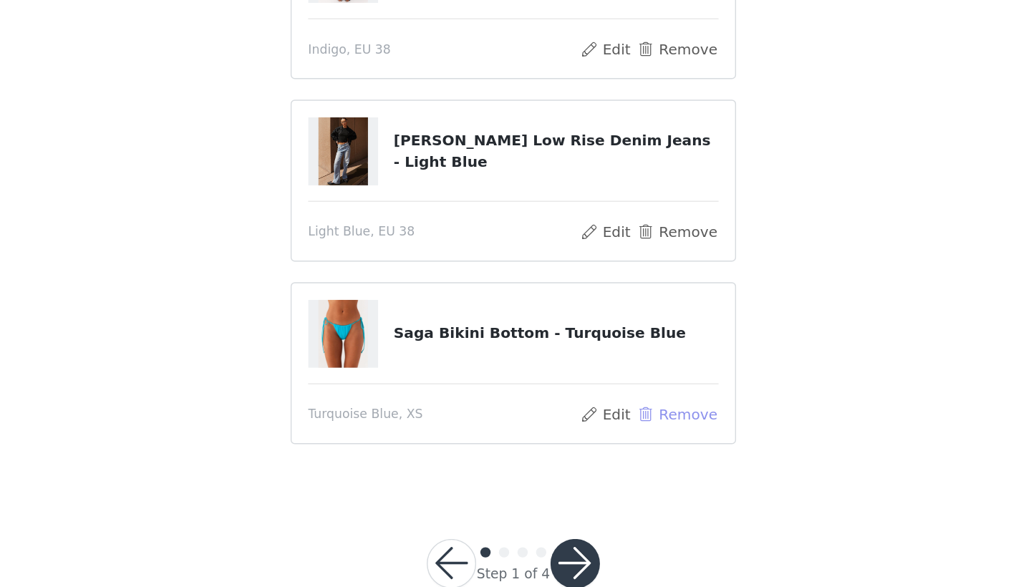
click at [601, 458] on button "Remove" at bounding box center [629, 466] width 57 height 17
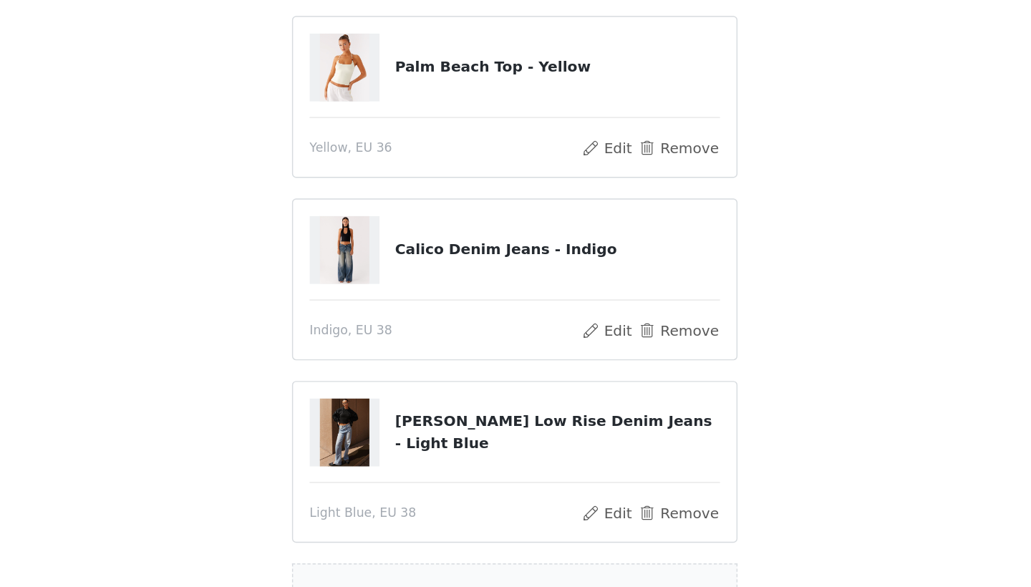
scroll to position [442, 0]
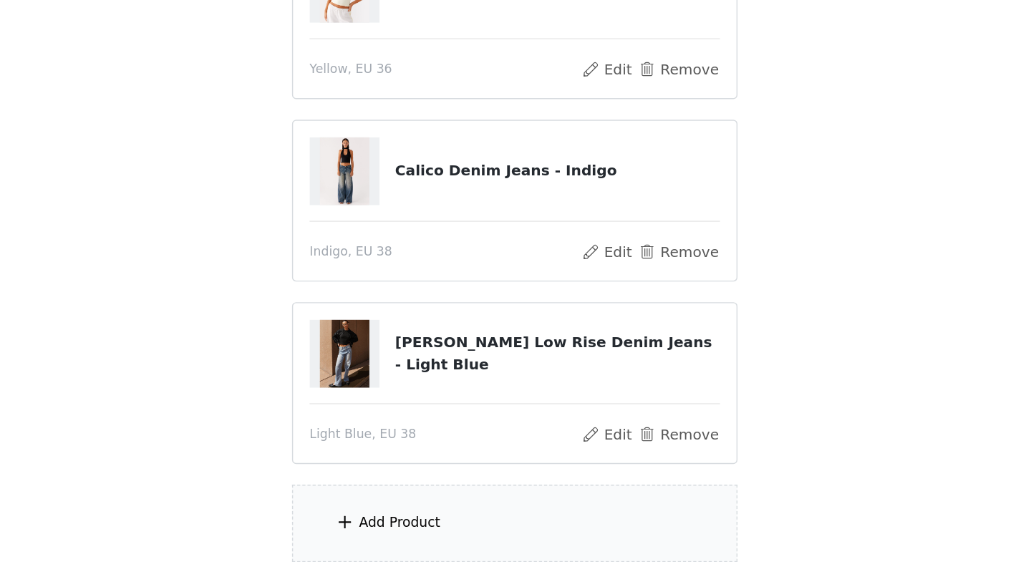
click at [361, 516] on div "Add Product" at bounding box center [515, 543] width 309 height 54
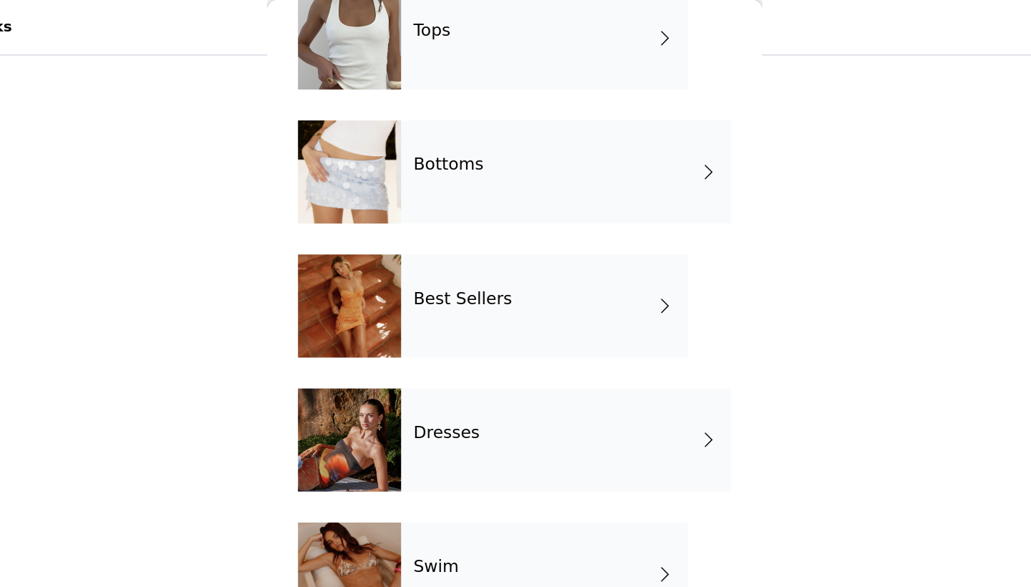
scroll to position [404, 0]
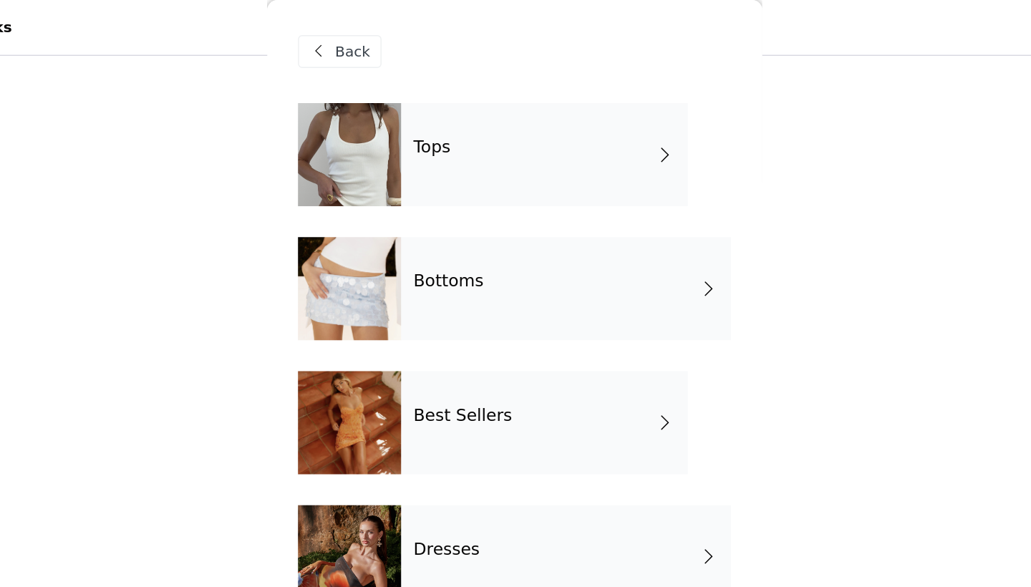
click at [437, 218] on div "Bottoms" at bounding box center [551, 201] width 229 height 72
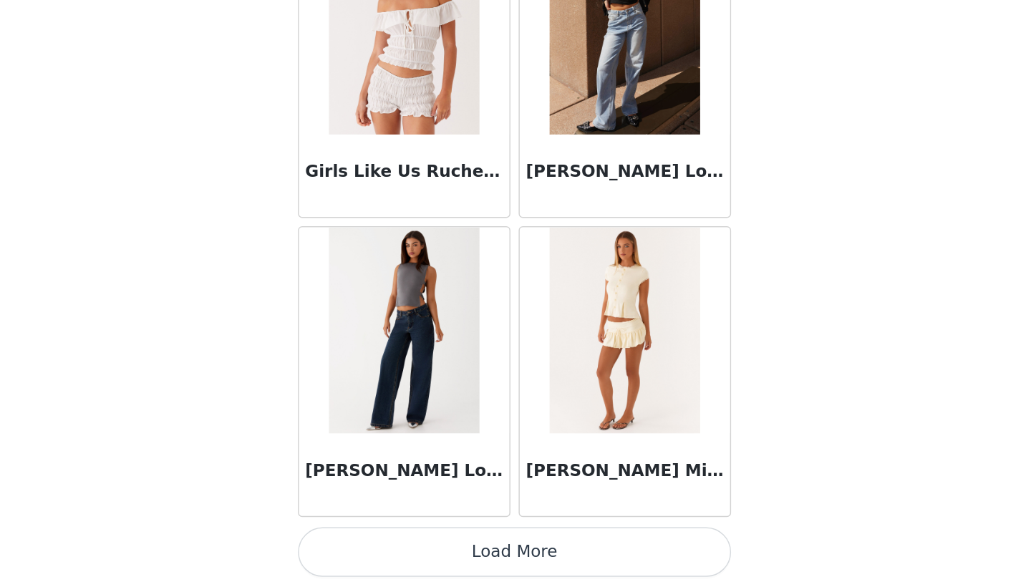
click at [365, 546] on button "Load More" at bounding box center [515, 563] width 301 height 34
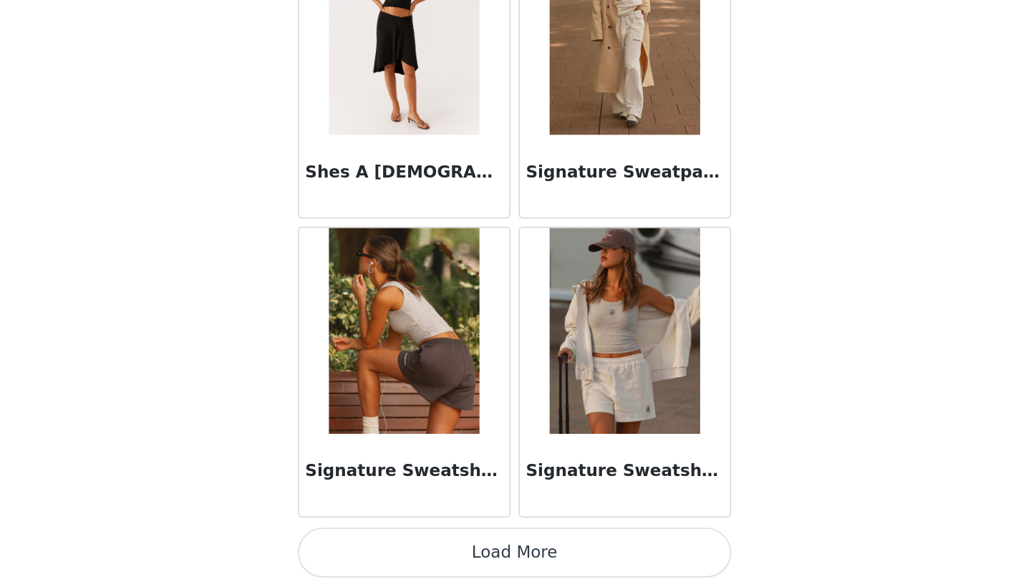
click at [365, 546] on button "Load More" at bounding box center [515, 563] width 301 height 34
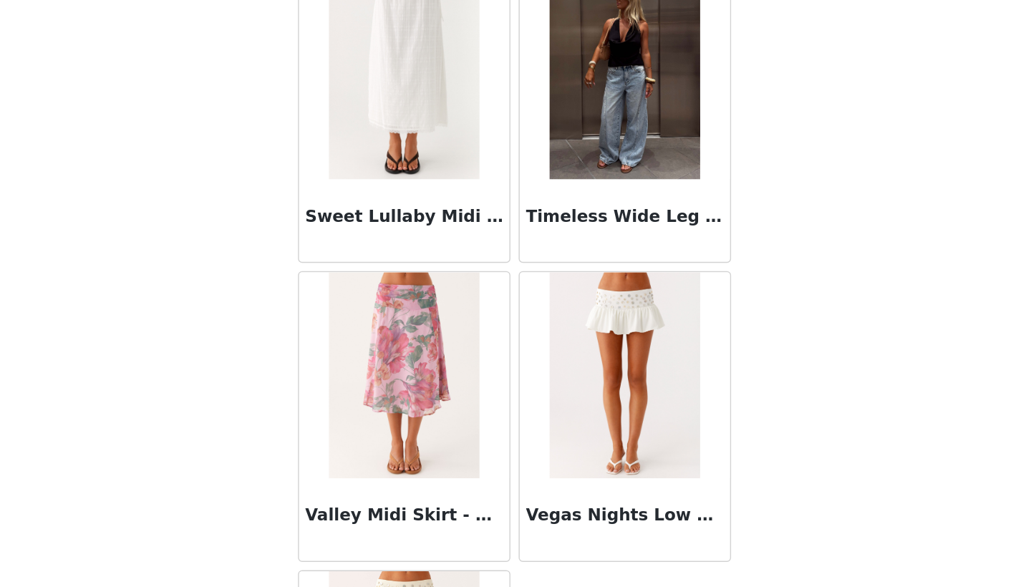
click at [540, 160] on img at bounding box center [592, 231] width 104 height 143
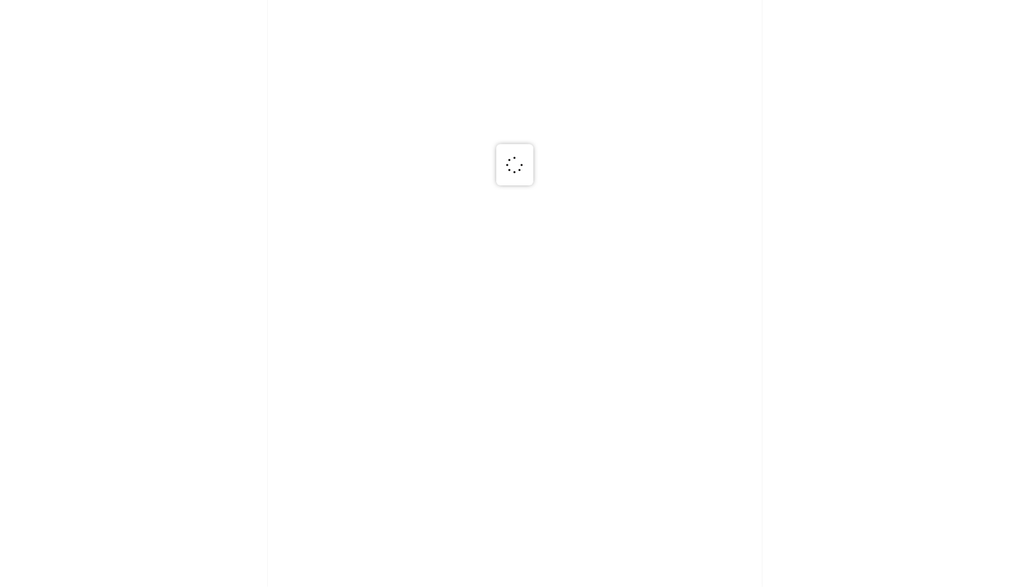
scroll to position [0, 0]
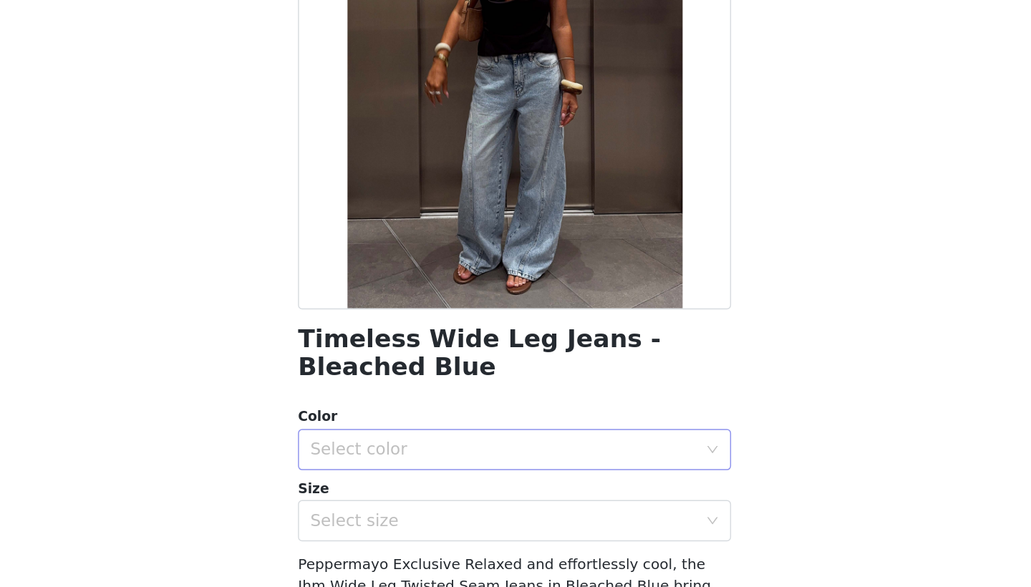
click at [374, 484] on div "Select color" at bounding box center [508, 491] width 268 height 14
click at [365, 511] on li "Bleached Blue" at bounding box center [515, 522] width 301 height 23
click at [374, 534] on div "Select size" at bounding box center [508, 541] width 268 height 14
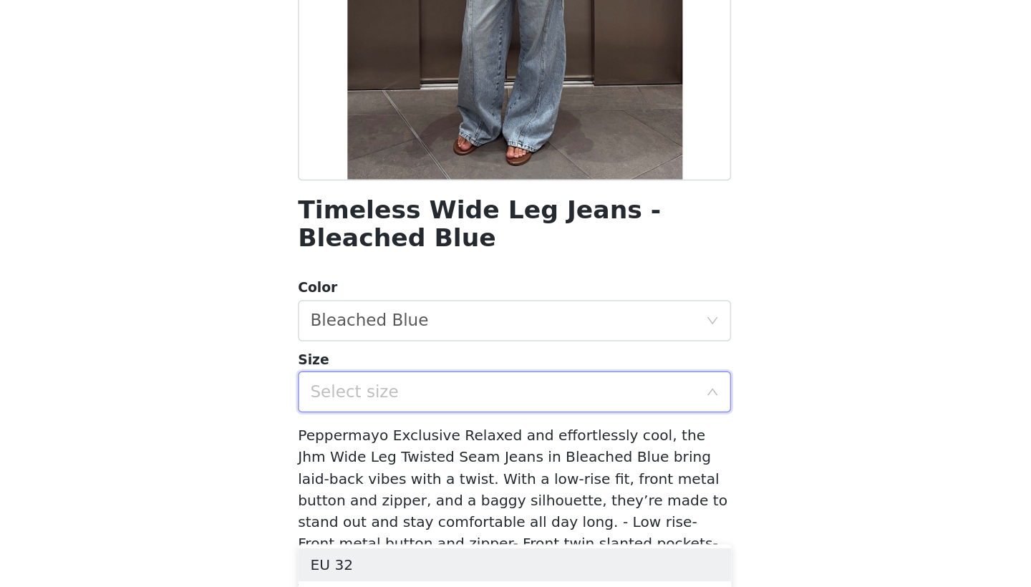
scroll to position [93, 0]
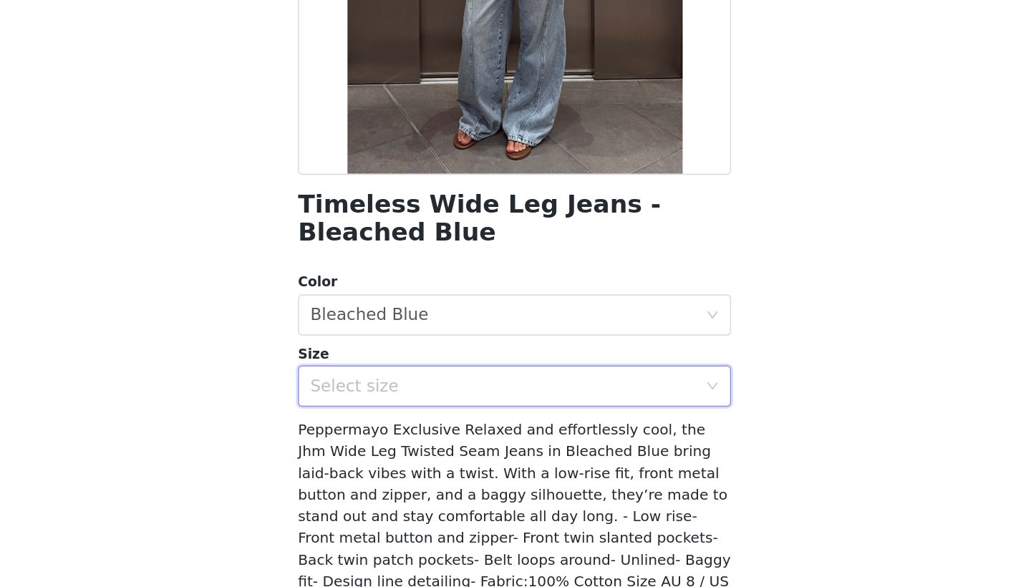
click at [374, 440] on div "Select size" at bounding box center [508, 447] width 268 height 14
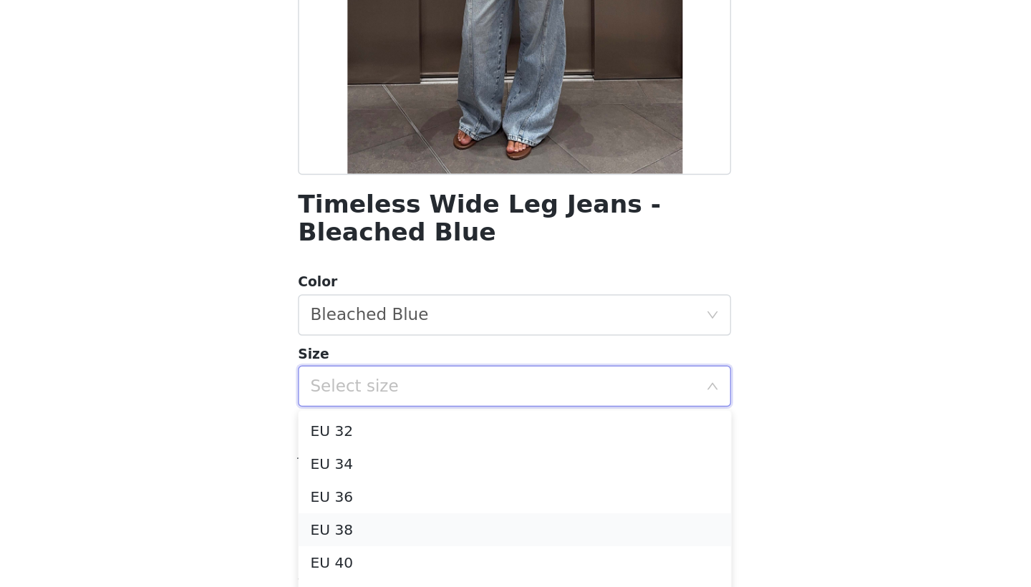
click at [365, 536] on li "EU 38" at bounding box center [515, 547] width 301 height 23
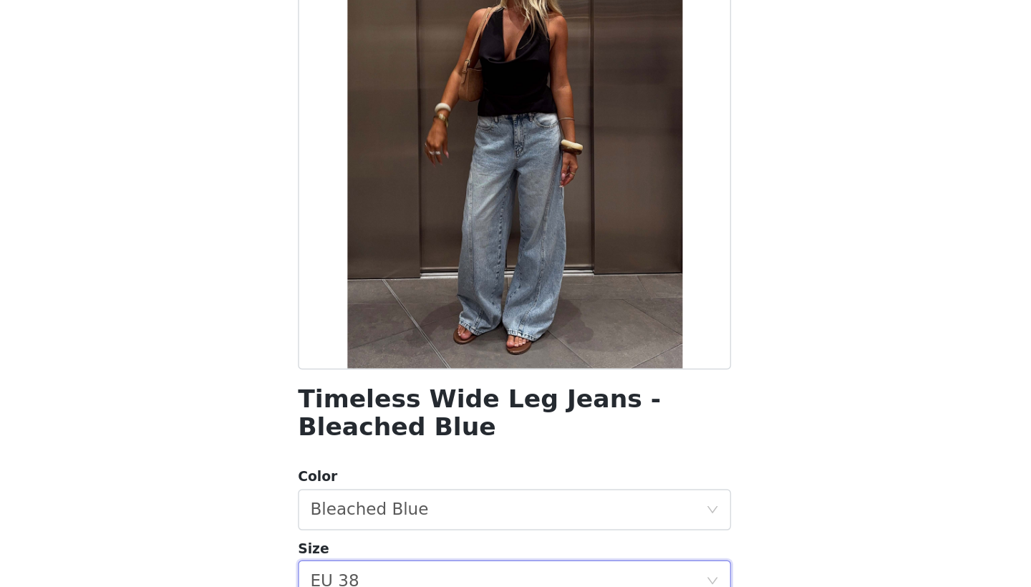
scroll to position [156, 0]
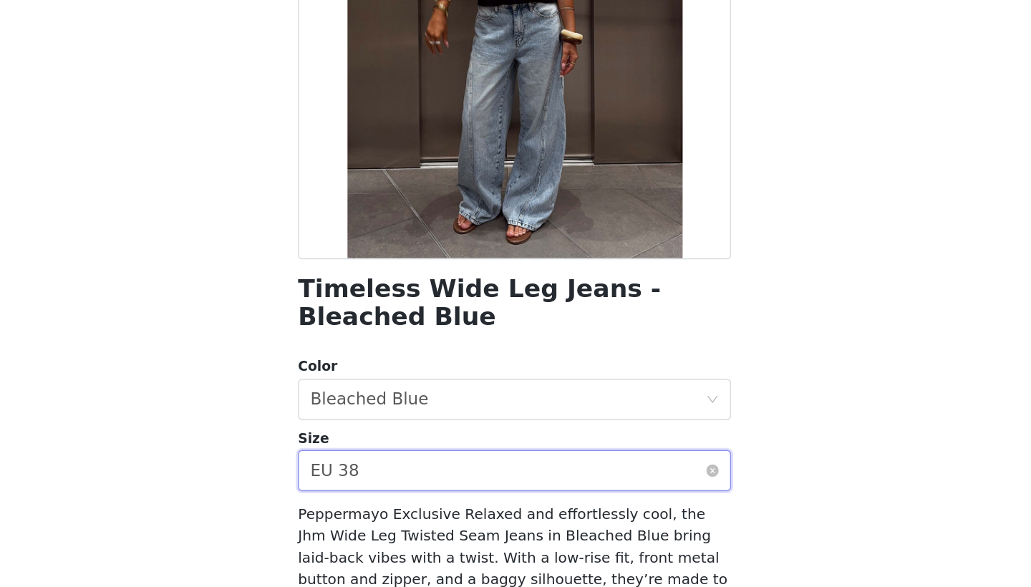
click at [374, 371] on div "Select size EU 38" at bounding box center [511, 384] width 274 height 27
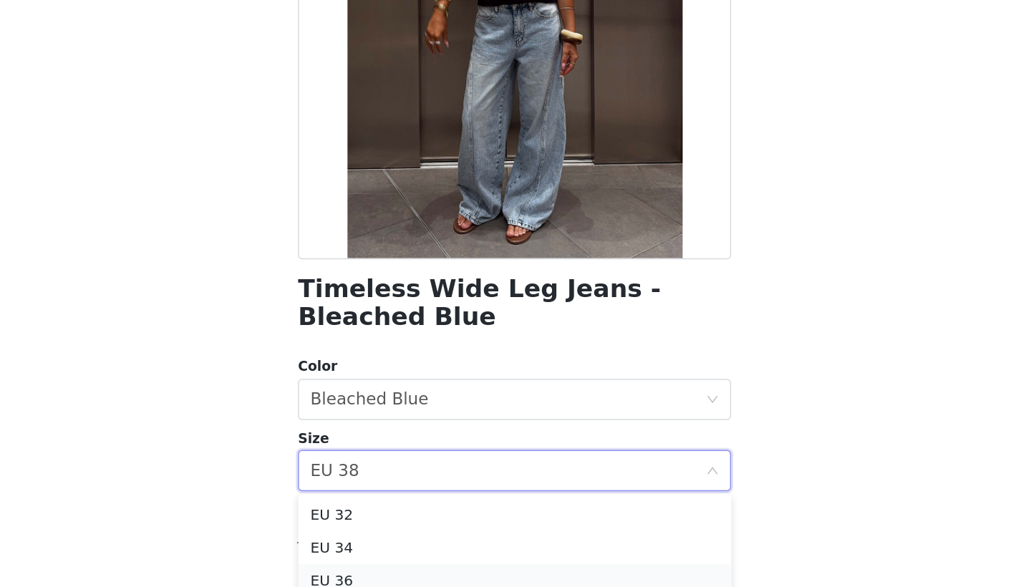
scroll to position [41, 0]
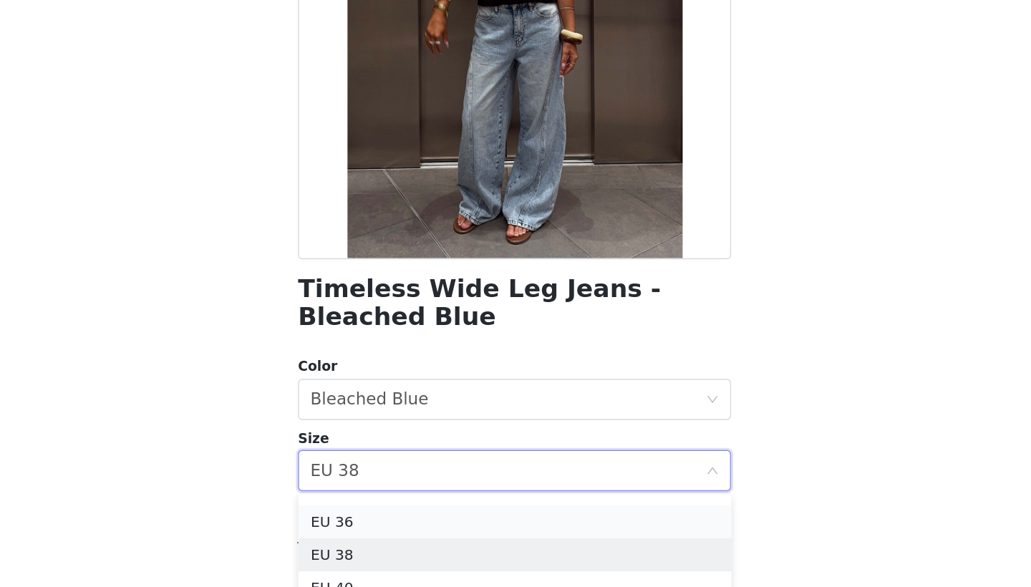
click at [365, 409] on li "EU 36" at bounding box center [515, 420] width 301 height 23
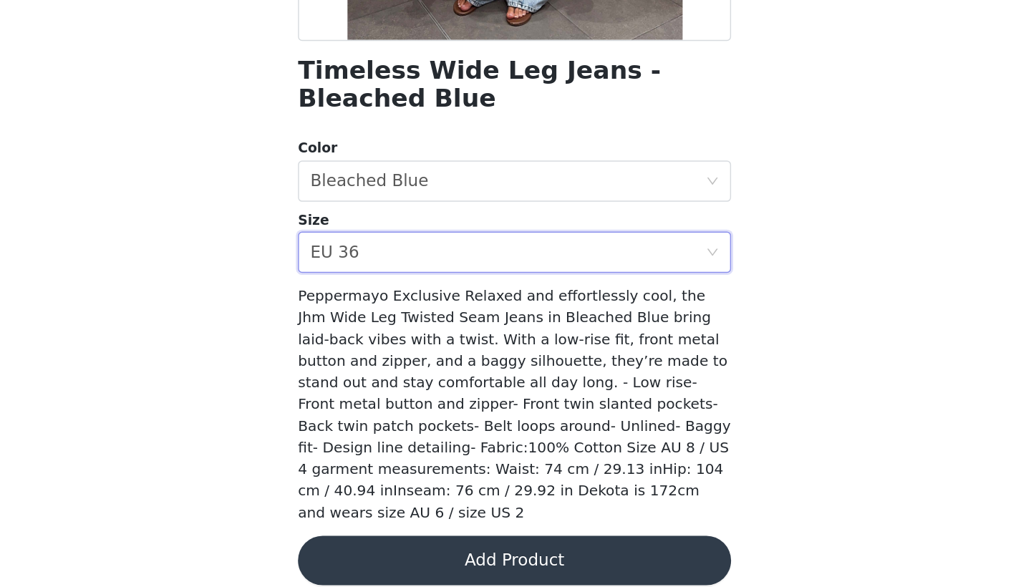
scroll to position [544, 0]
click at [365, 551] on button "Add Product" at bounding box center [515, 568] width 301 height 34
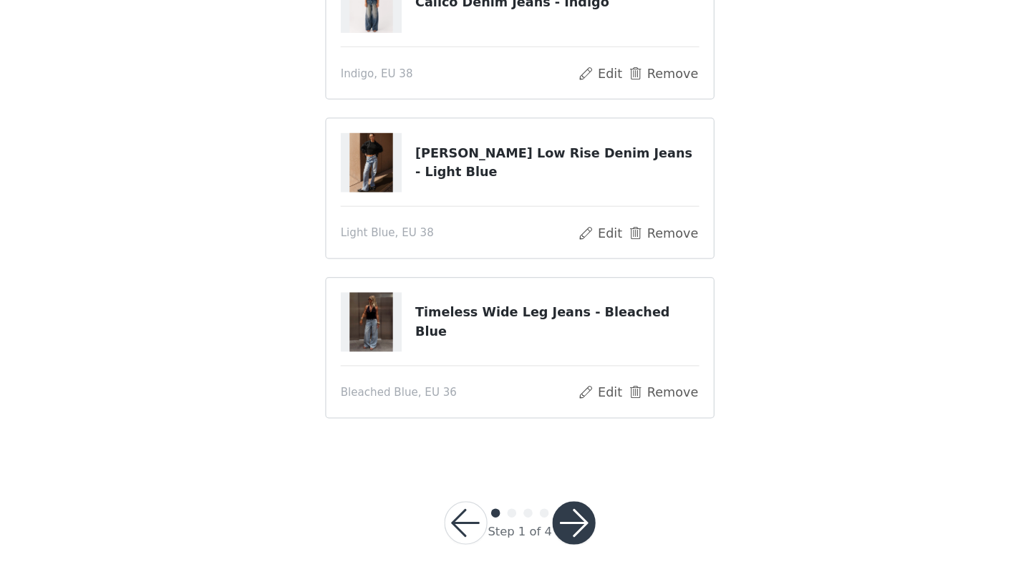
scroll to position [579, 0]
click at [541, 519] on button "button" at bounding box center [558, 536] width 34 height 34
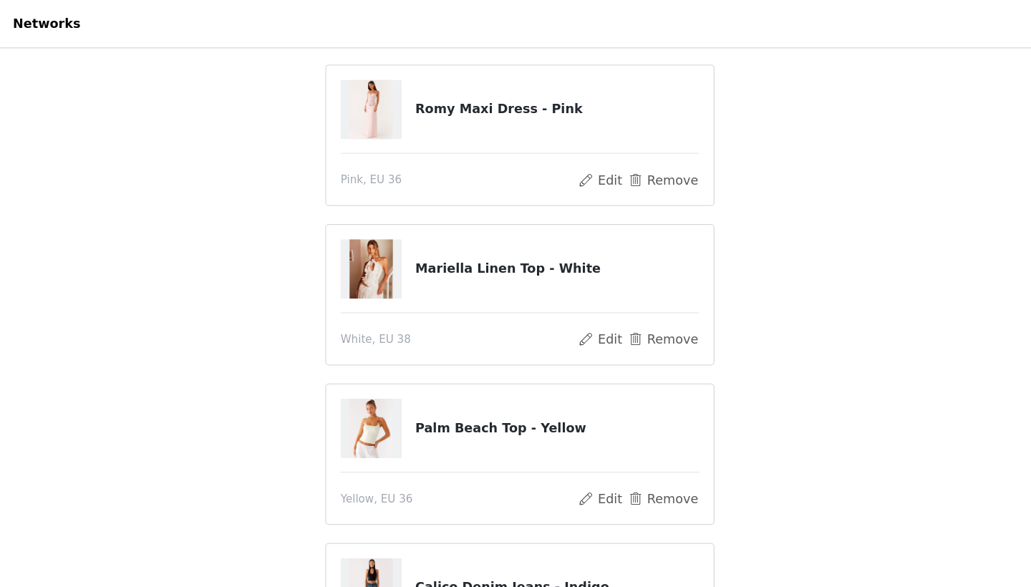
scroll to position [198, 0]
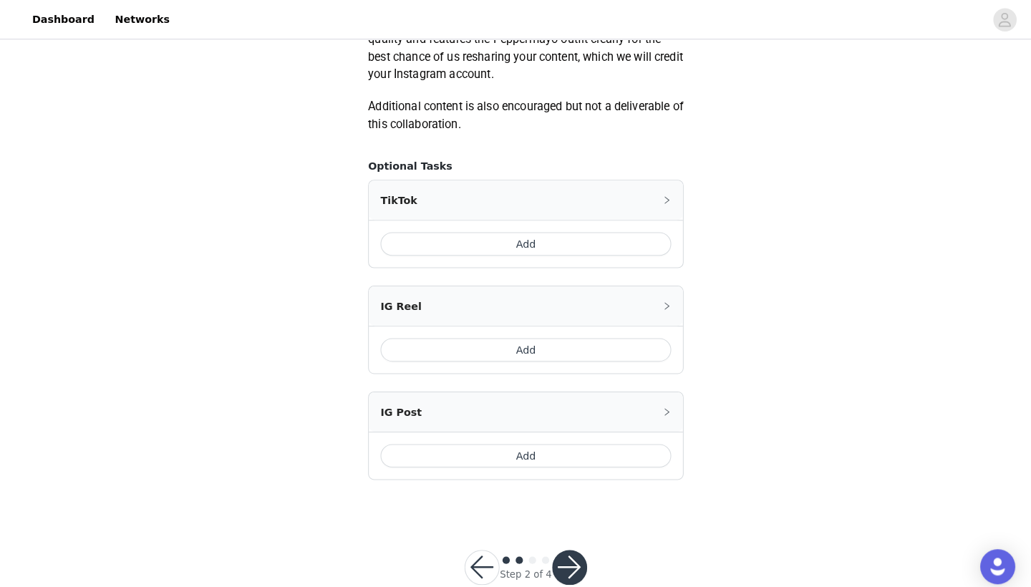
scroll to position [772, 0]
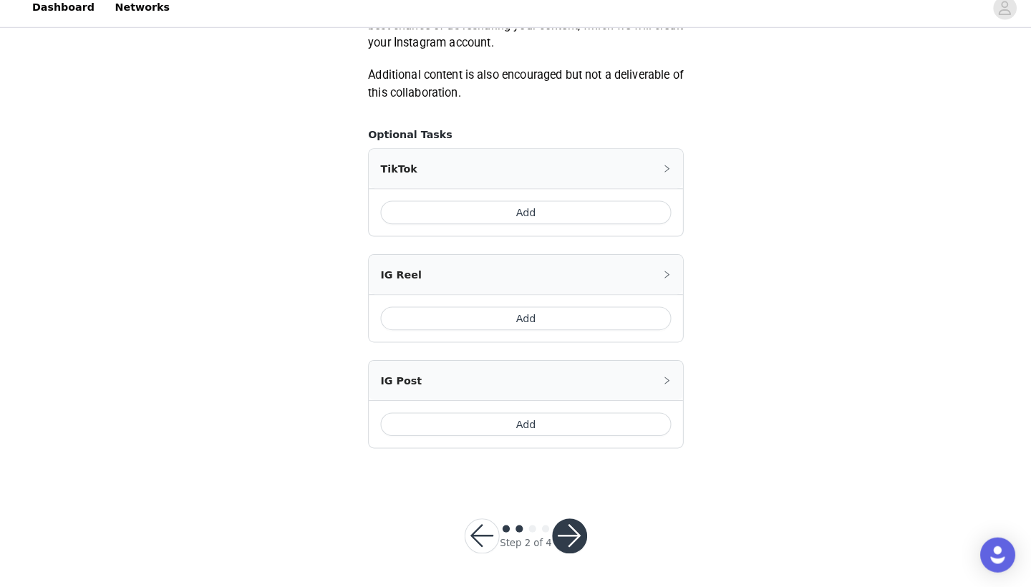
click at [554, 431] on button "Add" at bounding box center [515, 427] width 285 height 23
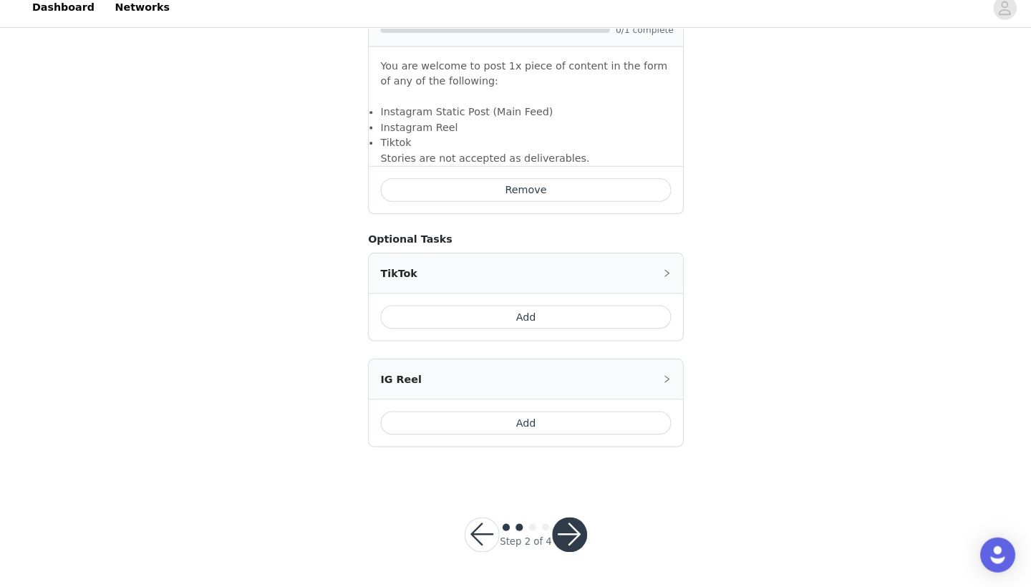
scroll to position [968, 0]
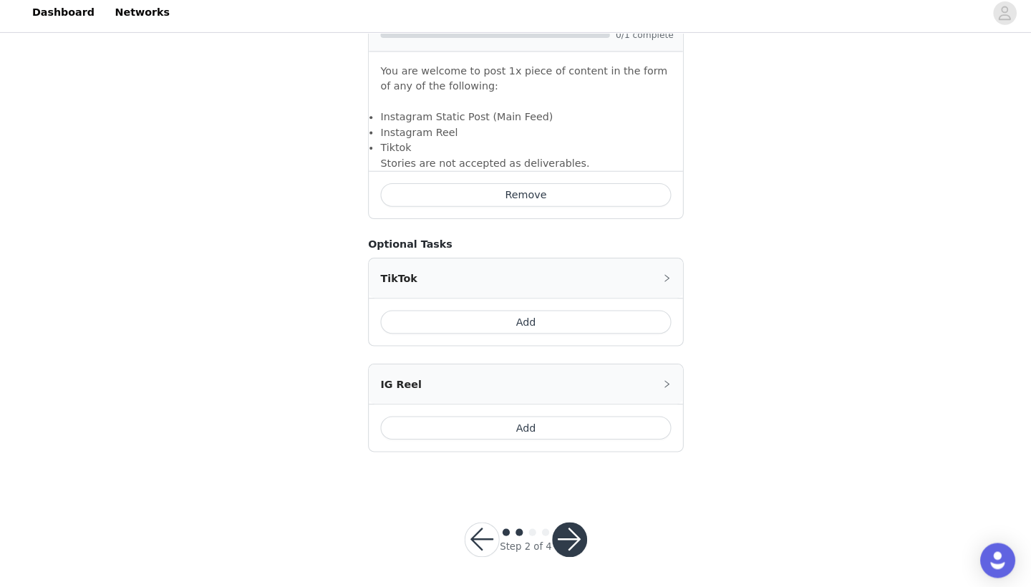
click at [568, 522] on button "button" at bounding box center [558, 535] width 34 height 34
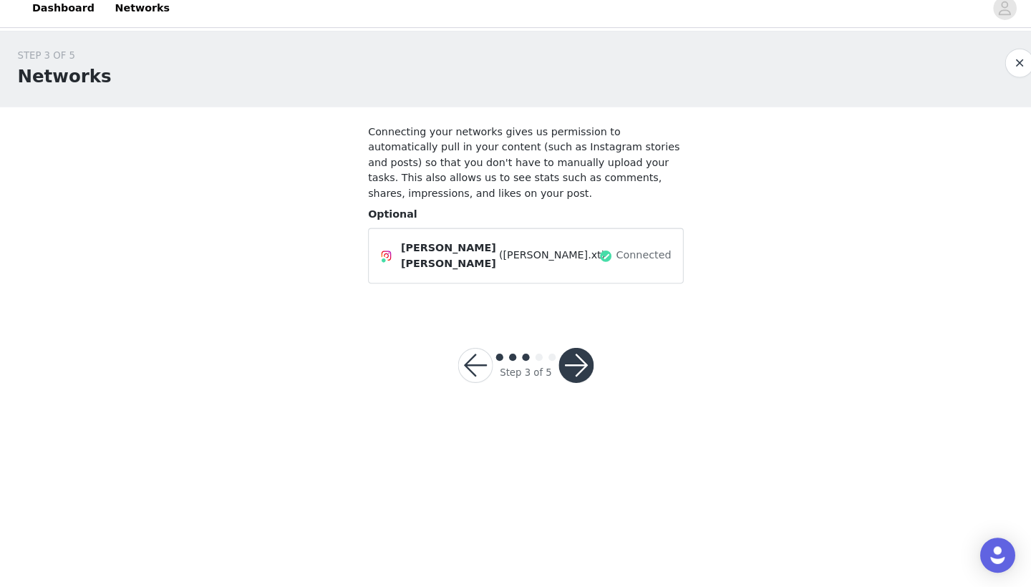
click at [567, 352] on button "button" at bounding box center [565, 369] width 34 height 34
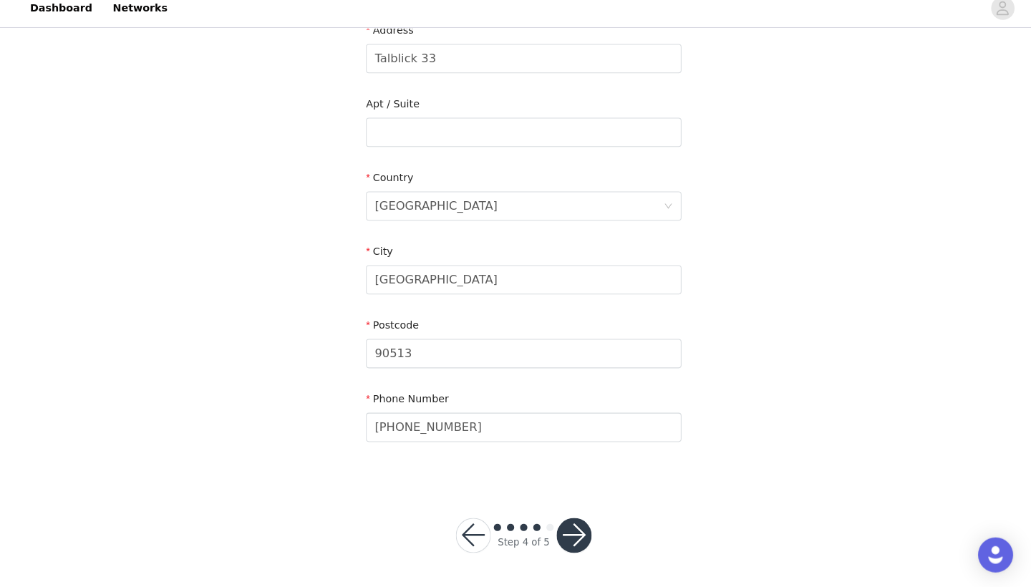
scroll to position [317, 0]
click at [564, 524] on button "button" at bounding box center [565, 536] width 34 height 34
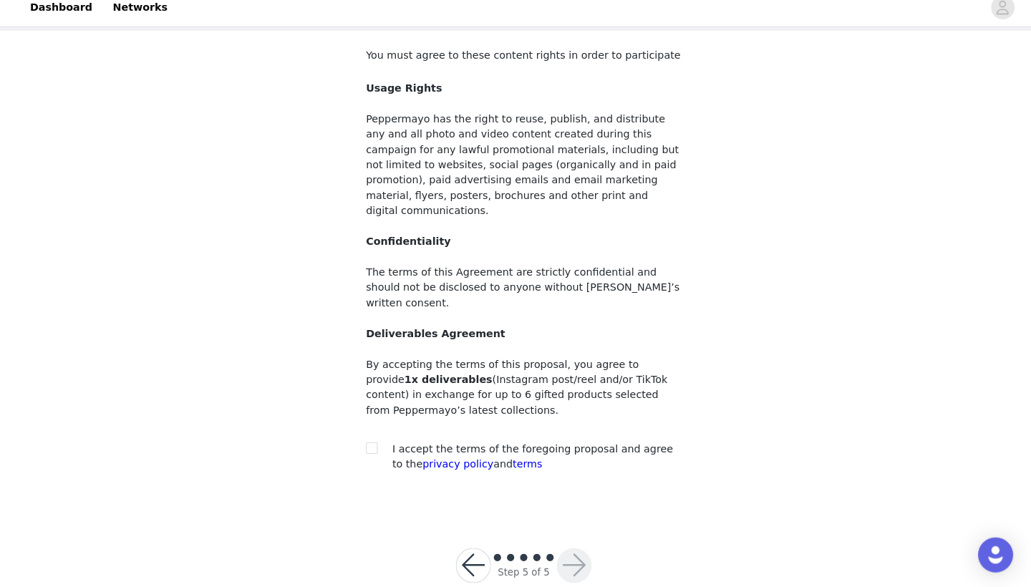
scroll to position [74, 0]
click at [364, 445] on input "checkbox" at bounding box center [366, 450] width 10 height 10
checkbox input "true"
click at [549, 549] on button "button" at bounding box center [565, 566] width 34 height 34
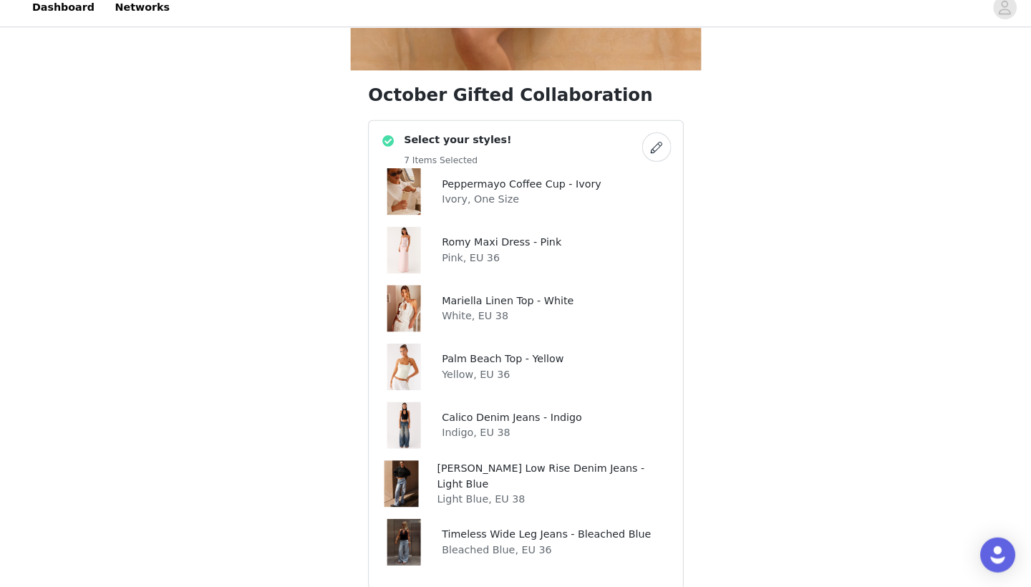
scroll to position [386, 0]
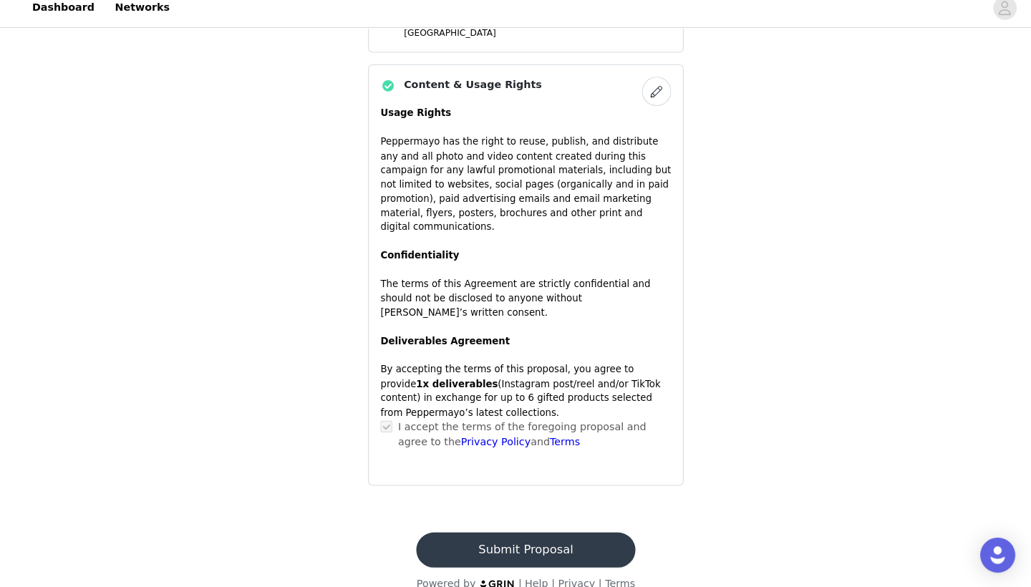
click at [473, 534] on button "Submit Proposal" at bounding box center [515, 551] width 214 height 34
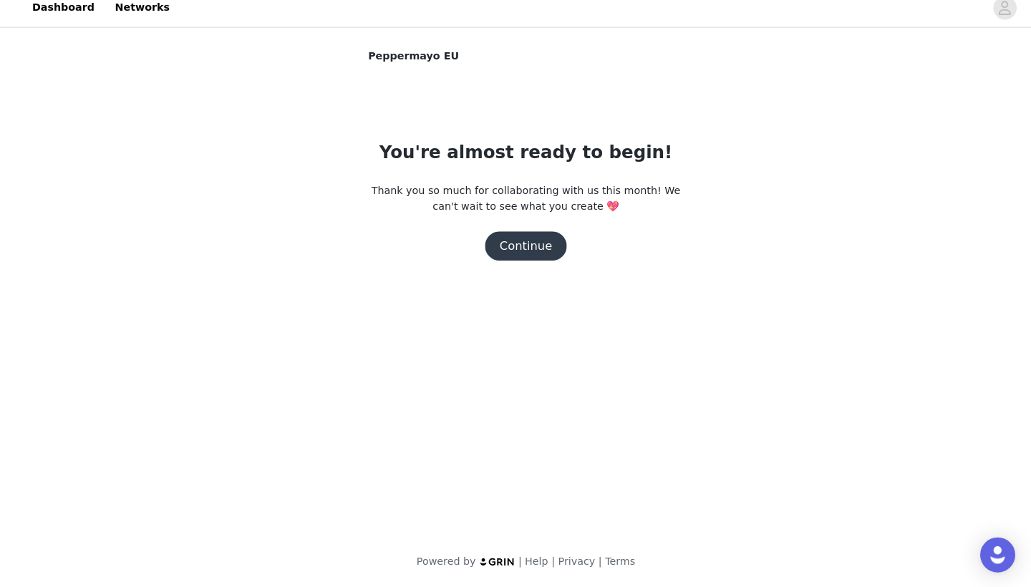
scroll to position [0, 0]
click at [538, 225] on div "You're almost ready to begin! Thank you so much for collaborating with us this …" at bounding box center [515, 207] width 309 height 119
click at [540, 238] on button "Continue" at bounding box center [516, 252] width 80 height 29
